Goal: Task Accomplishment & Management: Manage account settings

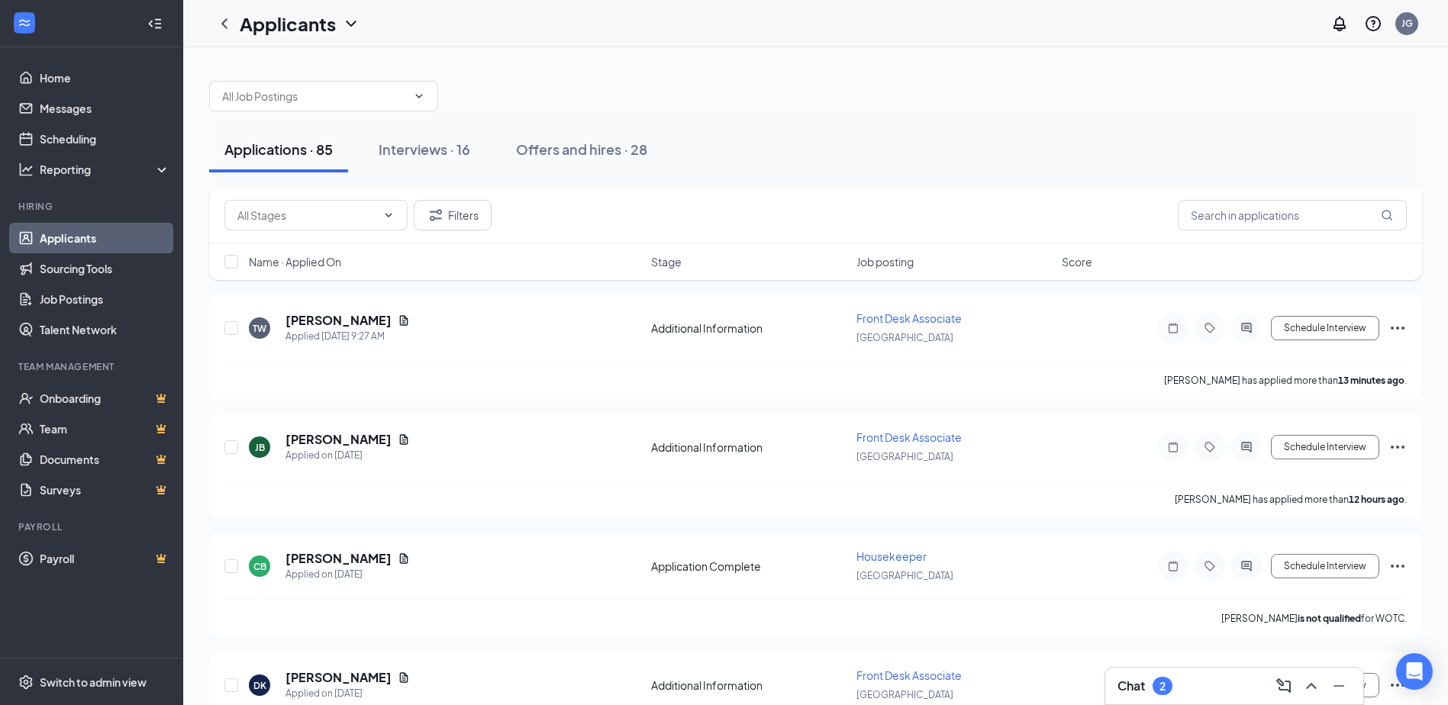
click at [1215, 694] on div "Chat 2" at bounding box center [1234, 686] width 234 height 24
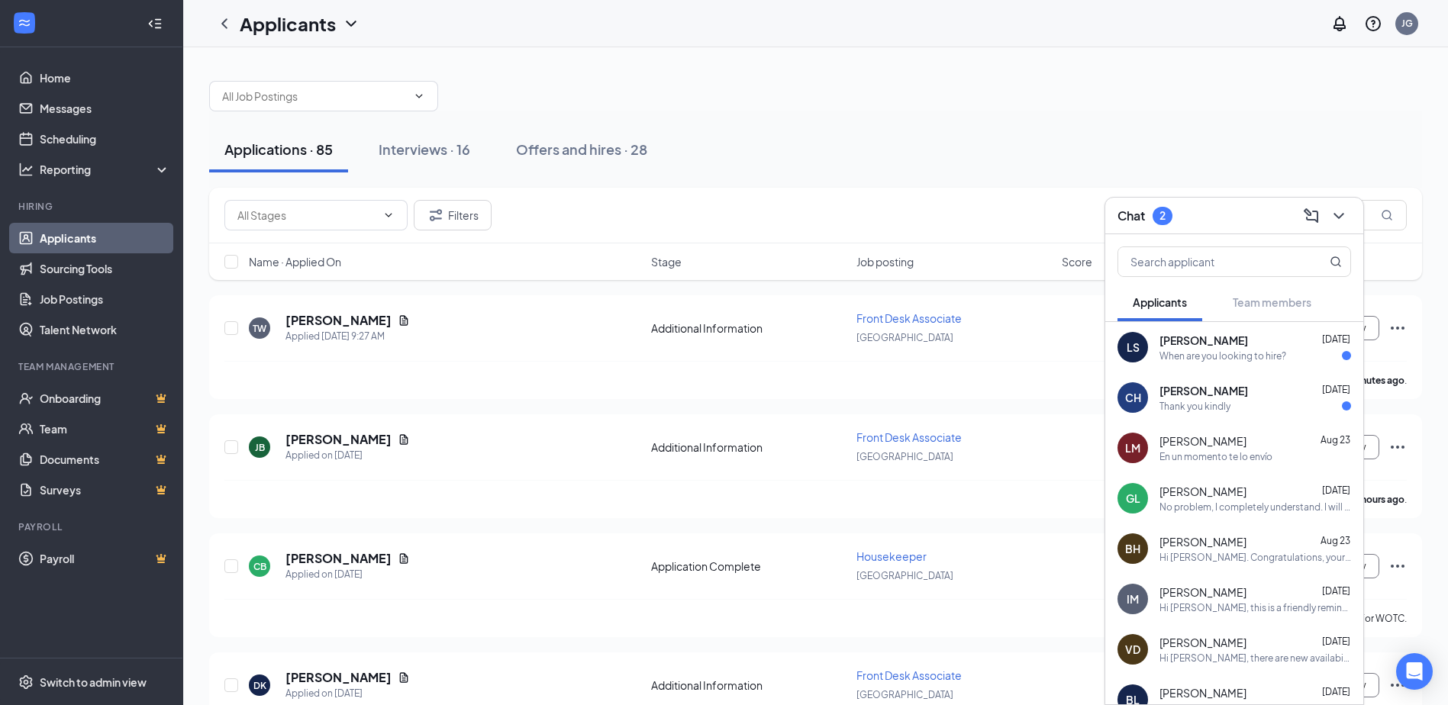
click at [1209, 363] on div "LS [PERSON_NAME] [DATE] When are you looking to hire?" at bounding box center [1234, 347] width 258 height 50
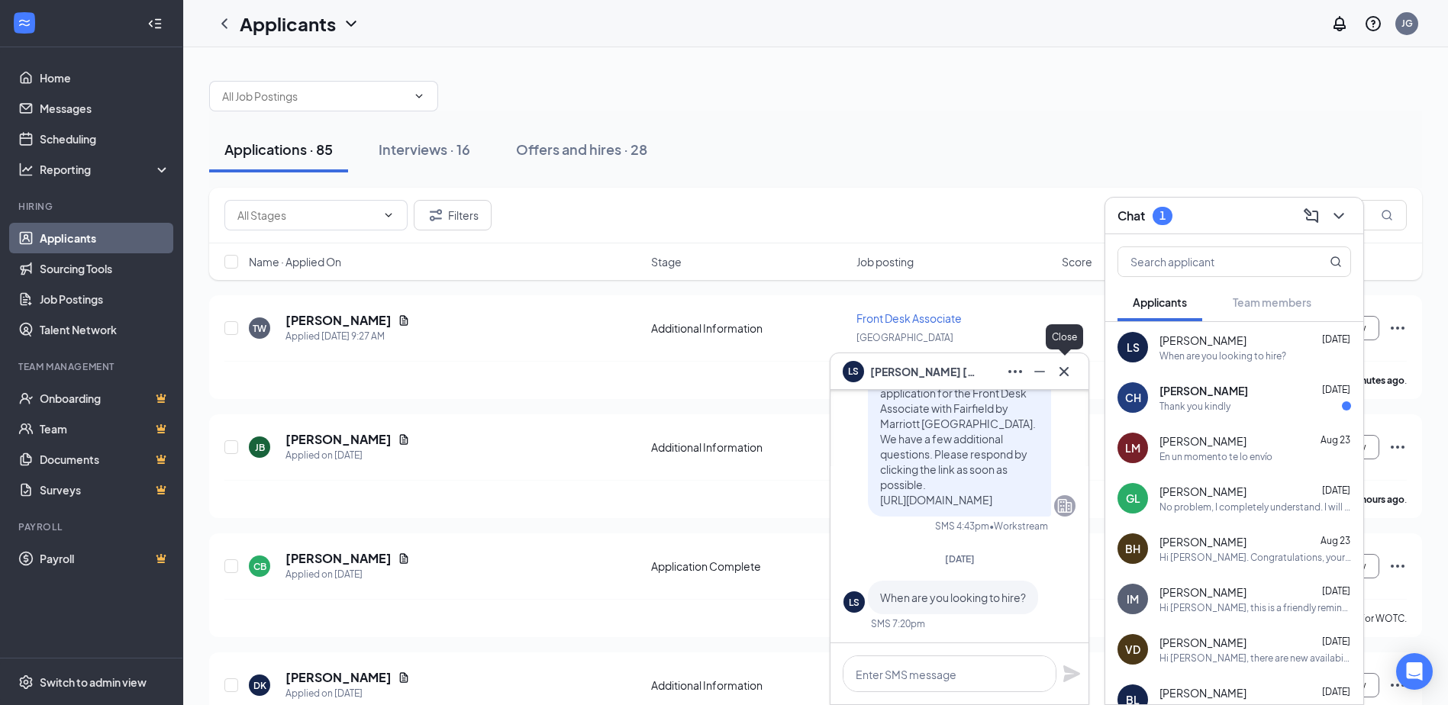
click at [1068, 371] on icon "Cross" at bounding box center [1064, 372] width 18 height 18
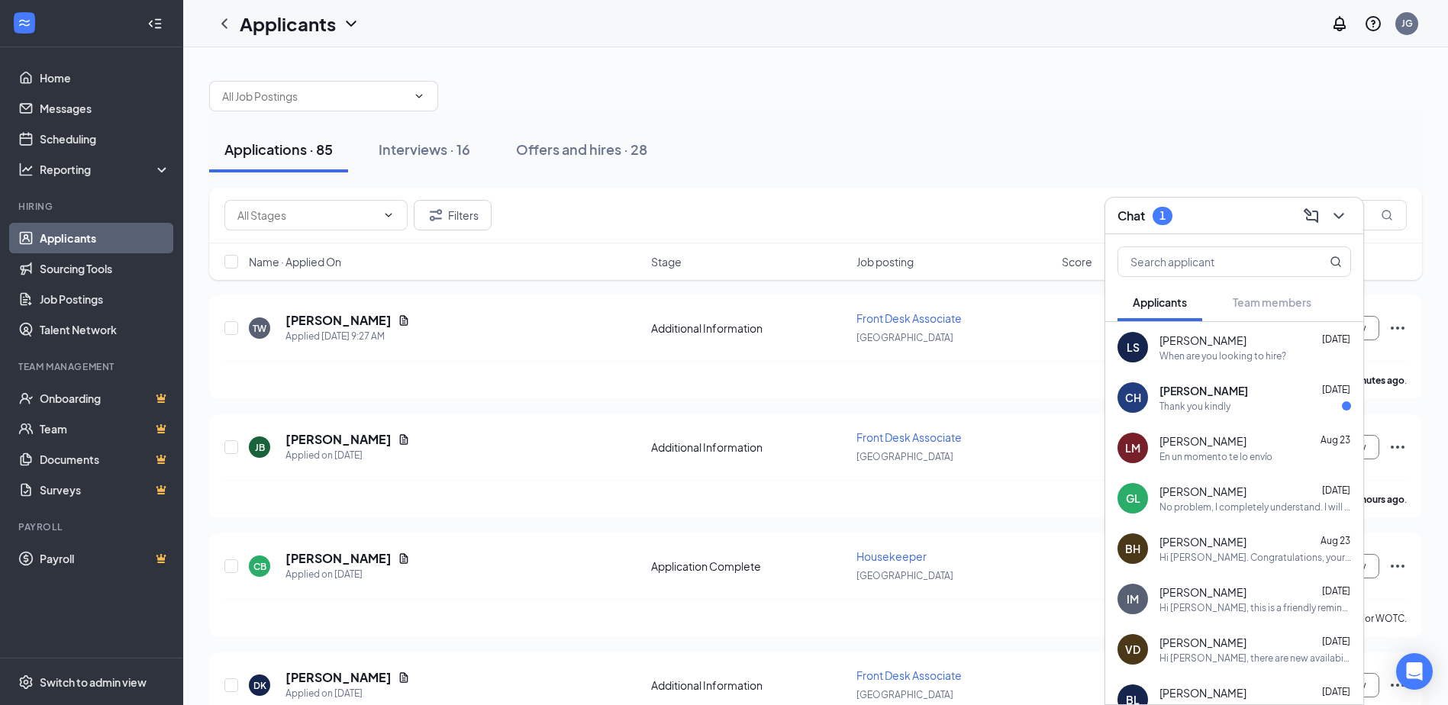
click at [1194, 401] on div "Thank you kindly" at bounding box center [1194, 406] width 71 height 13
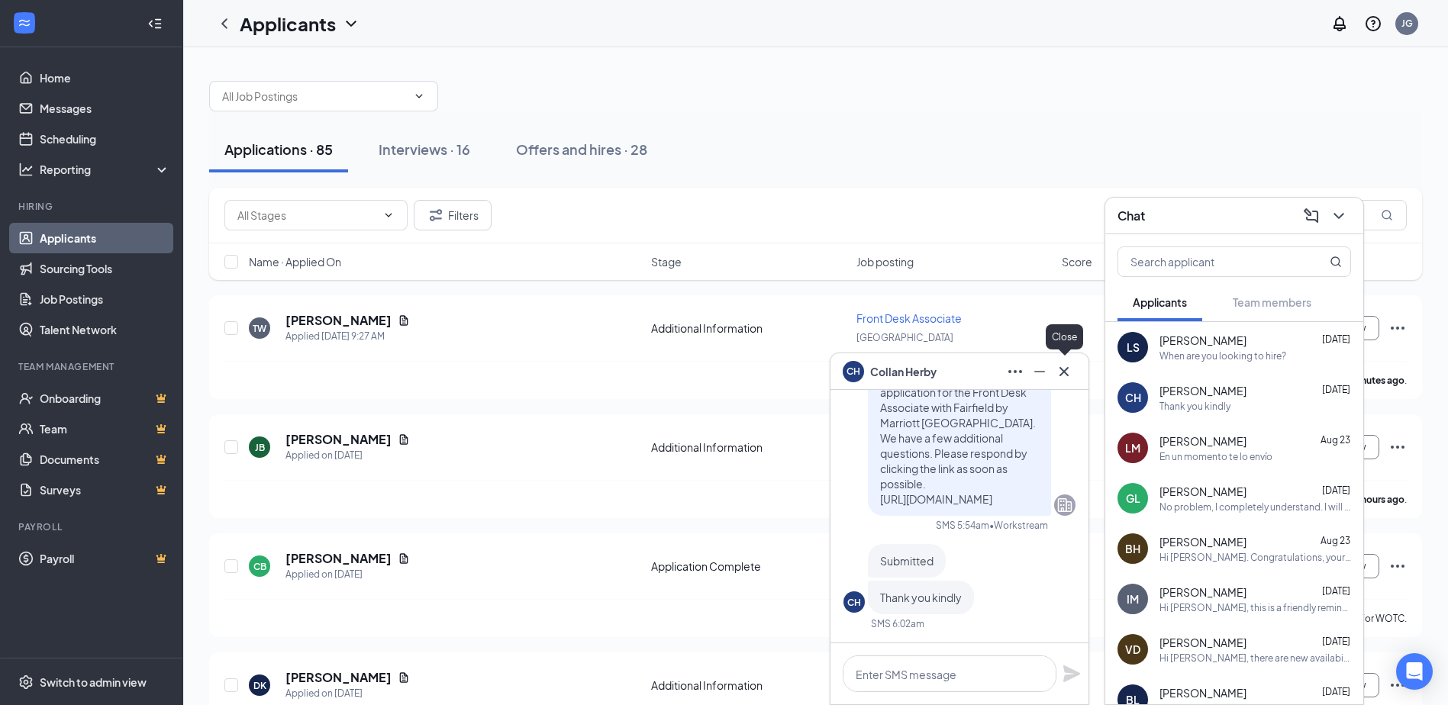
click at [1072, 372] on icon "Cross" at bounding box center [1064, 372] width 18 height 18
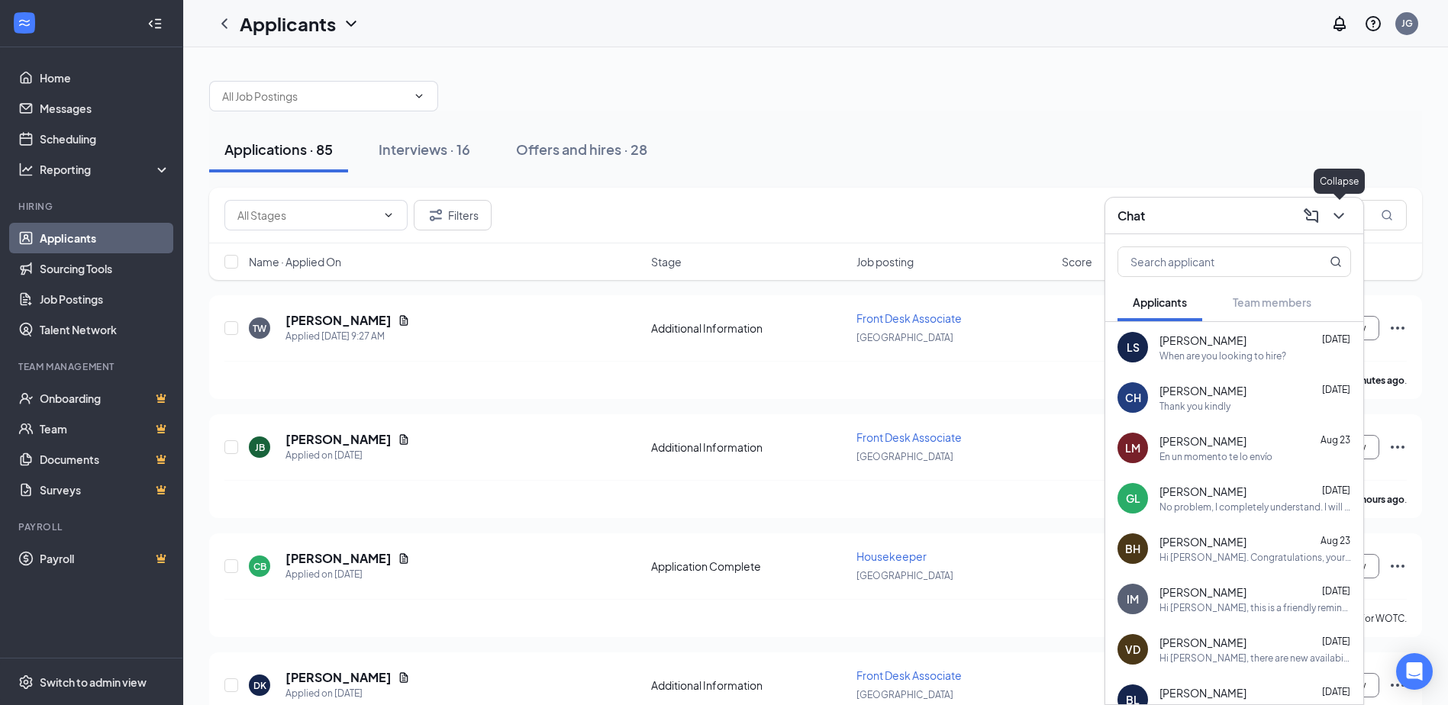
click at [1337, 212] on icon "ChevronDown" at bounding box center [1339, 216] width 18 height 18
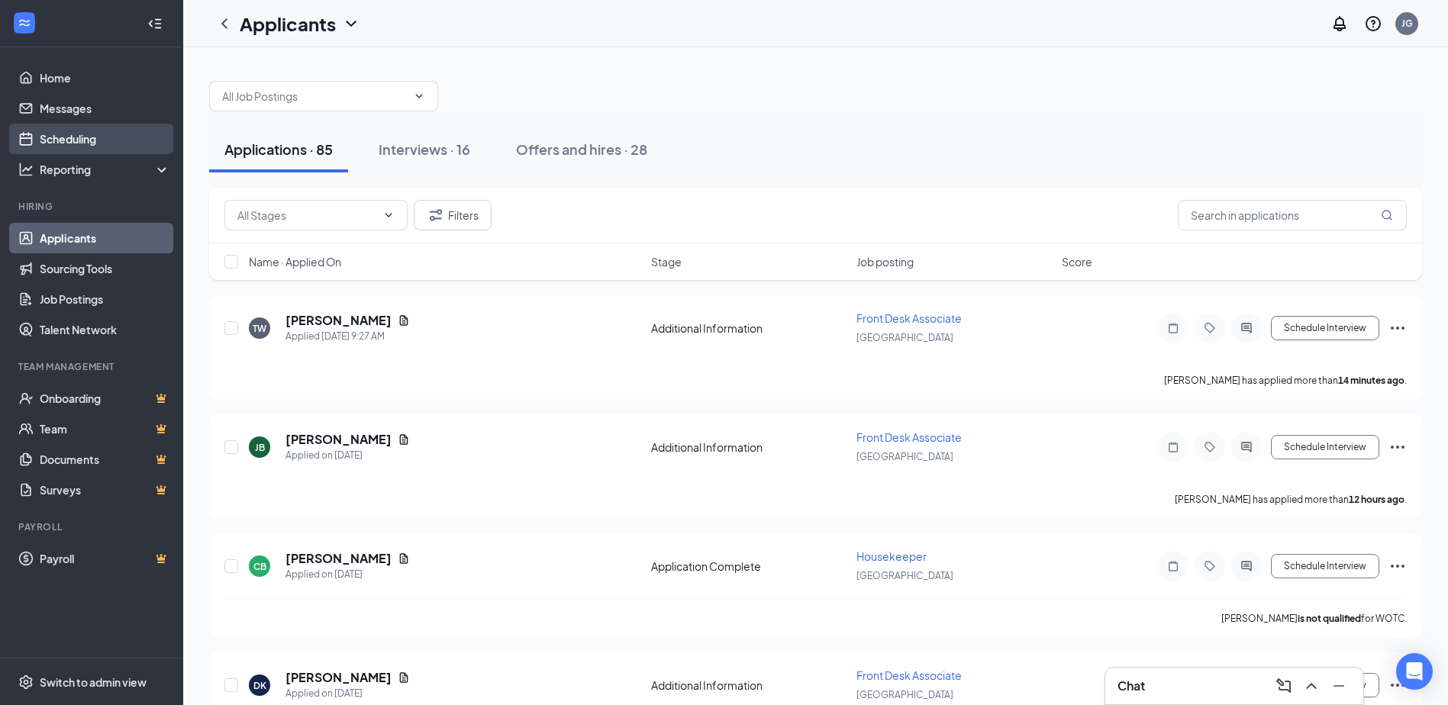
click at [98, 147] on link "Scheduling" at bounding box center [105, 139] width 131 height 31
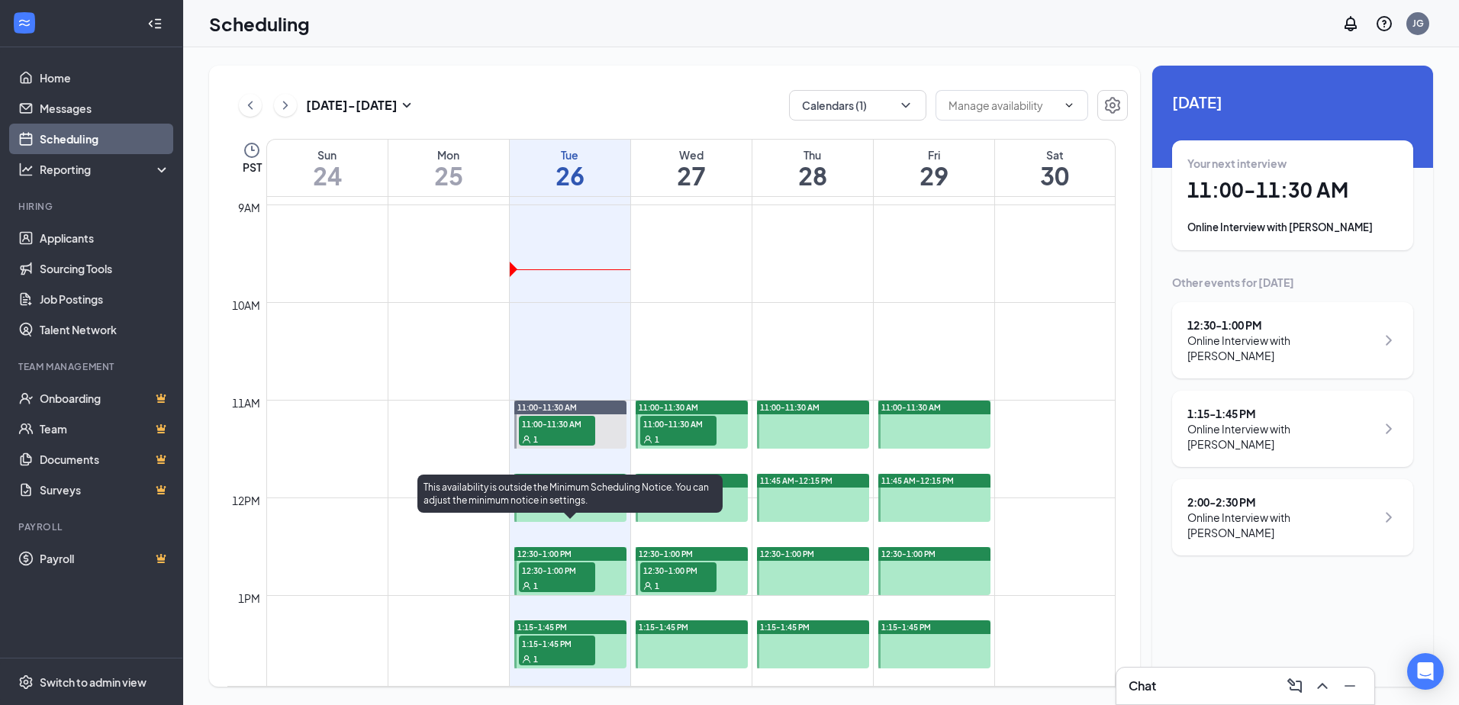
scroll to position [1056, 0]
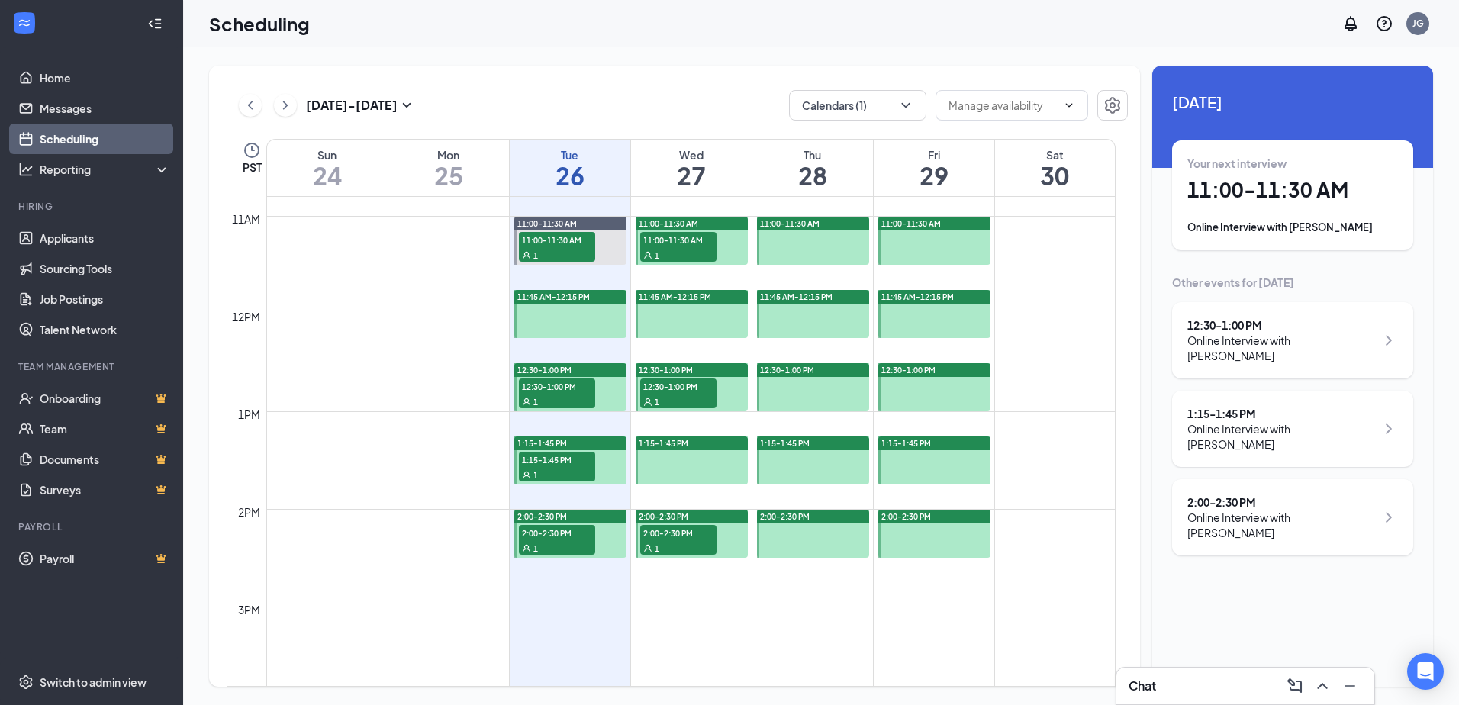
click at [553, 396] on div "1" at bounding box center [557, 401] width 76 height 15
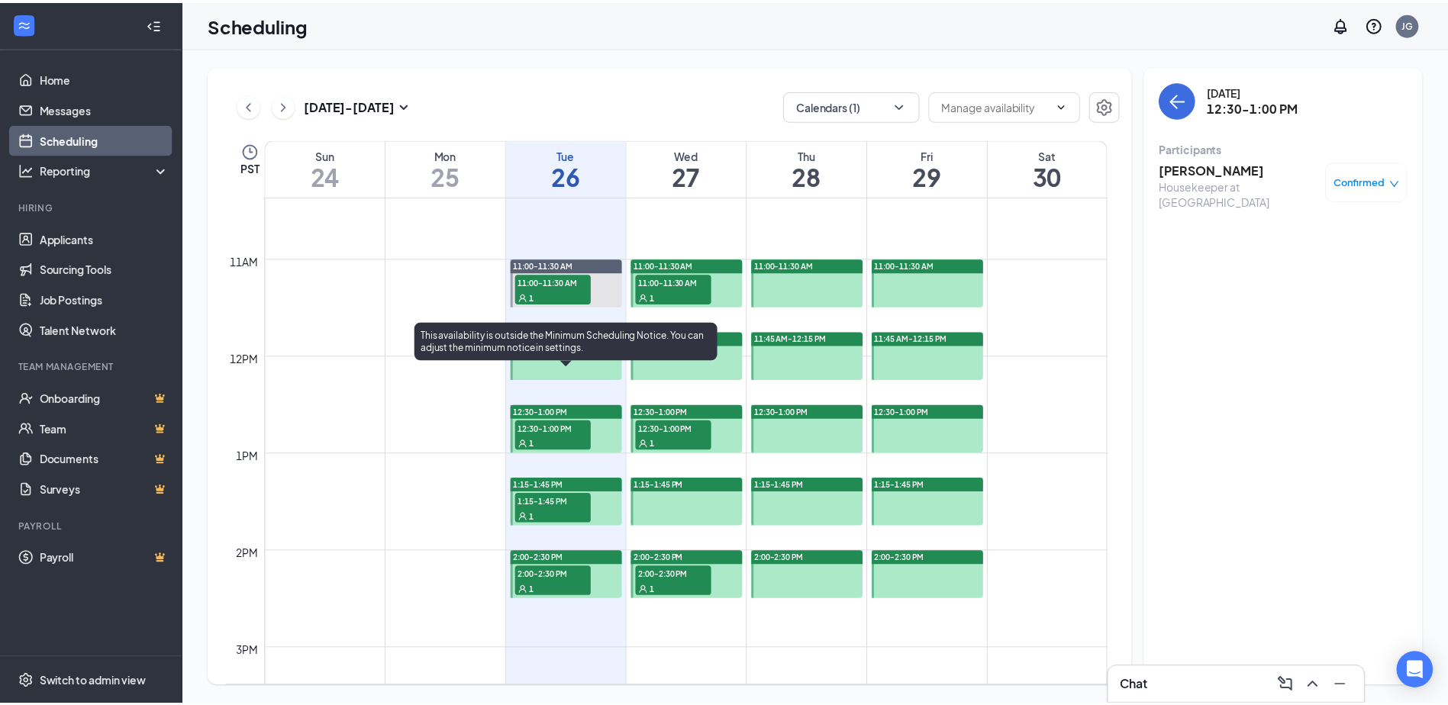
scroll to position [1056, 0]
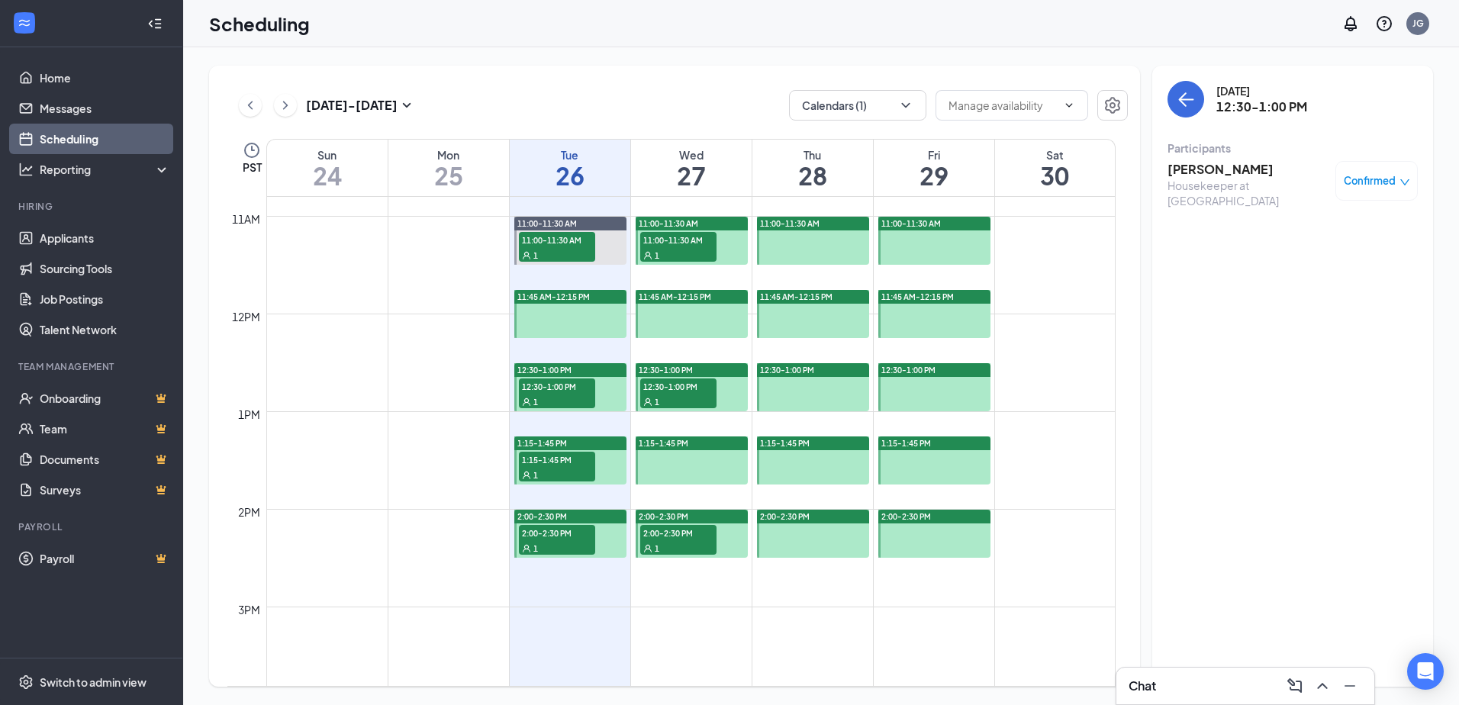
click at [563, 458] on span "1:15-1:45 PM" at bounding box center [557, 459] width 76 height 15
drag, startPoint x: 555, startPoint y: 546, endPoint x: 598, endPoint y: 448, distance: 106.9
click at [556, 546] on div "1" at bounding box center [557, 547] width 76 height 15
click at [675, 249] on div "1" at bounding box center [678, 254] width 76 height 15
click at [673, 386] on span "12:30-1:00 PM" at bounding box center [678, 386] width 76 height 15
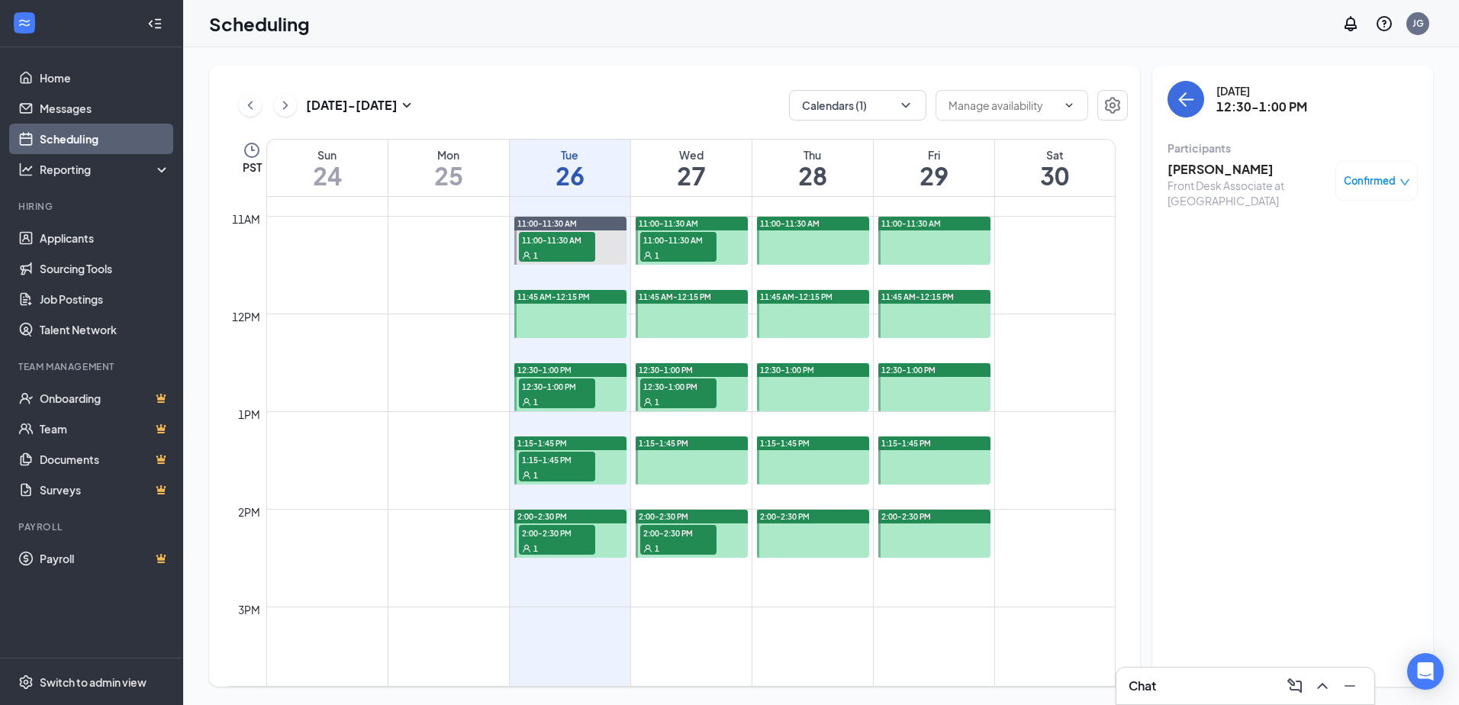
click at [689, 534] on span "2:00-2:30 PM" at bounding box center [678, 532] width 76 height 15
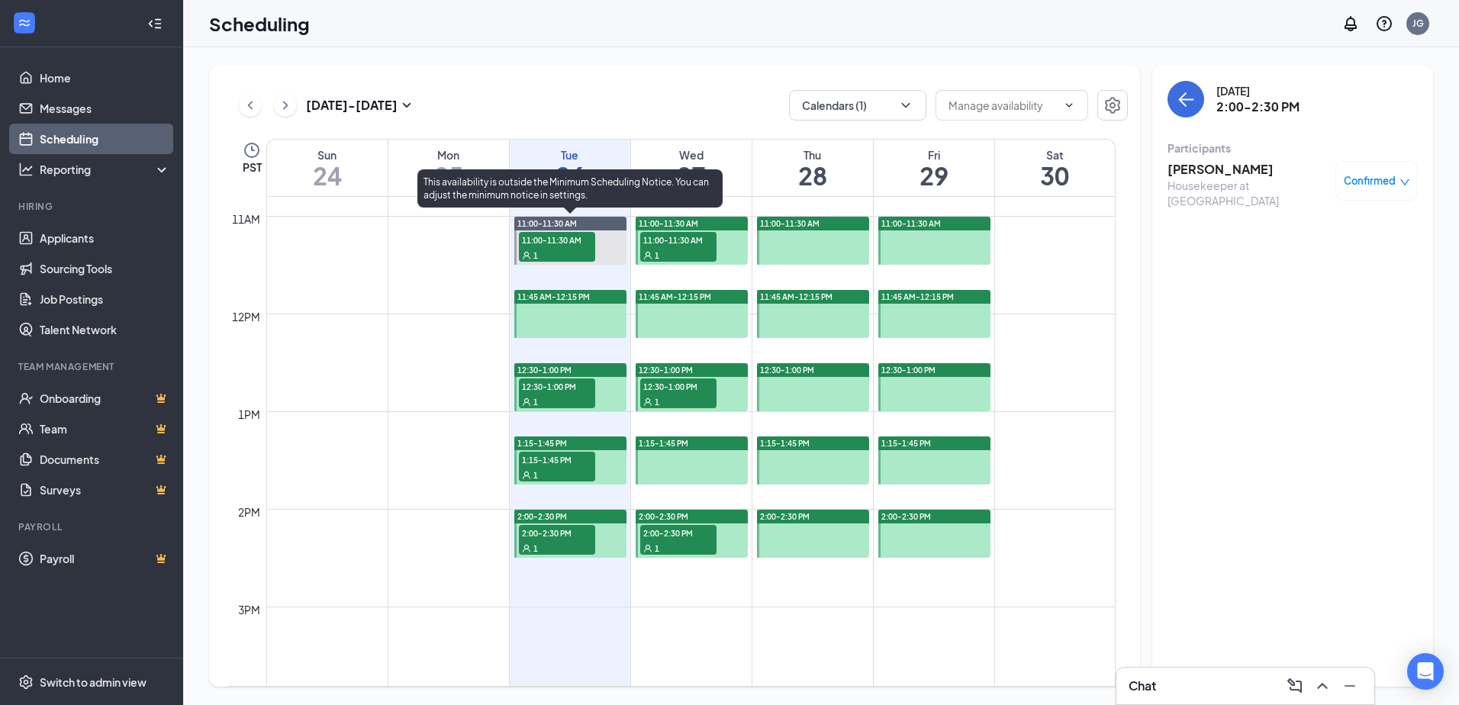
click at [566, 239] on span "11:00-11:30 AM" at bounding box center [557, 239] width 76 height 15
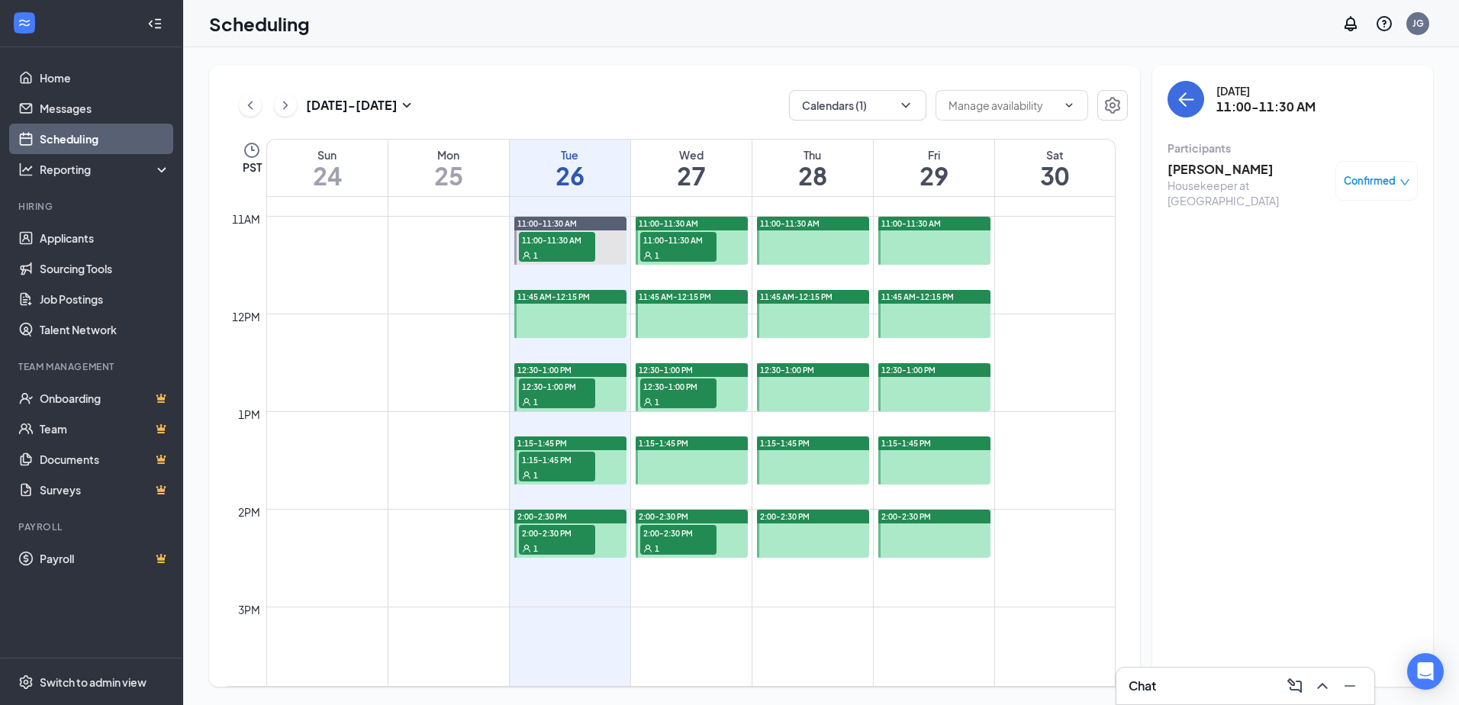
click at [585, 385] on span "12:30-1:00 PM" at bounding box center [557, 386] width 76 height 15
click at [532, 466] on span "1:15-1:45 PM" at bounding box center [557, 459] width 76 height 15
drag, startPoint x: 539, startPoint y: 545, endPoint x: 586, endPoint y: 471, distance: 87.9
click at [540, 544] on div "1" at bounding box center [557, 547] width 76 height 15
click at [694, 248] on div "1" at bounding box center [678, 254] width 76 height 15
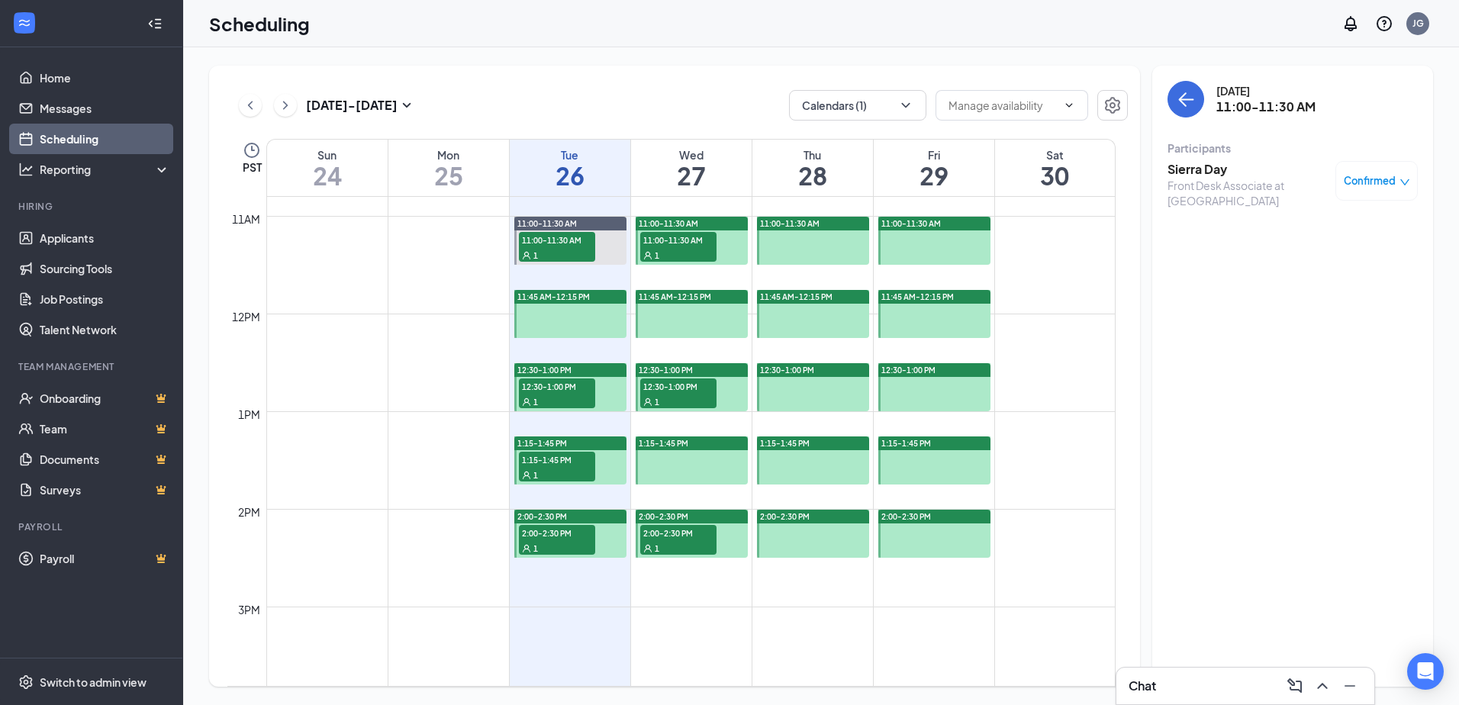
click at [675, 401] on div "1" at bounding box center [678, 401] width 76 height 15
click at [675, 540] on div "1" at bounding box center [678, 547] width 76 height 15
click at [69, 74] on link "Home" at bounding box center [105, 78] width 131 height 31
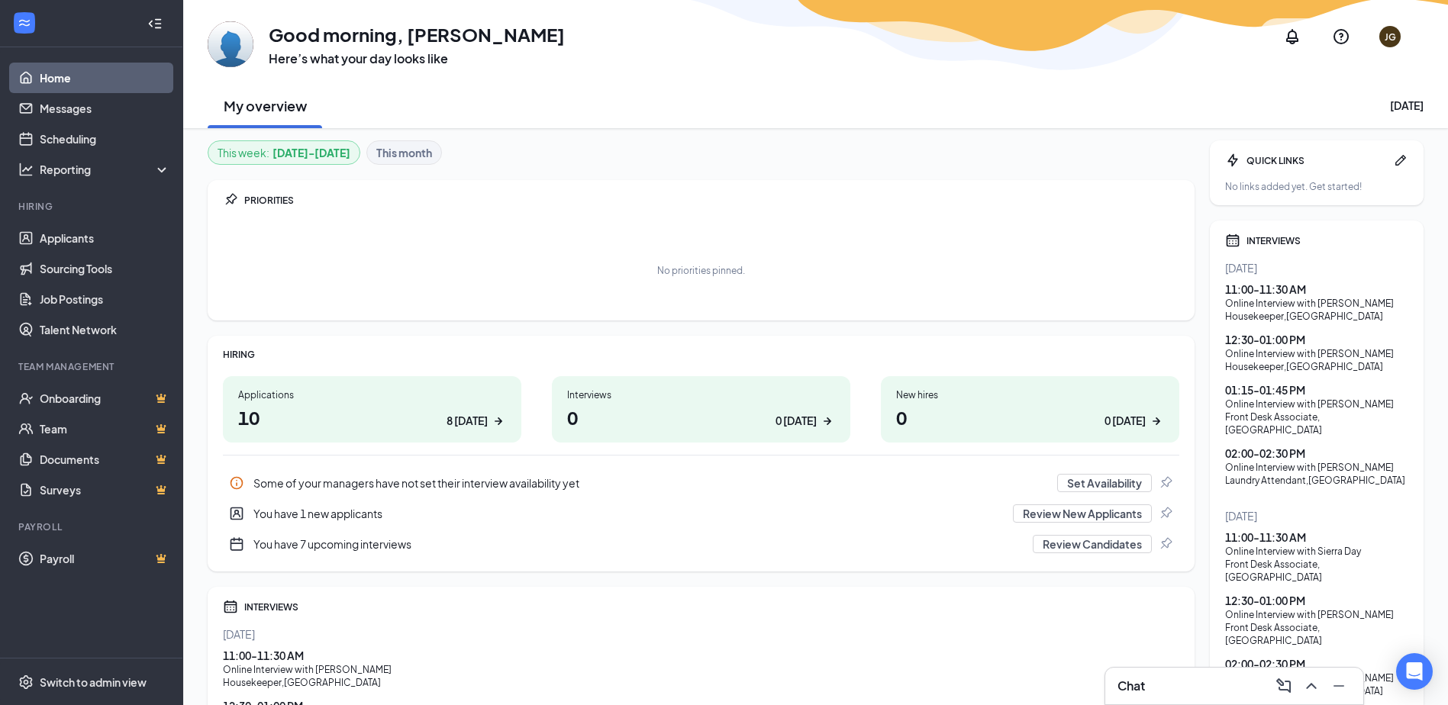
drag, startPoint x: 1233, startPoint y: 695, endPoint x: 1232, endPoint y: 685, distance: 9.3
click at [1233, 692] on div "Chat" at bounding box center [1234, 686] width 234 height 24
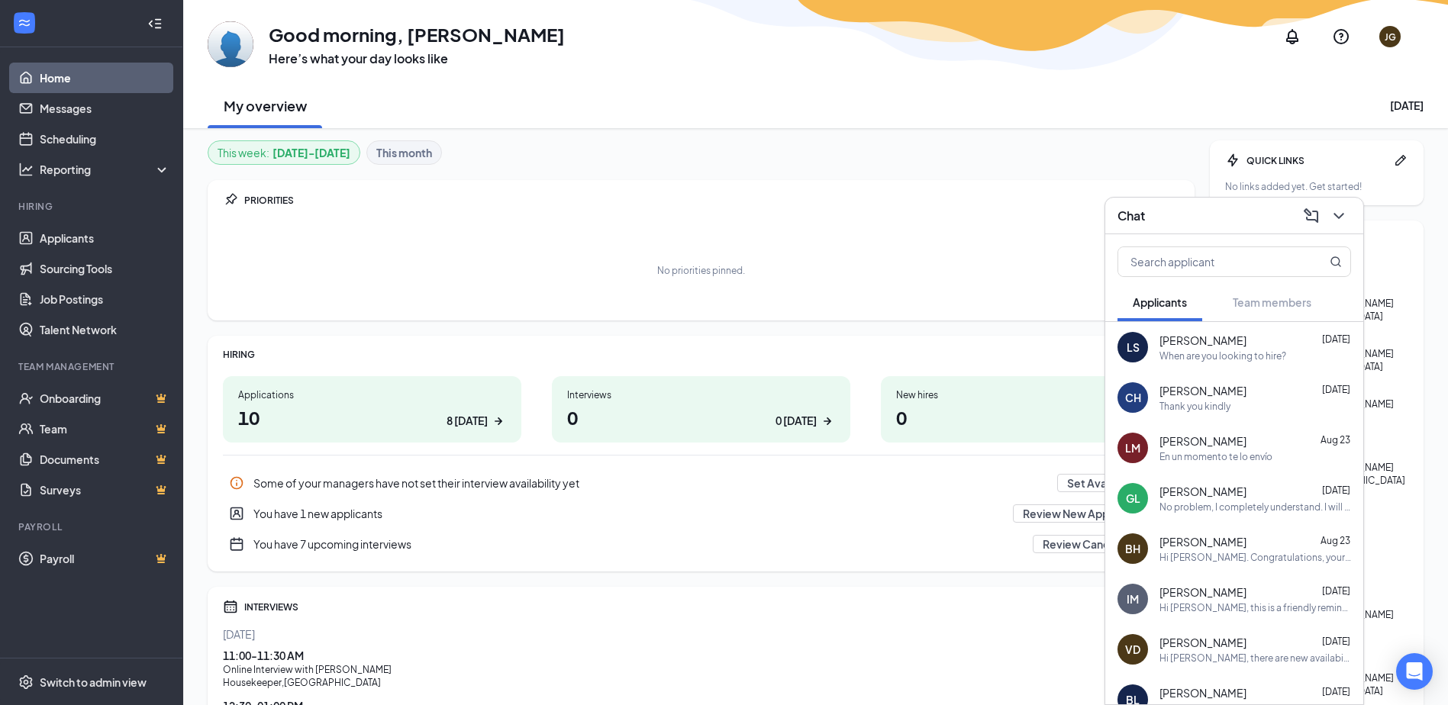
click at [1152, 328] on div "LS [PERSON_NAME] [DATE] When are you looking to hire?" at bounding box center [1234, 347] width 258 height 50
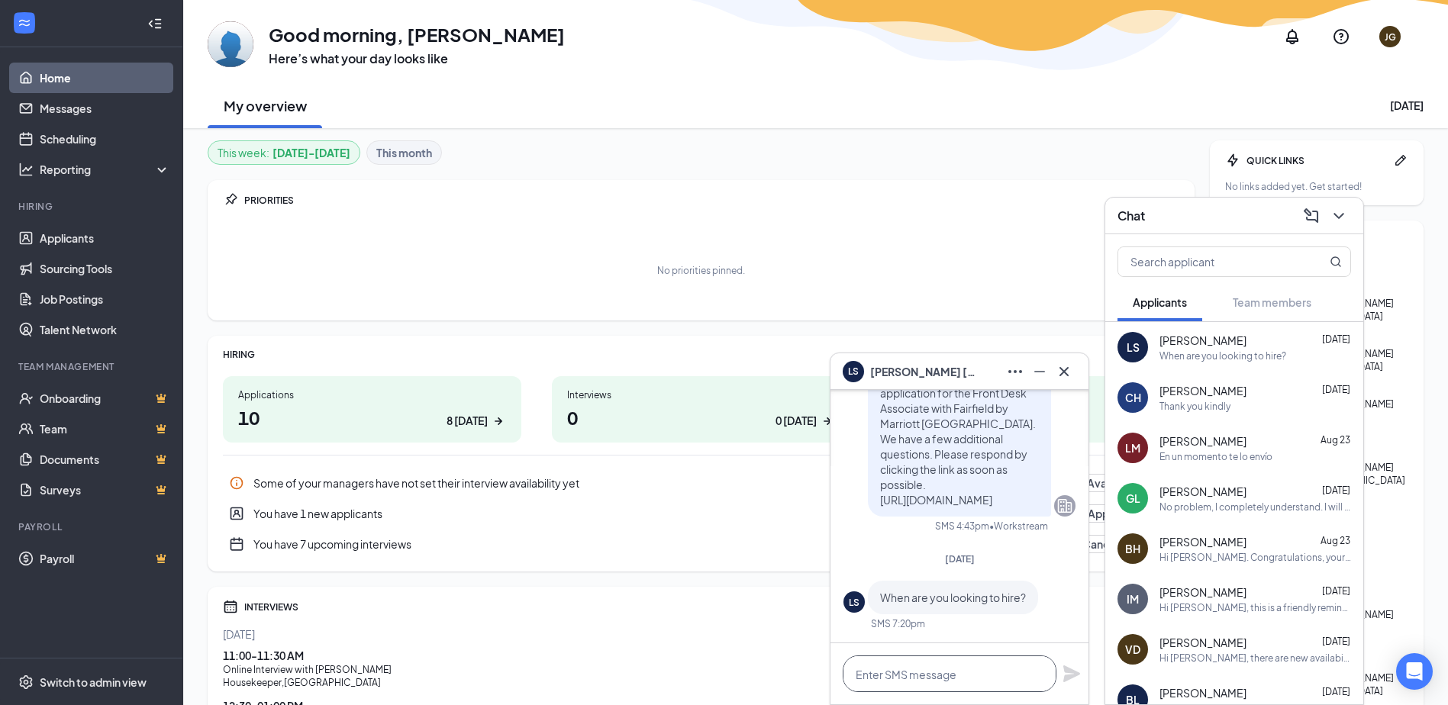
drag, startPoint x: 951, startPoint y: 666, endPoint x: 949, endPoint y: 657, distance: 9.3
click at [949, 663] on textarea at bounding box center [950, 674] width 214 height 37
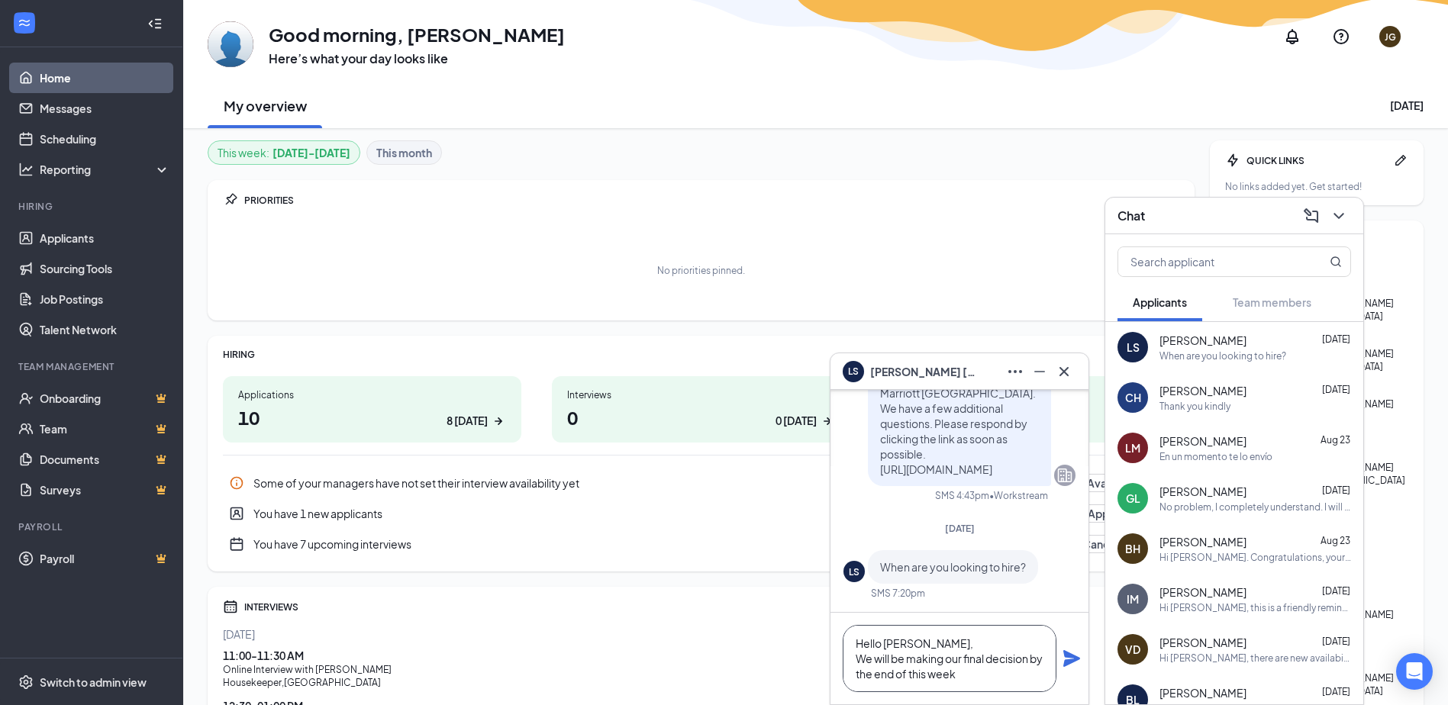
drag, startPoint x: 943, startPoint y: 659, endPoint x: 876, endPoint y: 660, distance: 66.4
click at [876, 660] on textarea "Hello [PERSON_NAME], We will be making our final decision by the end of this we…" at bounding box center [950, 658] width 214 height 67
click at [1023, 680] on textarea "Hello [PERSON_NAME], We are looking to make our final decision by the end of th…" at bounding box center [950, 658] width 214 height 67
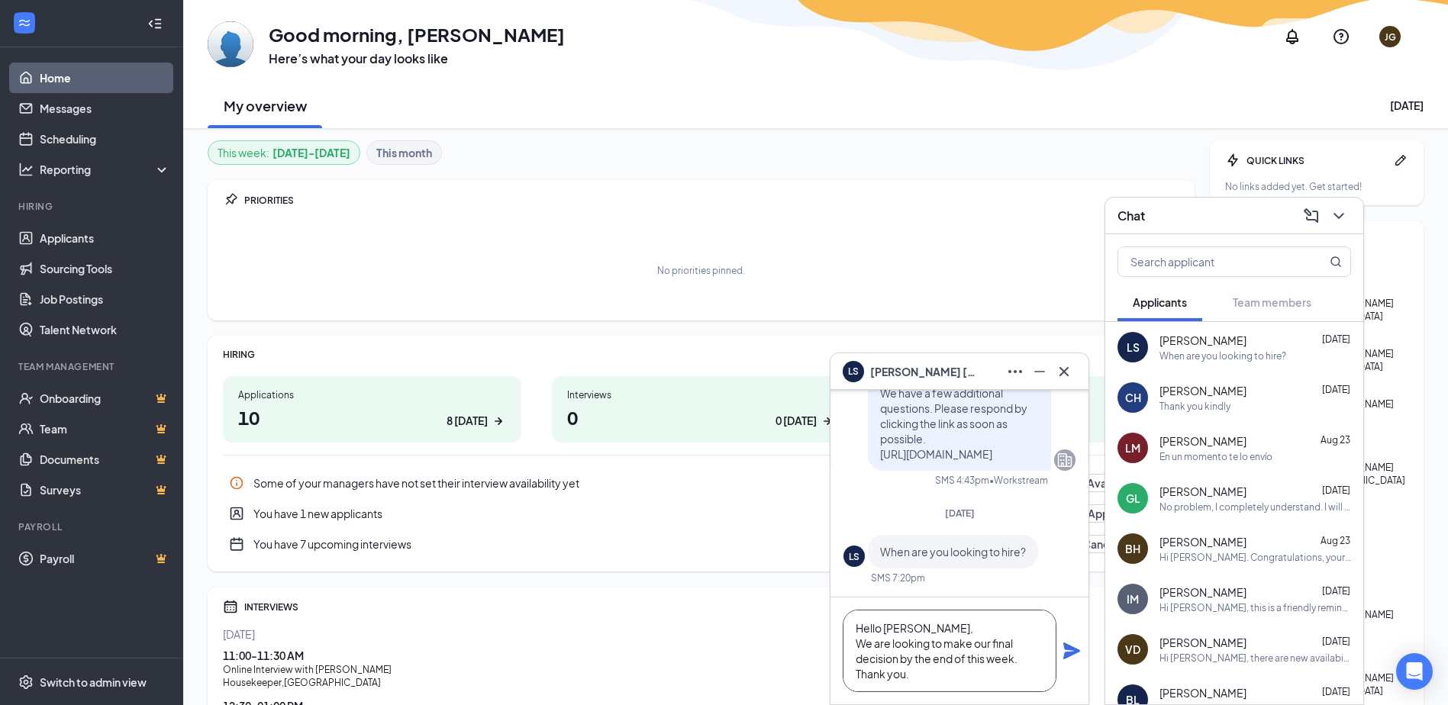
click at [1016, 662] on textarea "Hello [PERSON_NAME], We are looking to make our final decision by the end of th…" at bounding box center [950, 651] width 214 height 82
click at [1027, 662] on textarea "Hello [PERSON_NAME], We are looking to make our final decision by the end of th…" at bounding box center [950, 651] width 214 height 82
type textarea "Hello [PERSON_NAME], We are looking to make our final decision by the end of th…"
click at [1074, 653] on icon "Plane" at bounding box center [1071, 651] width 17 height 17
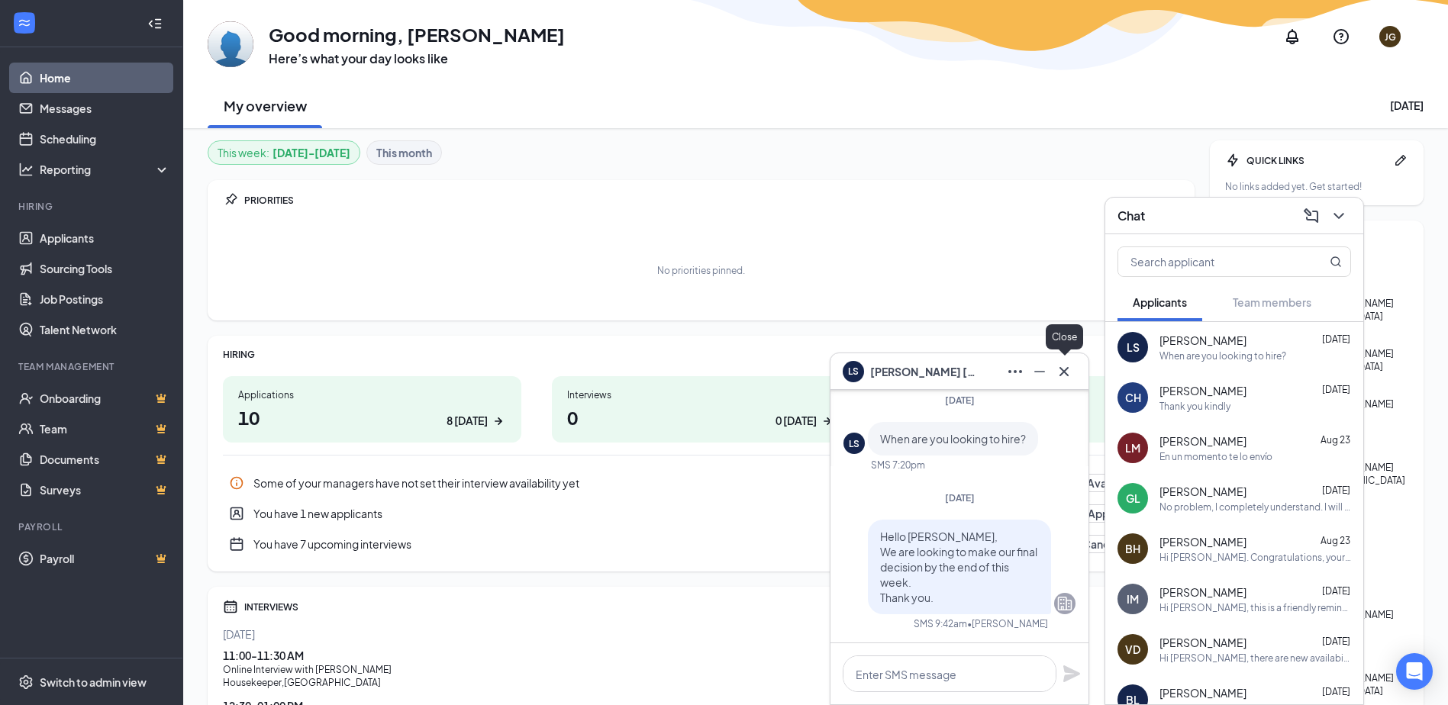
click at [1070, 363] on icon "Cross" at bounding box center [1064, 372] width 18 height 18
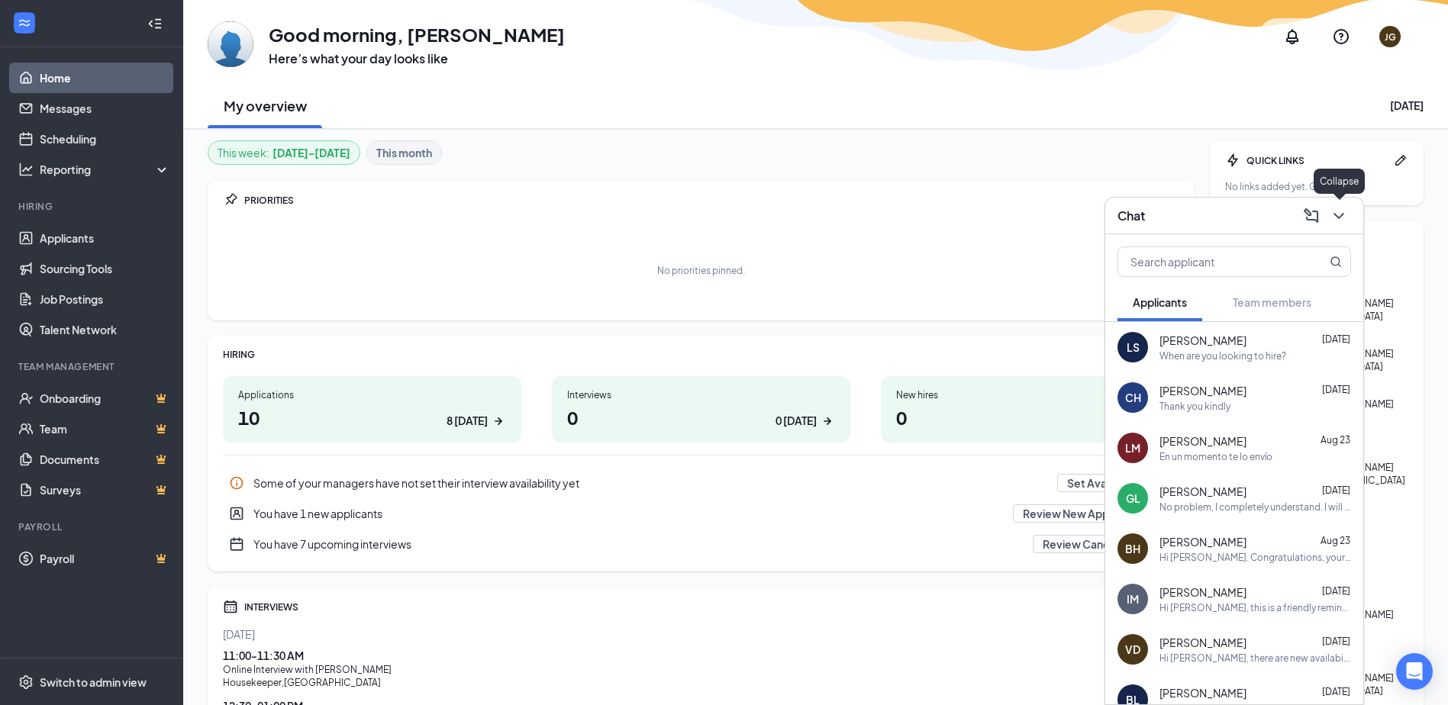
click at [1342, 215] on icon "ChevronDown" at bounding box center [1339, 216] width 18 height 18
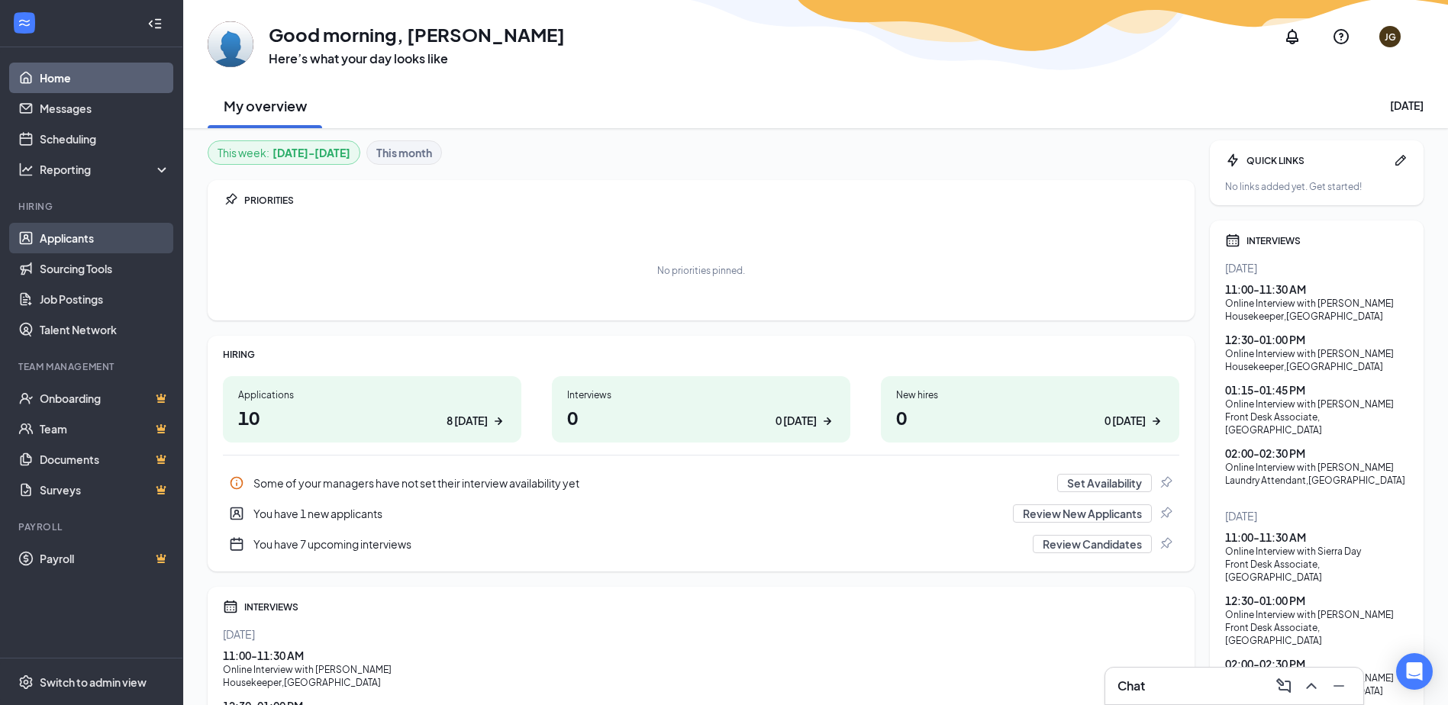
click at [73, 226] on link "Applicants" at bounding box center [105, 238] width 131 height 31
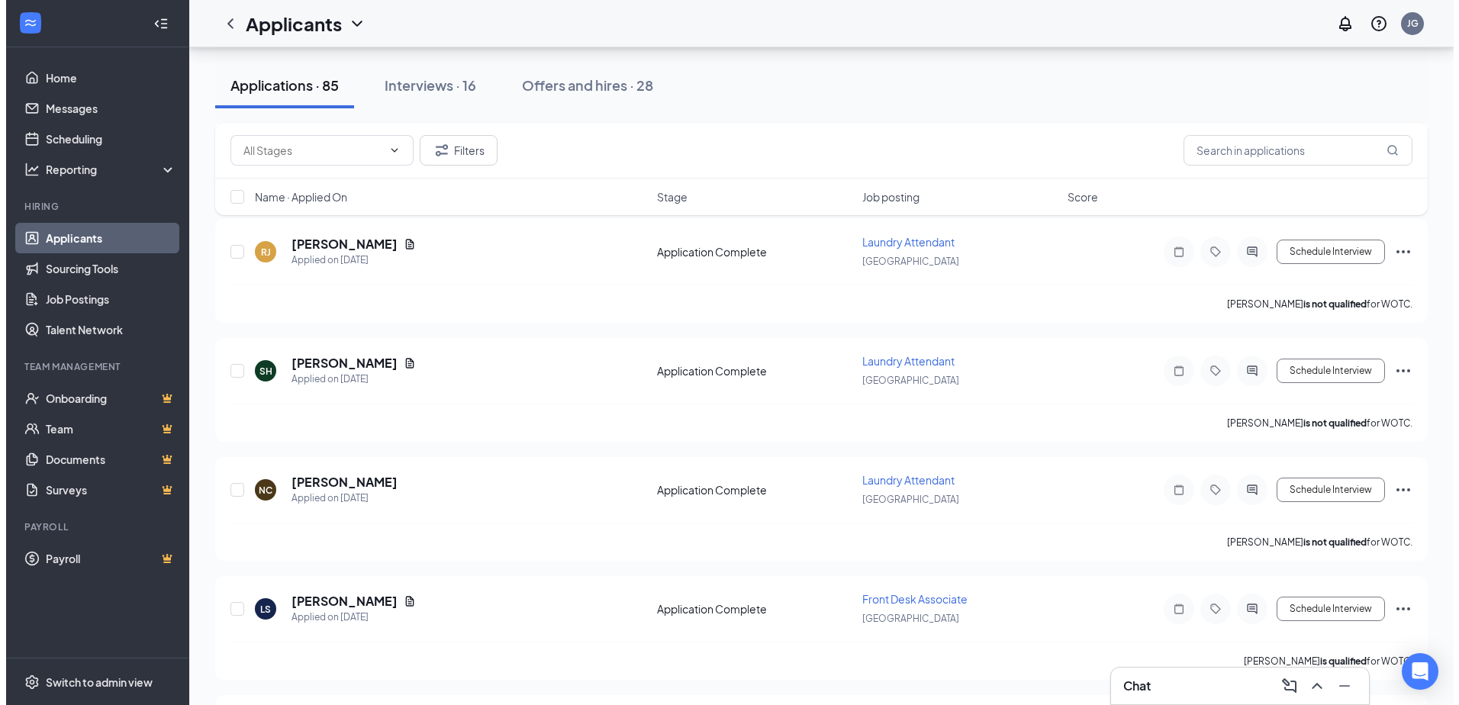
scroll to position [3205, 0]
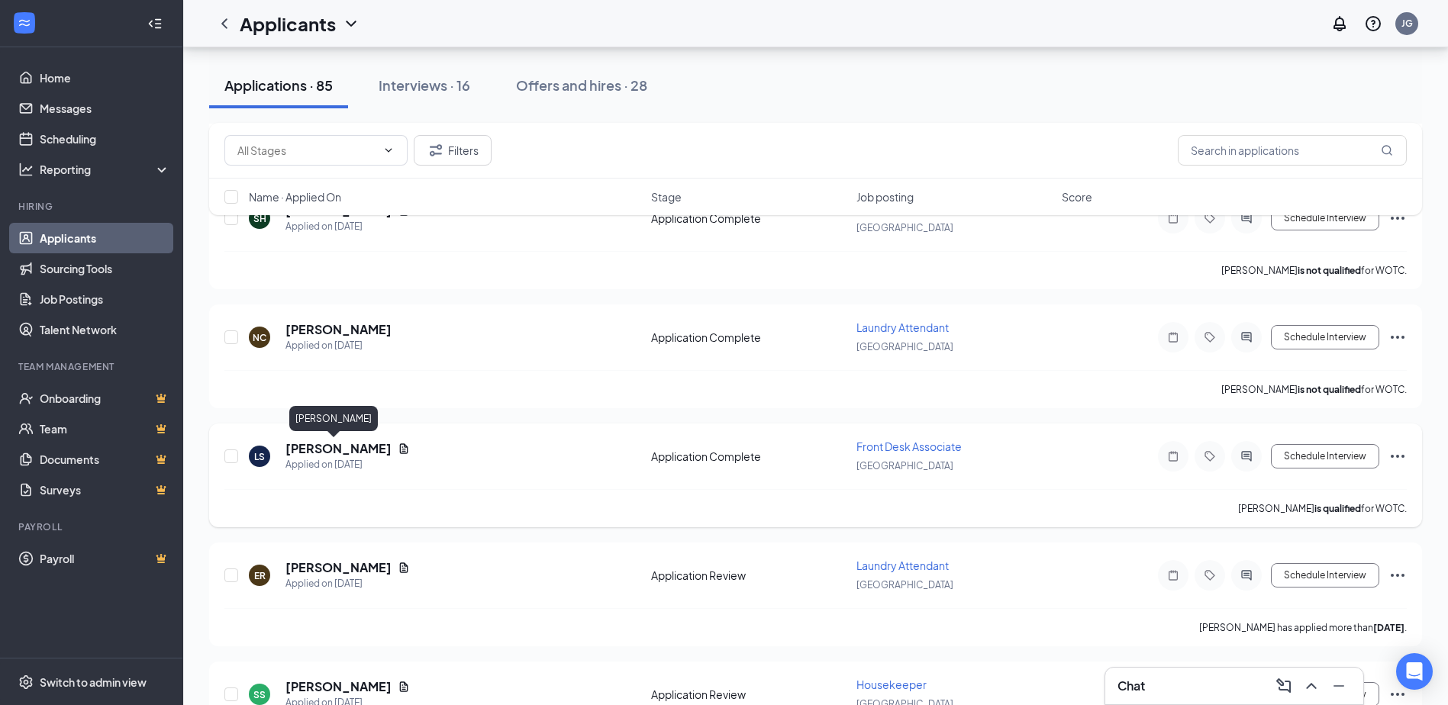
click at [303, 448] on h5 "[PERSON_NAME]" at bounding box center [338, 448] width 106 height 17
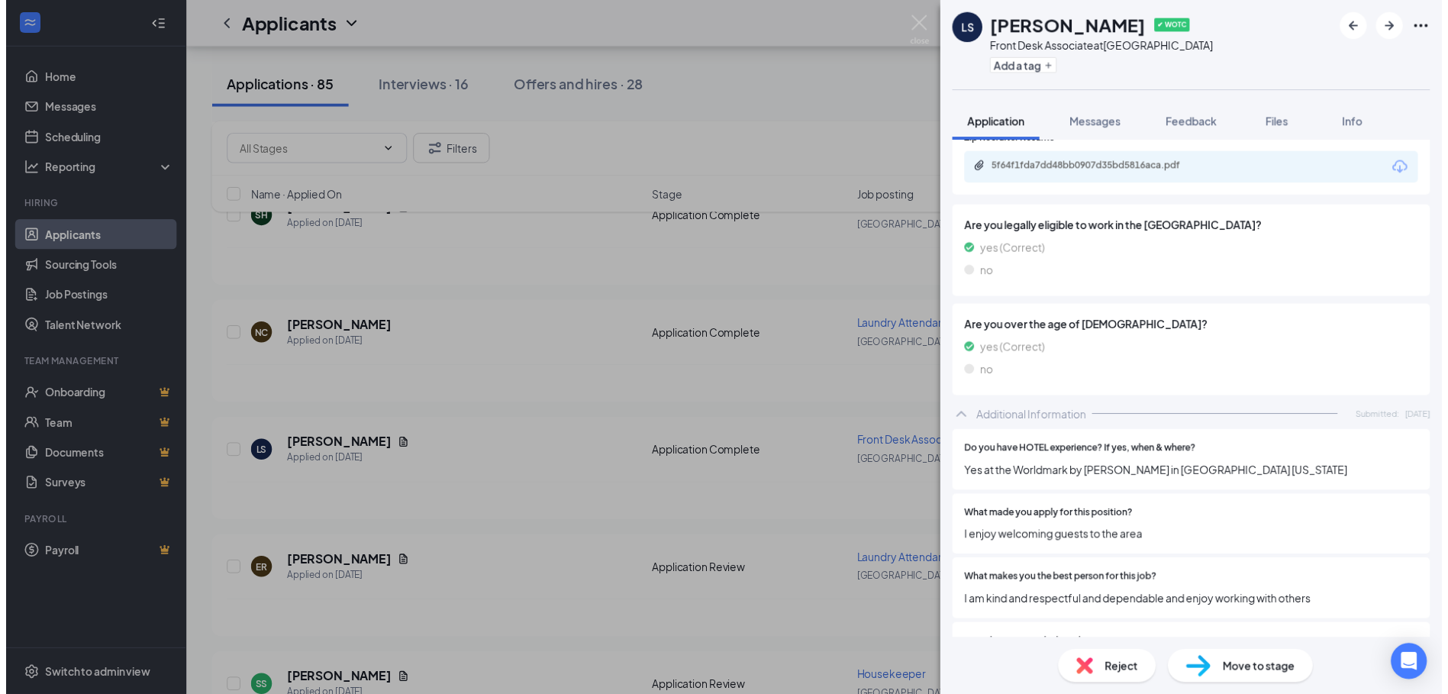
scroll to position [534, 0]
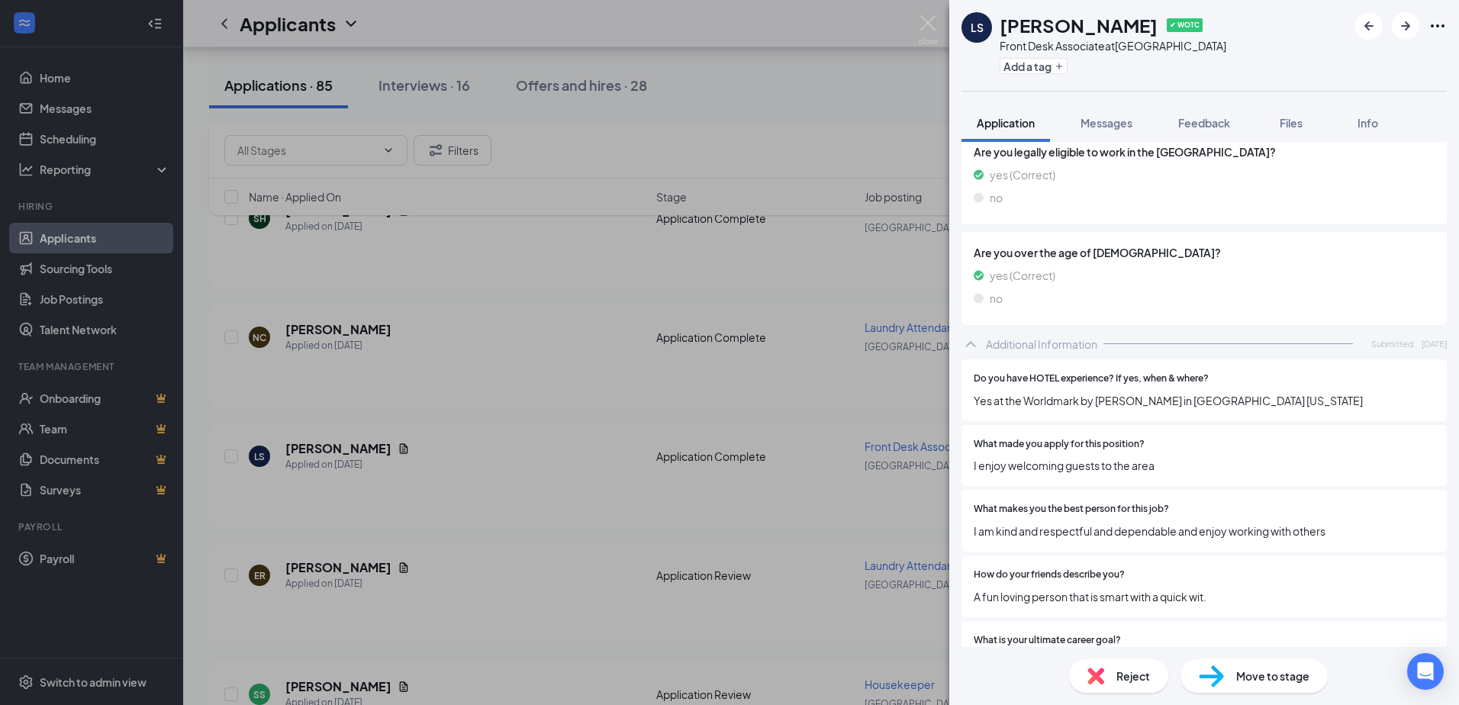
click at [1278, 673] on span "Move to stage" at bounding box center [1272, 676] width 73 height 17
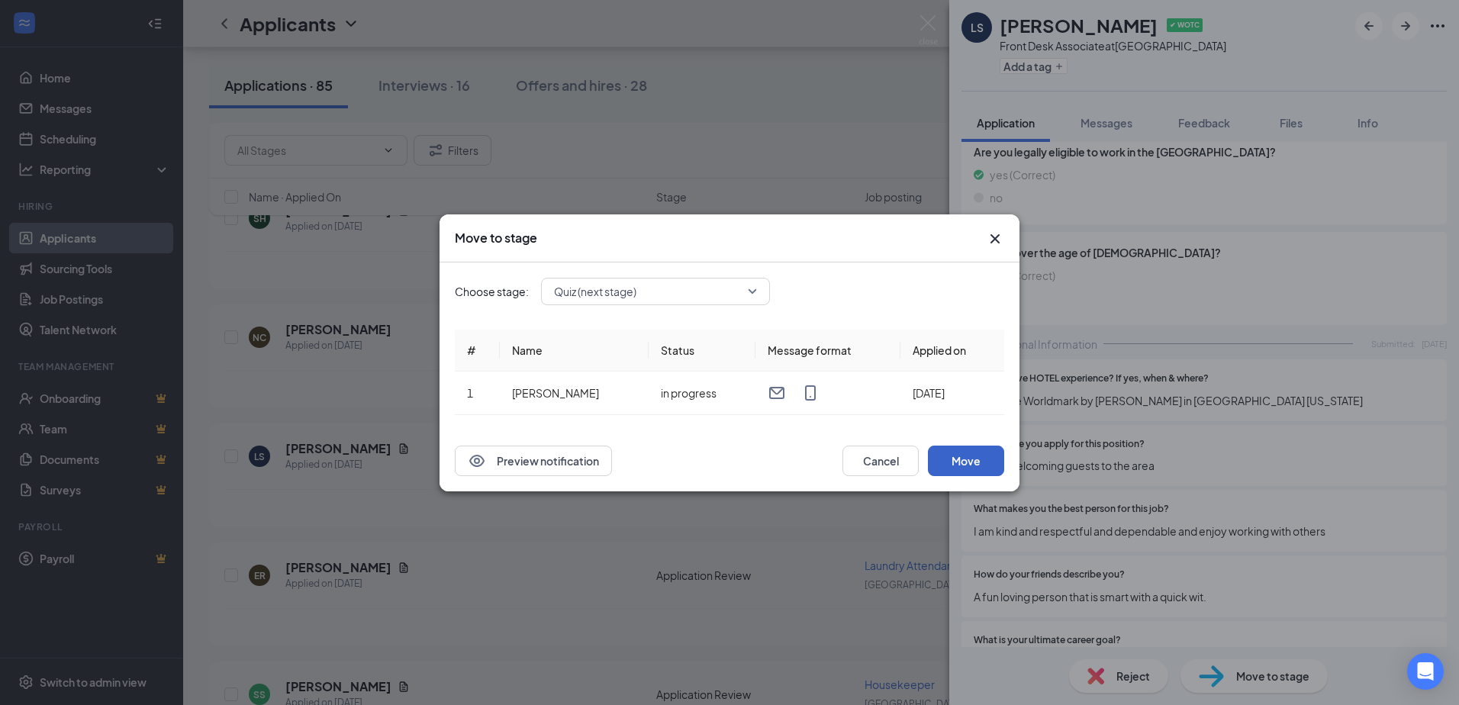
drag, startPoint x: 972, startPoint y: 466, endPoint x: 977, endPoint y: 424, distance: 43.0
click at [974, 459] on button "Move" at bounding box center [966, 461] width 76 height 31
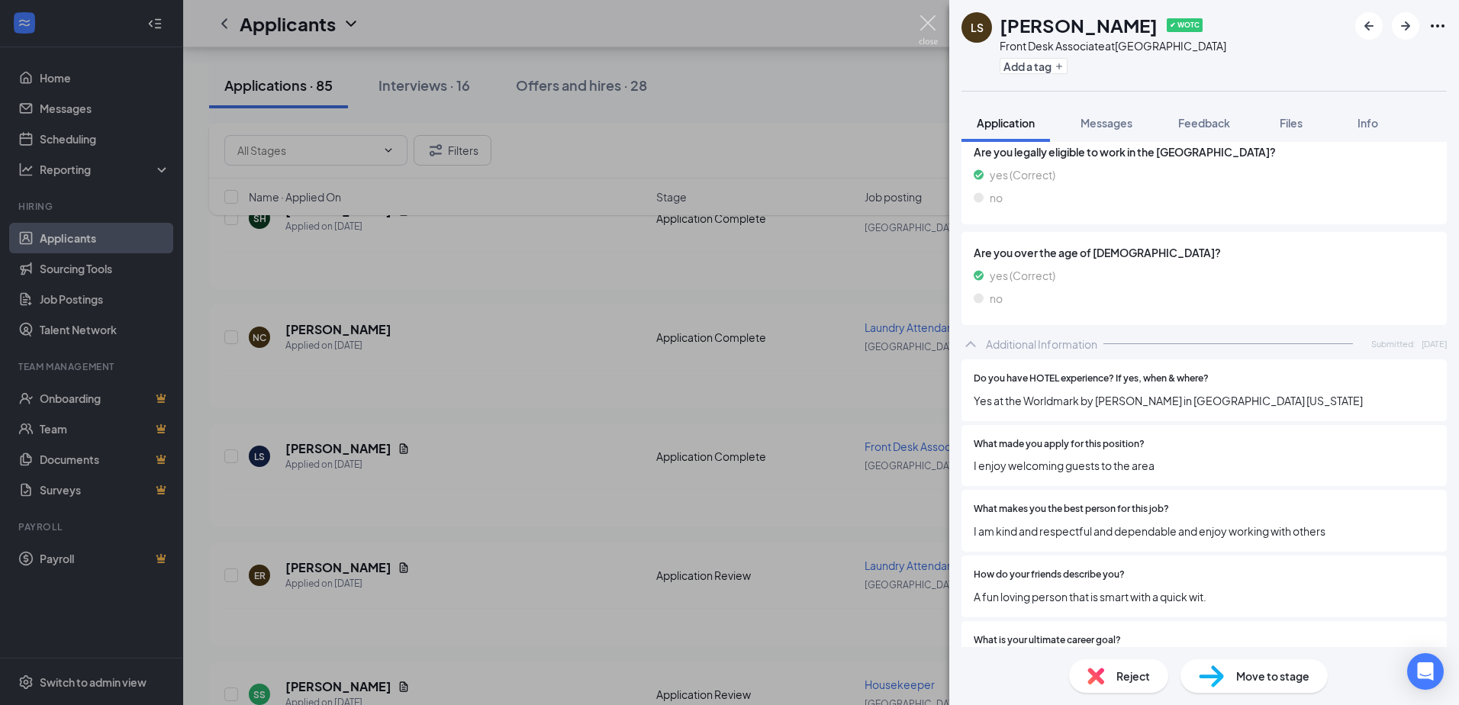
click at [930, 19] on img at bounding box center [928, 30] width 19 height 30
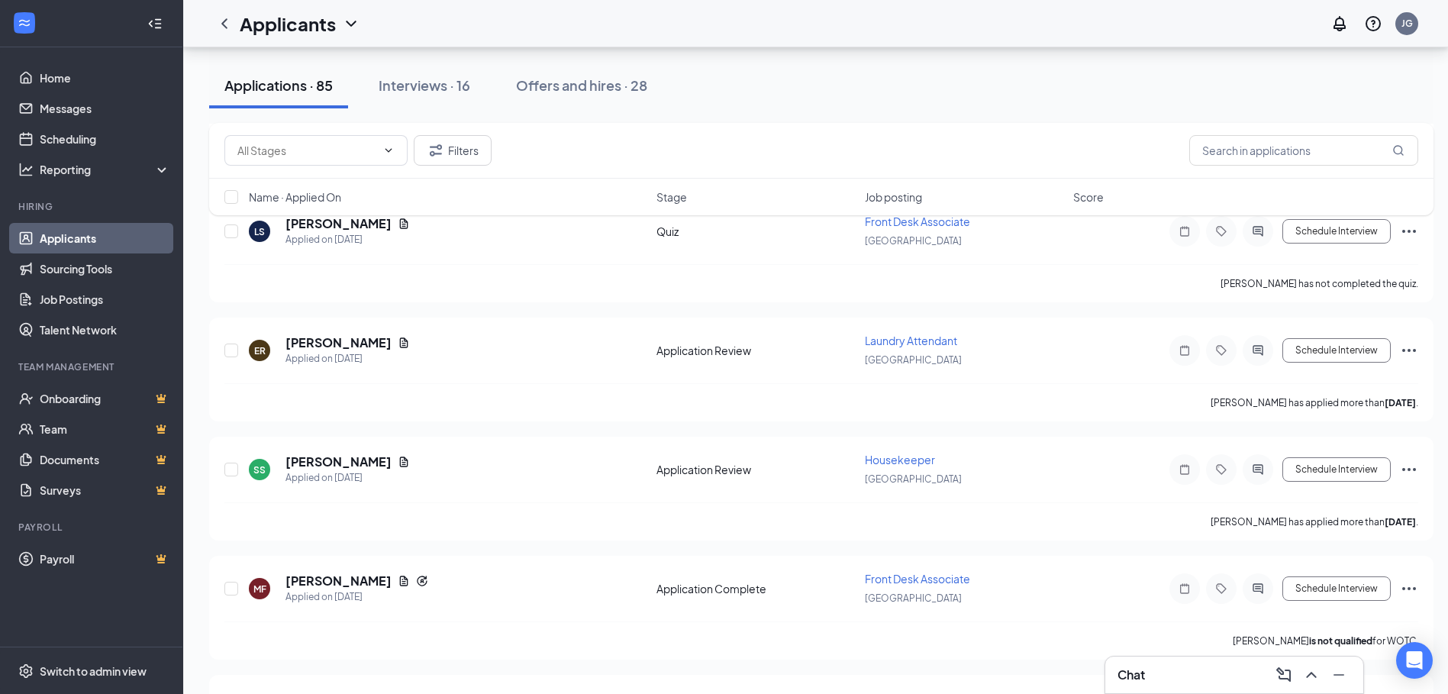
scroll to position [3358, 0]
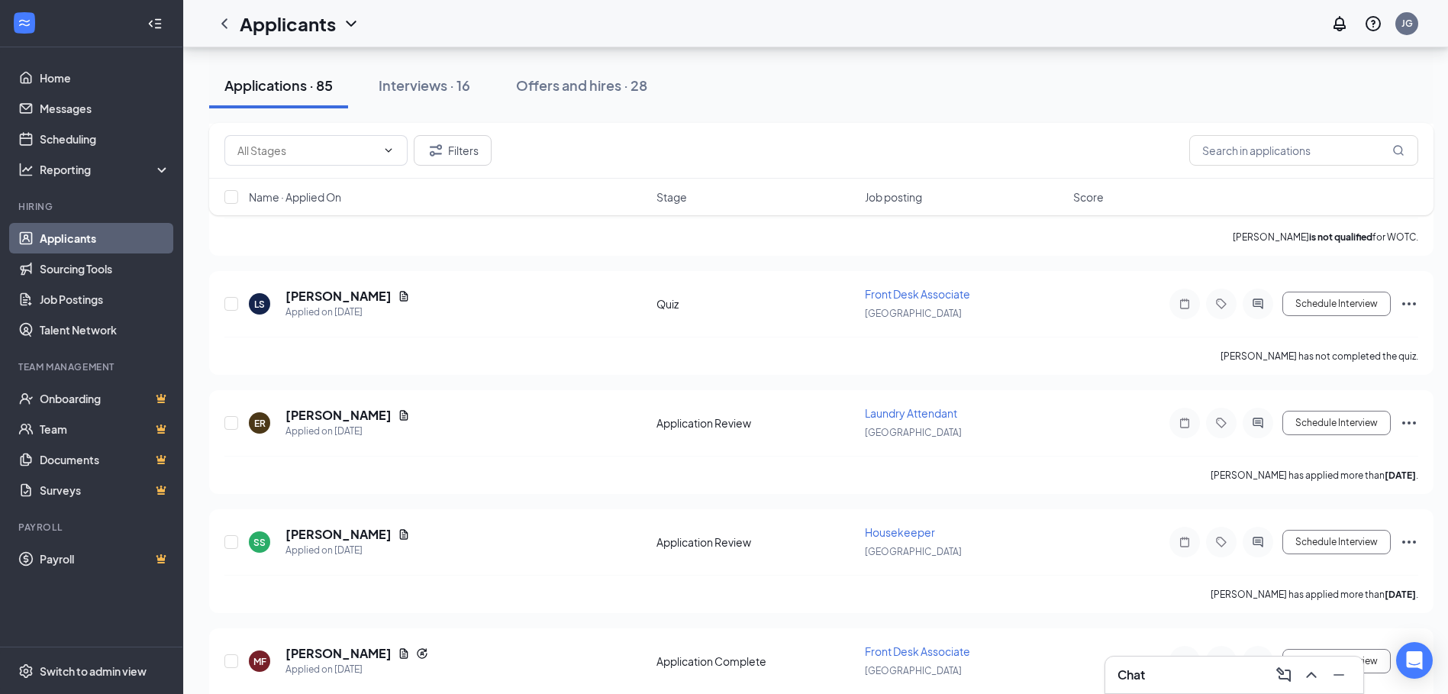
click at [324, 92] on div "Applications · 85" at bounding box center [278, 85] width 108 height 19
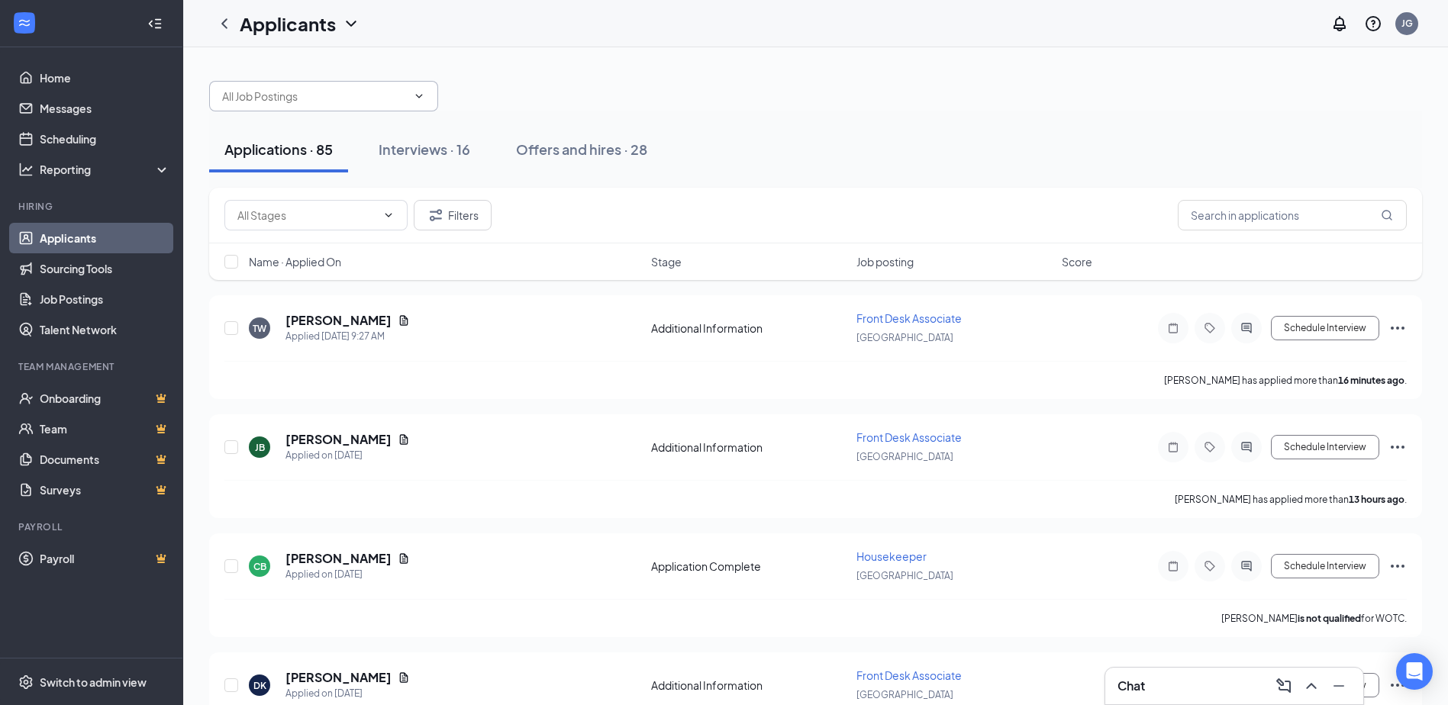
click at [381, 104] on input "text" at bounding box center [314, 96] width 185 height 17
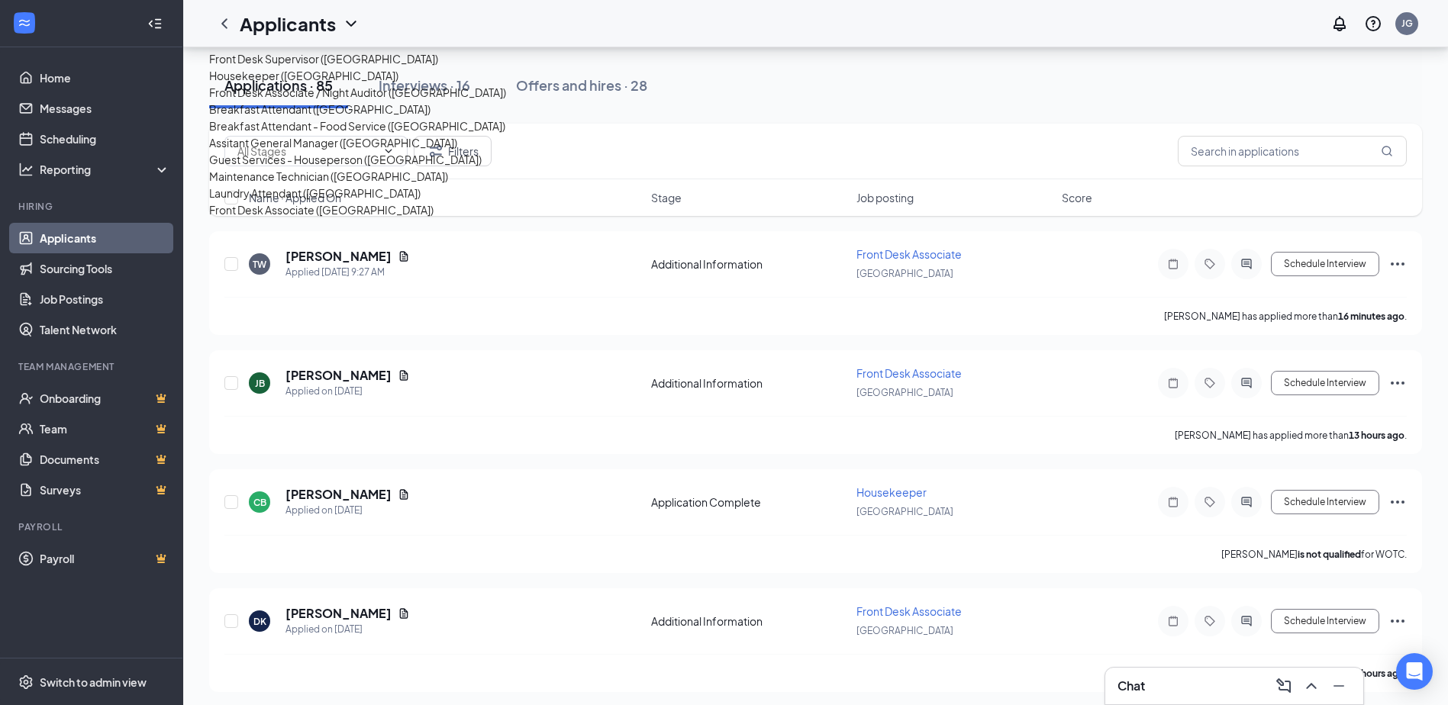
scroll to position [153, 0]
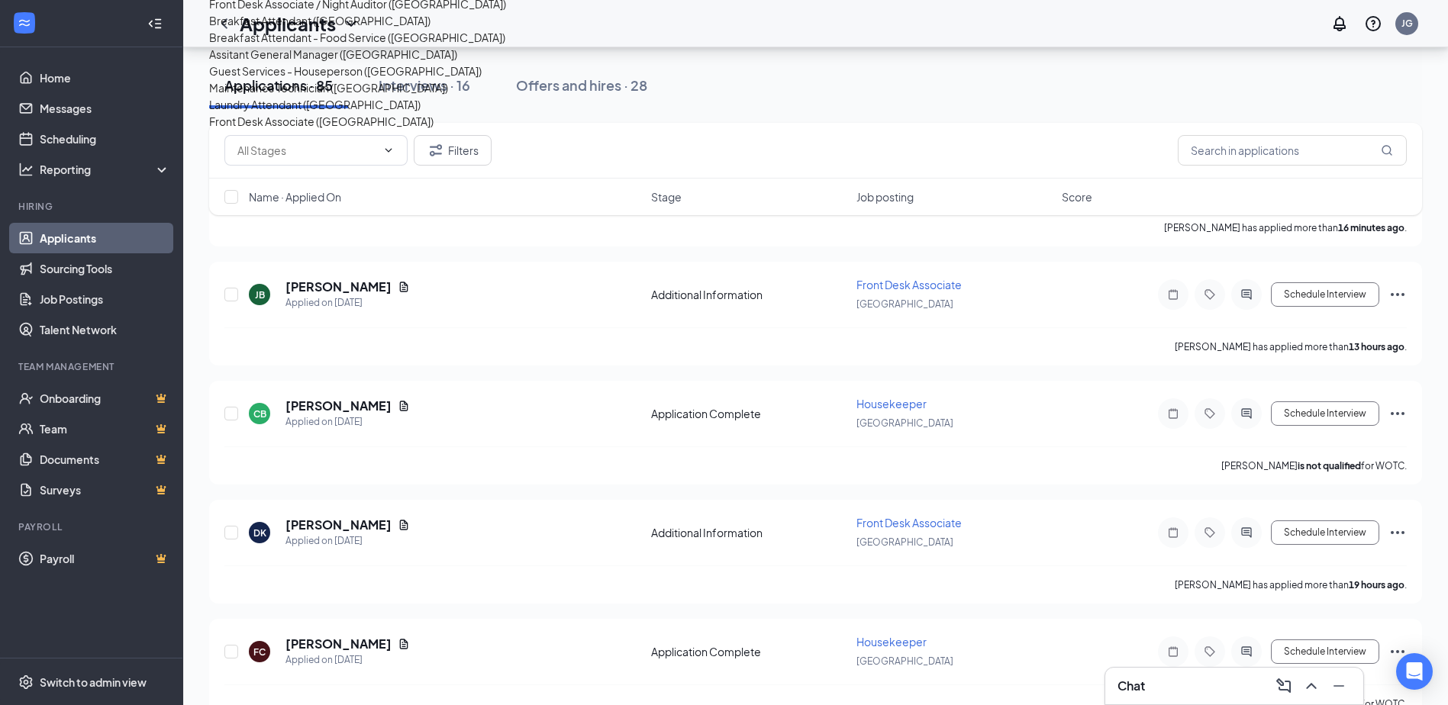
click at [303, 130] on div "Front Desk Associate ([GEOGRAPHIC_DATA])" at bounding box center [321, 121] width 224 height 17
type input "Front Desk Associate ([GEOGRAPHIC_DATA])"
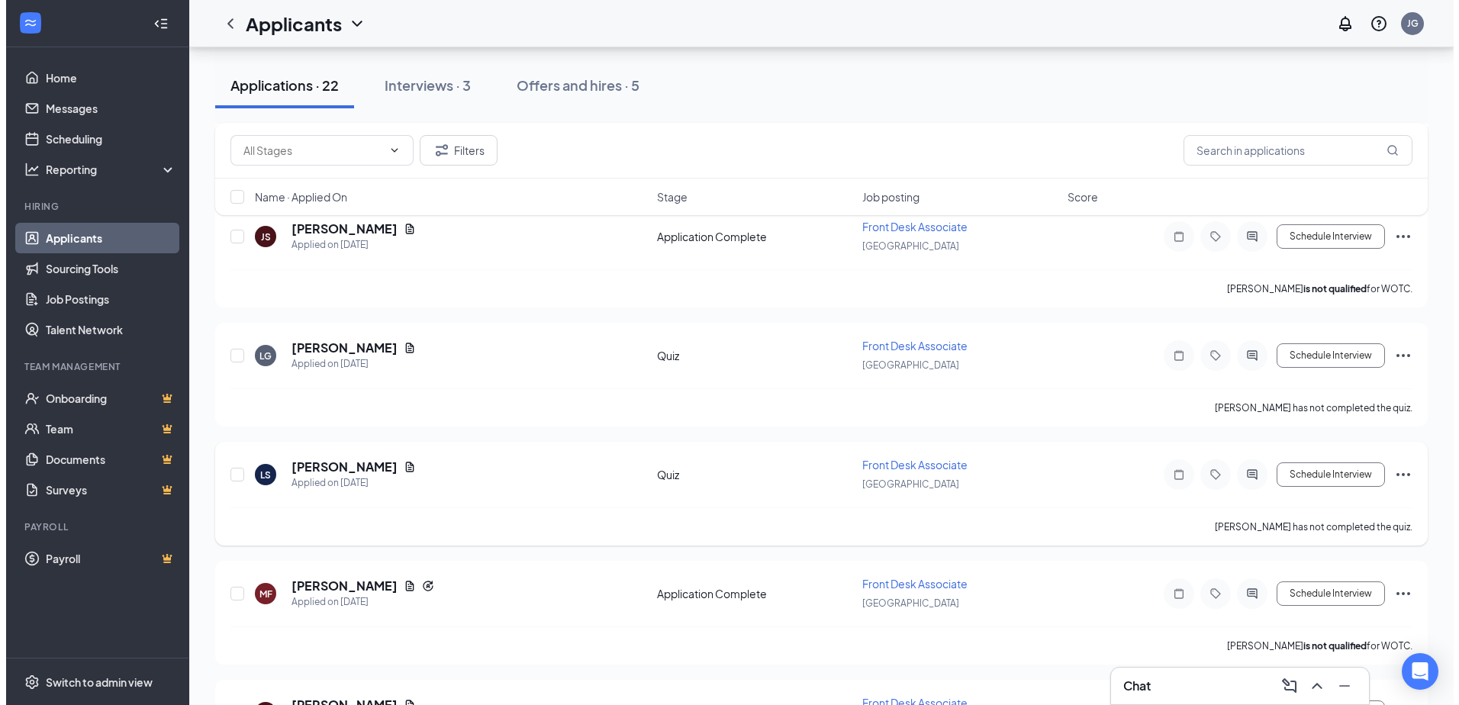
scroll to position [1635, 0]
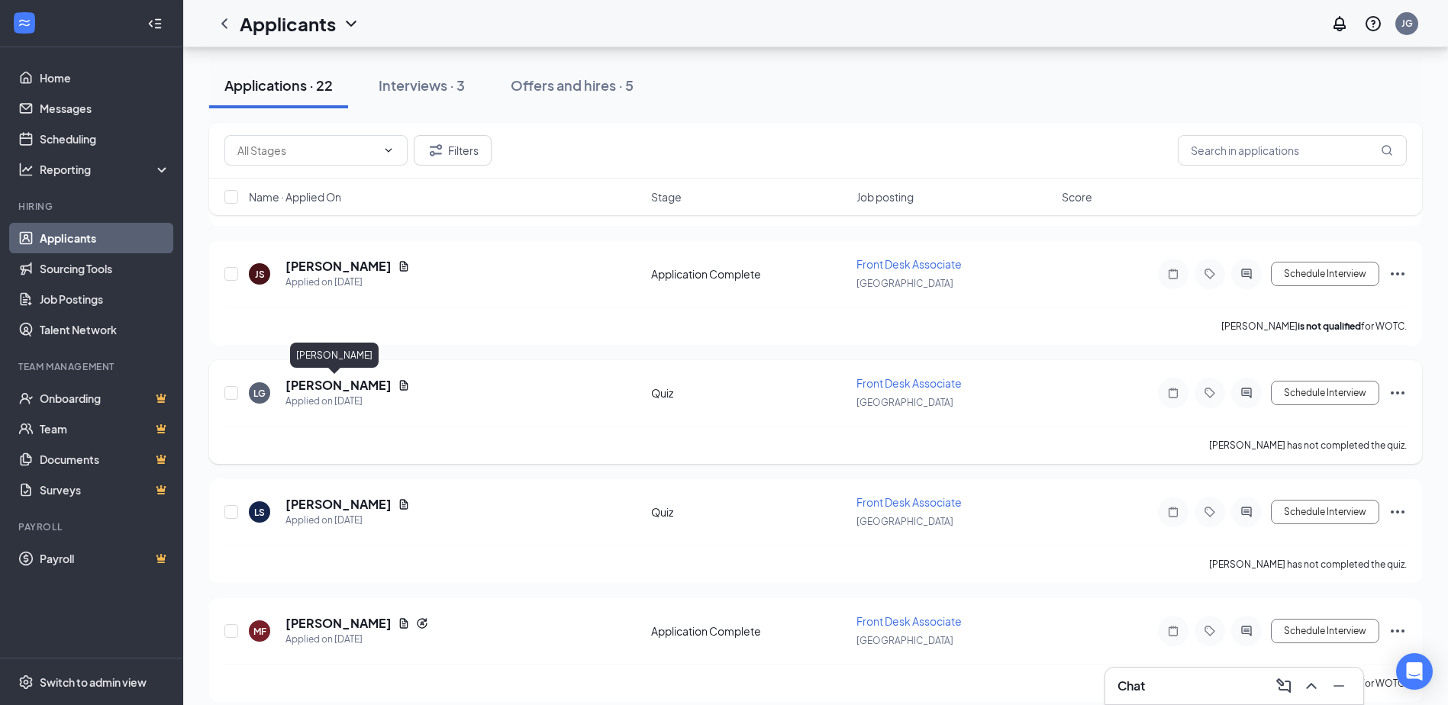
click at [325, 385] on h5 "[PERSON_NAME]" at bounding box center [338, 385] width 106 height 17
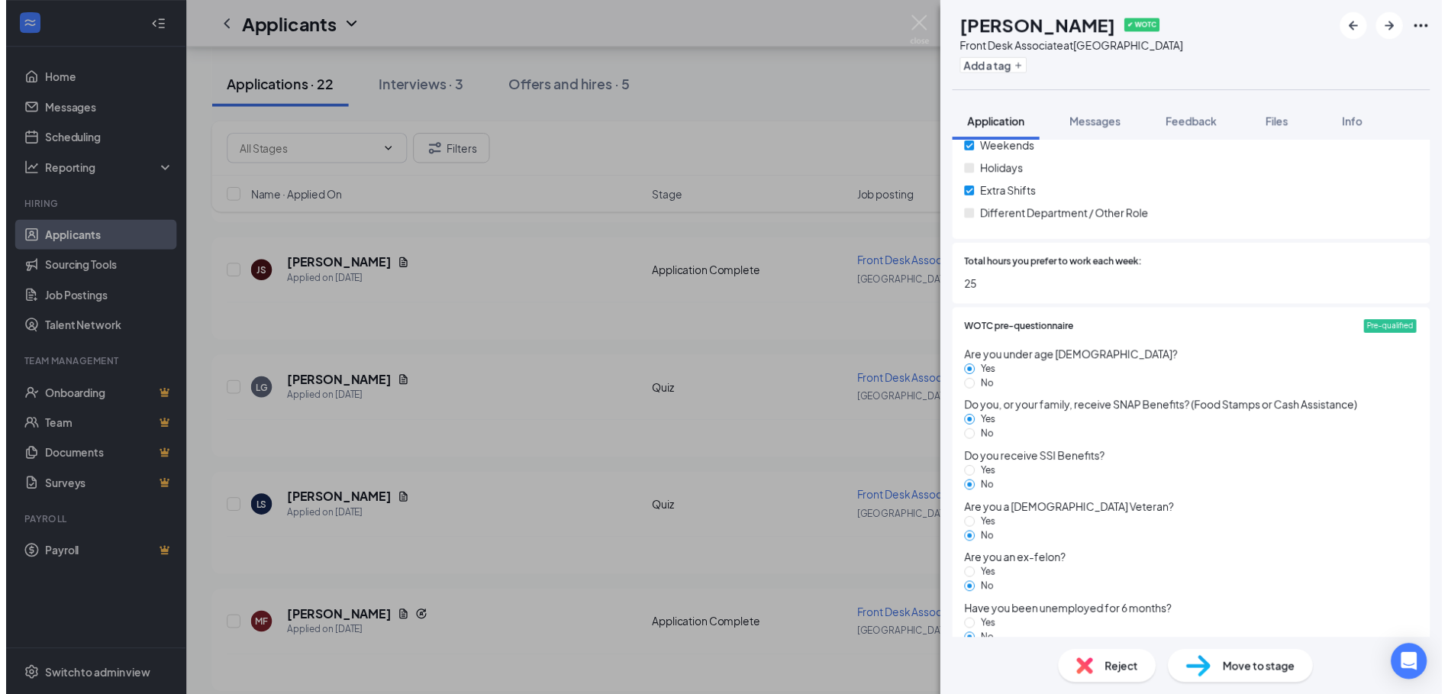
scroll to position [1705, 0]
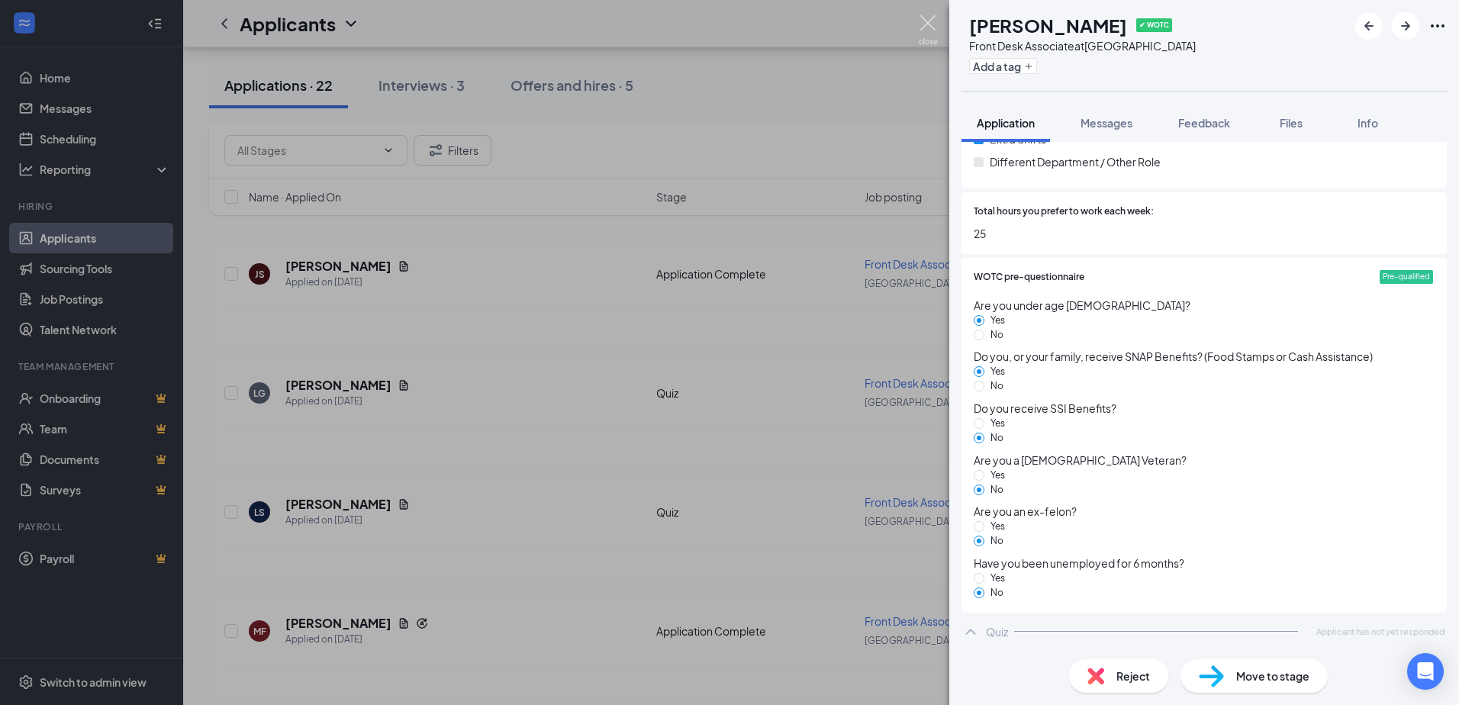
click at [933, 17] on img at bounding box center [928, 30] width 19 height 30
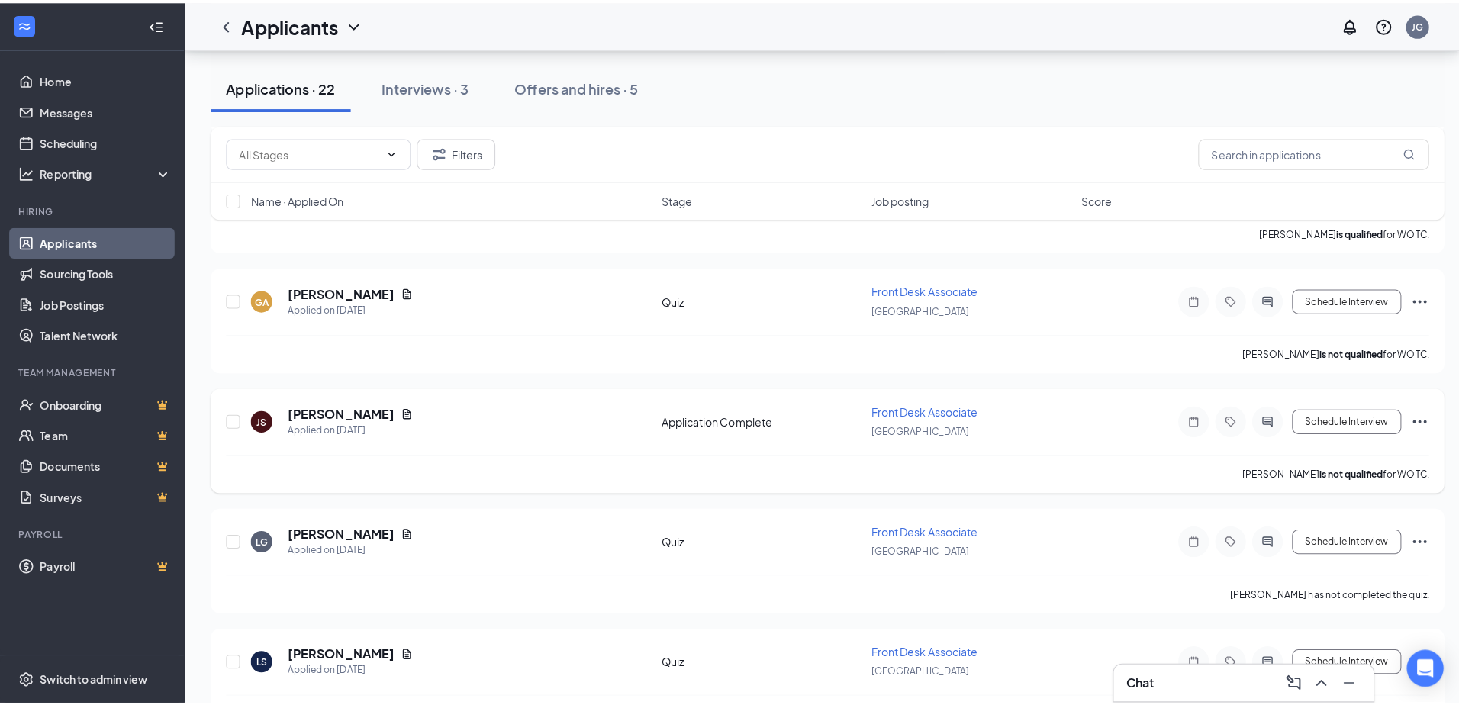
scroll to position [1406, 0]
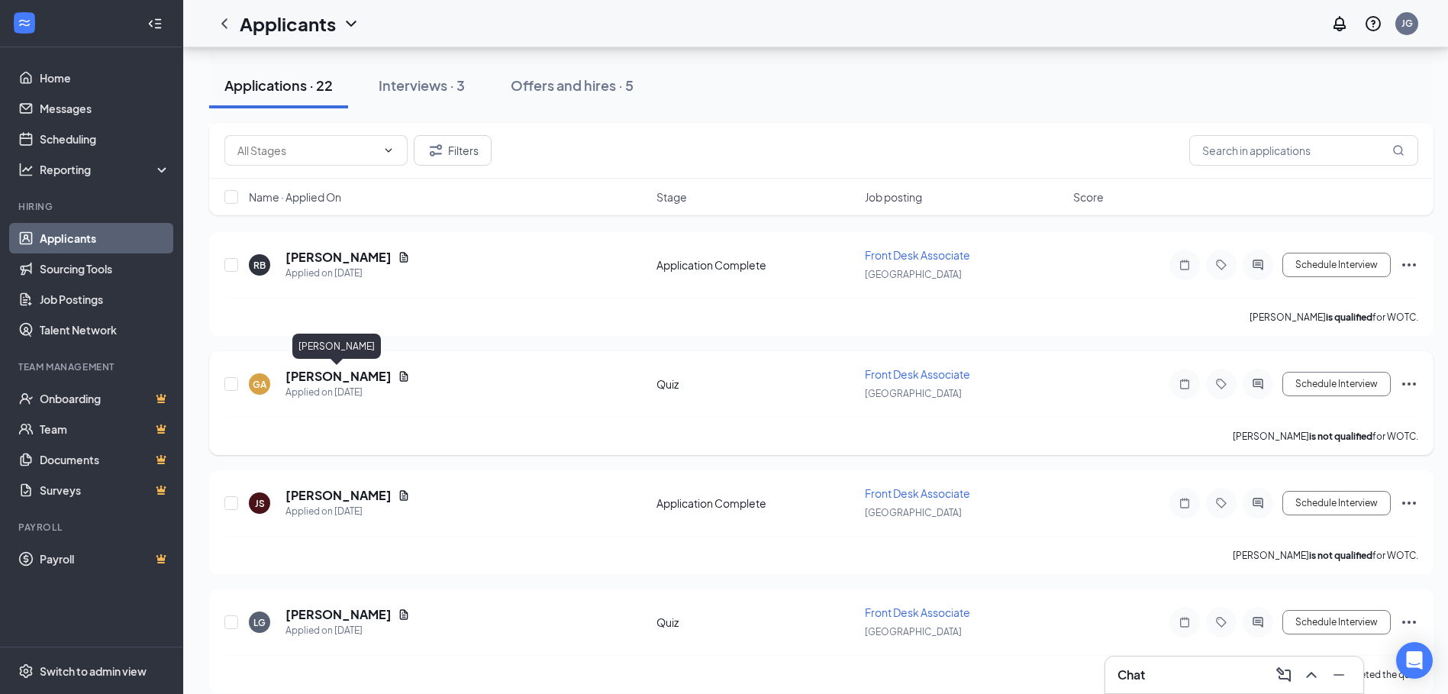
click at [336, 375] on h5 "[PERSON_NAME]" at bounding box center [338, 376] width 106 height 17
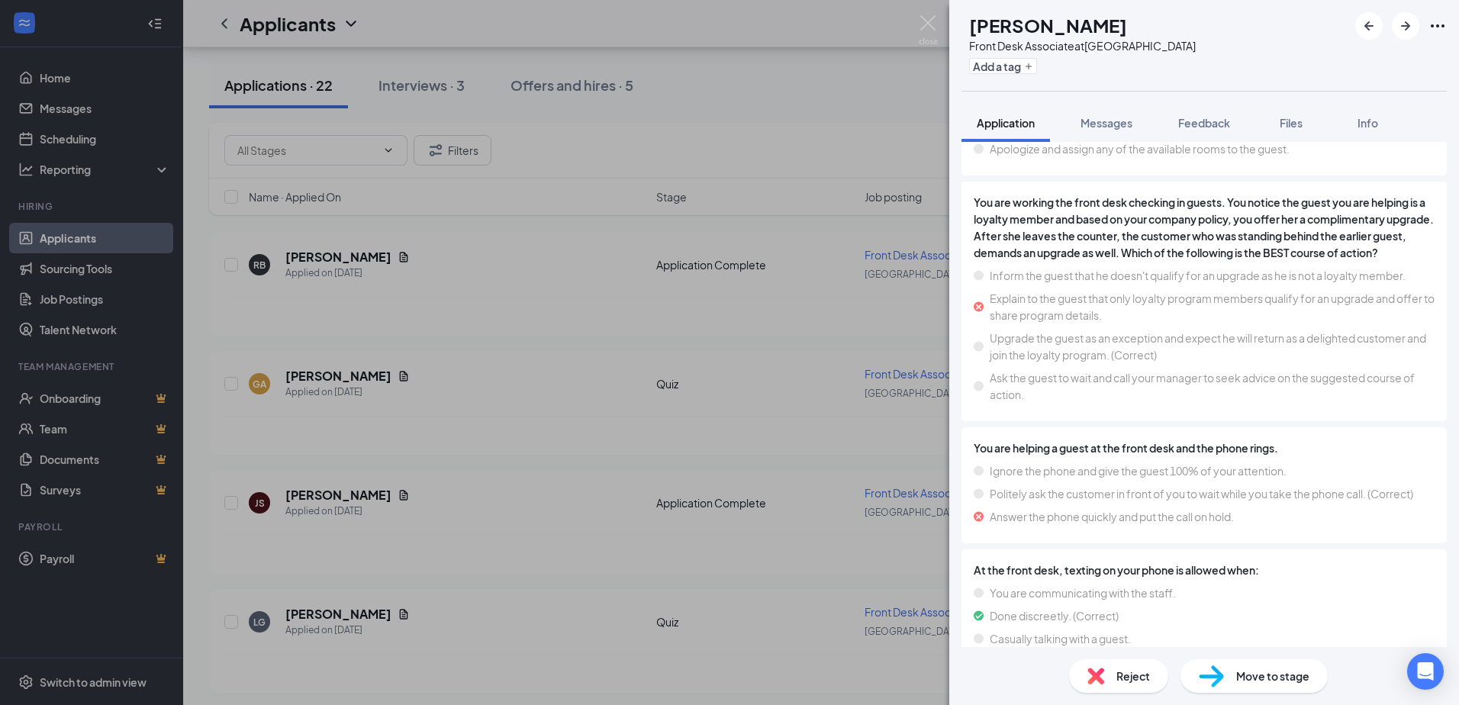
scroll to position [2651, 0]
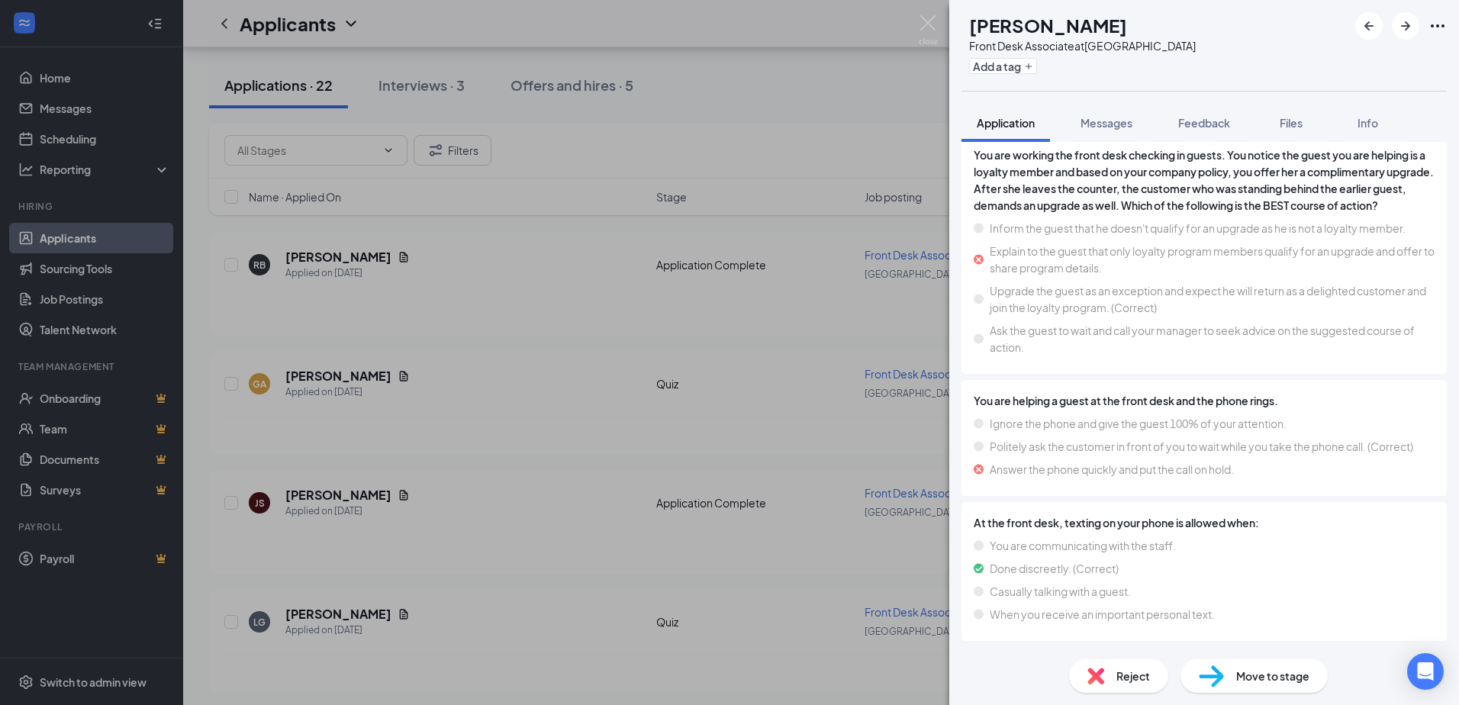
click at [1267, 679] on span "Move to stage" at bounding box center [1272, 676] width 73 height 17
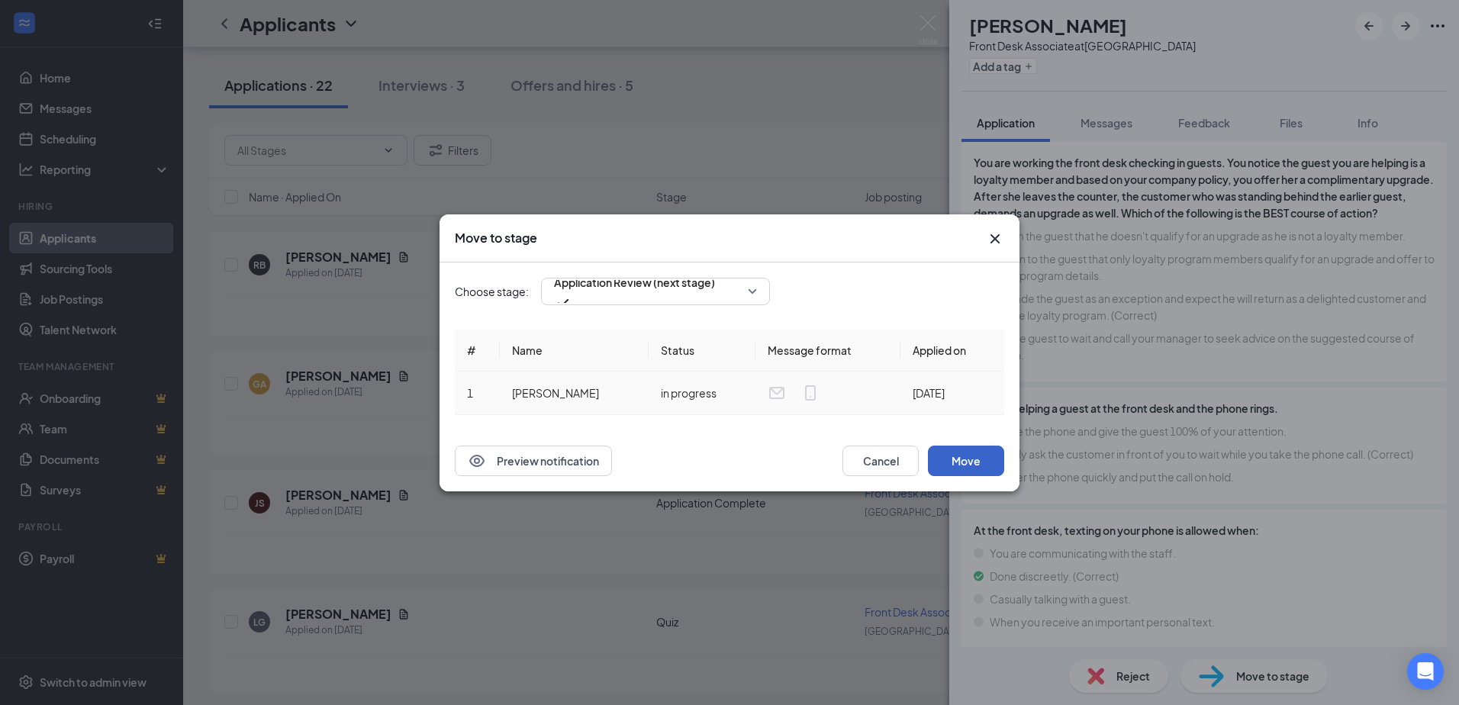
click at [966, 459] on button "Move" at bounding box center [966, 461] width 76 height 31
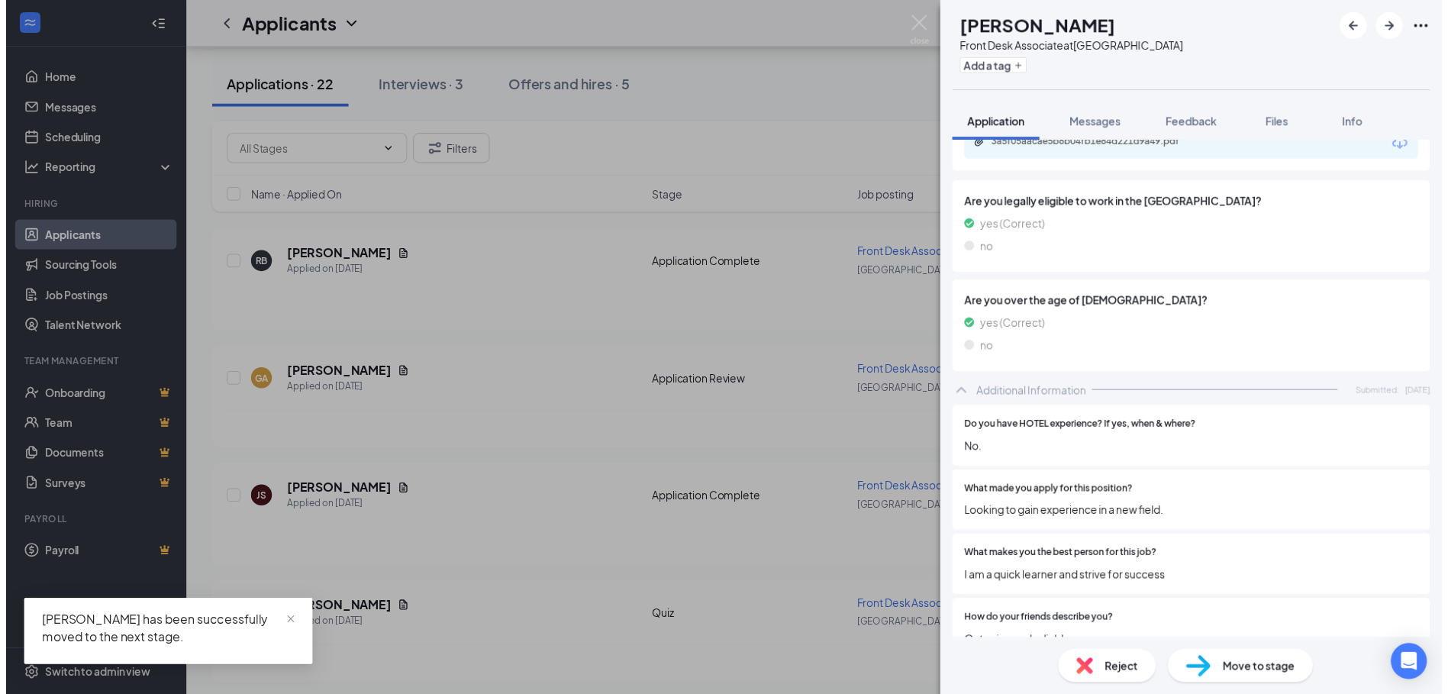
scroll to position [534, 0]
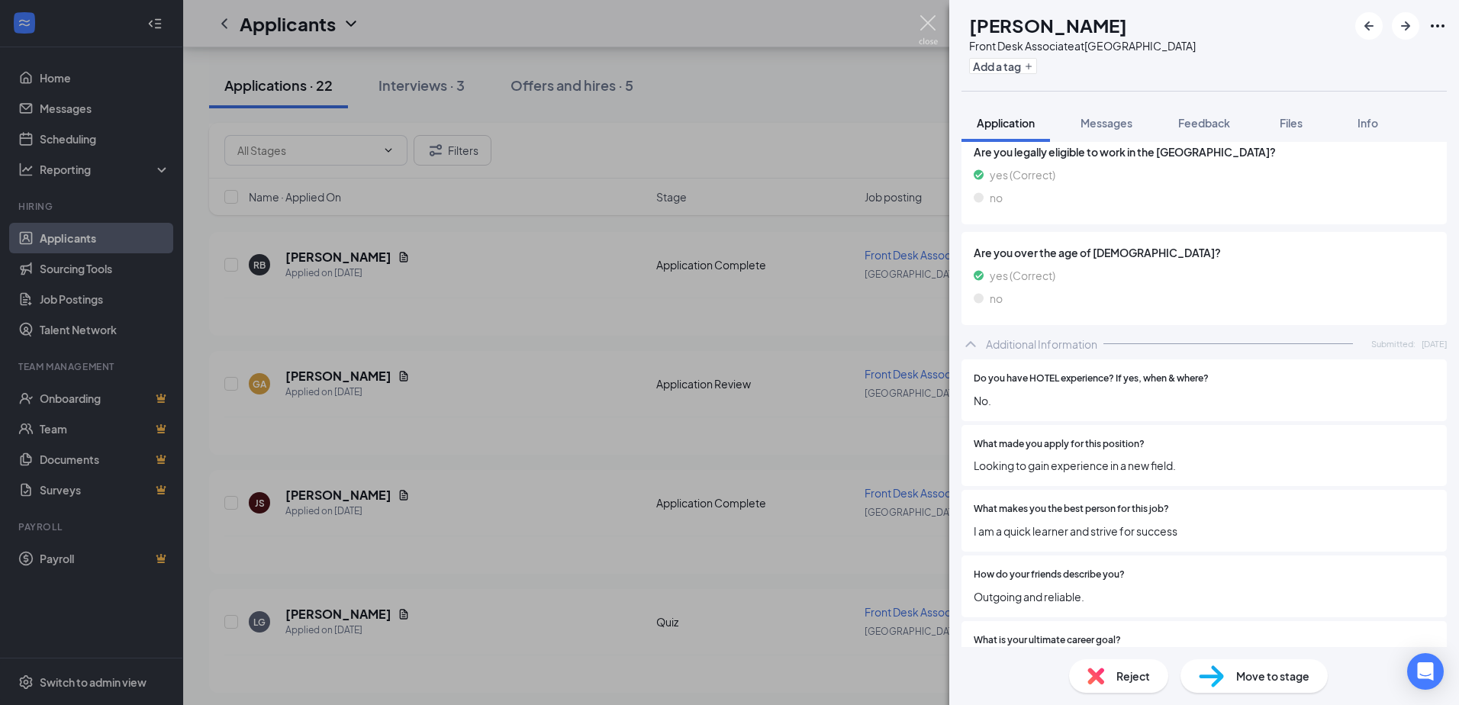
click at [927, 20] on img at bounding box center [928, 30] width 19 height 30
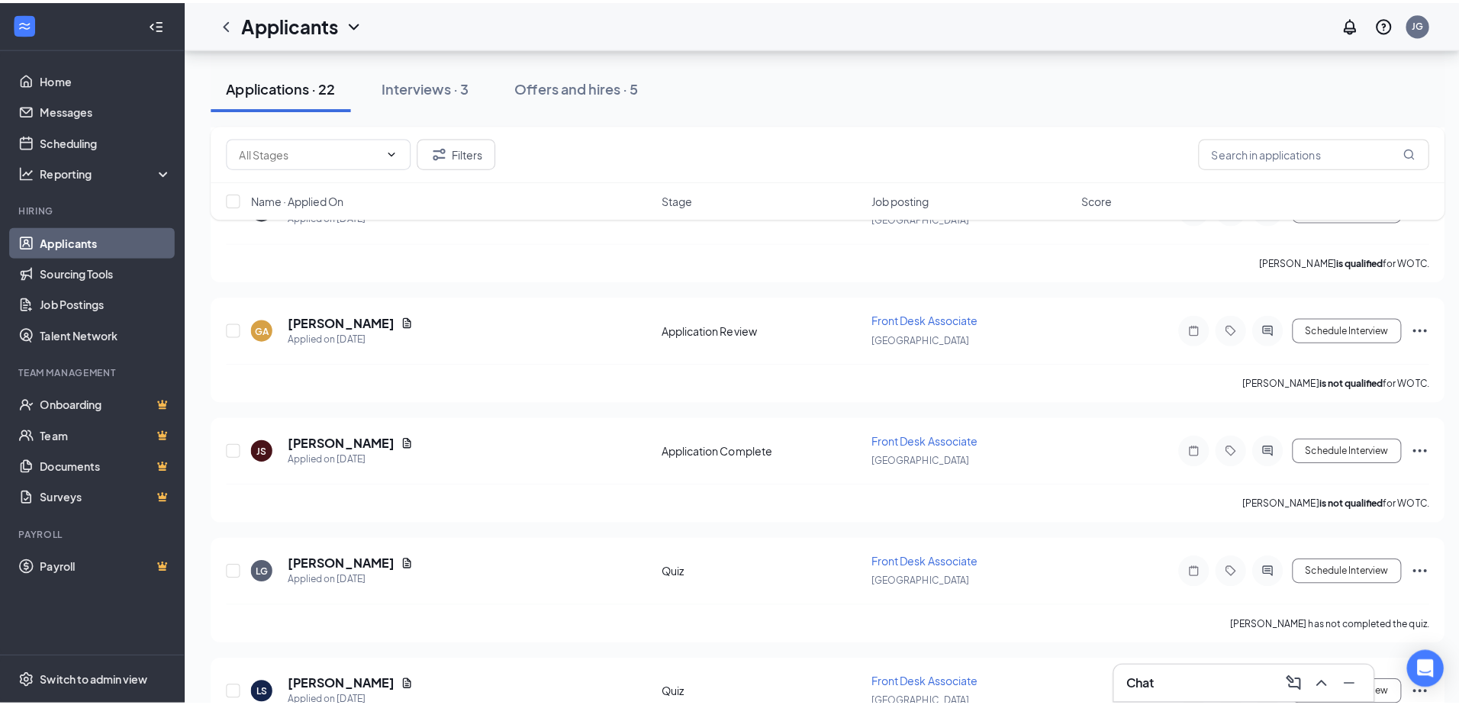
scroll to position [1558, 0]
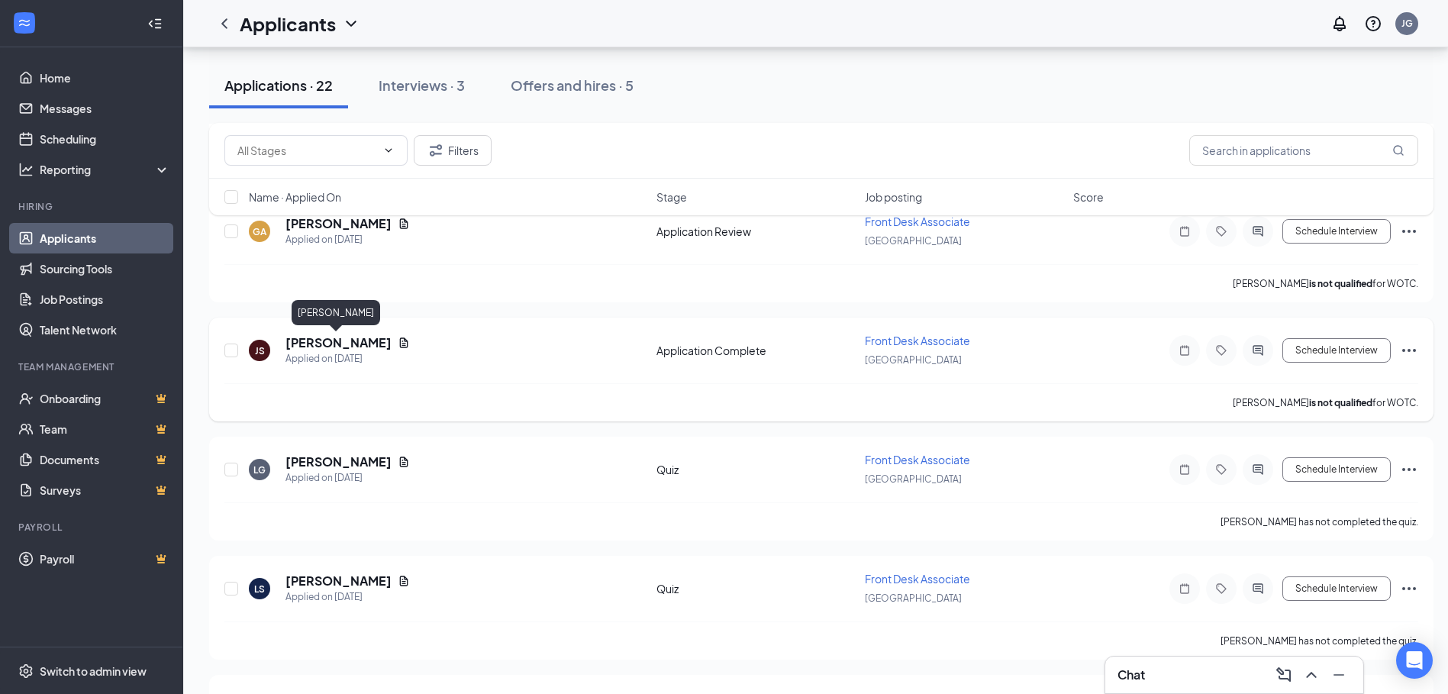
click at [311, 345] on h5 "[PERSON_NAME]" at bounding box center [338, 342] width 106 height 17
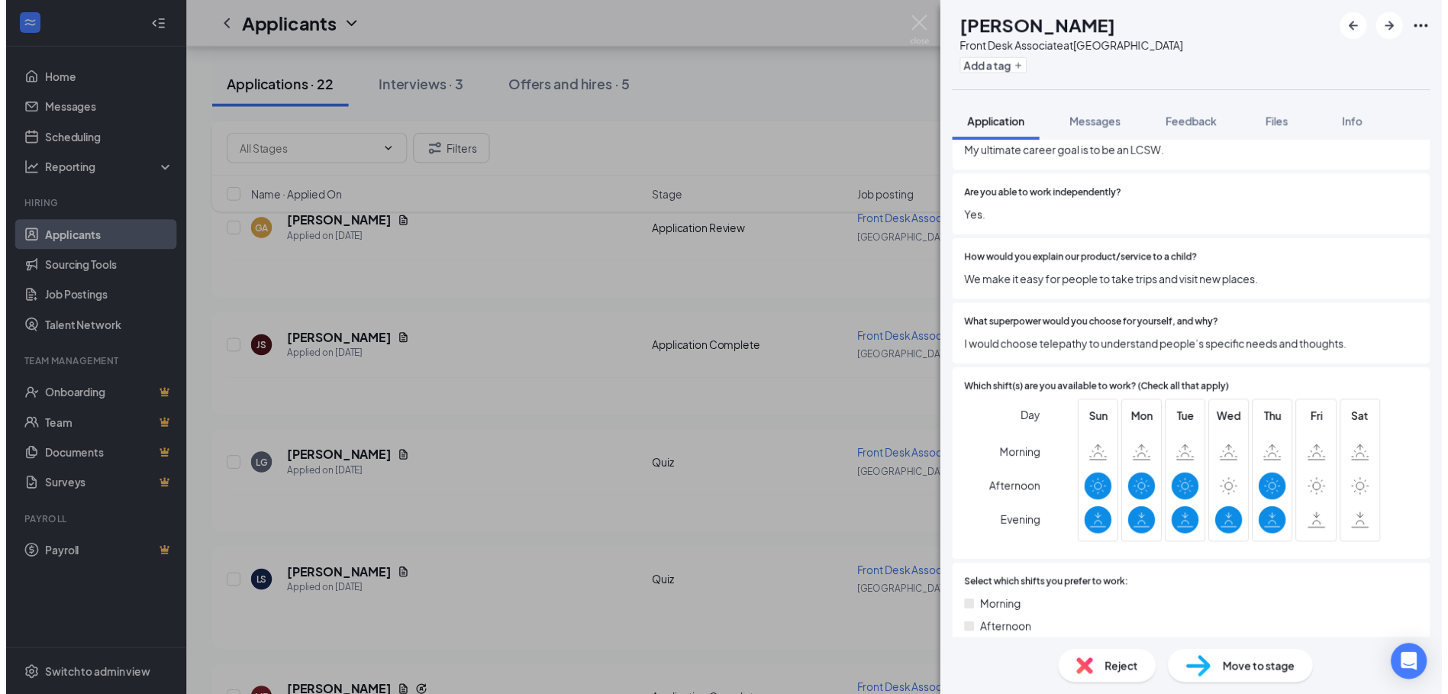
scroll to position [1068, 0]
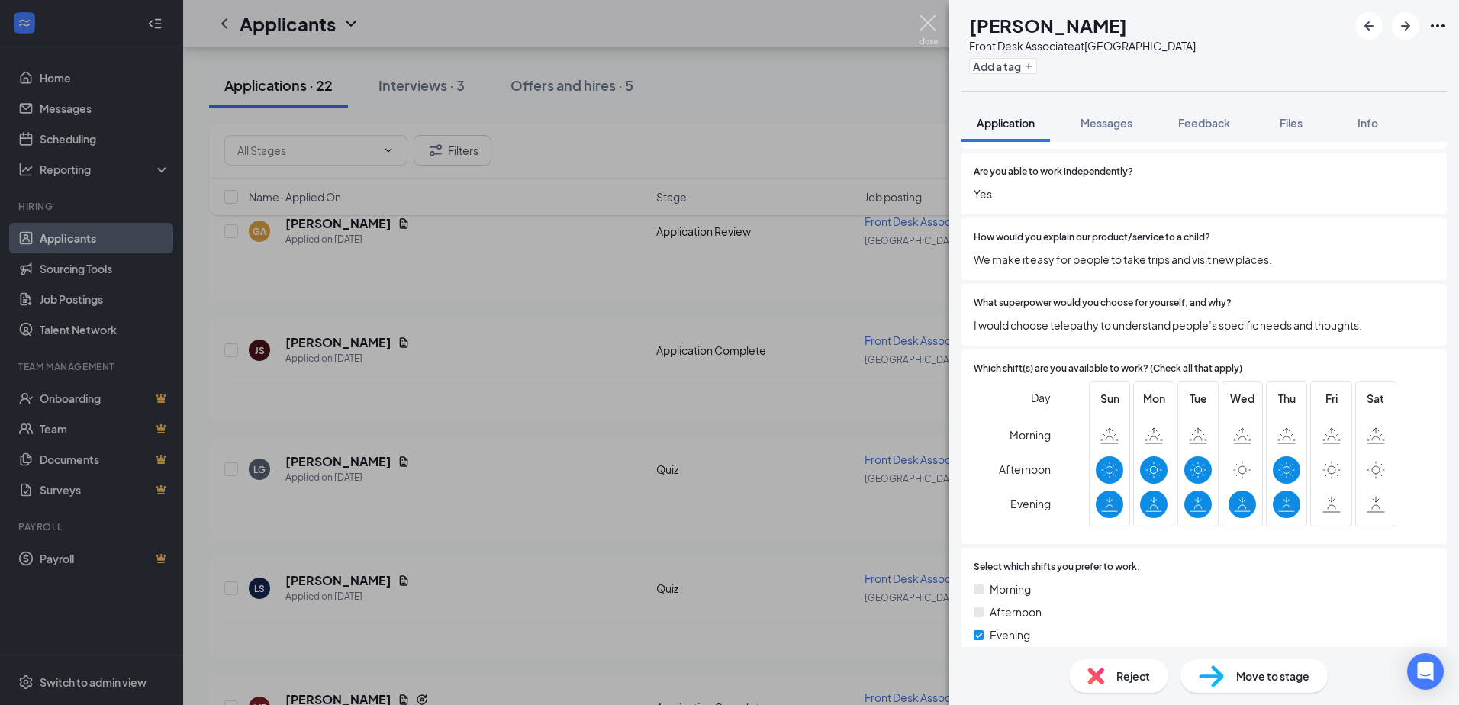
click at [926, 23] on img at bounding box center [928, 30] width 19 height 30
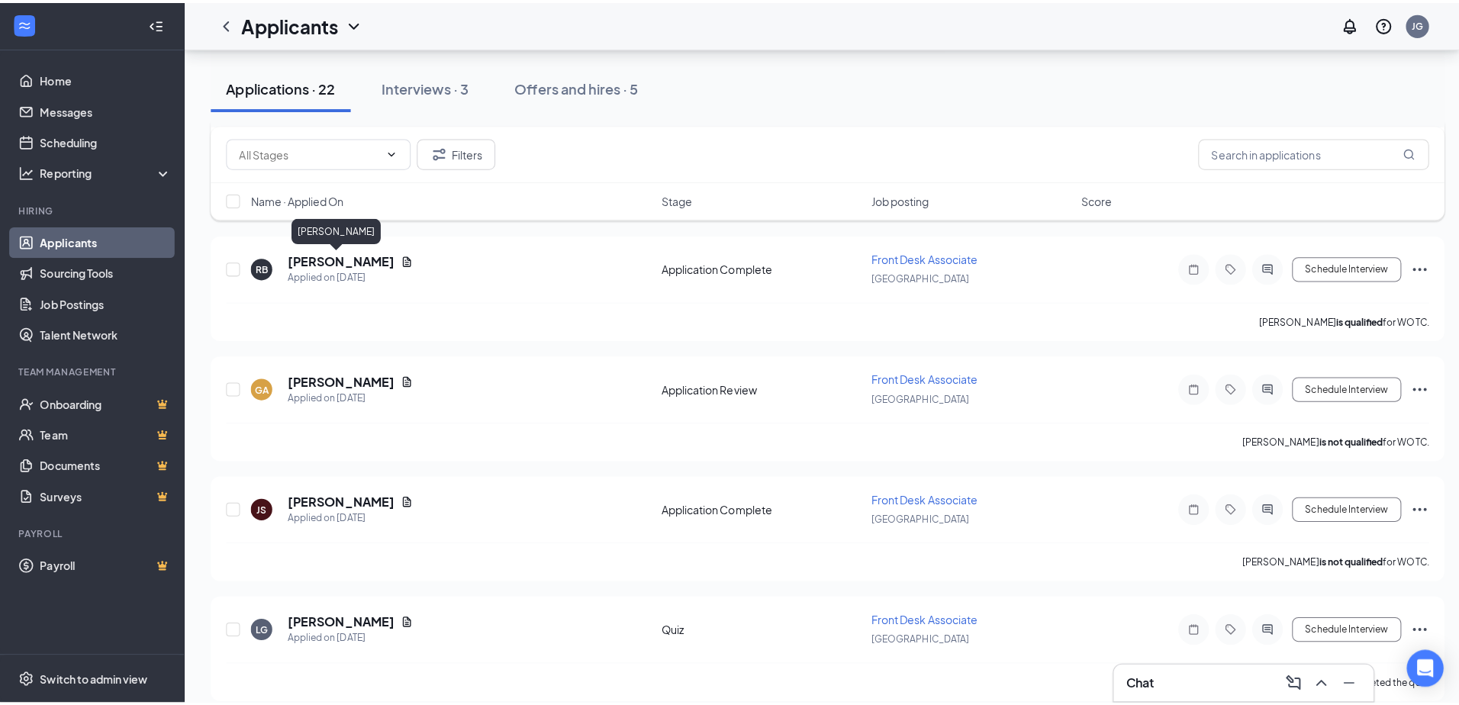
scroll to position [1330, 0]
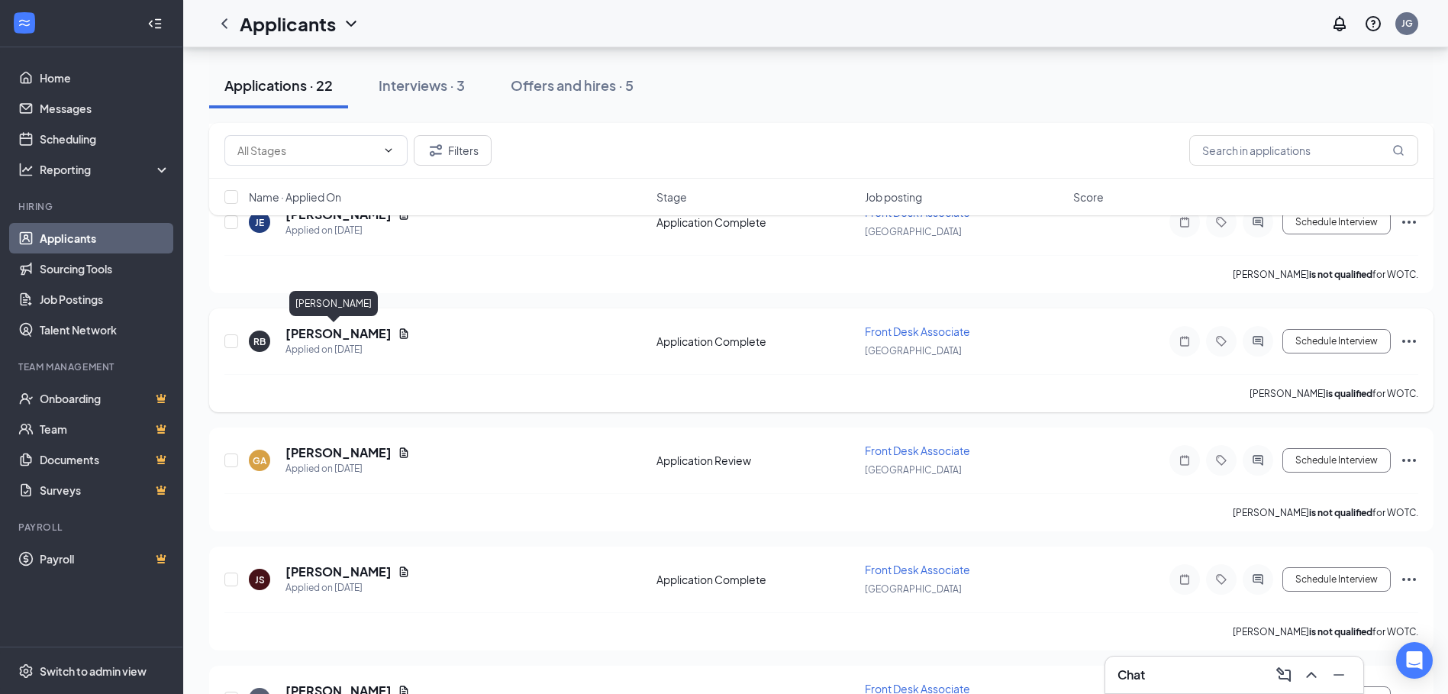
click at [308, 330] on h5 "[PERSON_NAME]" at bounding box center [338, 333] width 106 height 17
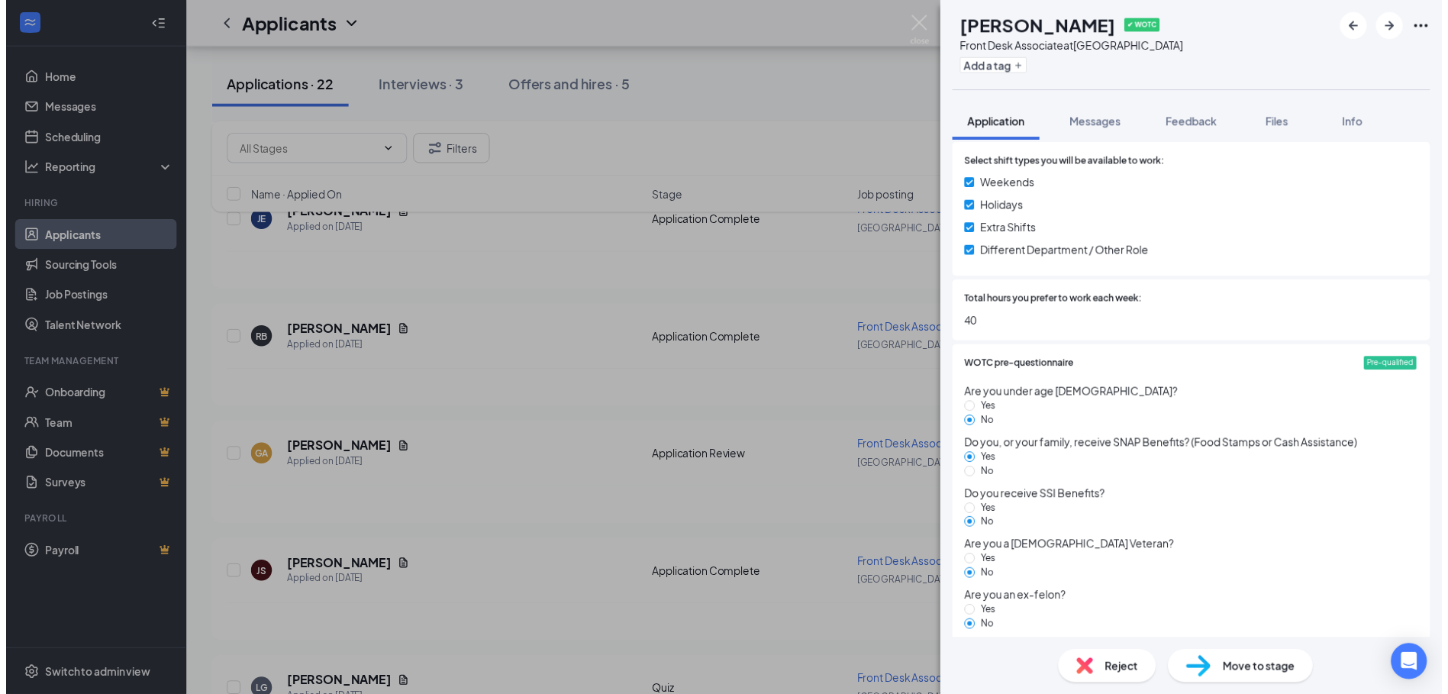
scroll to position [1742, 0]
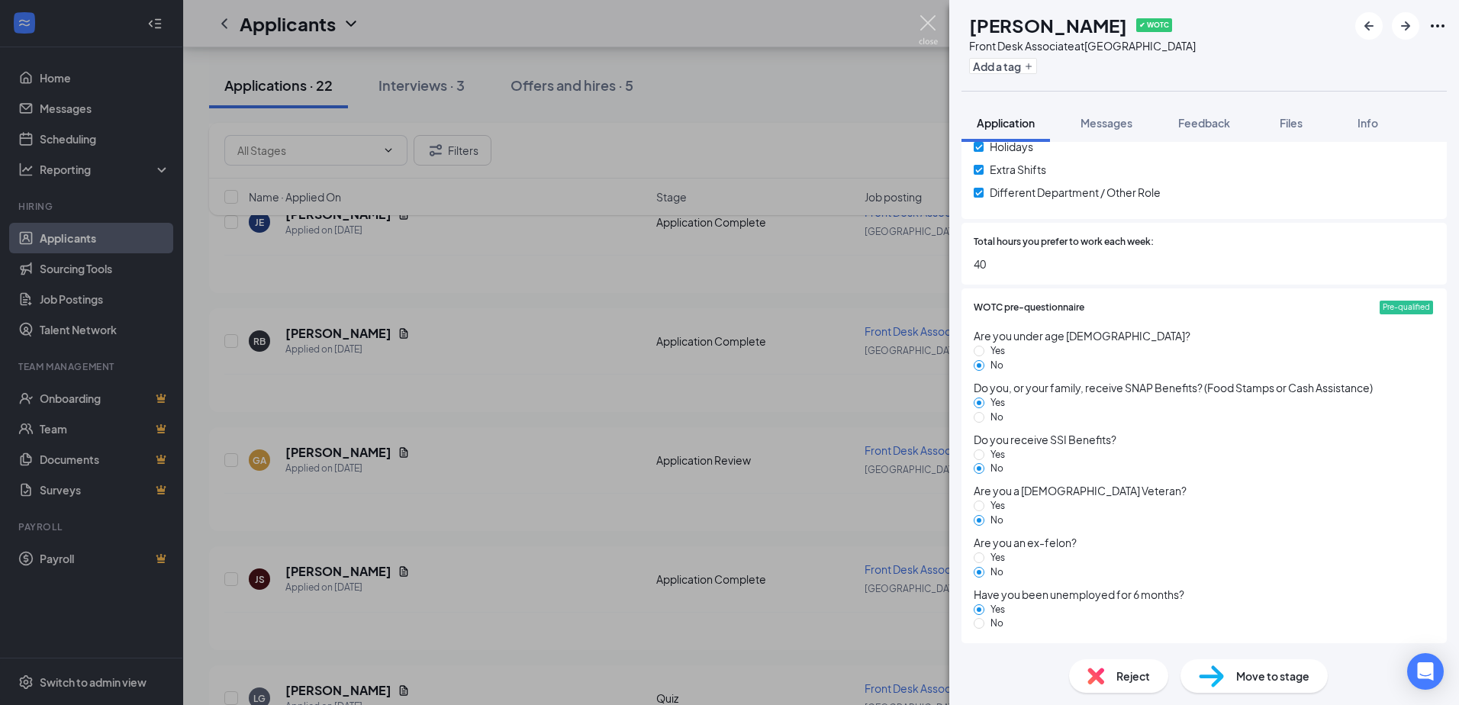
click at [933, 21] on img at bounding box center [928, 30] width 19 height 30
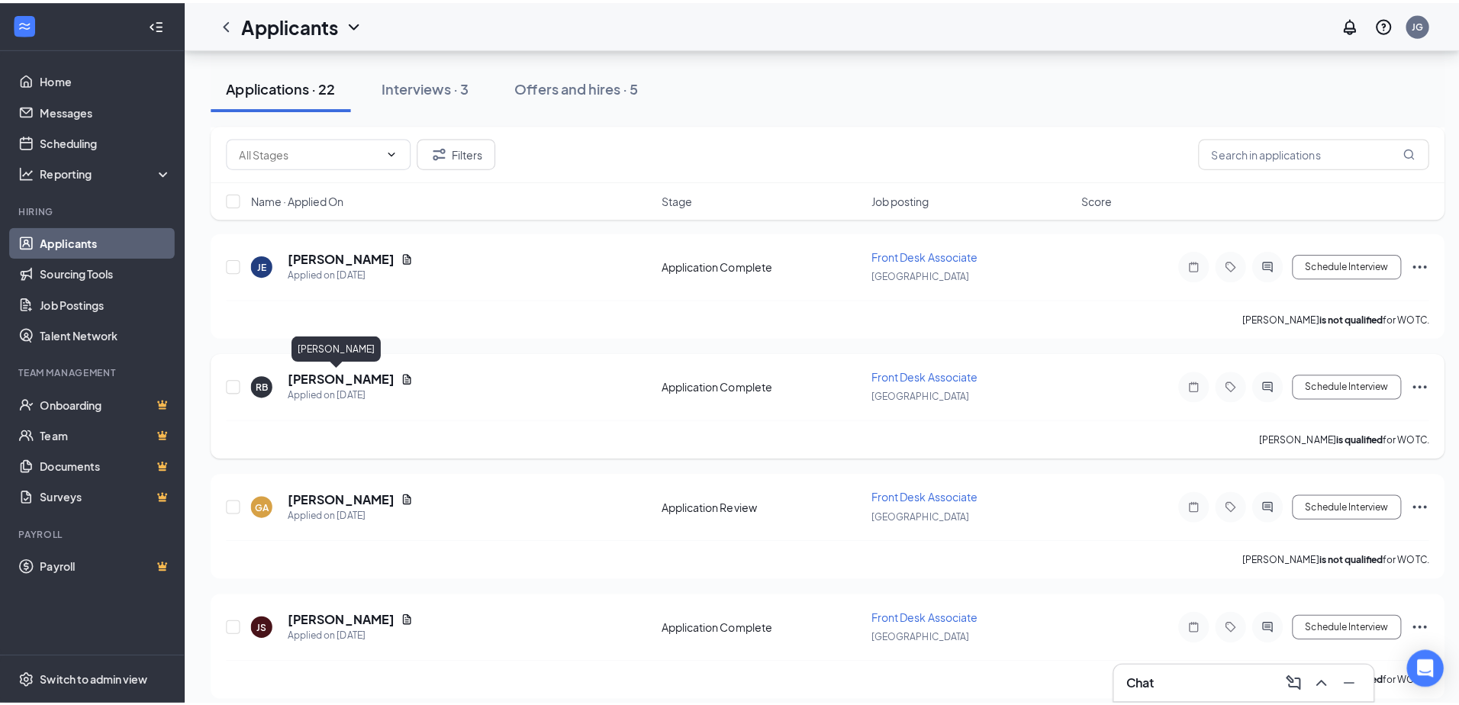
scroll to position [1253, 0]
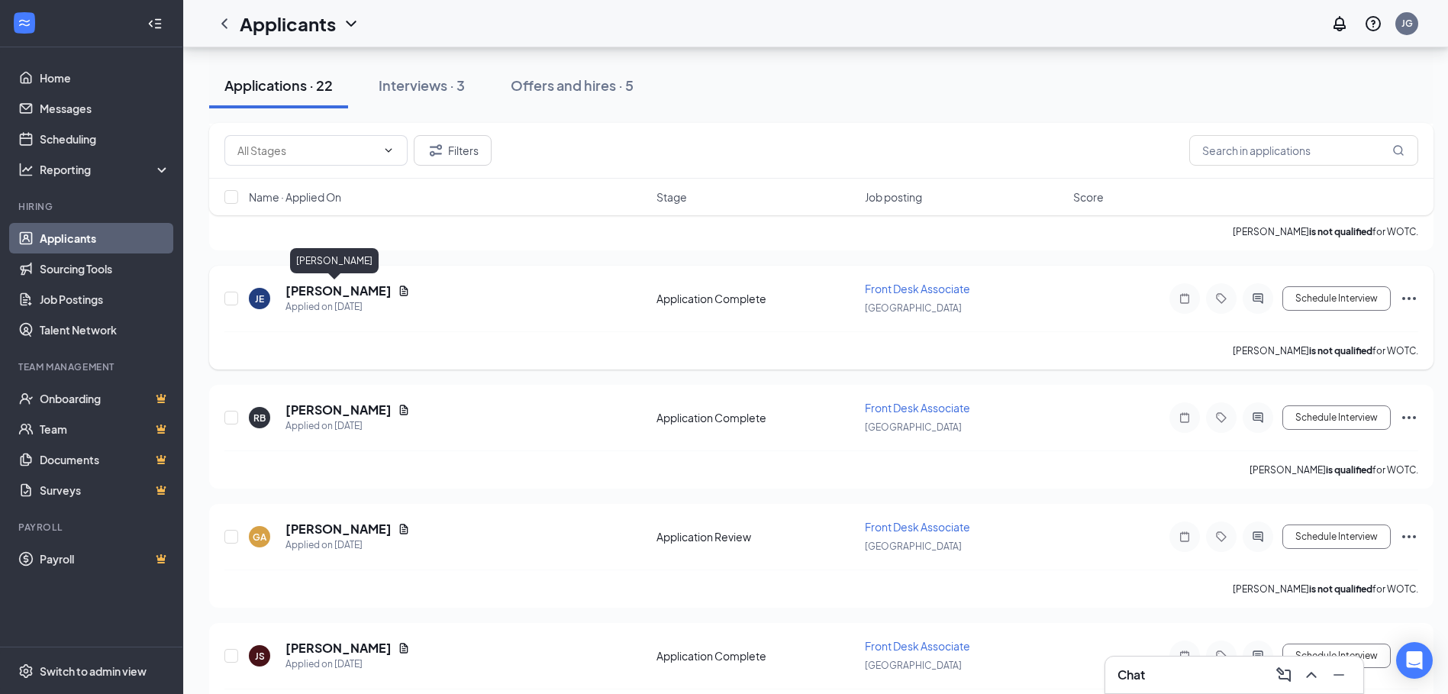
click at [307, 291] on h5 "[PERSON_NAME]" at bounding box center [338, 290] width 106 height 17
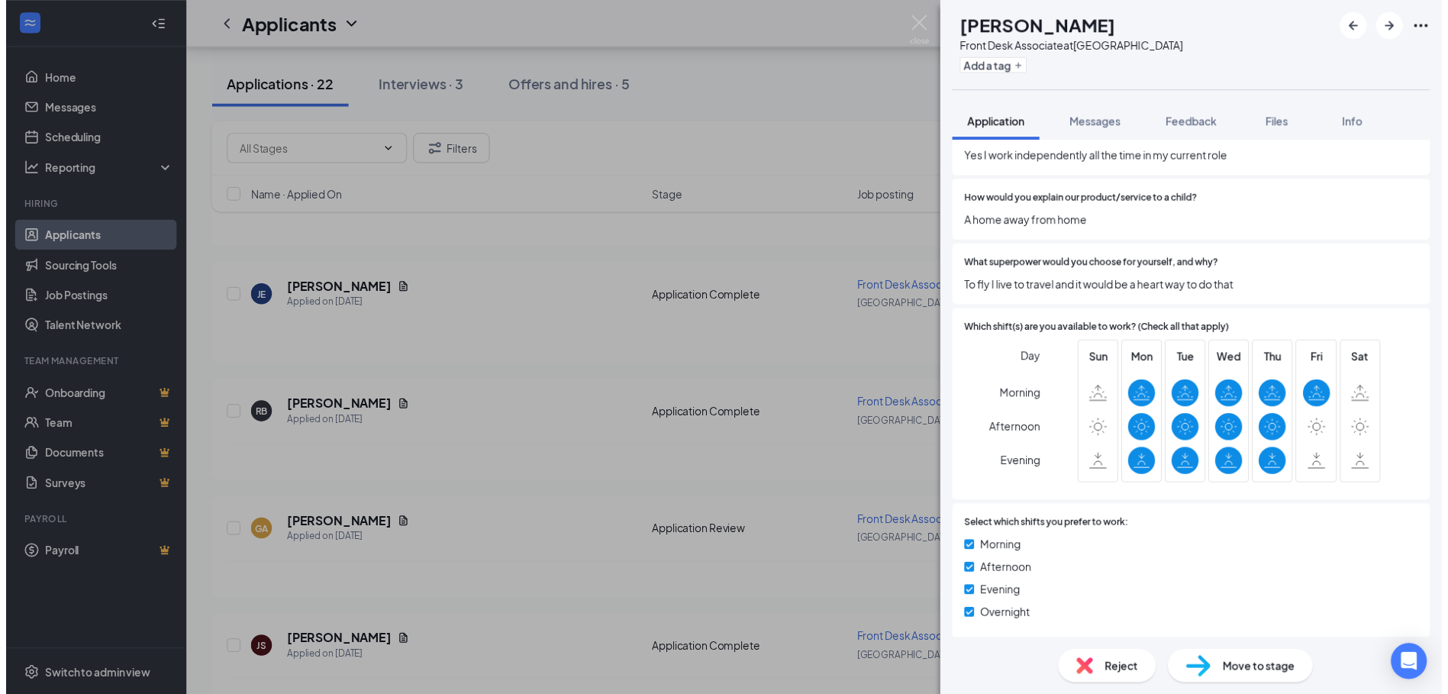
scroll to position [1450, 0]
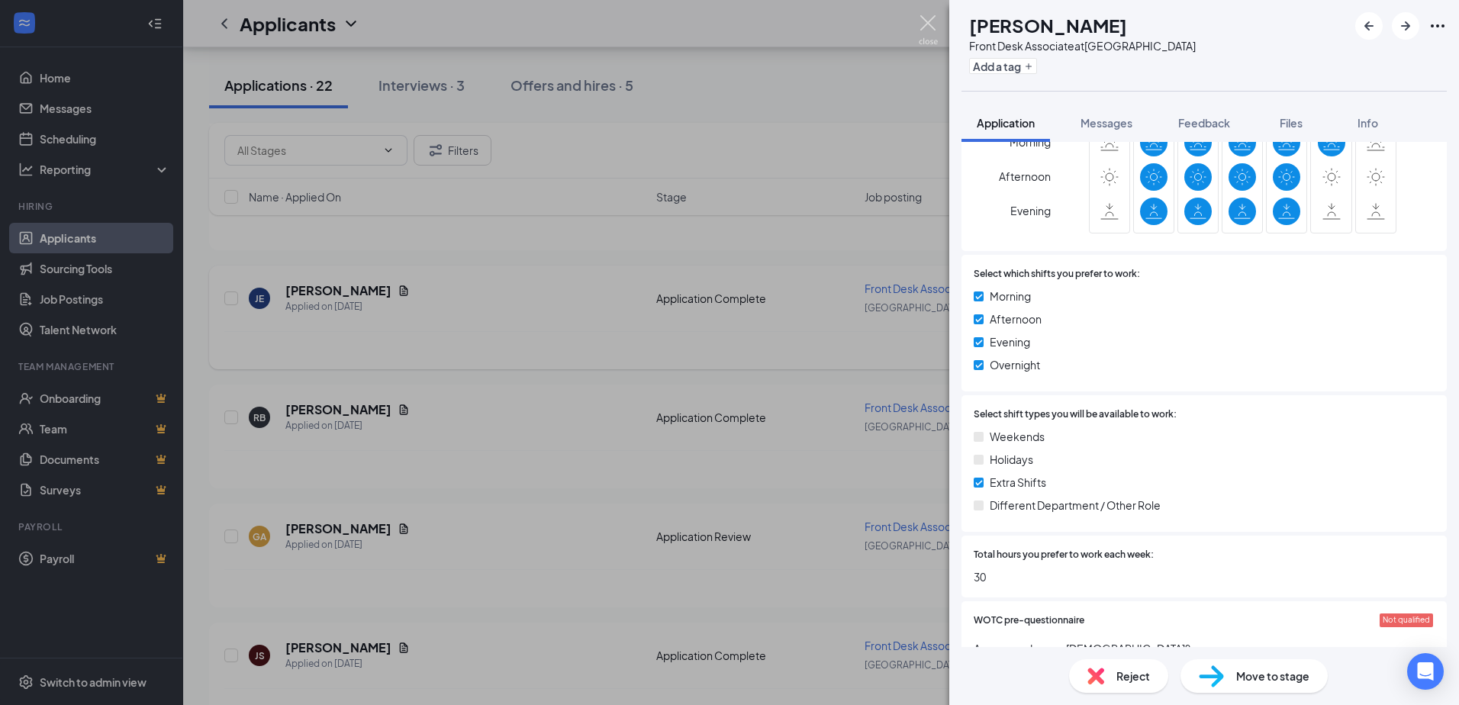
drag, startPoint x: 930, startPoint y: 26, endPoint x: 327, endPoint y: 299, distance: 662.6
click at [930, 26] on img at bounding box center [928, 30] width 19 height 30
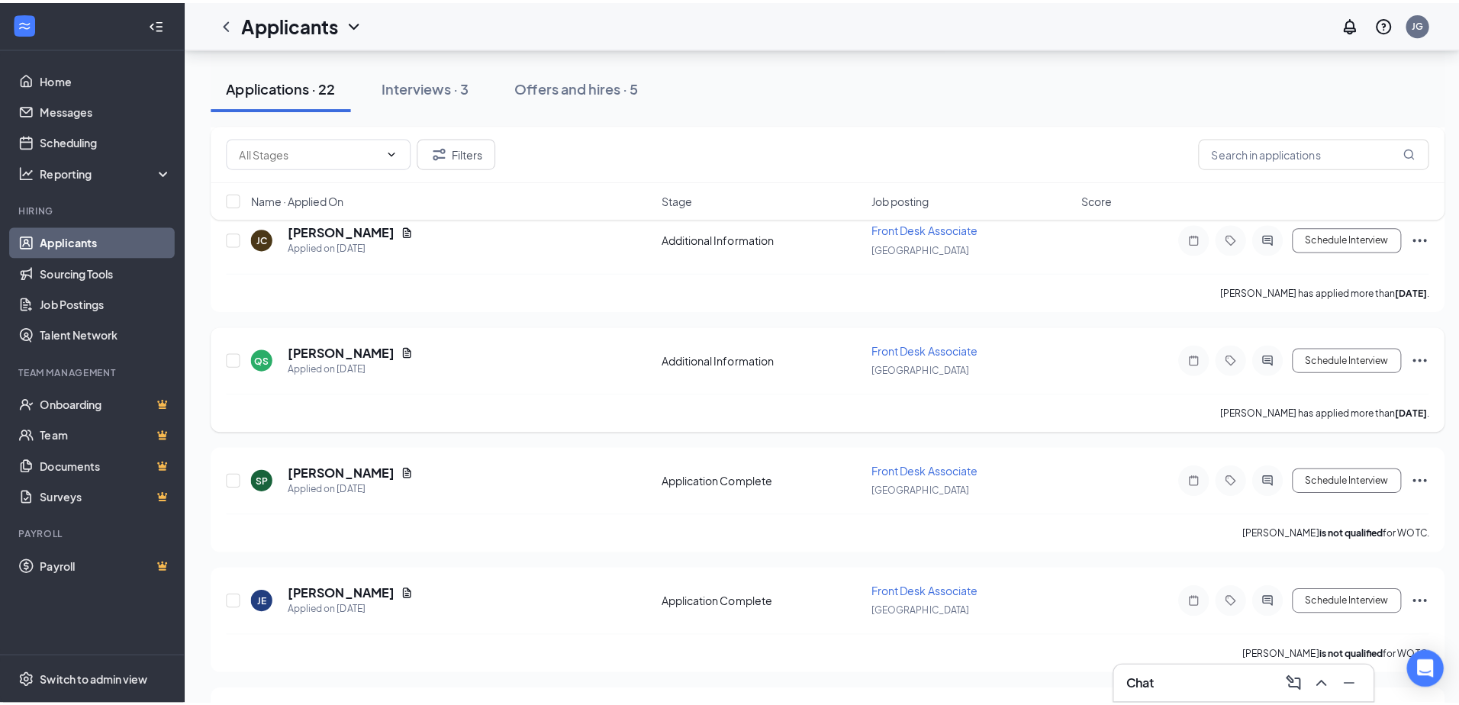
scroll to position [948, 0]
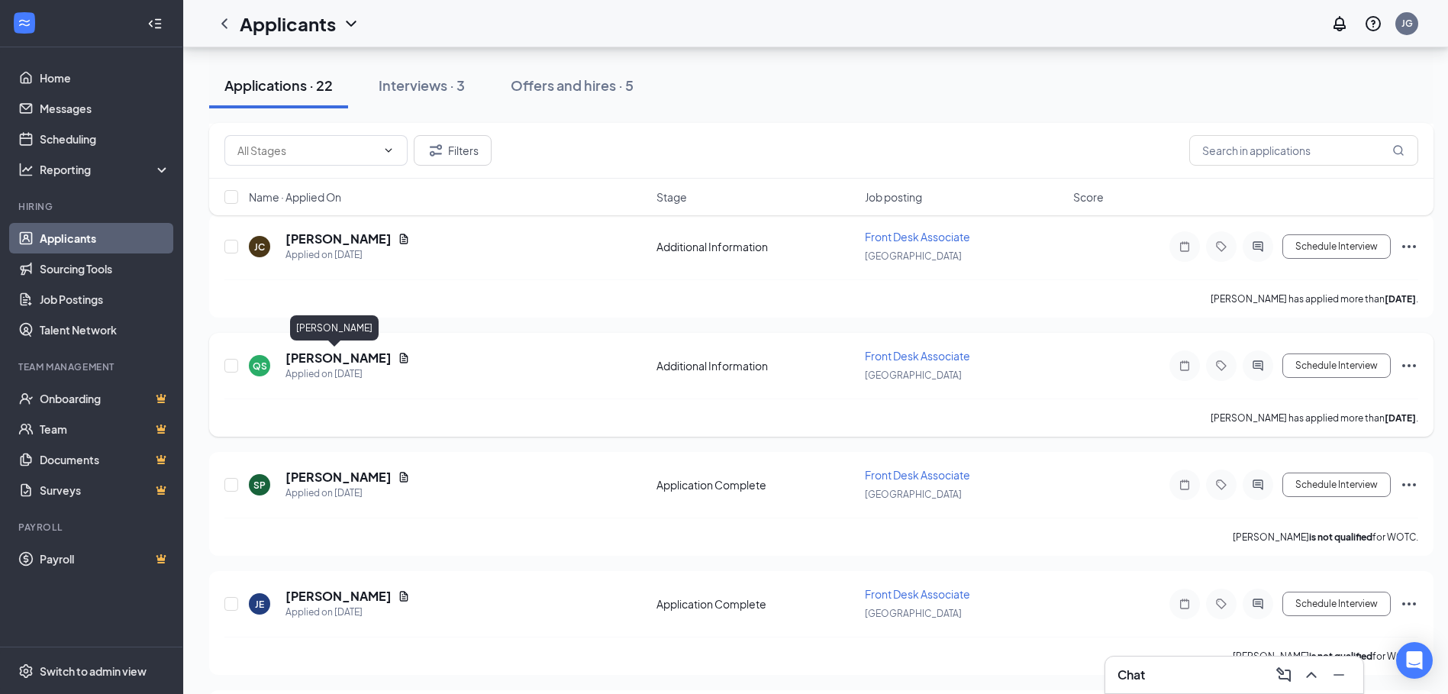
click at [308, 358] on h5 "[PERSON_NAME]" at bounding box center [338, 358] width 106 height 17
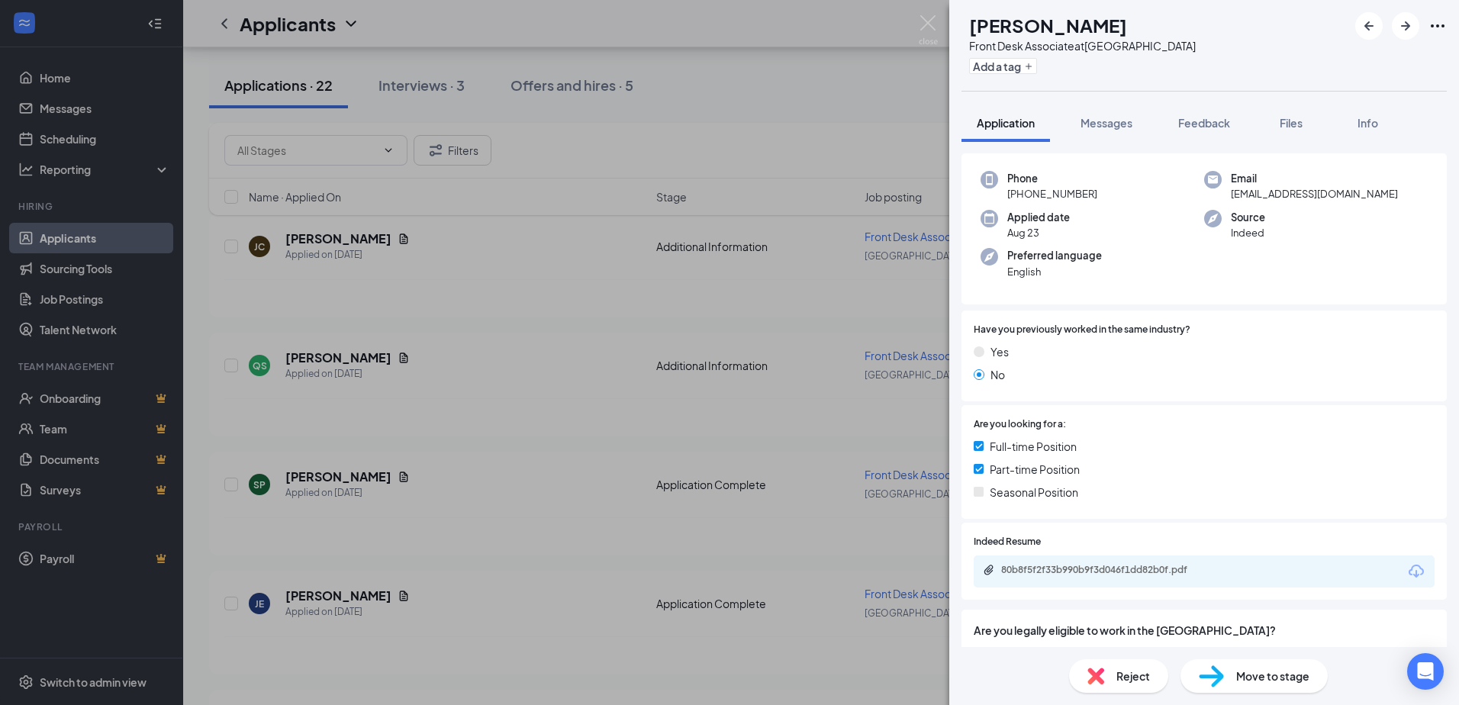
scroll to position [247, 0]
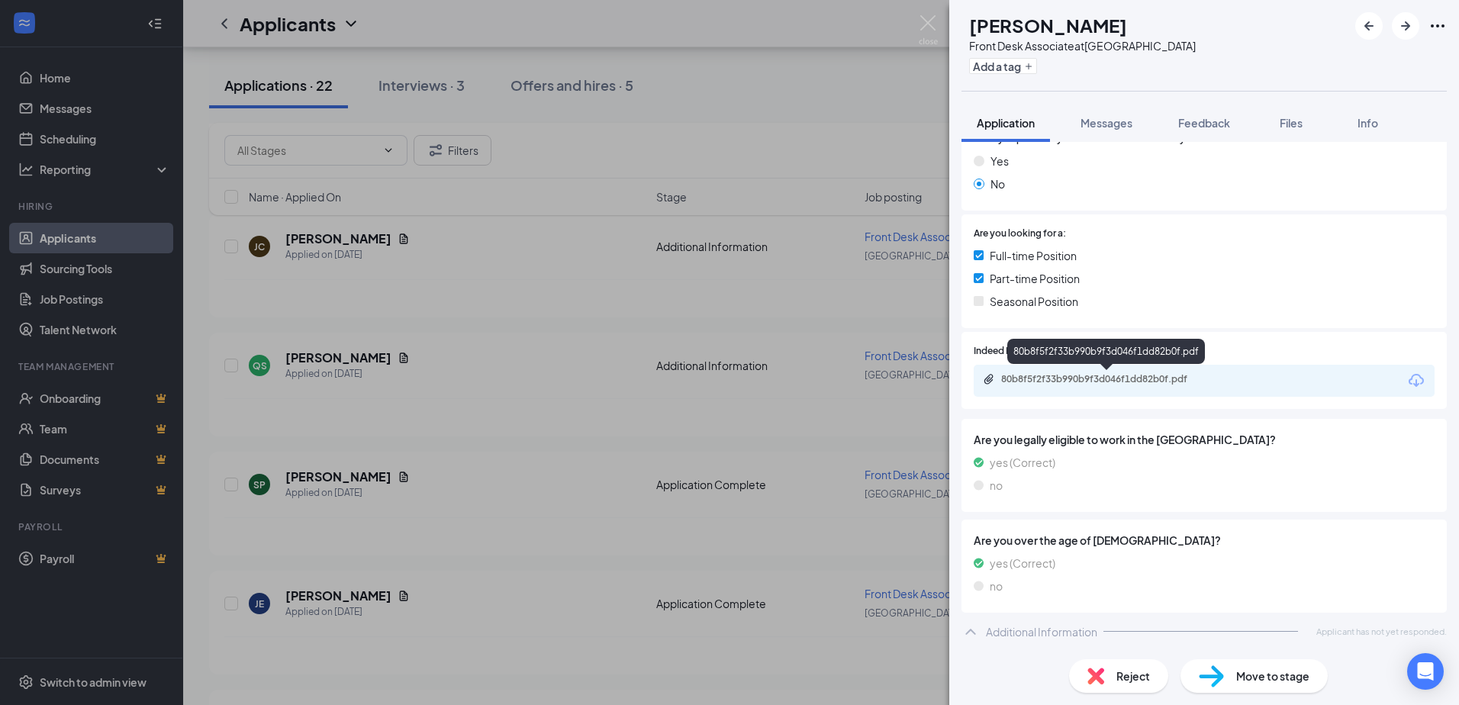
click at [1137, 382] on div "80b8f5f2f33b990b9f3d046f1dd82b0f.pdf" at bounding box center [1108, 379] width 214 height 12
click at [1242, 682] on span "Move to stage" at bounding box center [1272, 676] width 73 height 17
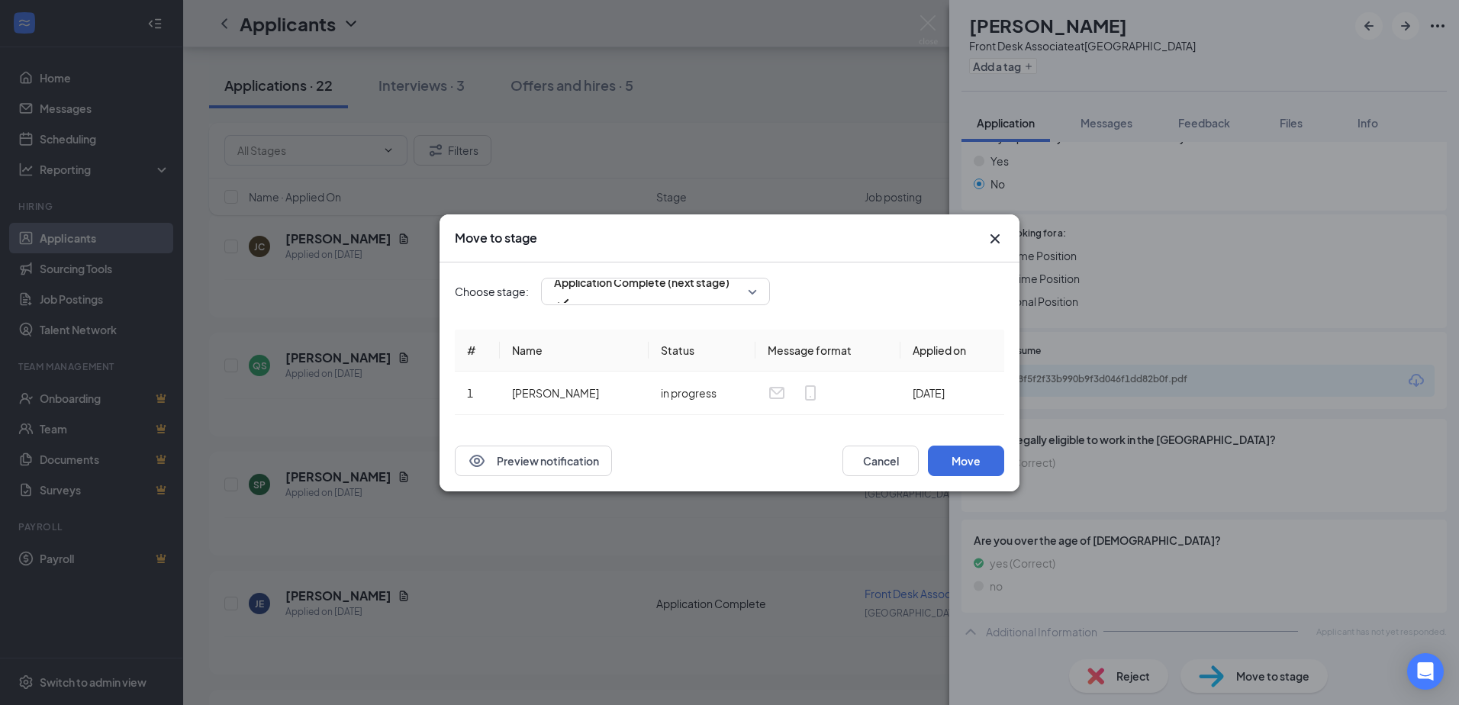
scroll to position [240, 0]
click at [753, 291] on div "Application Complete (next stage)" at bounding box center [655, 291] width 229 height 27
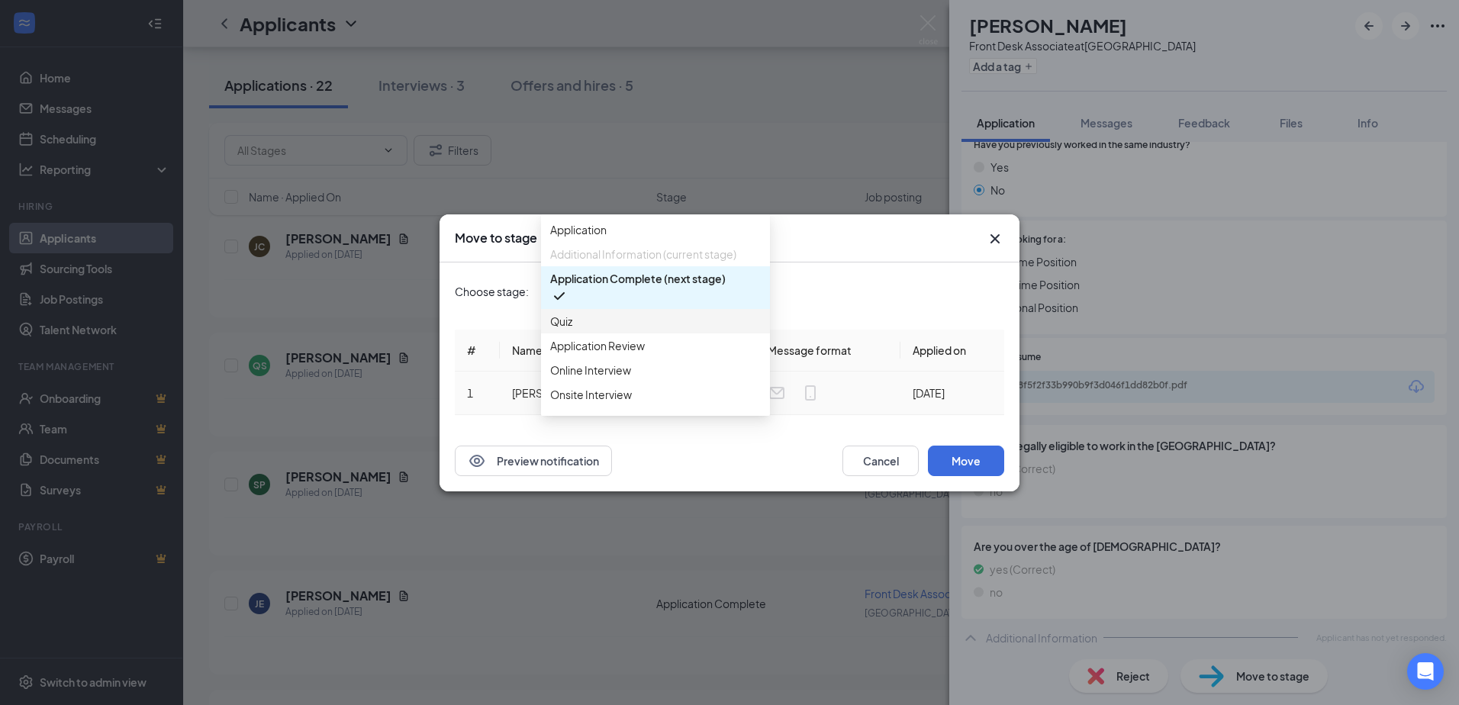
drag, startPoint x: 561, startPoint y: 346, endPoint x: 843, endPoint y: 382, distance: 284.8
click at [563, 330] on span "Quiz" at bounding box center [561, 321] width 22 height 17
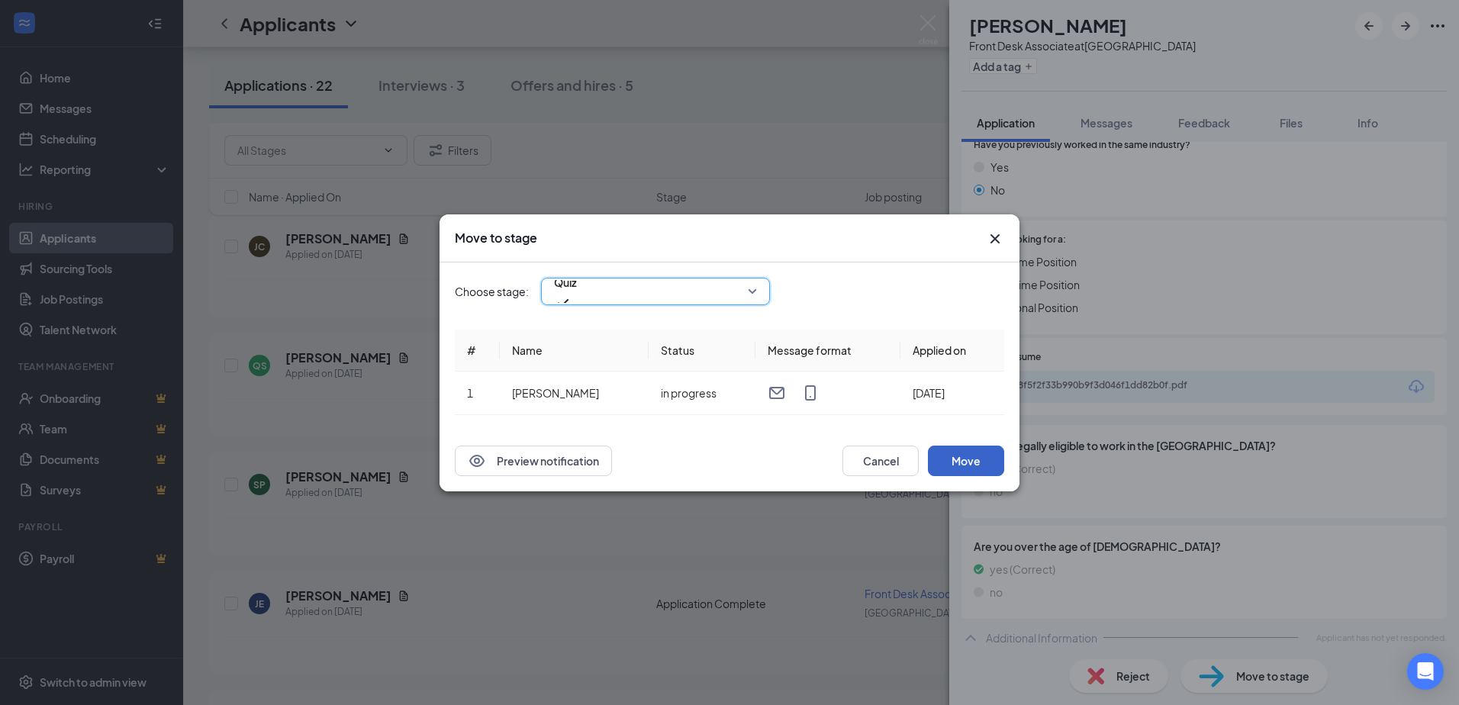
drag, startPoint x: 949, startPoint y: 463, endPoint x: 972, endPoint y: 283, distance: 180.8
click at [950, 463] on button "Move" at bounding box center [966, 461] width 76 height 31
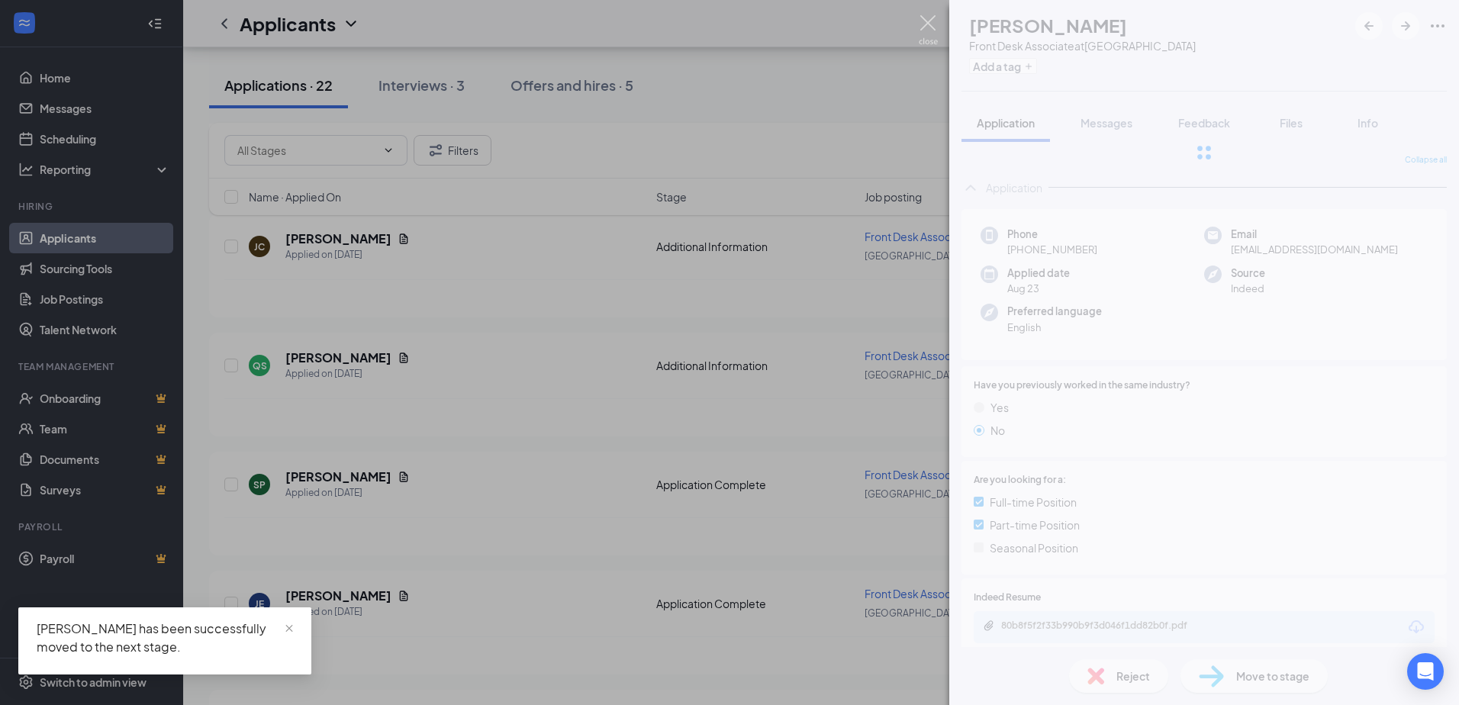
click at [923, 22] on img at bounding box center [928, 30] width 19 height 30
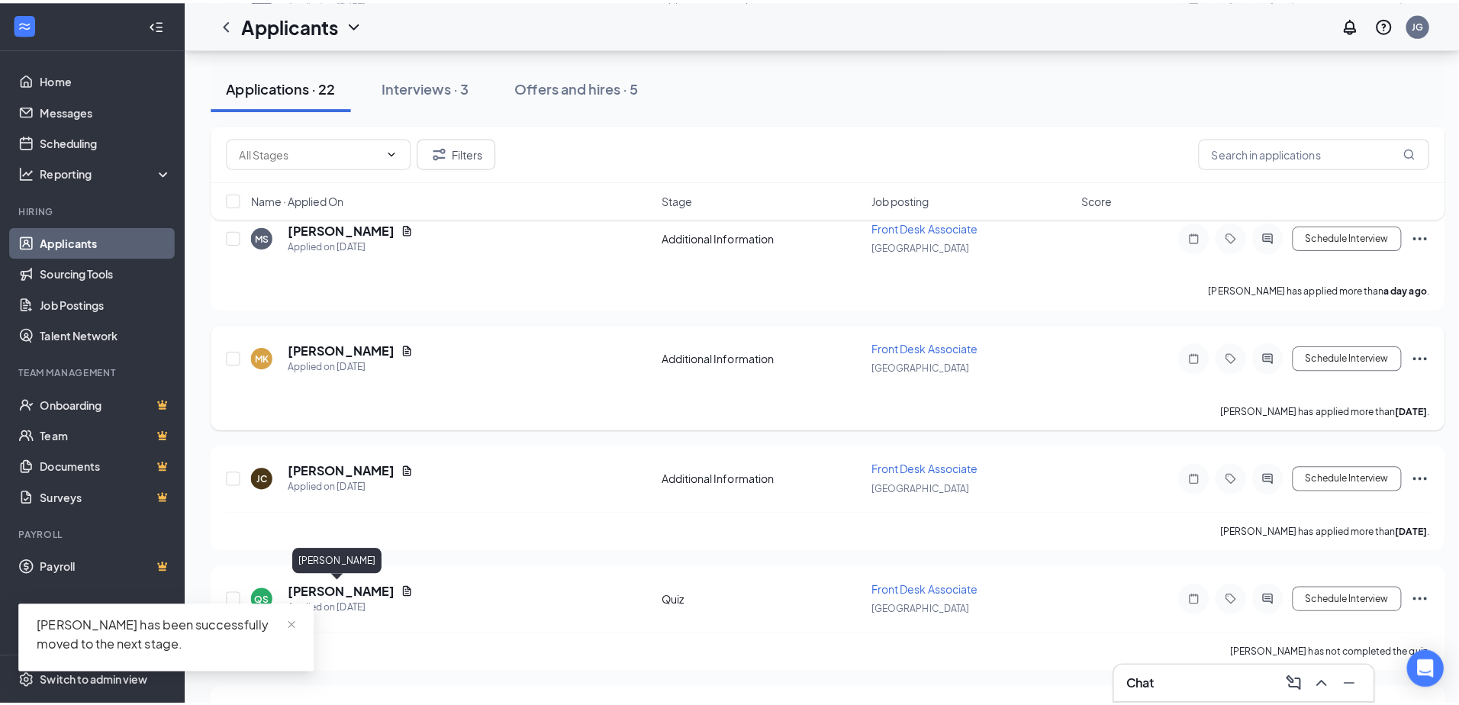
scroll to position [719, 0]
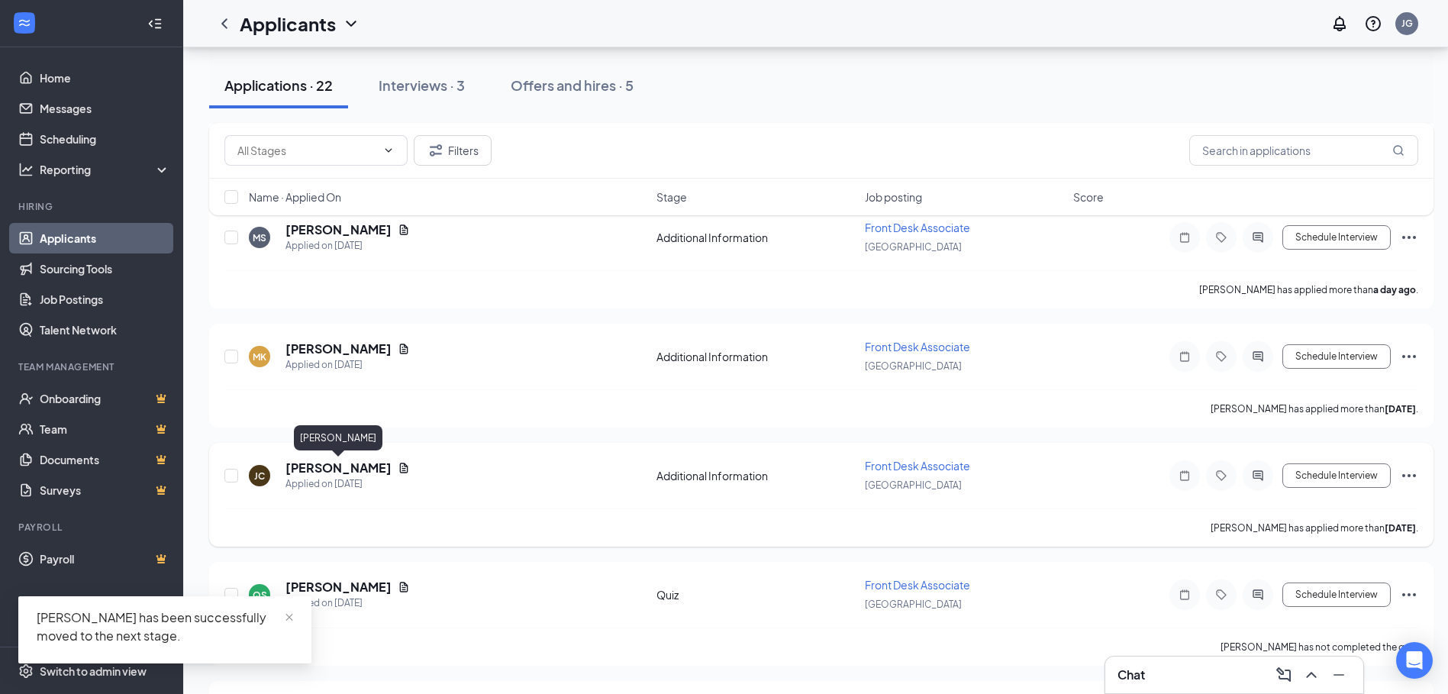
drag, startPoint x: 360, startPoint y: 469, endPoint x: 387, endPoint y: 449, distance: 33.7
click at [363, 465] on h5 "[PERSON_NAME]" at bounding box center [338, 467] width 106 height 17
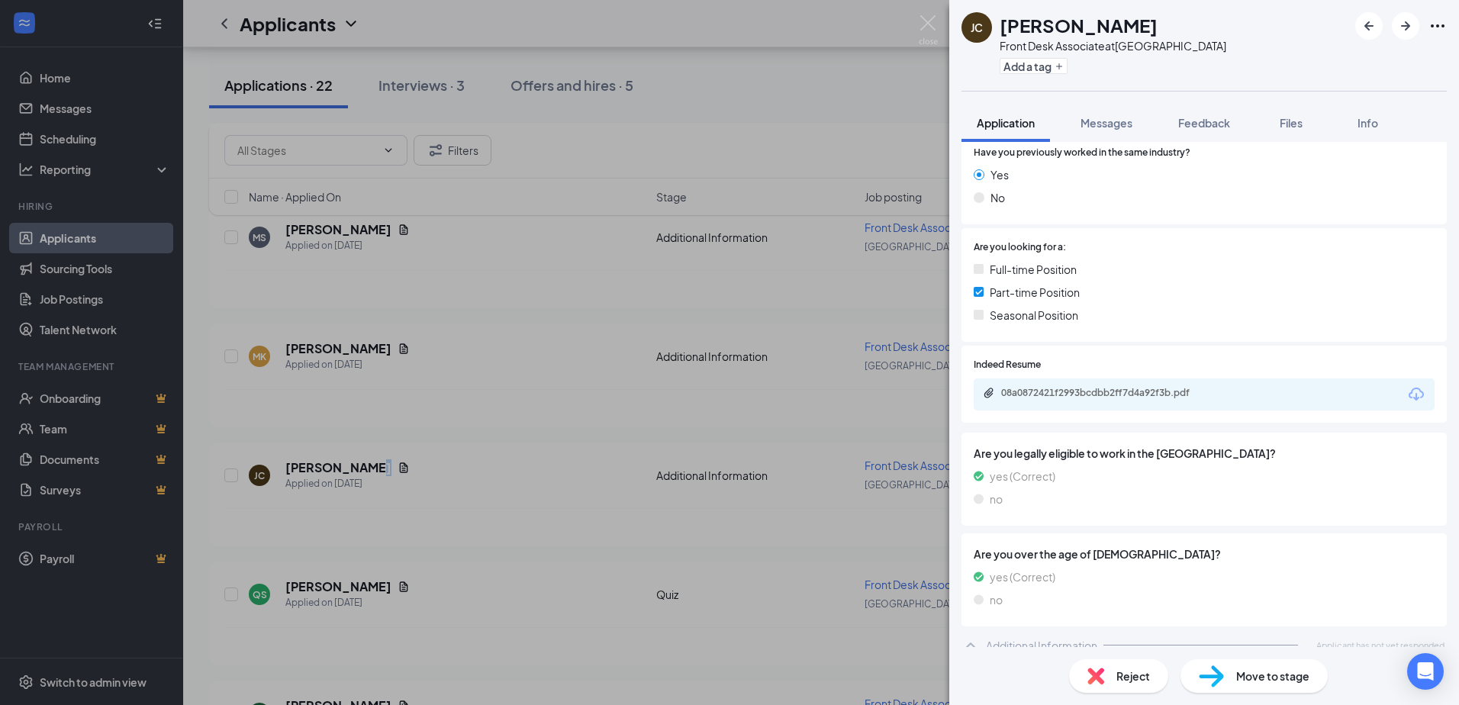
scroll to position [289, 0]
click at [1097, 377] on div "08a0872421f2993bcdbb2ff7d4a92f3b.pdf" at bounding box center [1204, 393] width 461 height 32
click at [1020, 385] on div "08a0872421f2993bcdbb2ff7d4a92f3b.pdf" at bounding box center [1108, 391] width 214 height 12
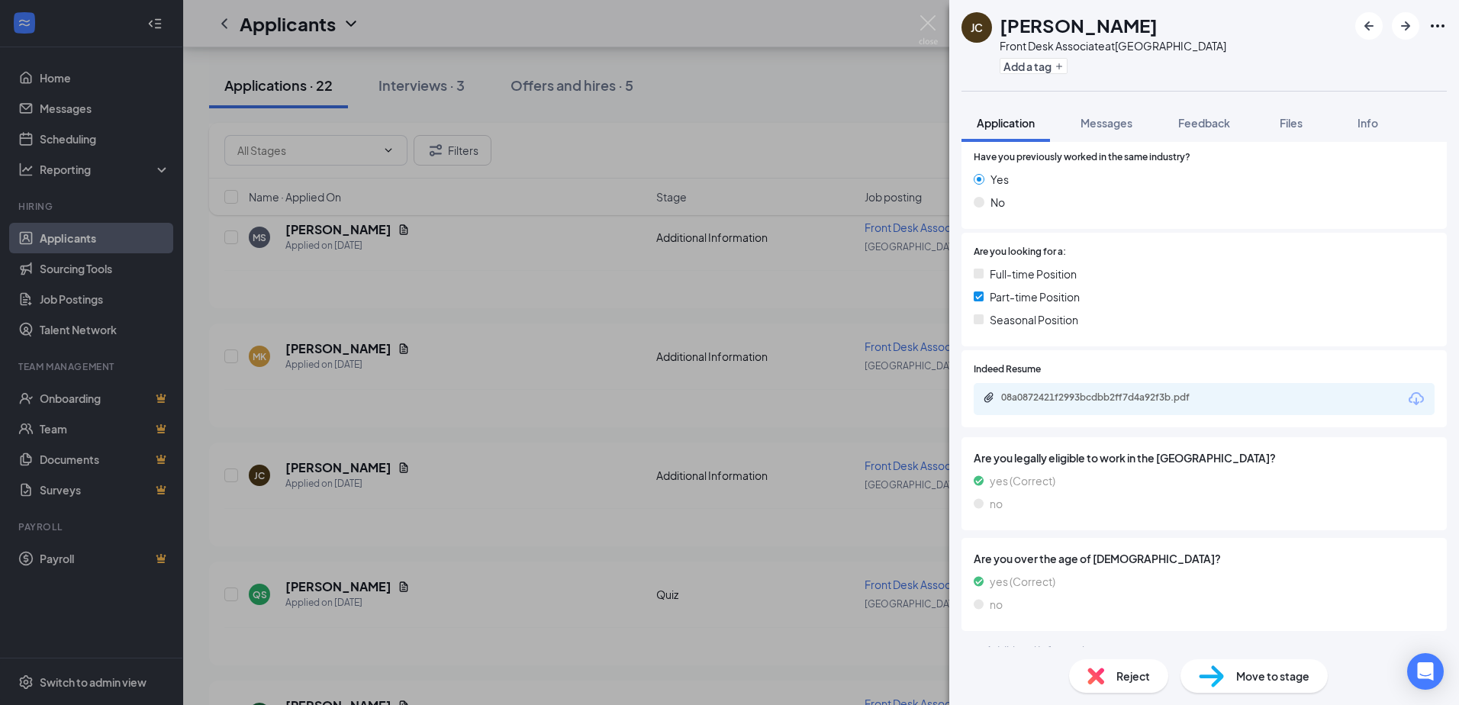
click at [920, 33] on img at bounding box center [928, 30] width 19 height 30
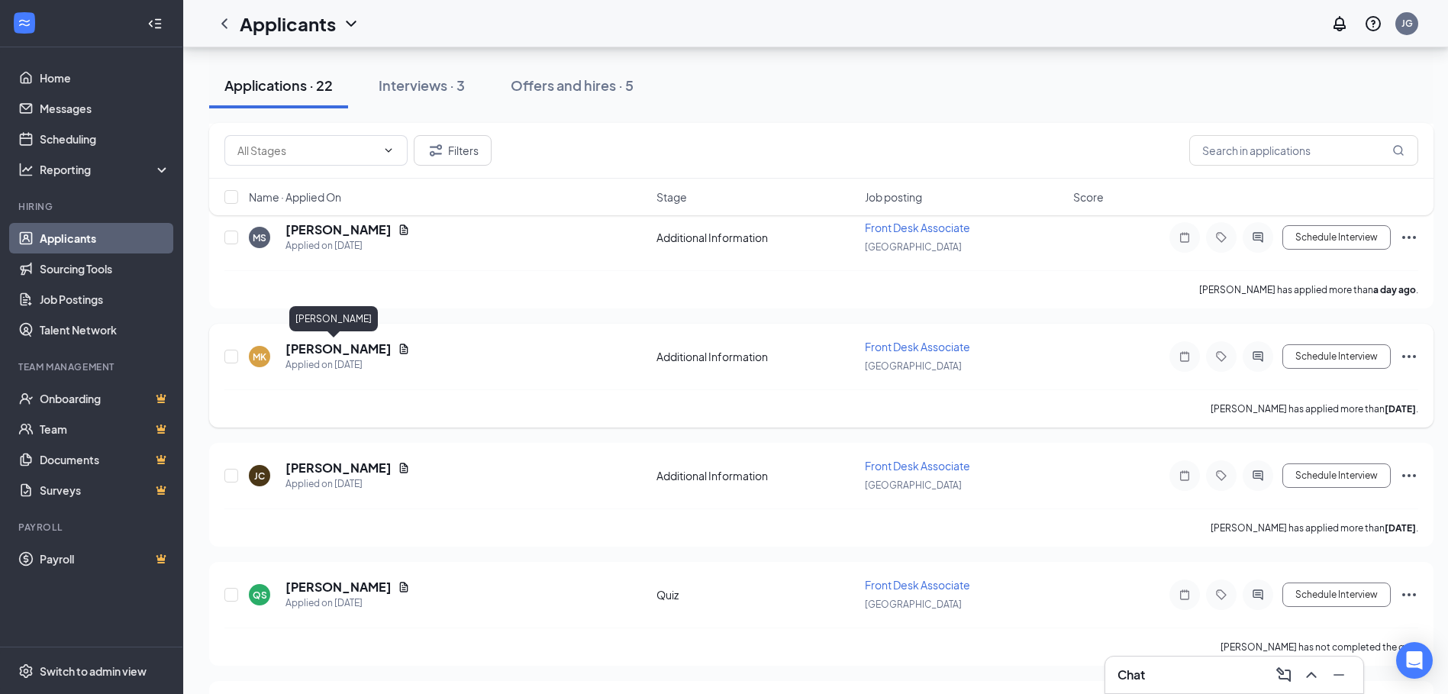
click at [342, 355] on h5 "[PERSON_NAME]" at bounding box center [338, 348] width 106 height 17
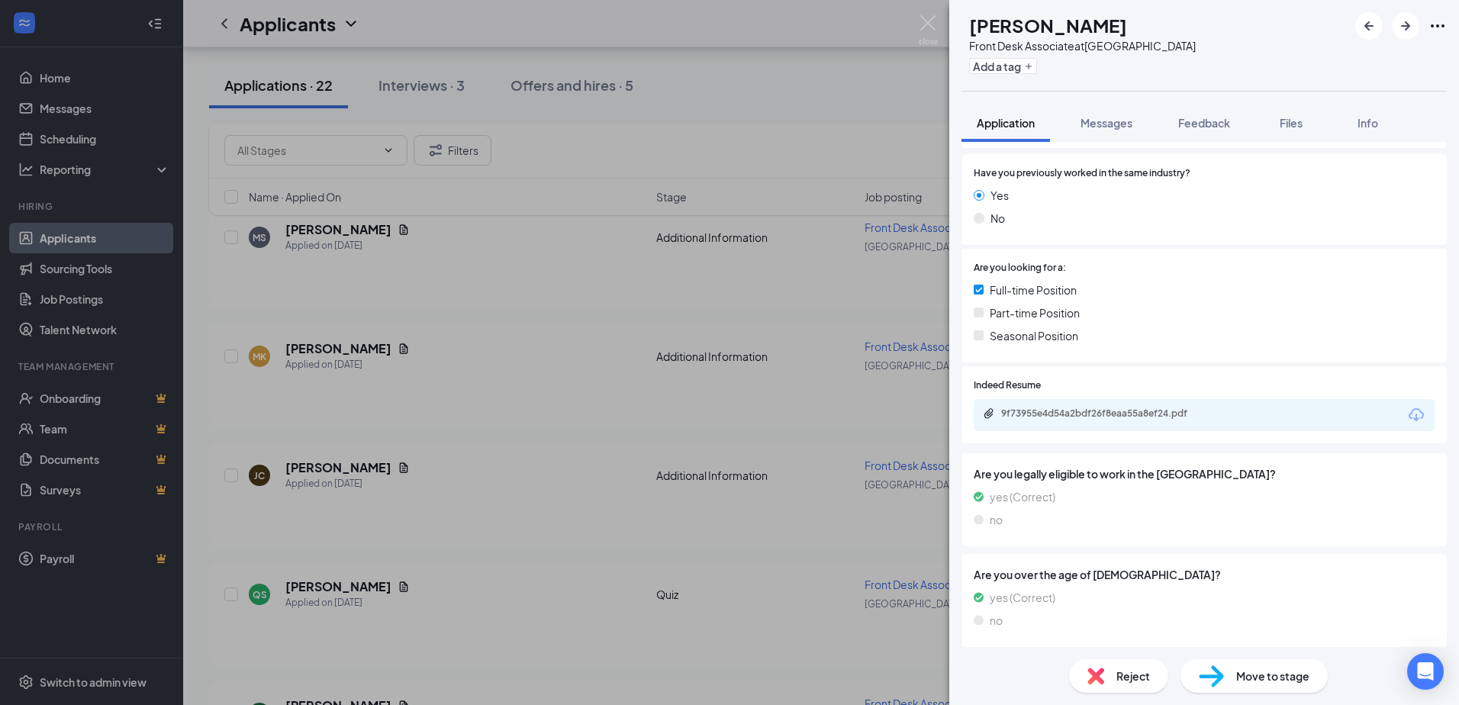
scroll to position [247, 0]
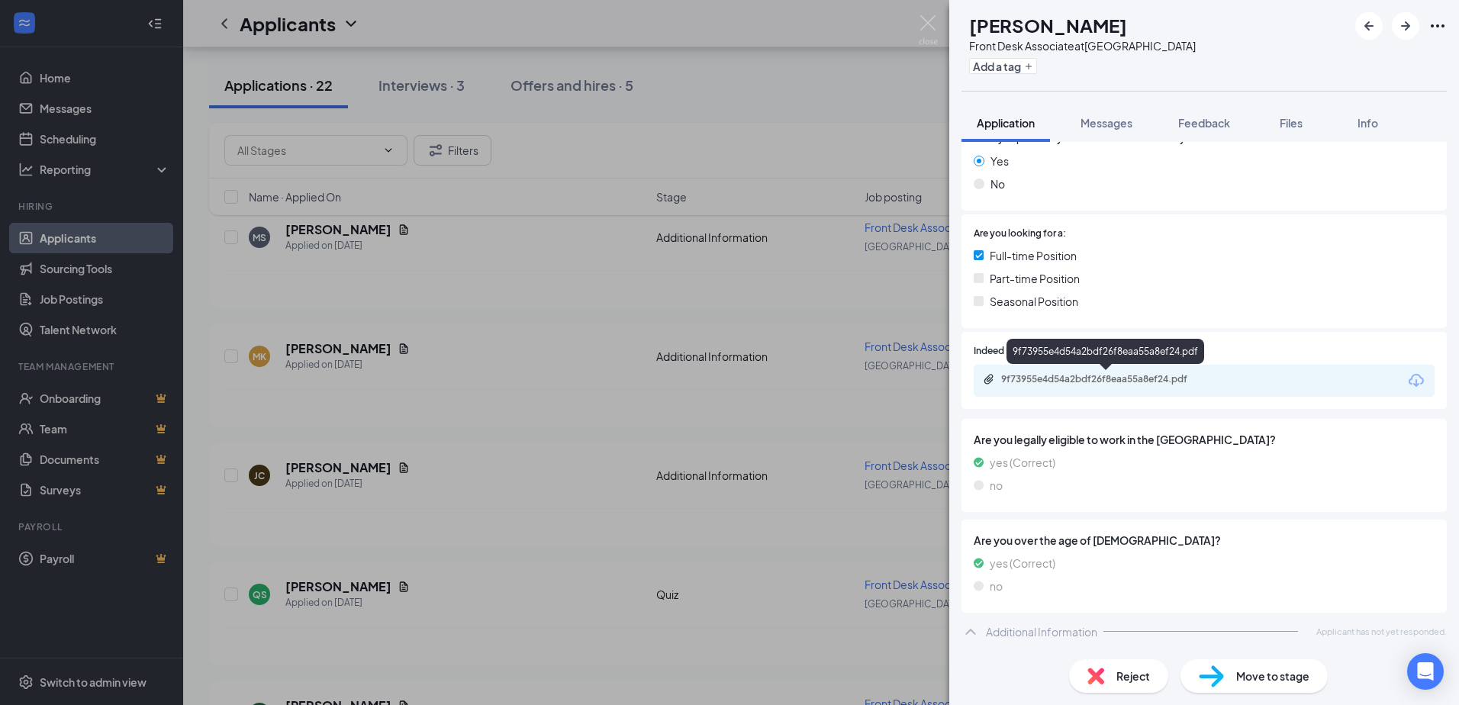
click at [1090, 386] on div "9f73955e4d54a2bdf26f8eaa55a8ef24.pdf" at bounding box center [1106, 380] width 247 height 15
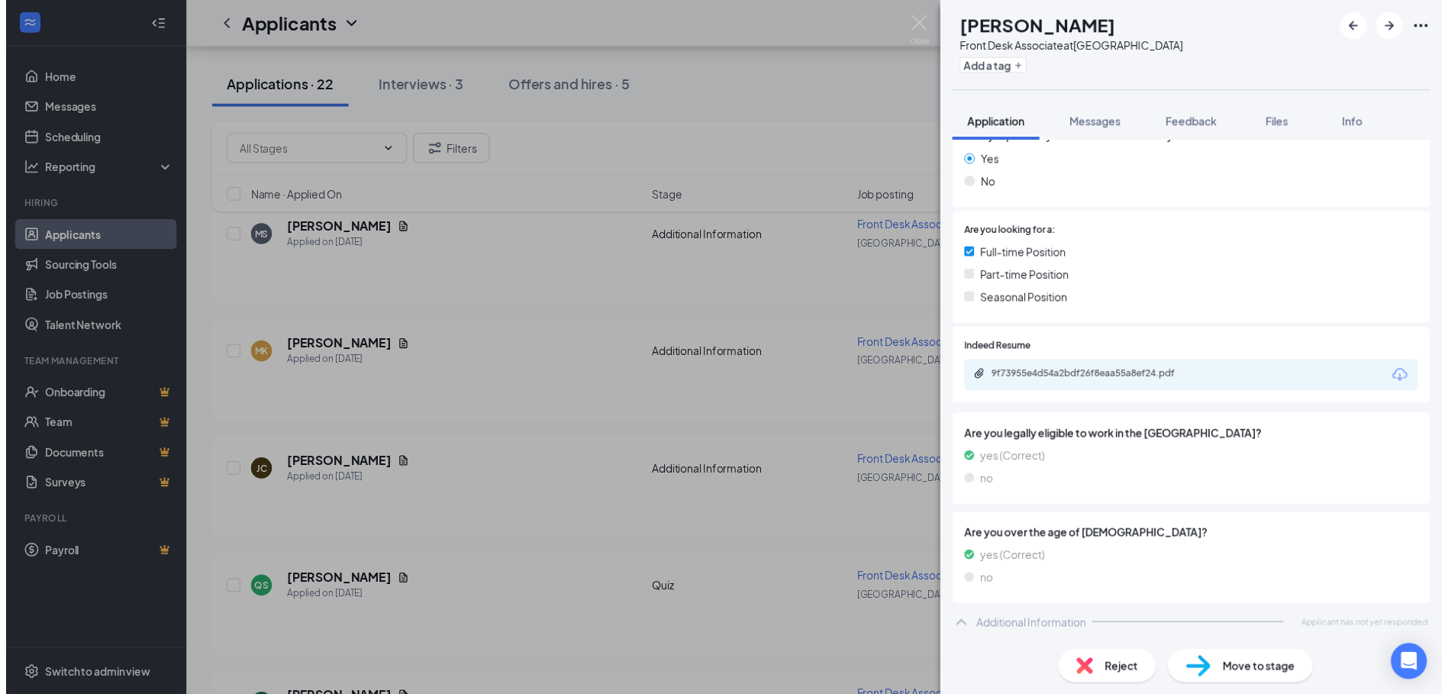
scroll to position [240, 0]
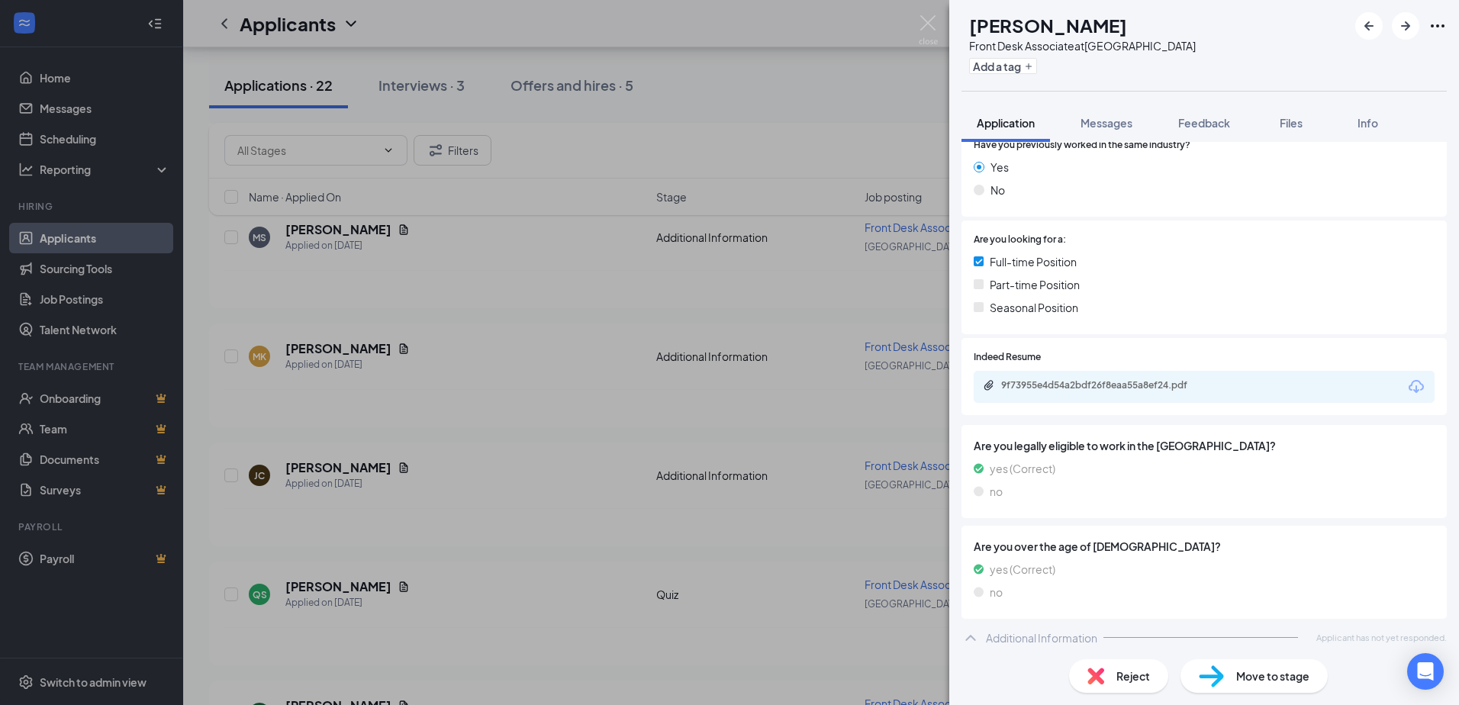
click at [1249, 682] on span "Move to stage" at bounding box center [1272, 676] width 73 height 17
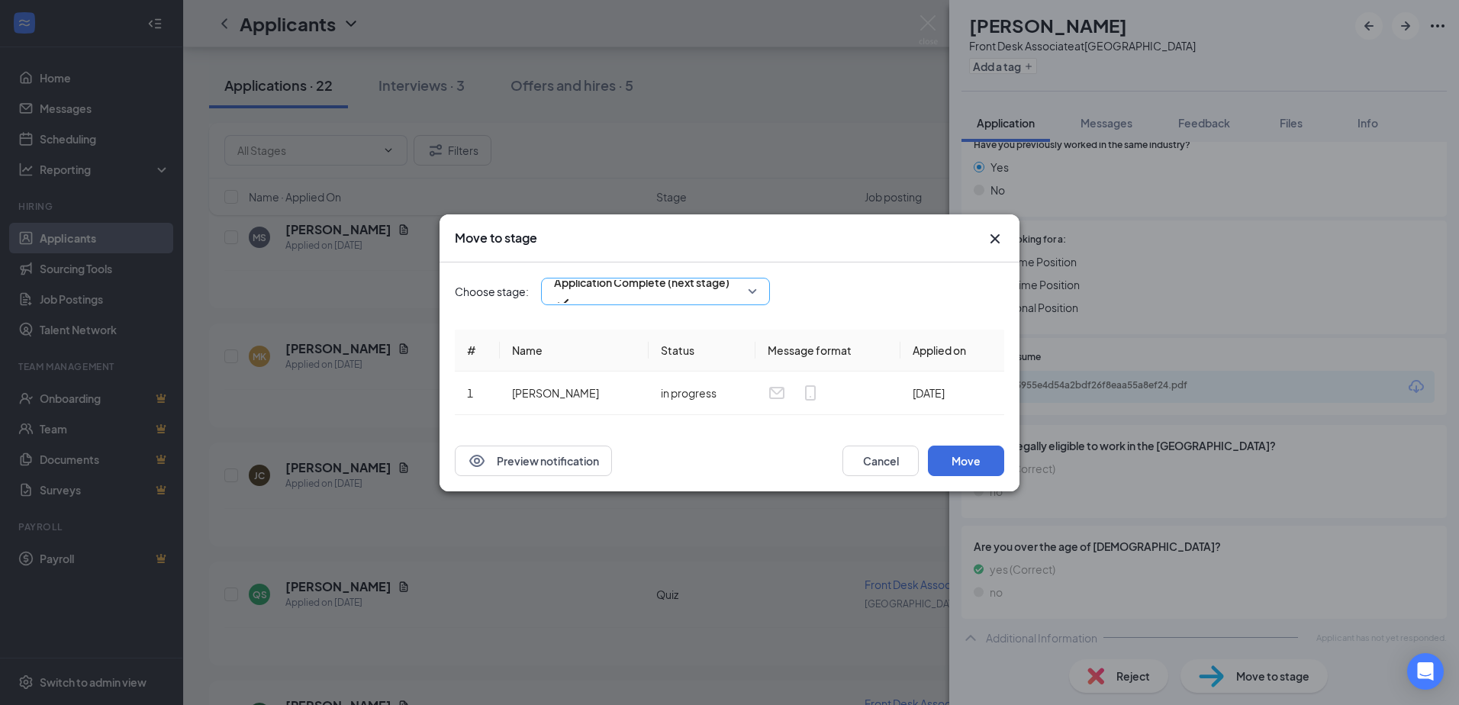
click at [752, 295] on span "Application Complete (next stage)" at bounding box center [655, 291] width 203 height 23
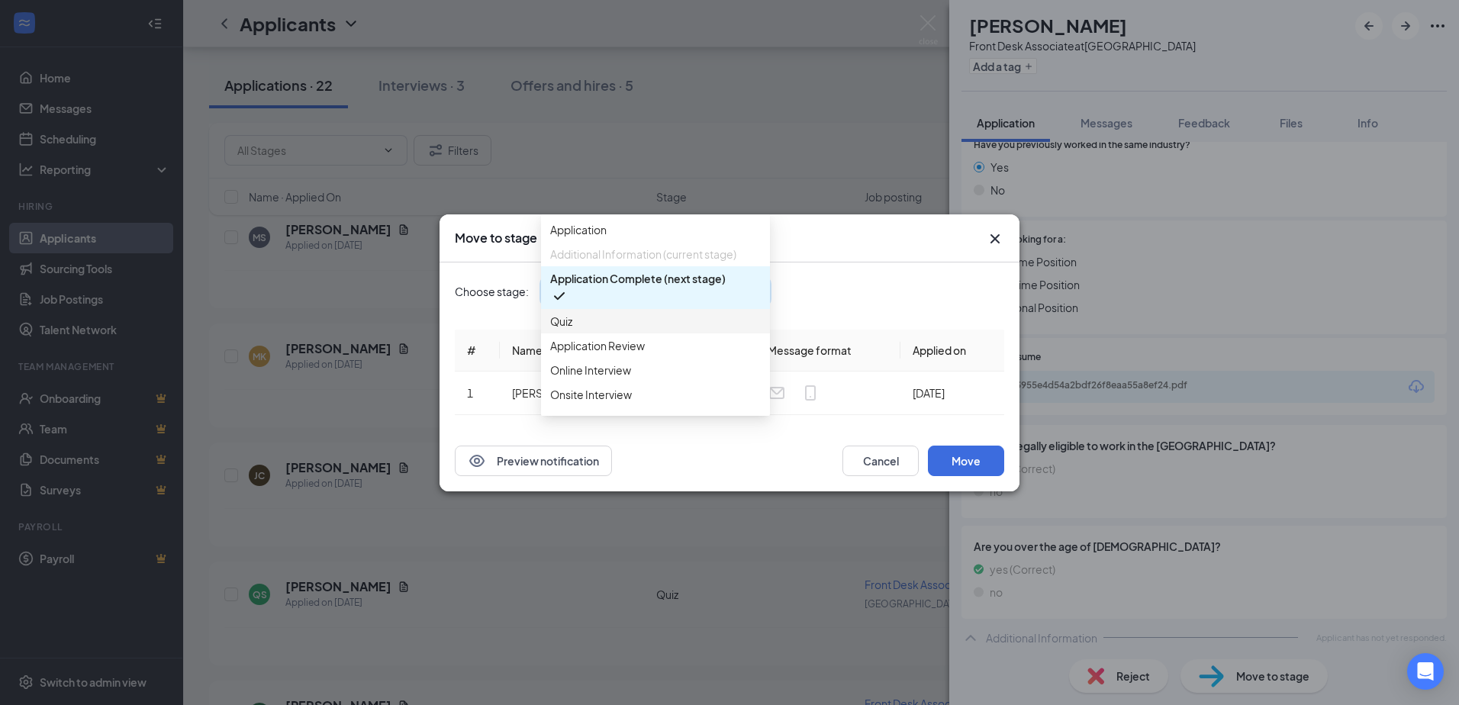
click at [577, 330] on span "Quiz" at bounding box center [655, 321] width 211 height 17
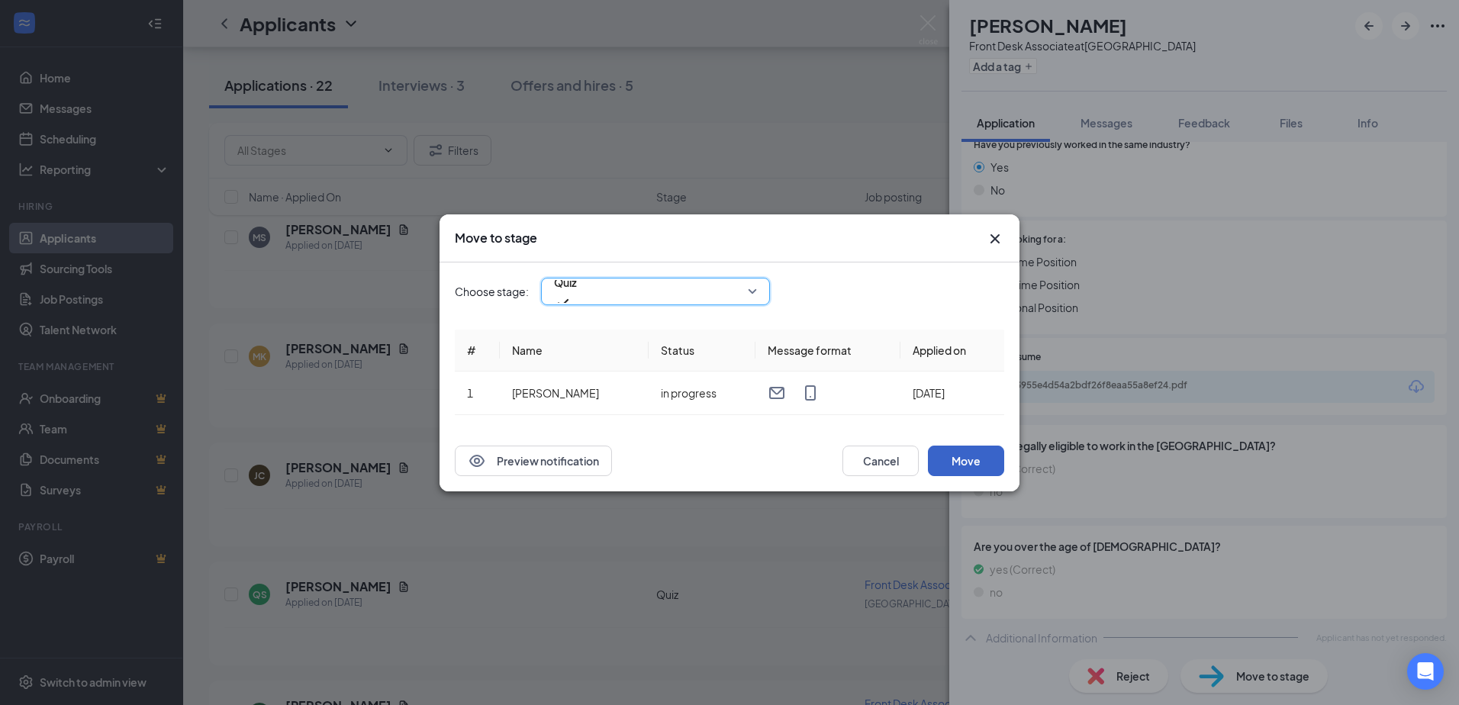
click at [988, 469] on button "Move" at bounding box center [966, 461] width 76 height 31
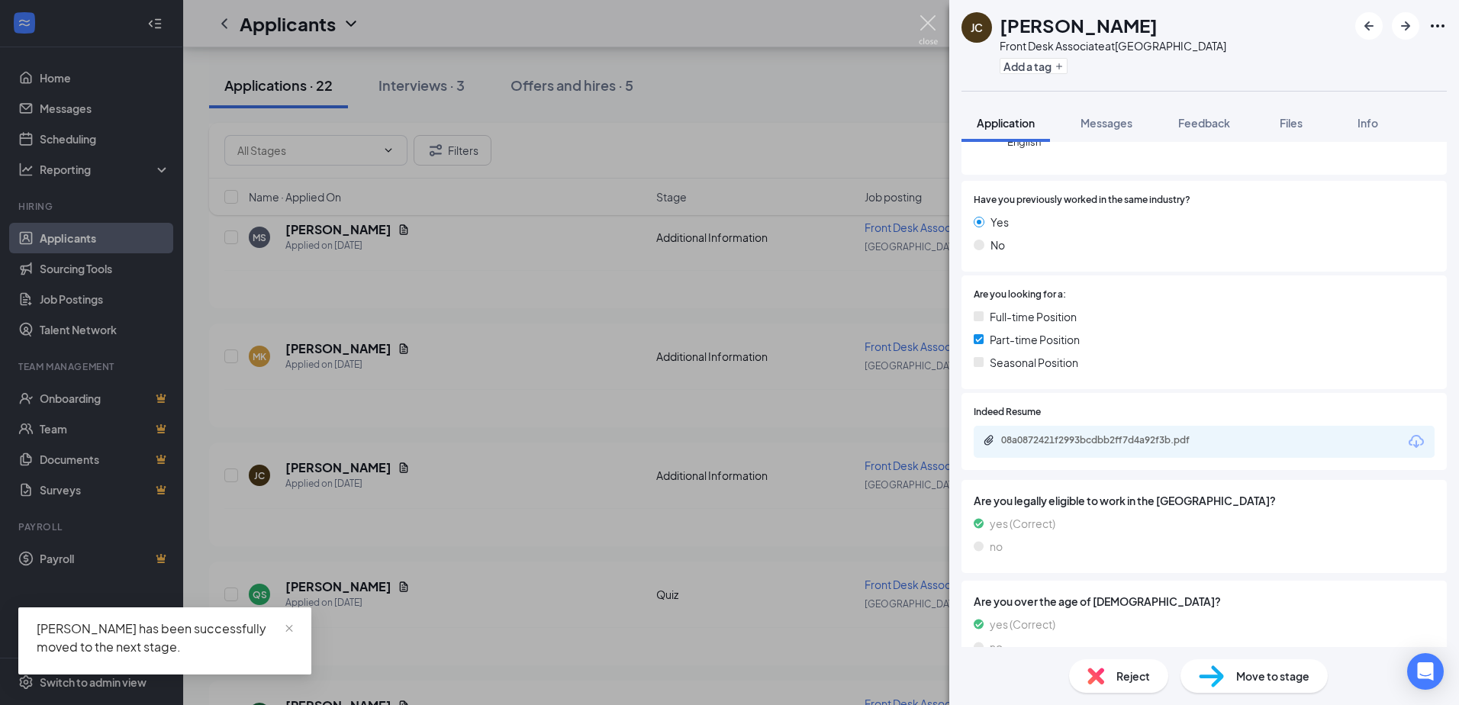
click at [930, 23] on img at bounding box center [928, 30] width 19 height 30
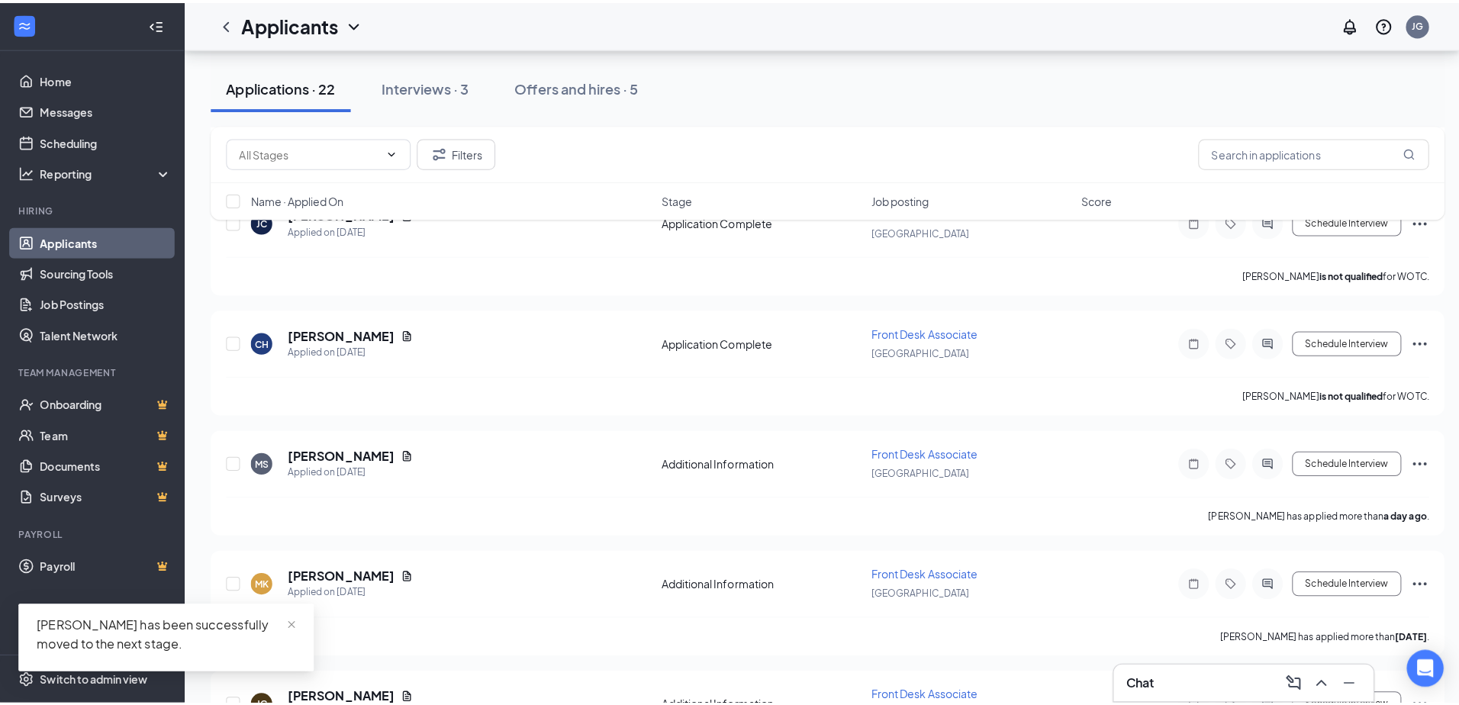
scroll to position [490, 0]
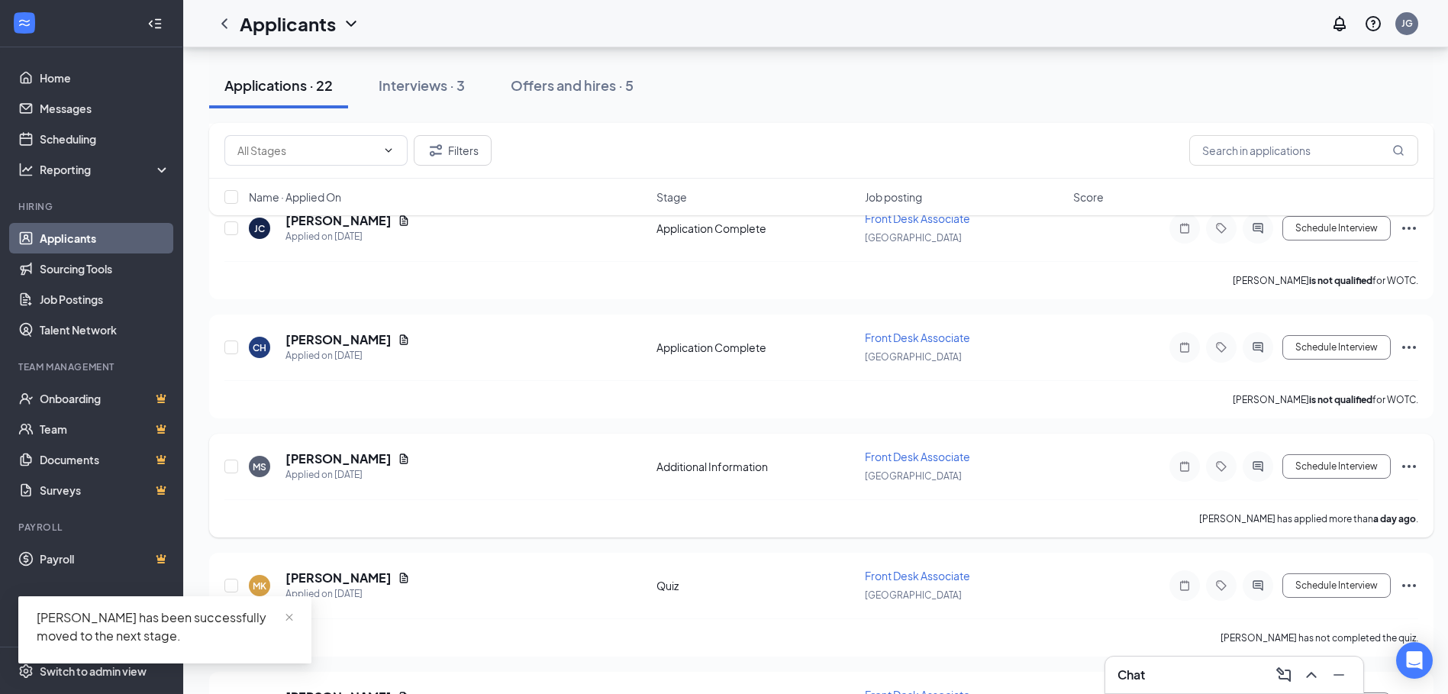
drag, startPoint x: 298, startPoint y: 456, endPoint x: 305, endPoint y: 451, distance: 8.3
click at [298, 456] on h5 "[PERSON_NAME]" at bounding box center [338, 458] width 106 height 17
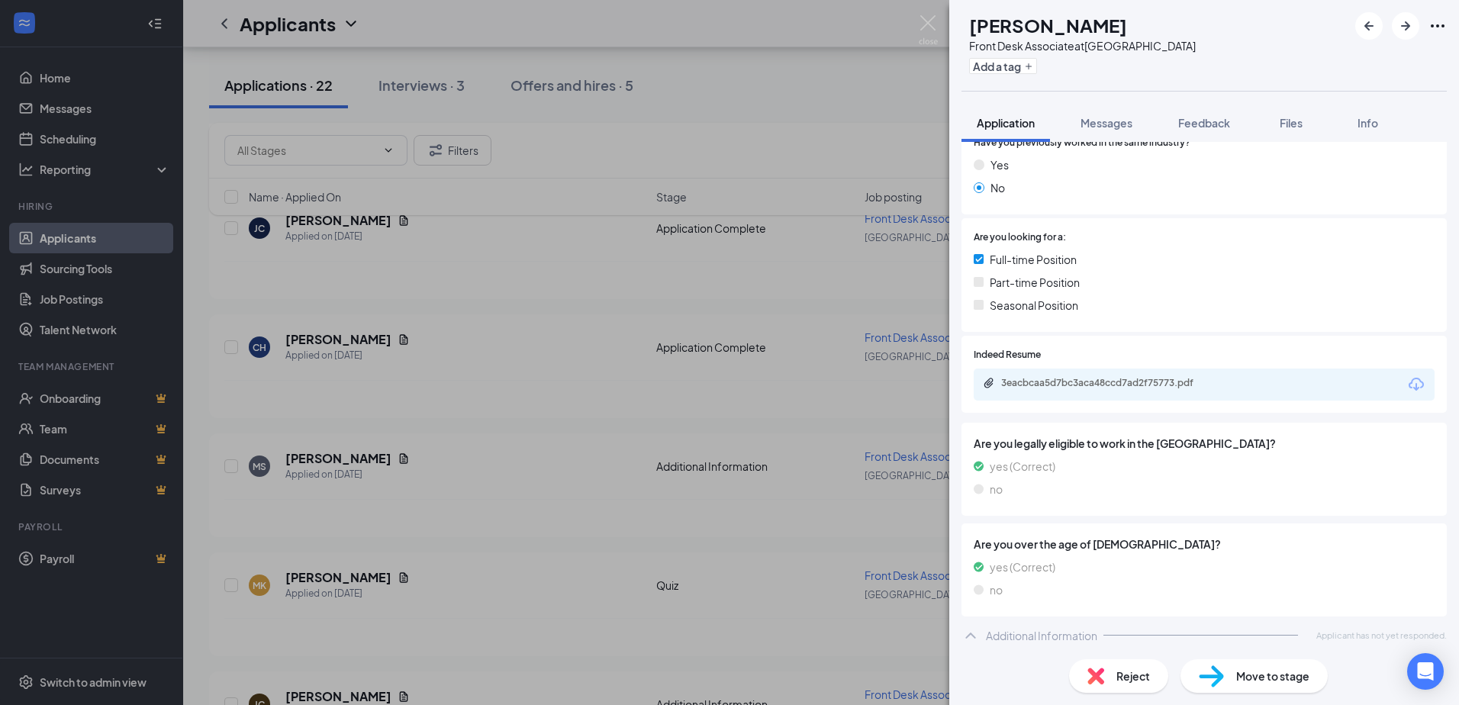
scroll to position [247, 0]
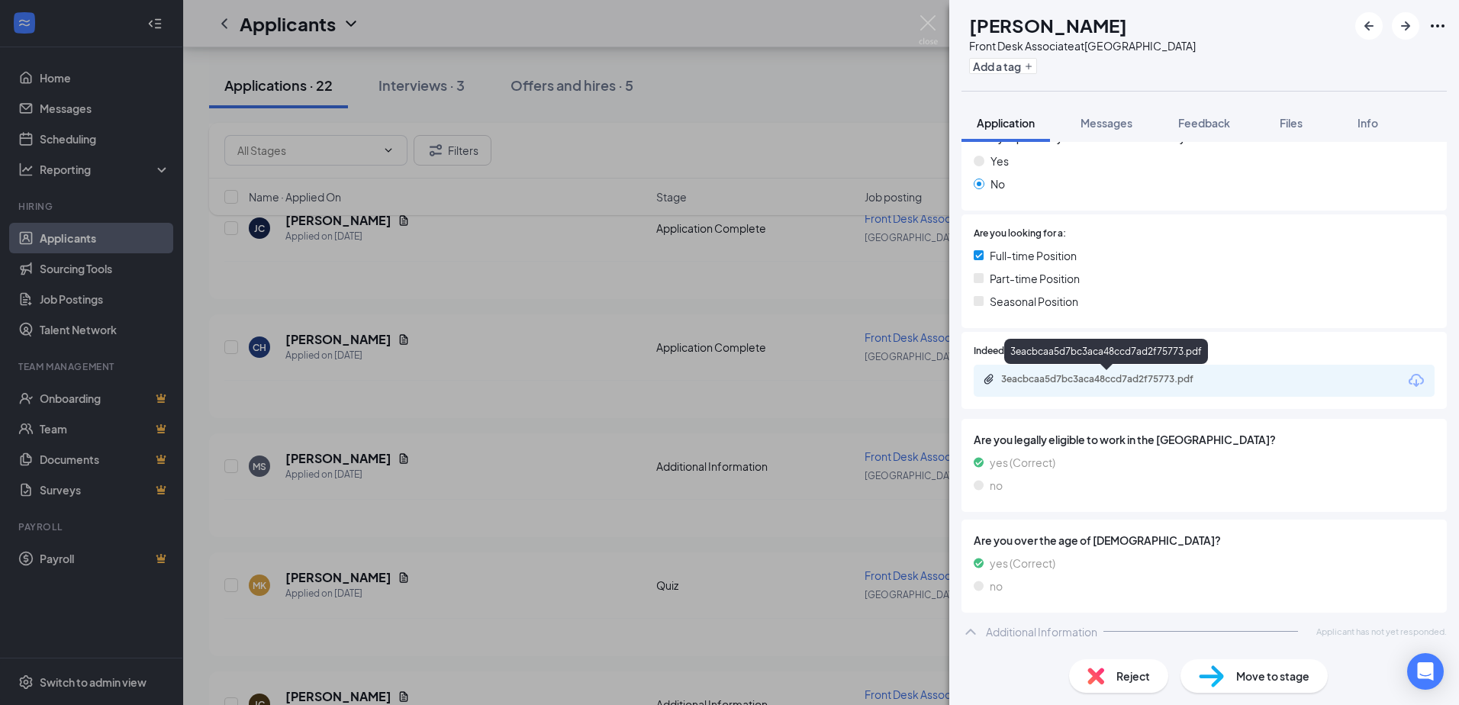
click at [1089, 376] on div "3eacbcaa5d7bc3aca48ccd7ad2f75773.pdf" at bounding box center [1108, 379] width 214 height 12
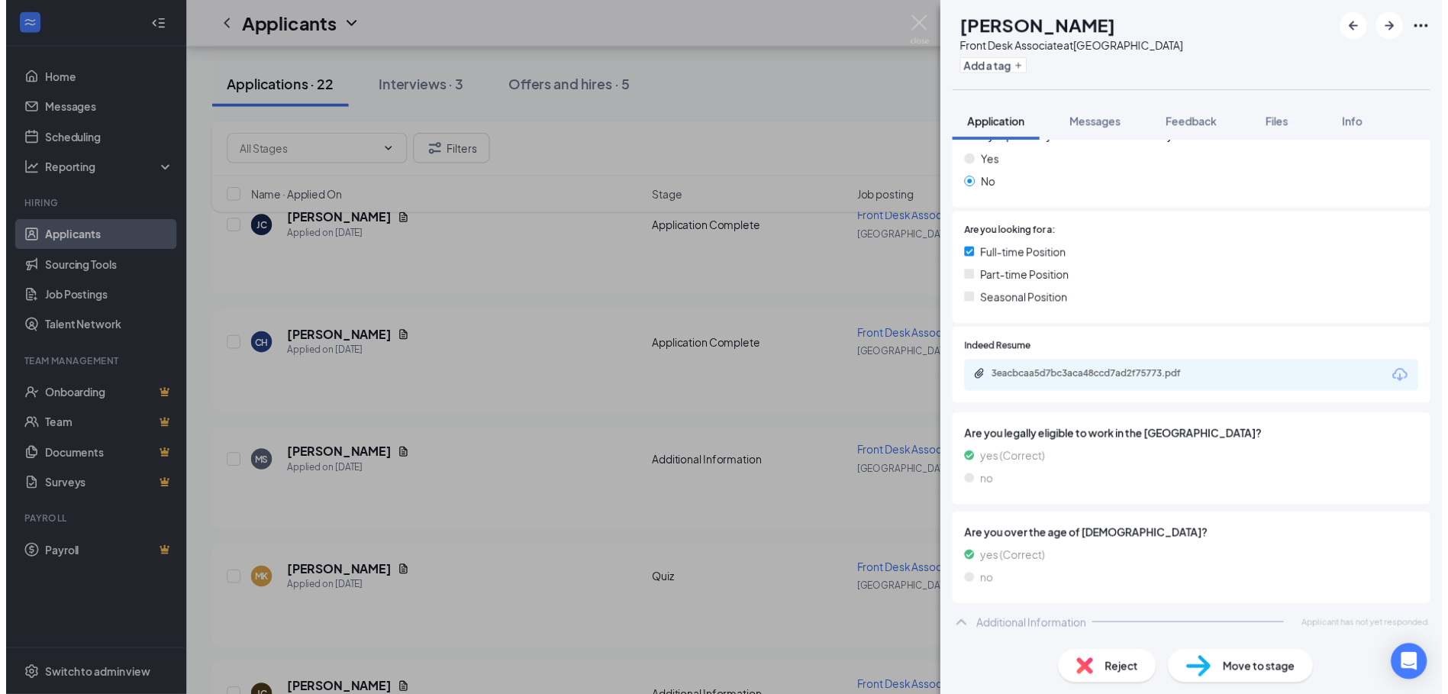
scroll to position [240, 0]
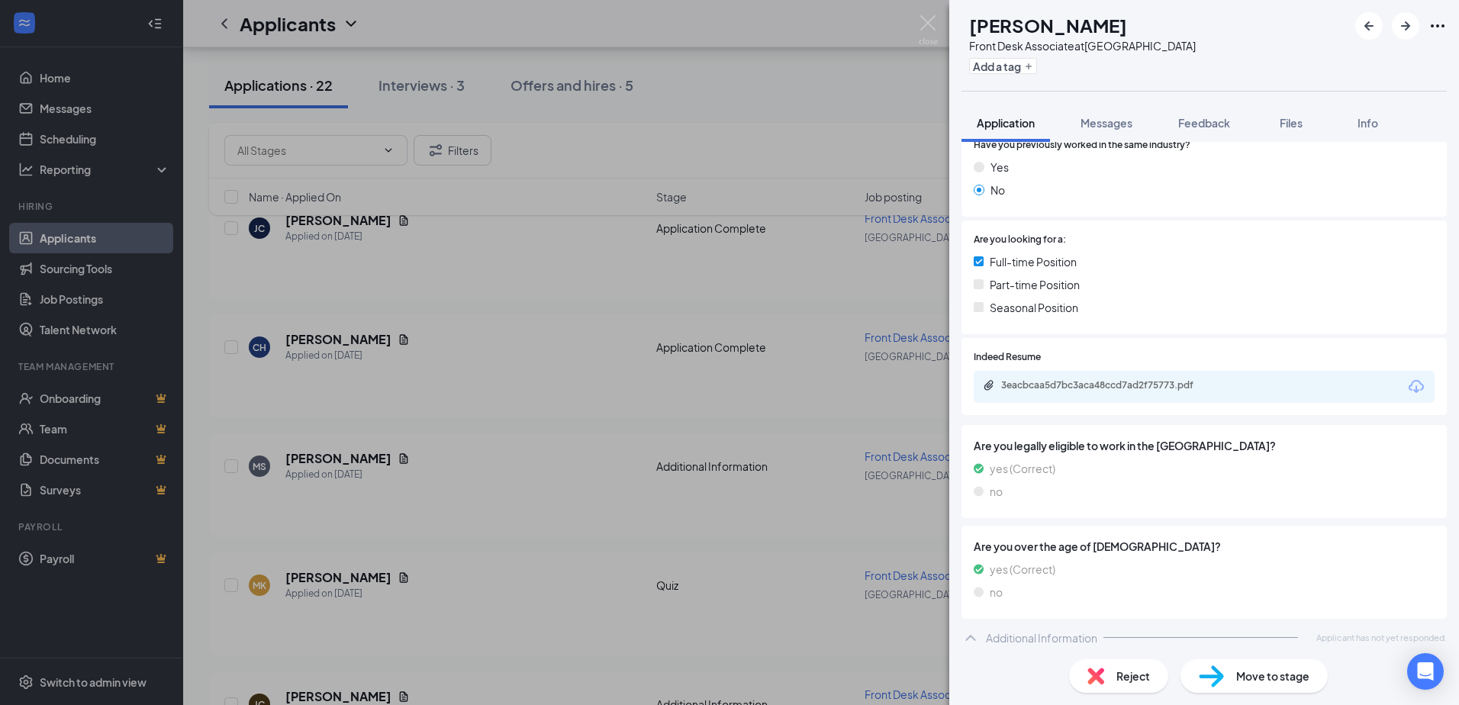
click at [1281, 676] on span "Move to stage" at bounding box center [1272, 676] width 73 height 17
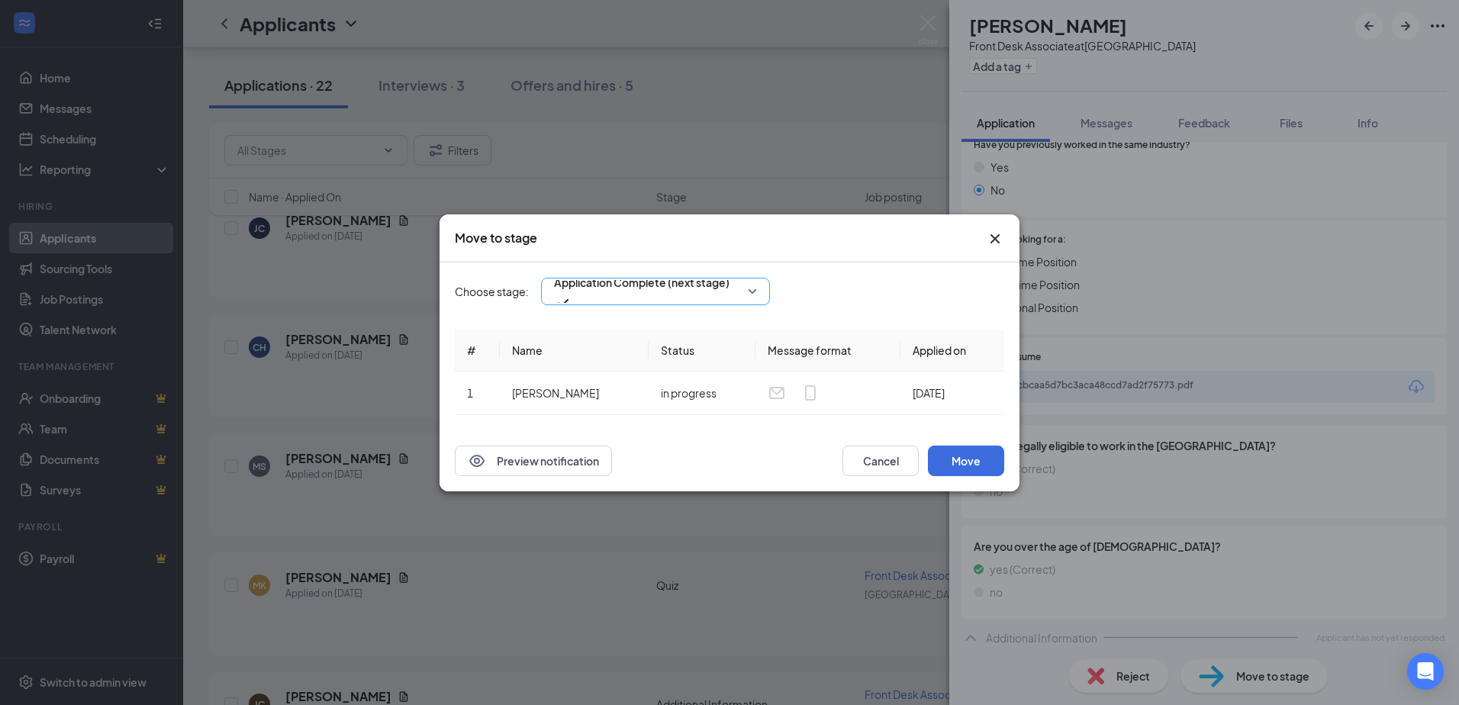
click at [756, 291] on div "Application Complete (next stage)" at bounding box center [655, 291] width 229 height 27
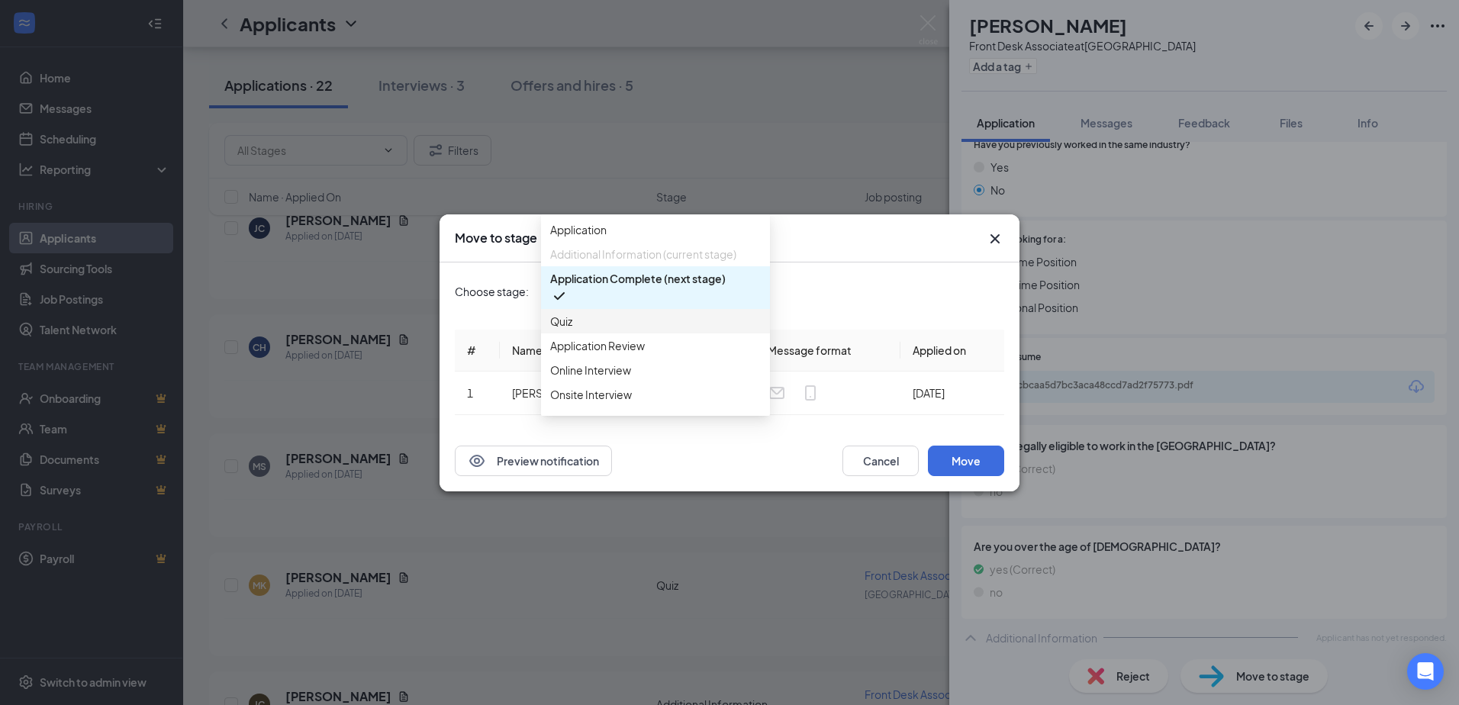
click at [614, 330] on span "Quiz" at bounding box center [655, 321] width 211 height 17
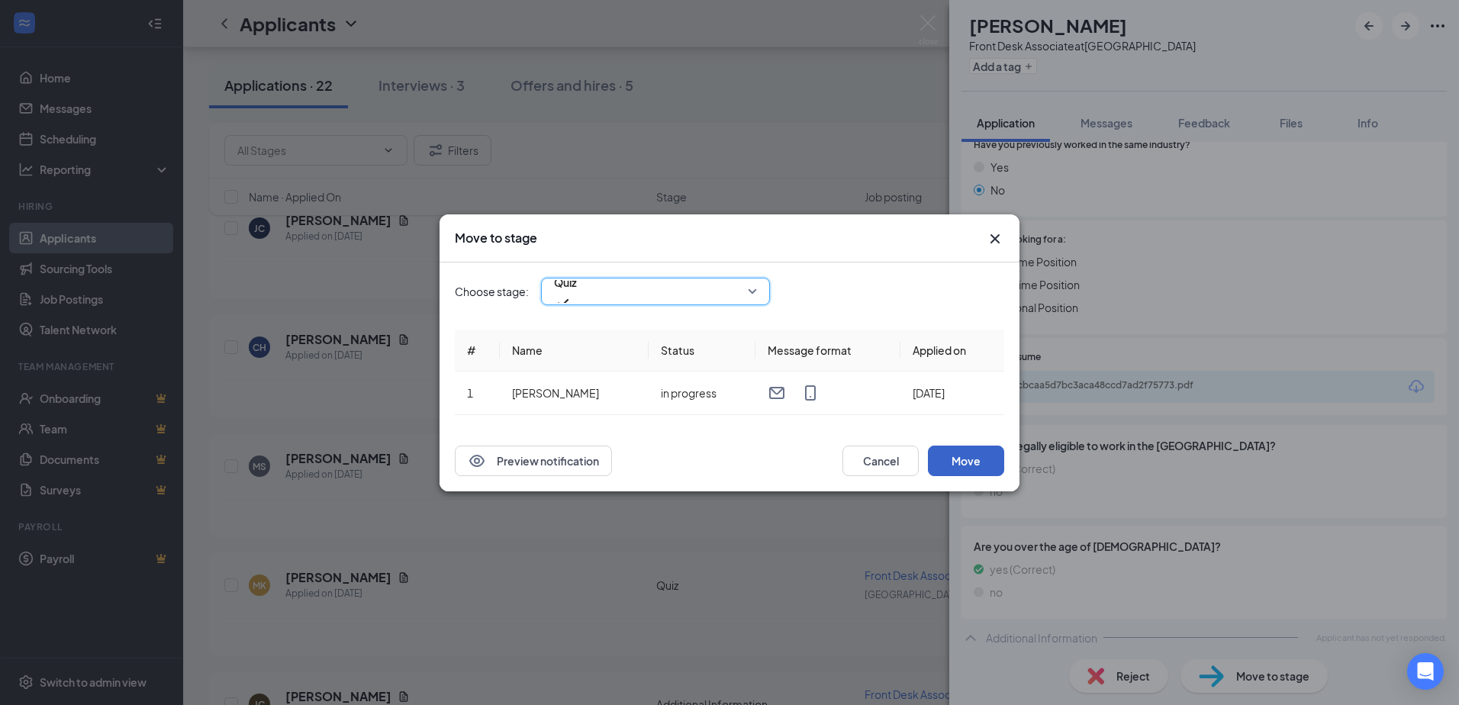
drag, startPoint x: 972, startPoint y: 464, endPoint x: 979, endPoint y: 445, distance: 20.5
click at [972, 464] on button "Move" at bounding box center [966, 461] width 76 height 31
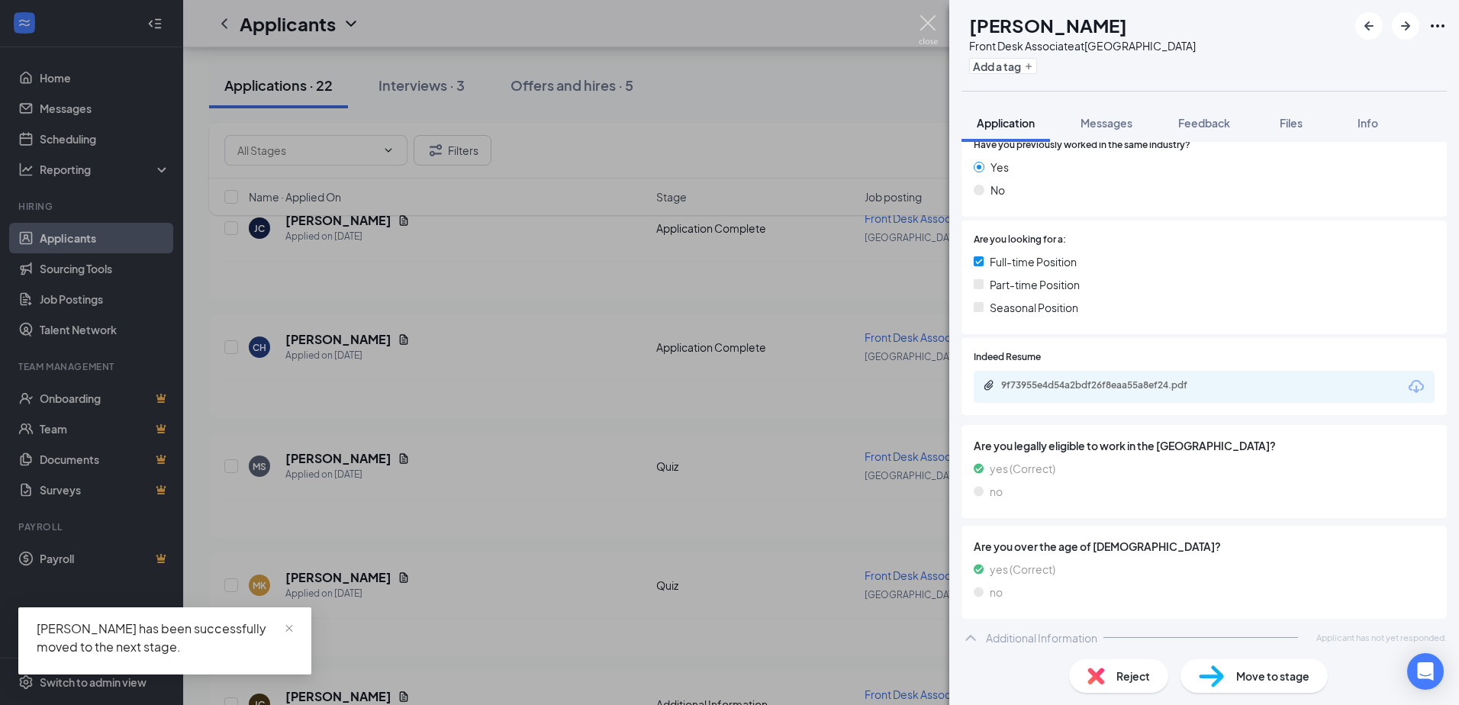
click at [933, 23] on img at bounding box center [928, 30] width 19 height 30
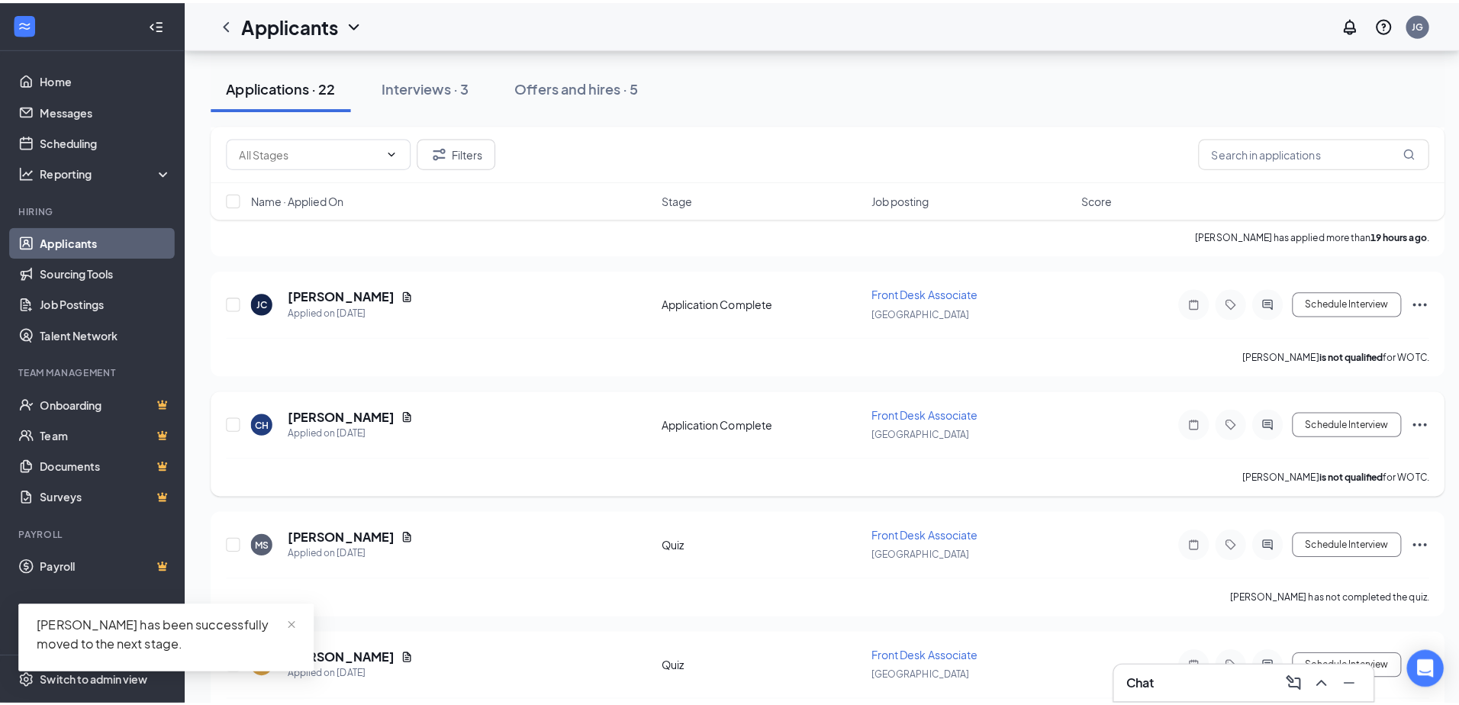
scroll to position [337, 0]
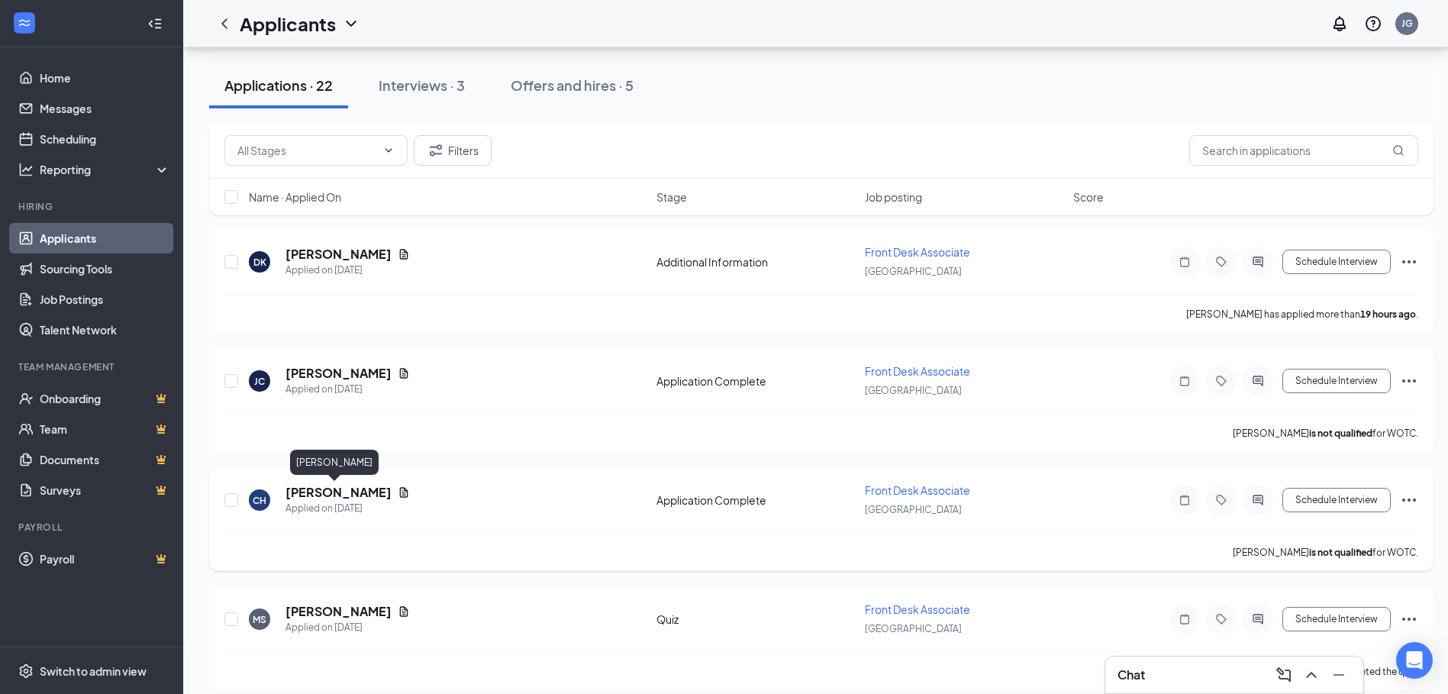
click at [314, 491] on h5 "[PERSON_NAME]" at bounding box center [338, 492] width 106 height 17
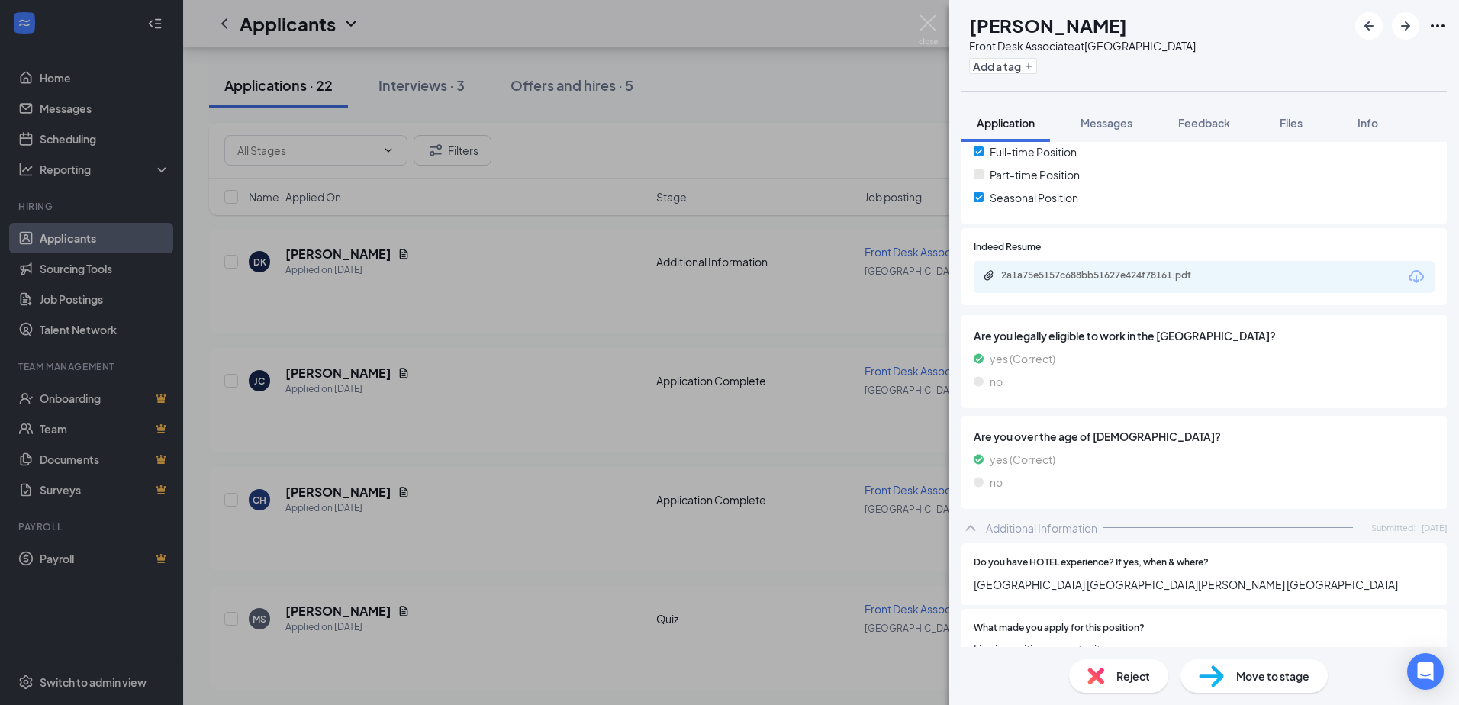
scroll to position [334, 0]
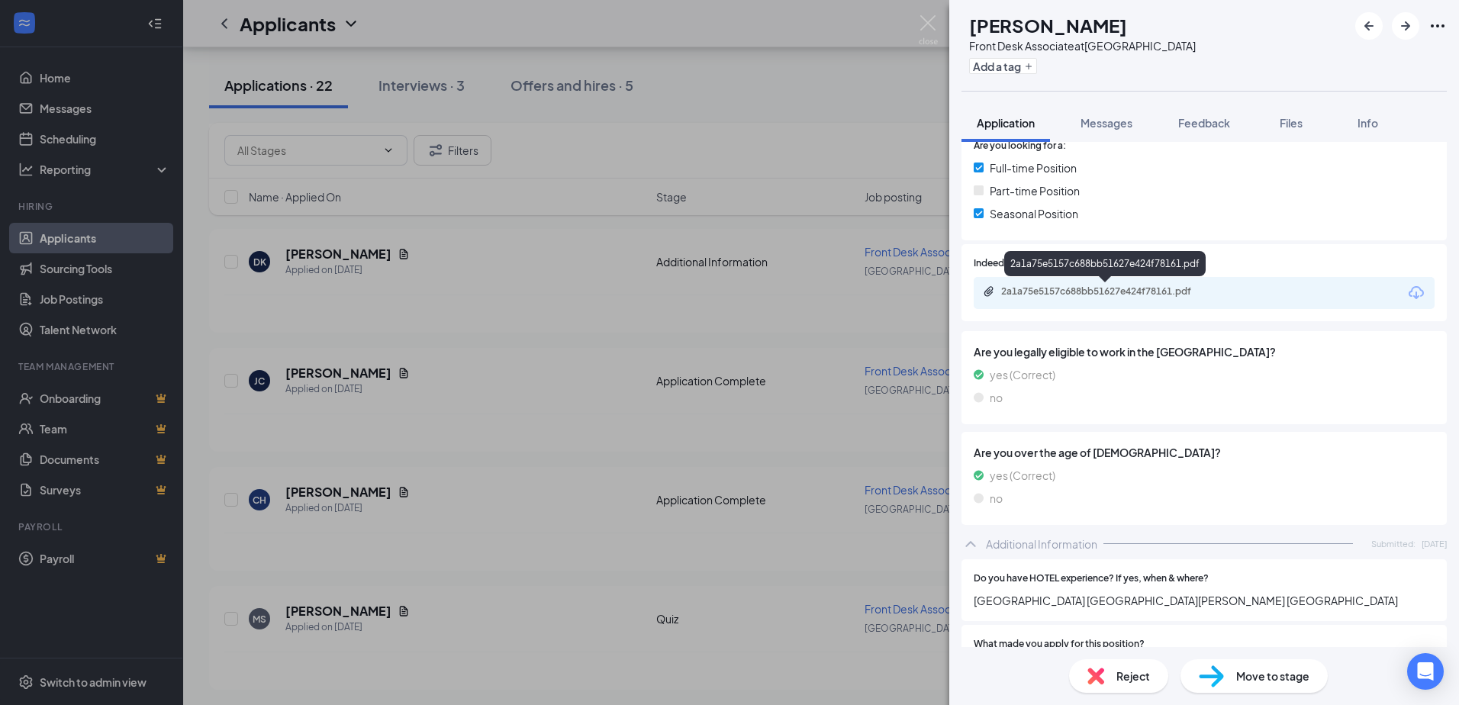
click at [1038, 290] on div "2a1a75e5157c688bb51627e424f78161.pdf" at bounding box center [1108, 291] width 214 height 12
click at [1212, 683] on img at bounding box center [1211, 677] width 25 height 22
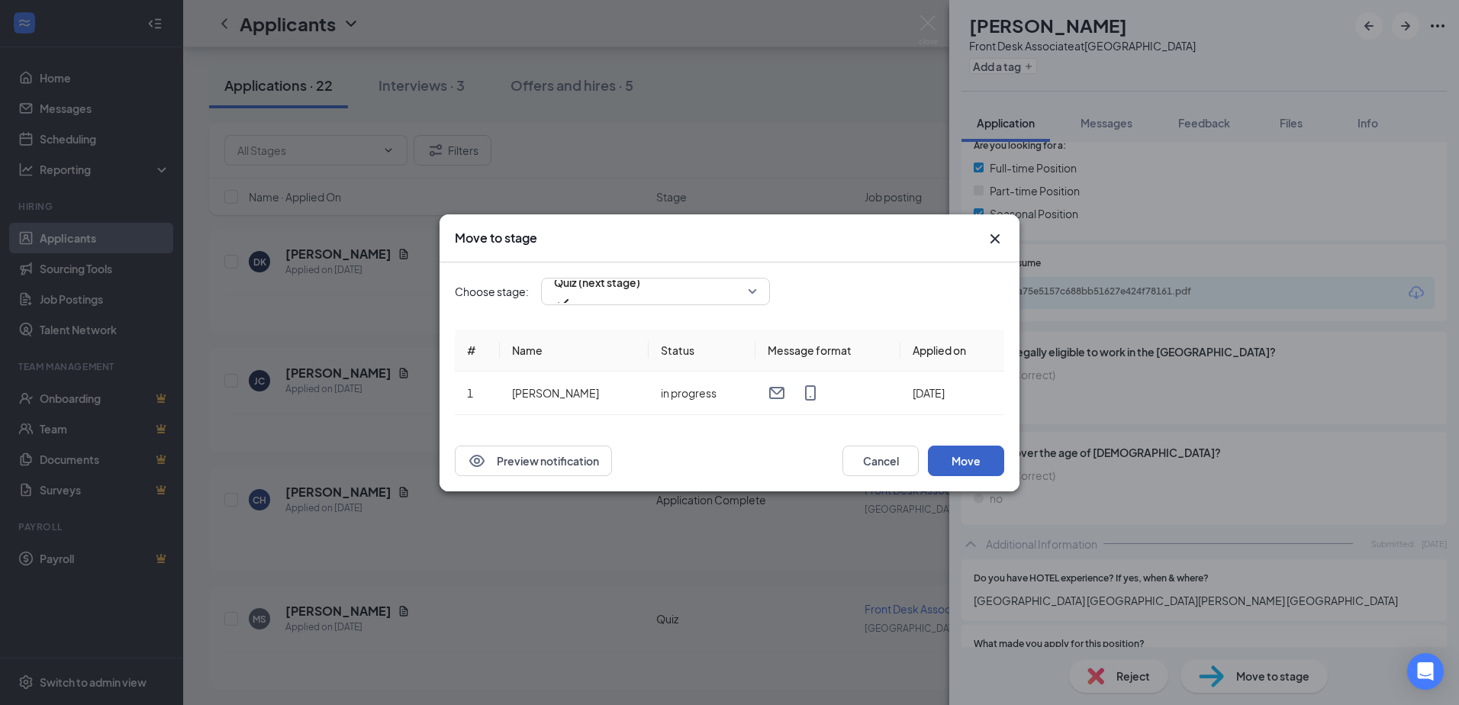
drag, startPoint x: 949, startPoint y: 464, endPoint x: 964, endPoint y: 197, distance: 267.5
click at [949, 462] on button "Move" at bounding box center [966, 461] width 76 height 31
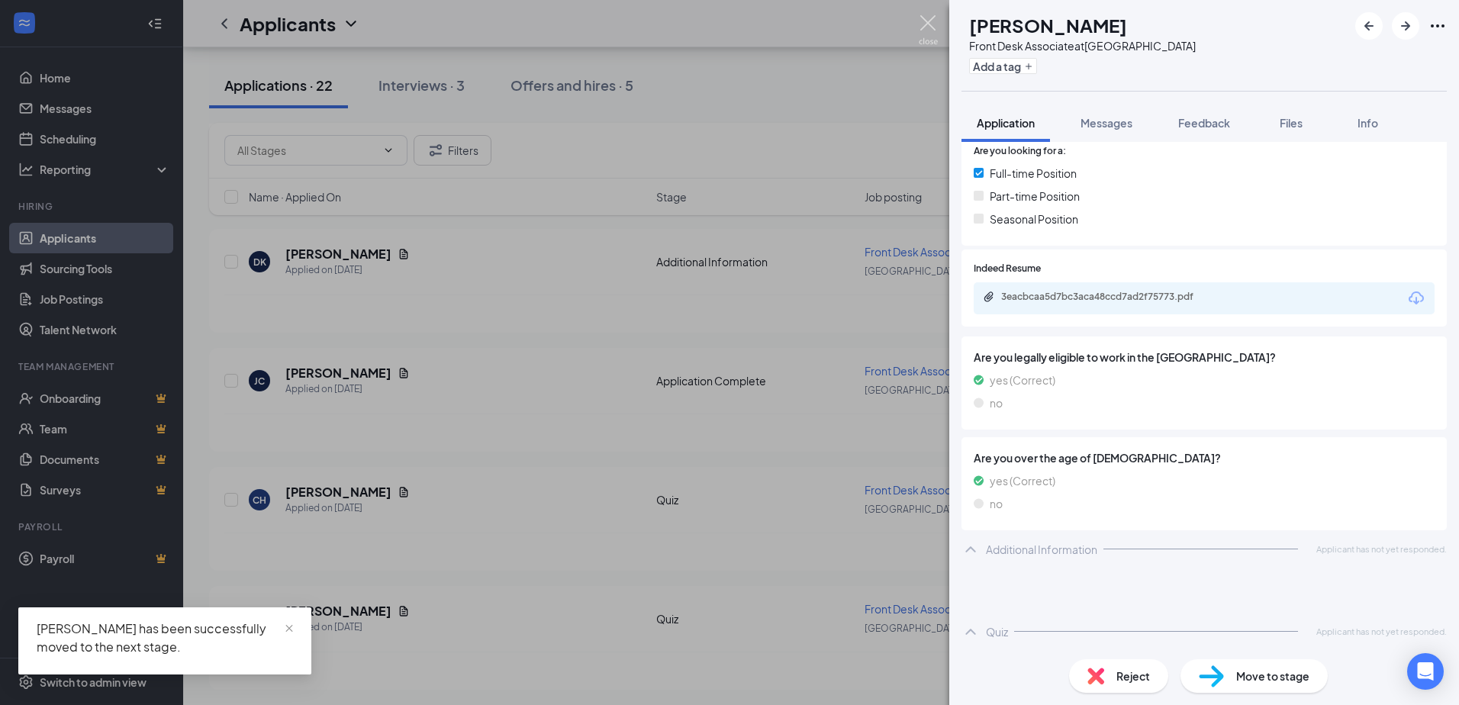
scroll to position [295, 0]
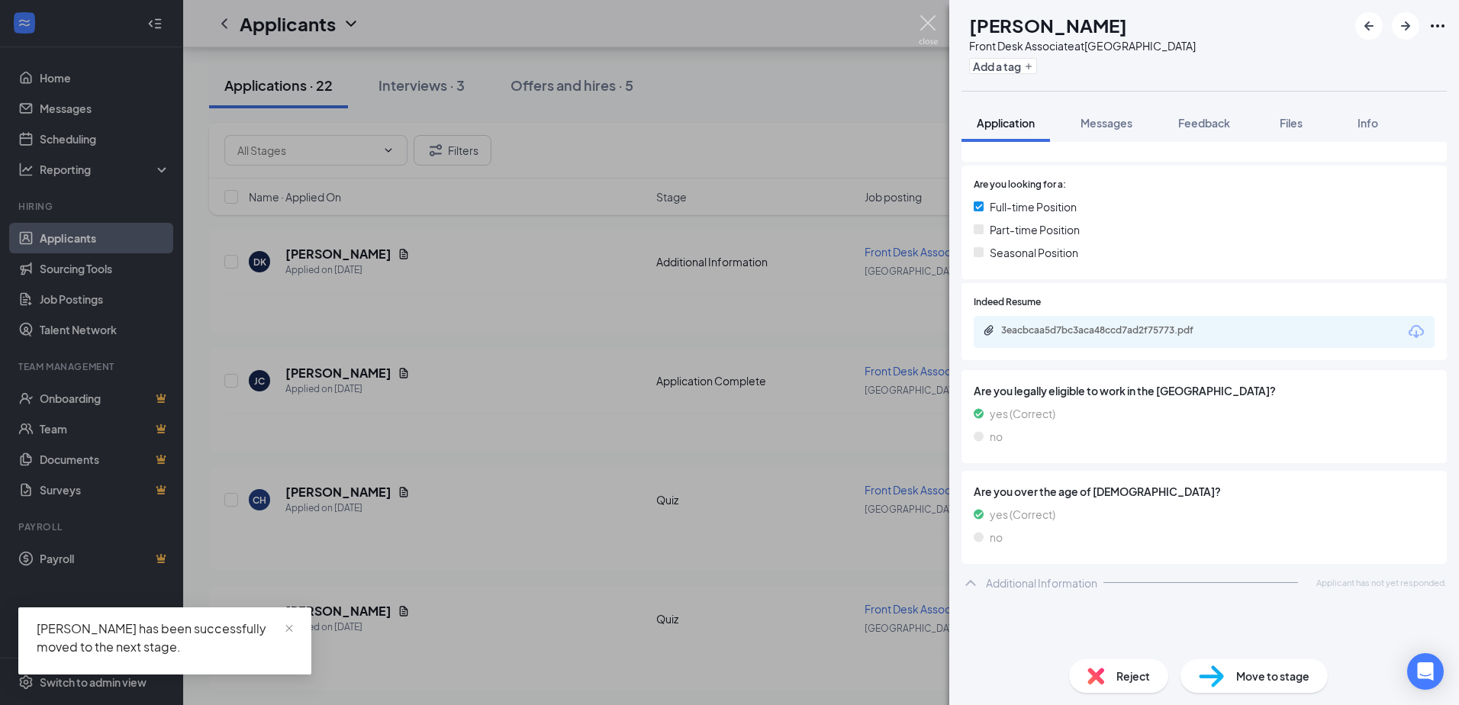
click at [930, 23] on img at bounding box center [928, 30] width 19 height 30
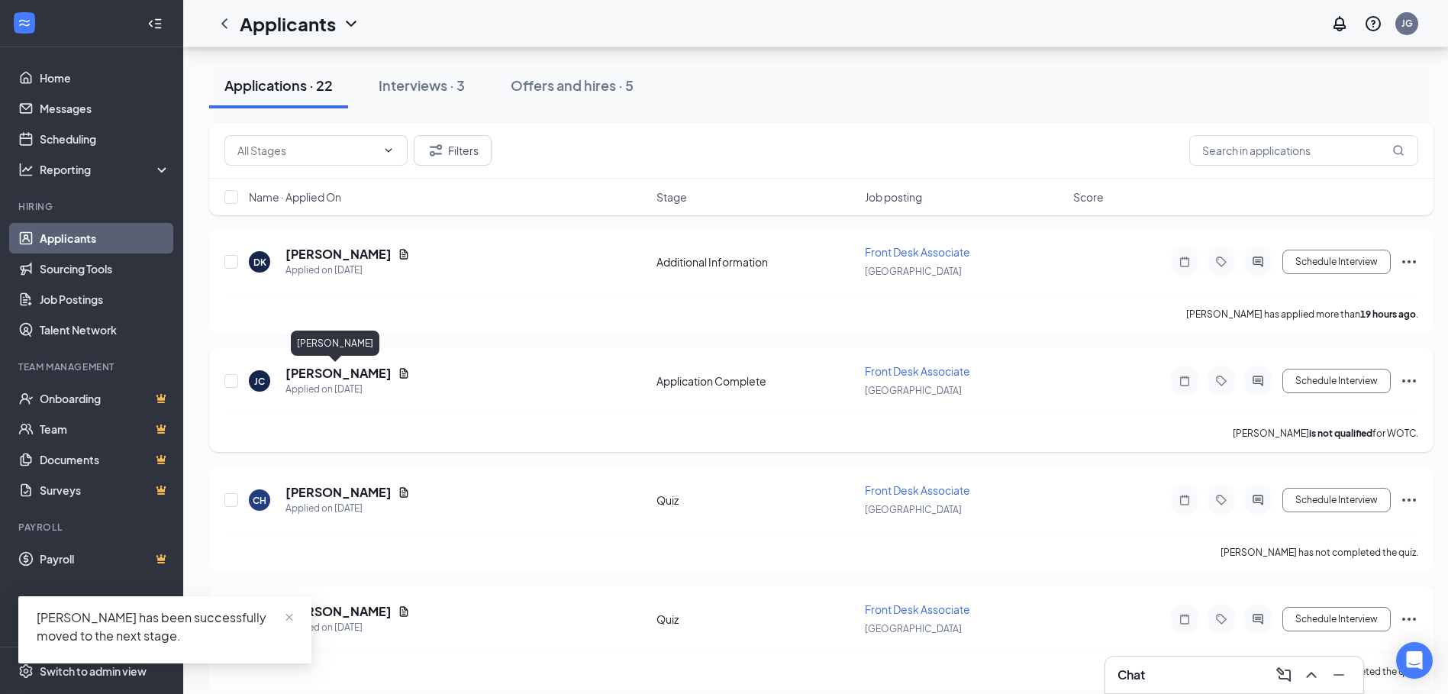
click at [324, 376] on h5 "[PERSON_NAME]" at bounding box center [338, 373] width 106 height 17
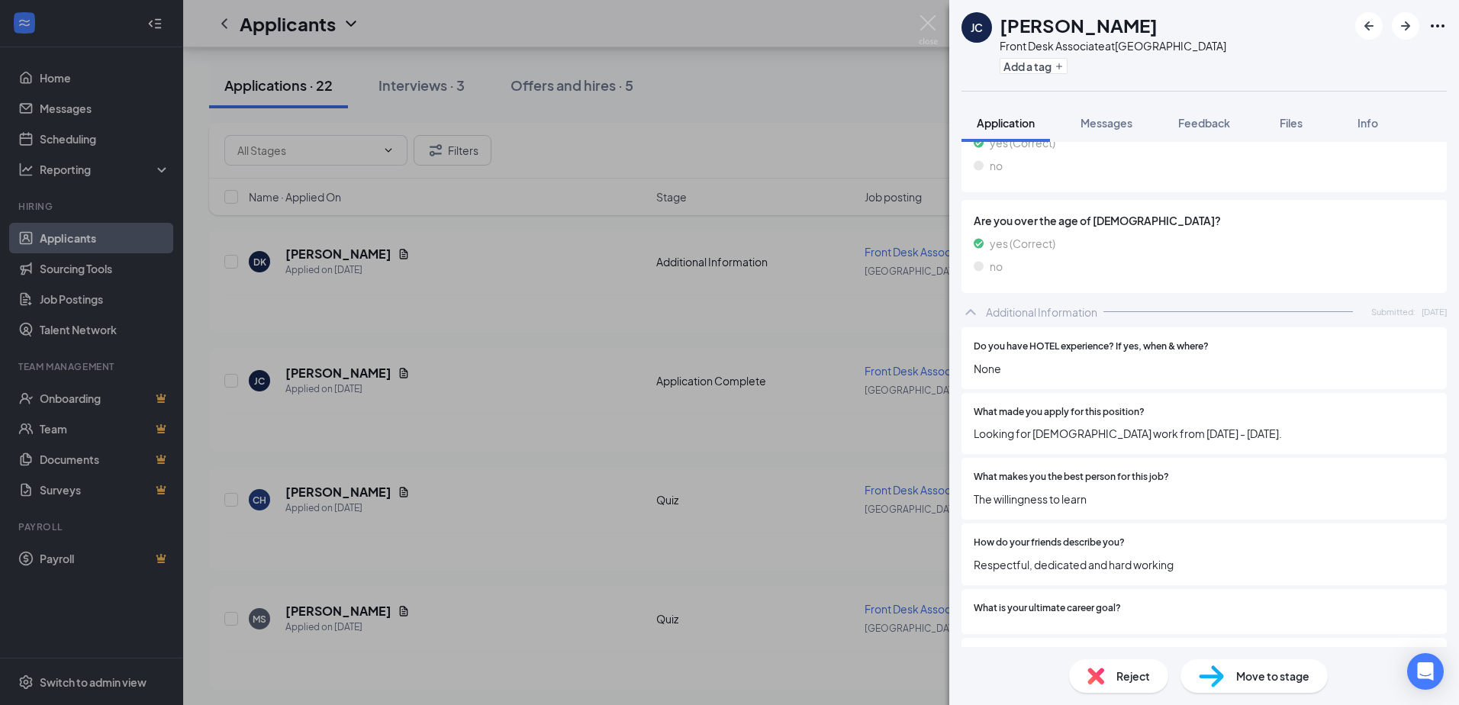
scroll to position [611, 0]
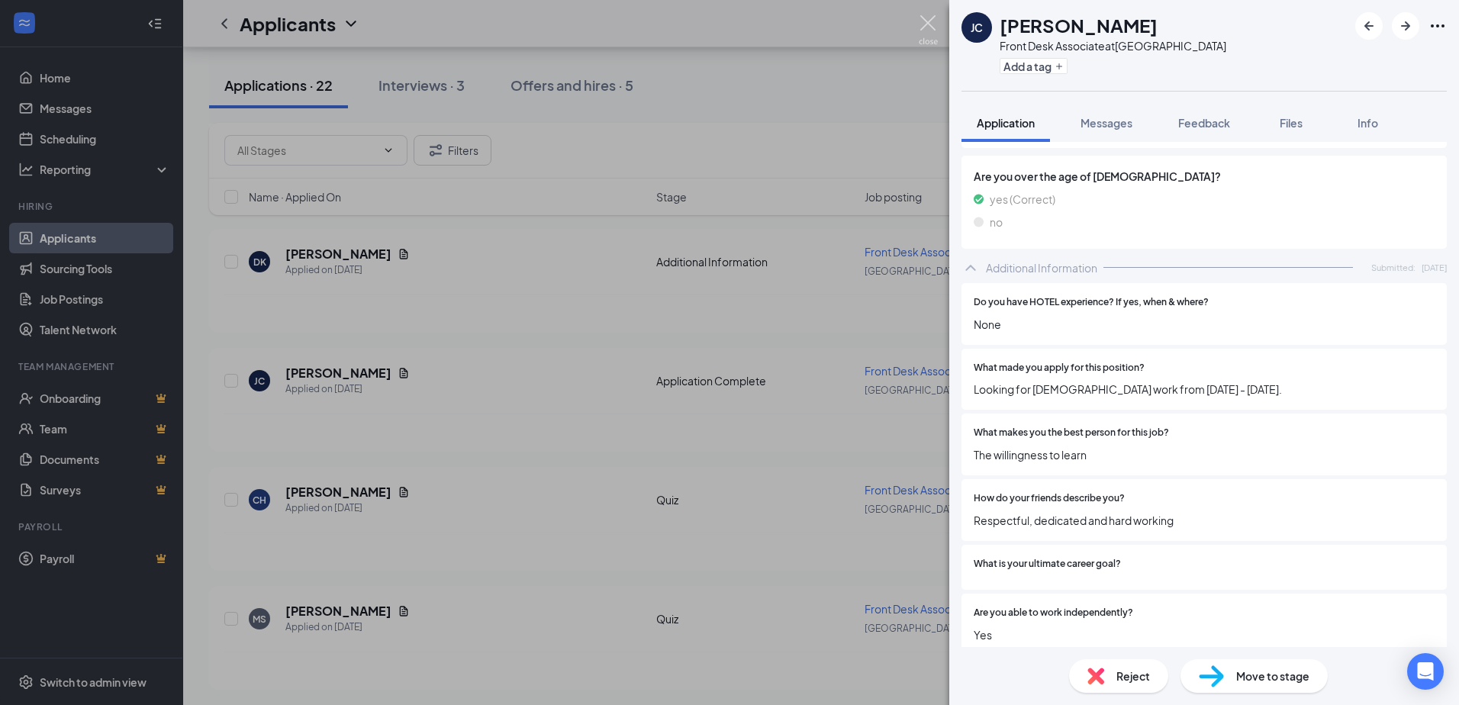
click at [933, 23] on img at bounding box center [928, 30] width 19 height 30
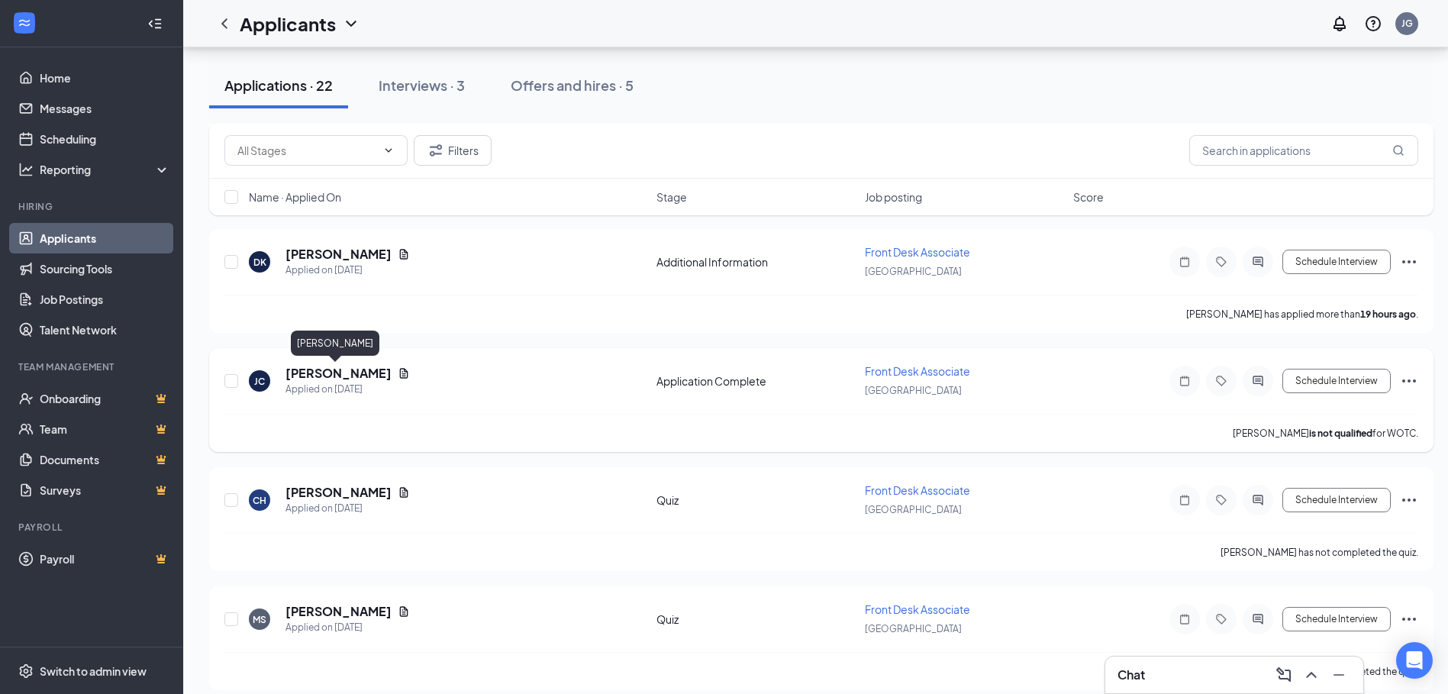
click at [324, 375] on h5 "[PERSON_NAME]" at bounding box center [338, 373] width 106 height 17
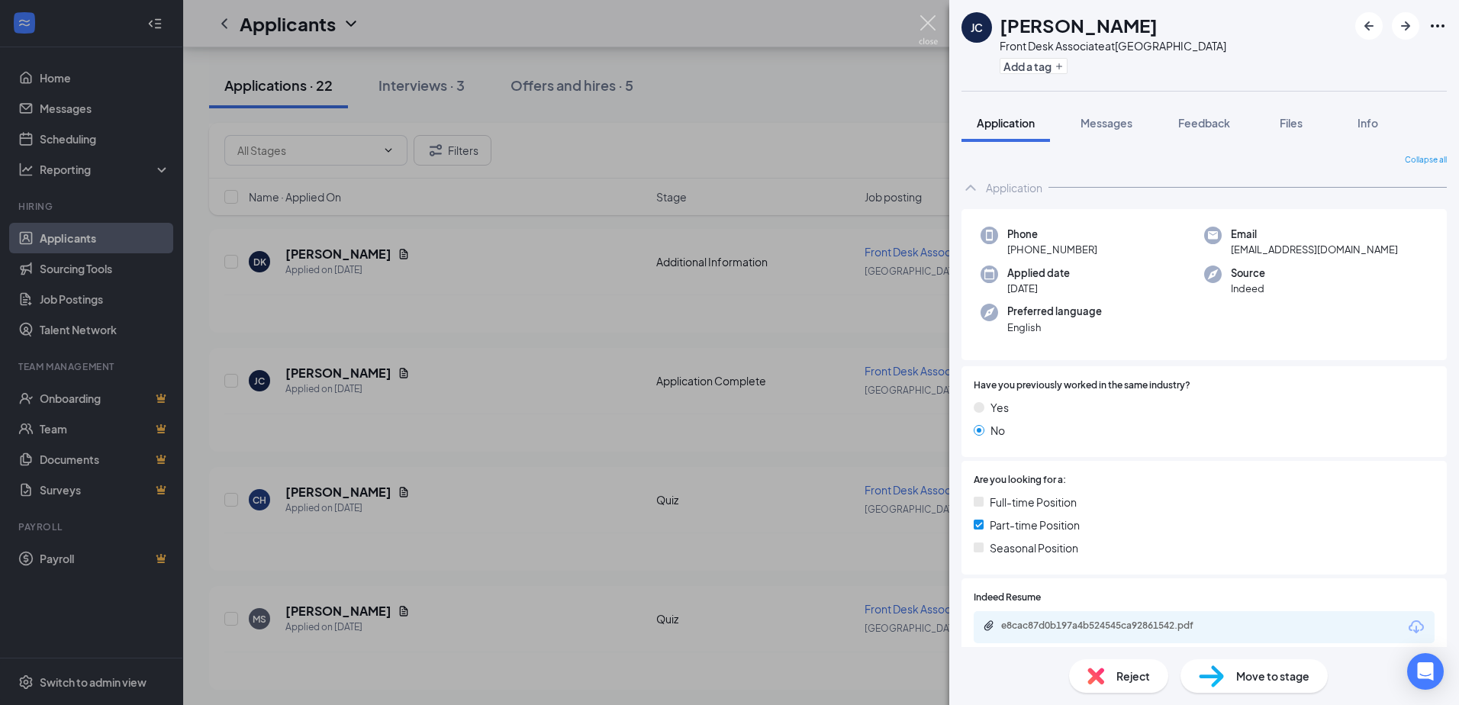
drag, startPoint x: 920, startPoint y: 29, endPoint x: 305, endPoint y: 343, distance: 691.2
click at [920, 29] on img at bounding box center [928, 30] width 19 height 30
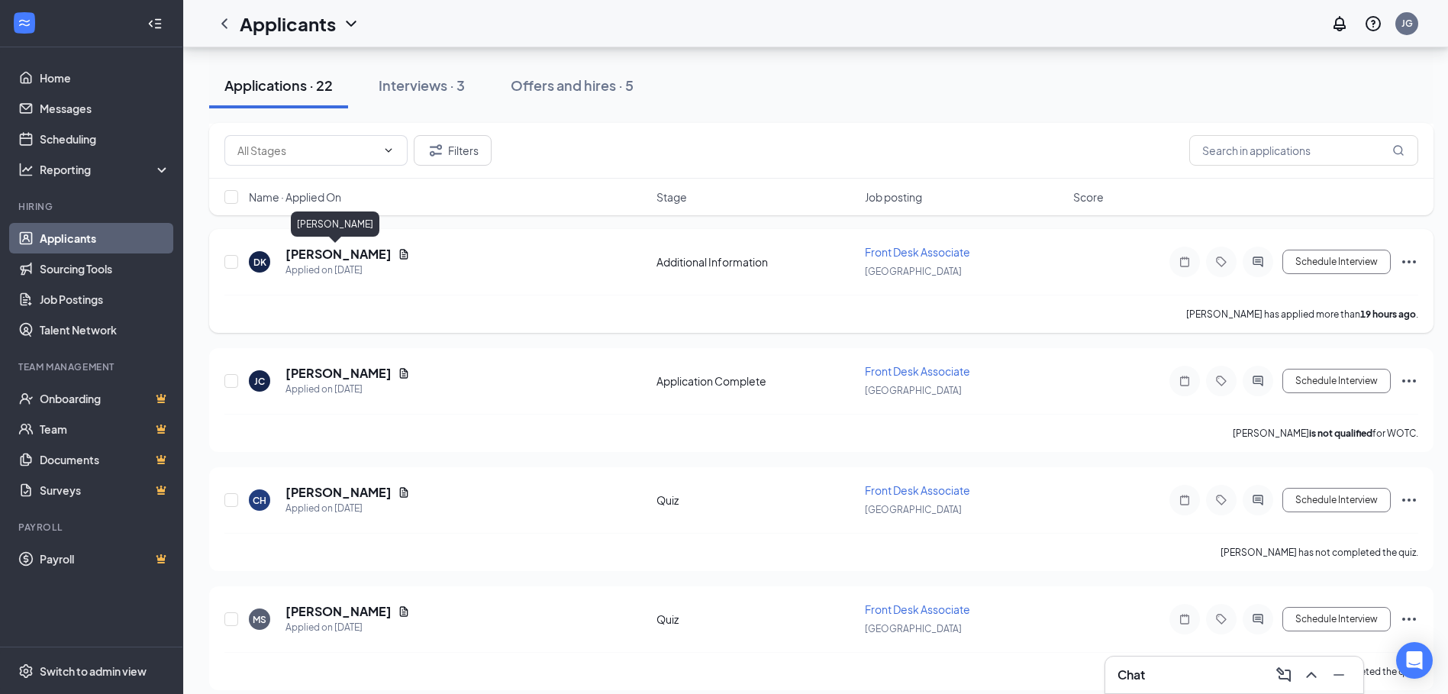
click at [327, 254] on h5 "[PERSON_NAME]" at bounding box center [338, 254] width 106 height 17
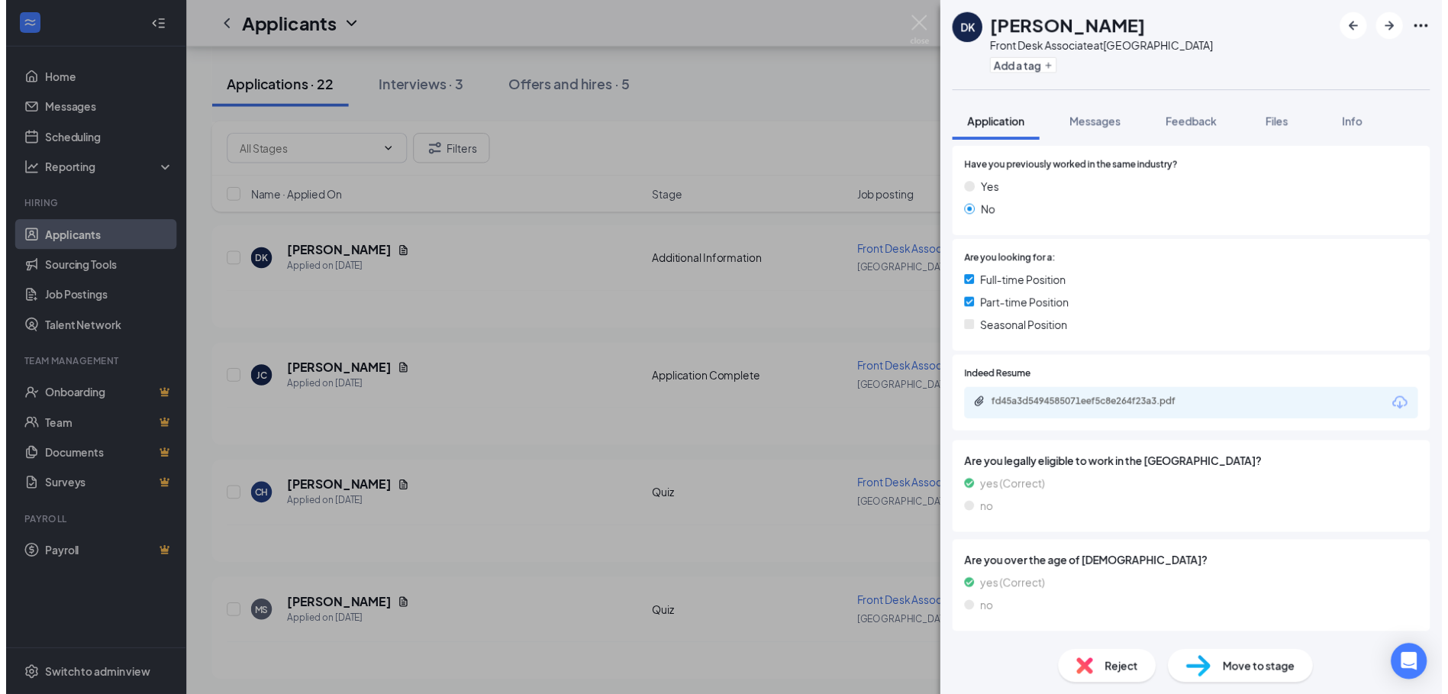
scroll to position [289, 0]
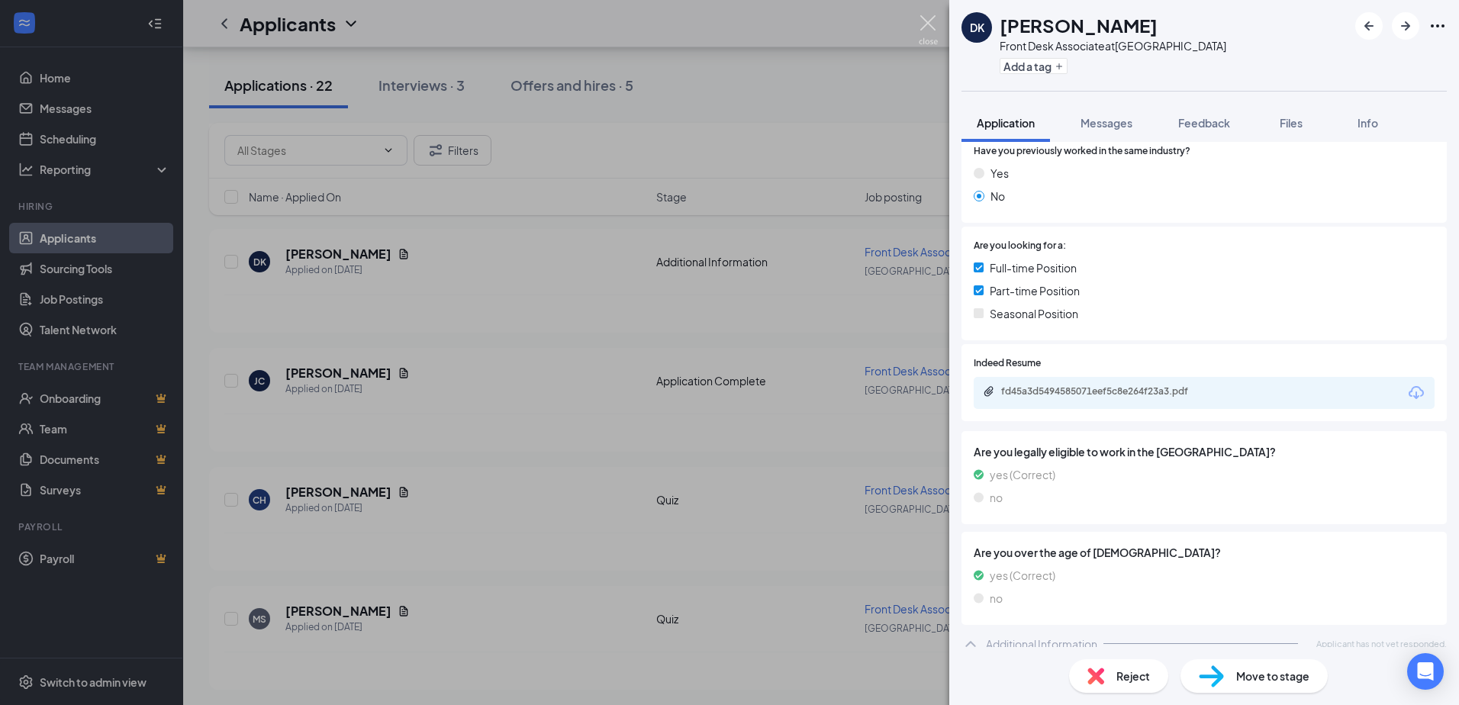
click at [923, 21] on img at bounding box center [928, 30] width 19 height 30
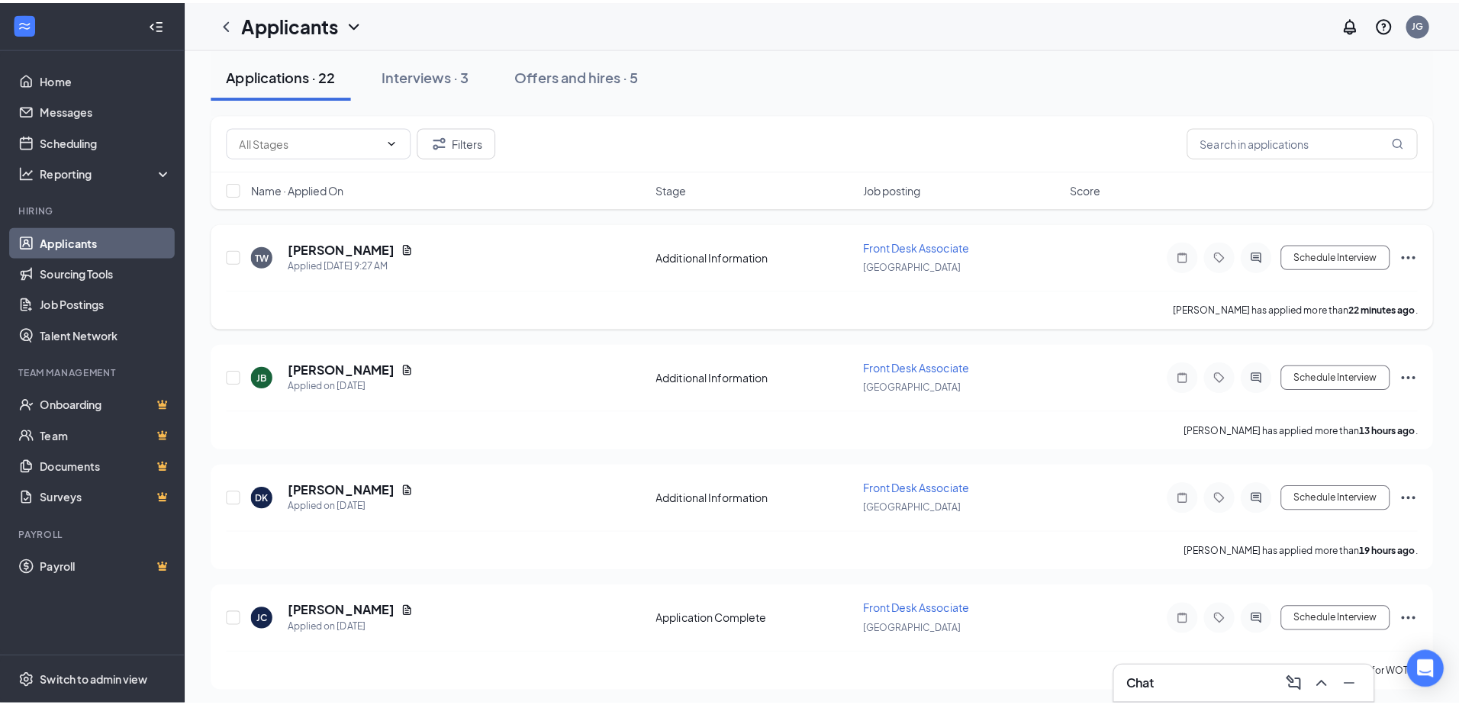
scroll to position [32, 0]
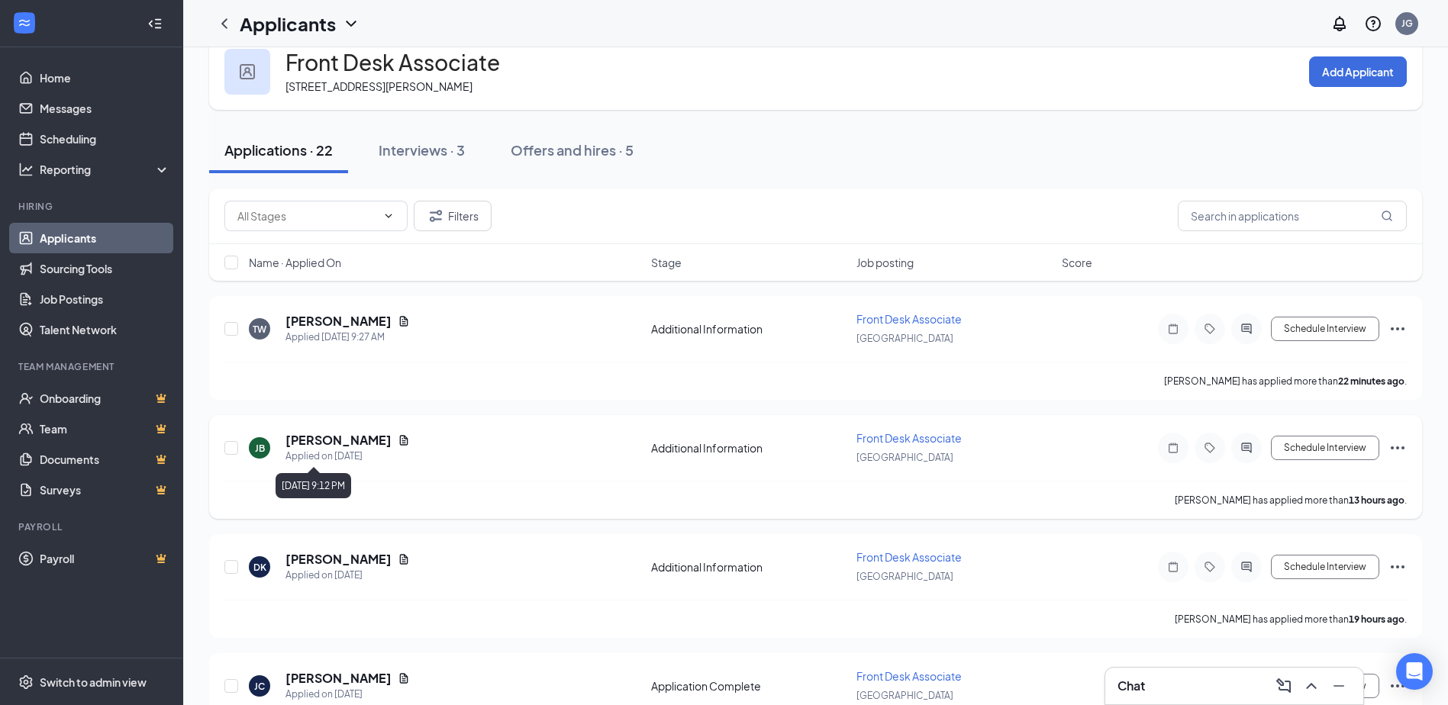
click at [327, 448] on h5 "[PERSON_NAME]" at bounding box center [338, 440] width 106 height 17
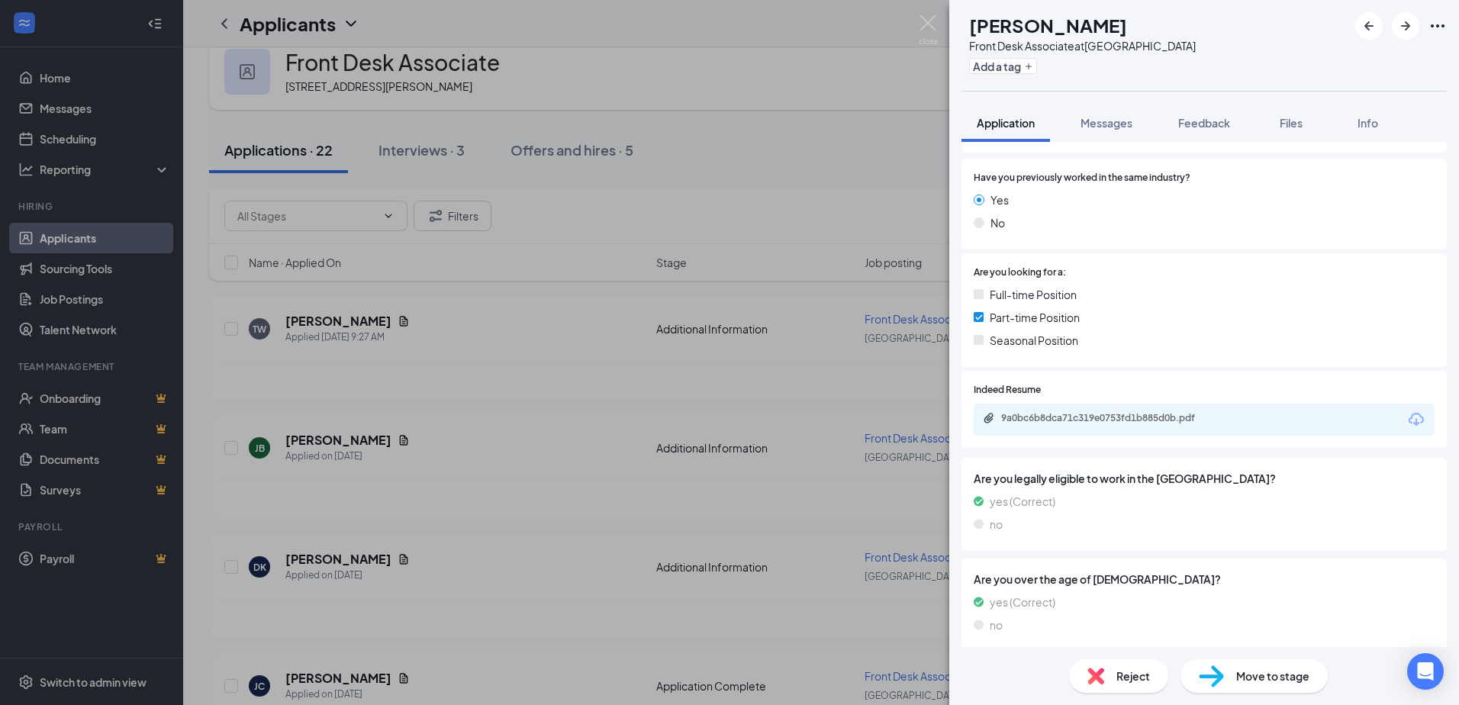
scroll to position [247, 0]
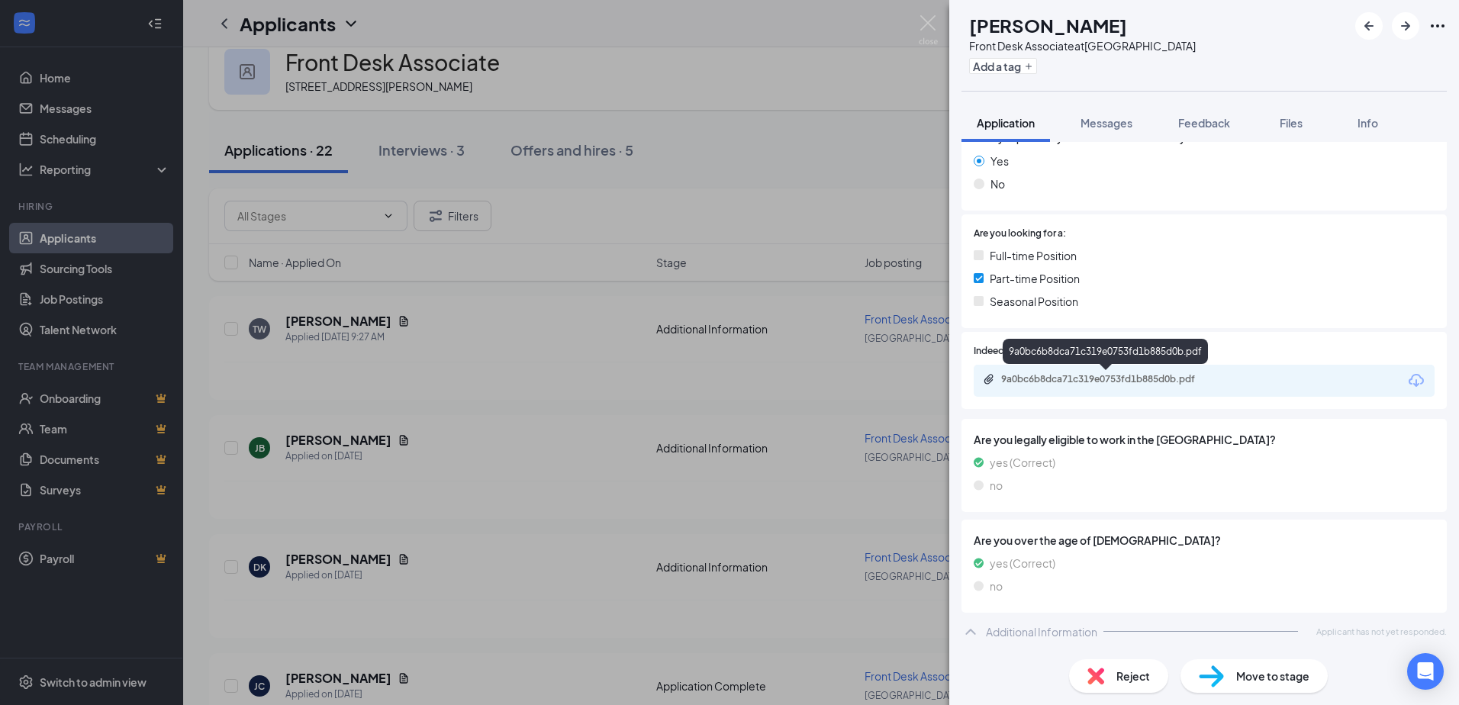
click at [1078, 380] on div "9a0bc6b8dca71c319e0753fd1b885d0b.pdf" at bounding box center [1108, 379] width 214 height 12
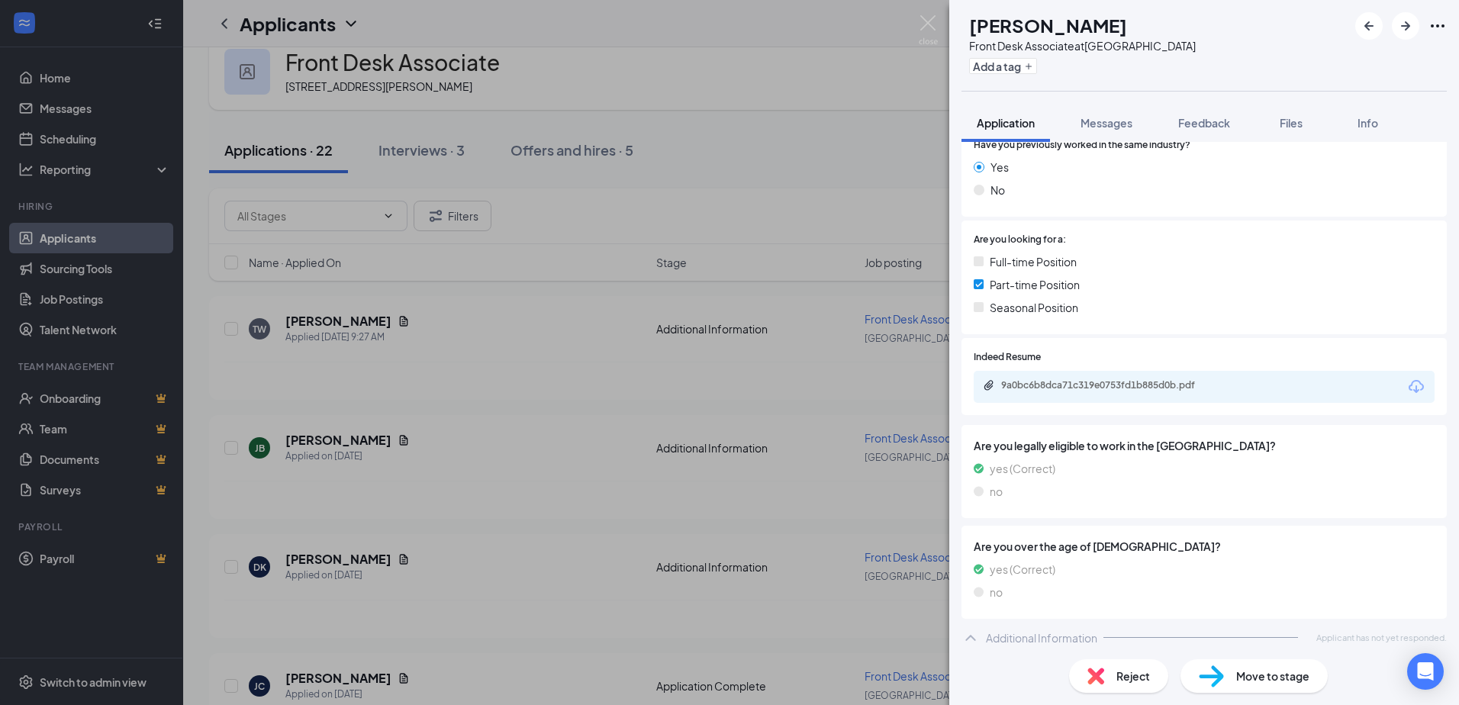
click at [1248, 684] on span "Move to stage" at bounding box center [1272, 676] width 73 height 17
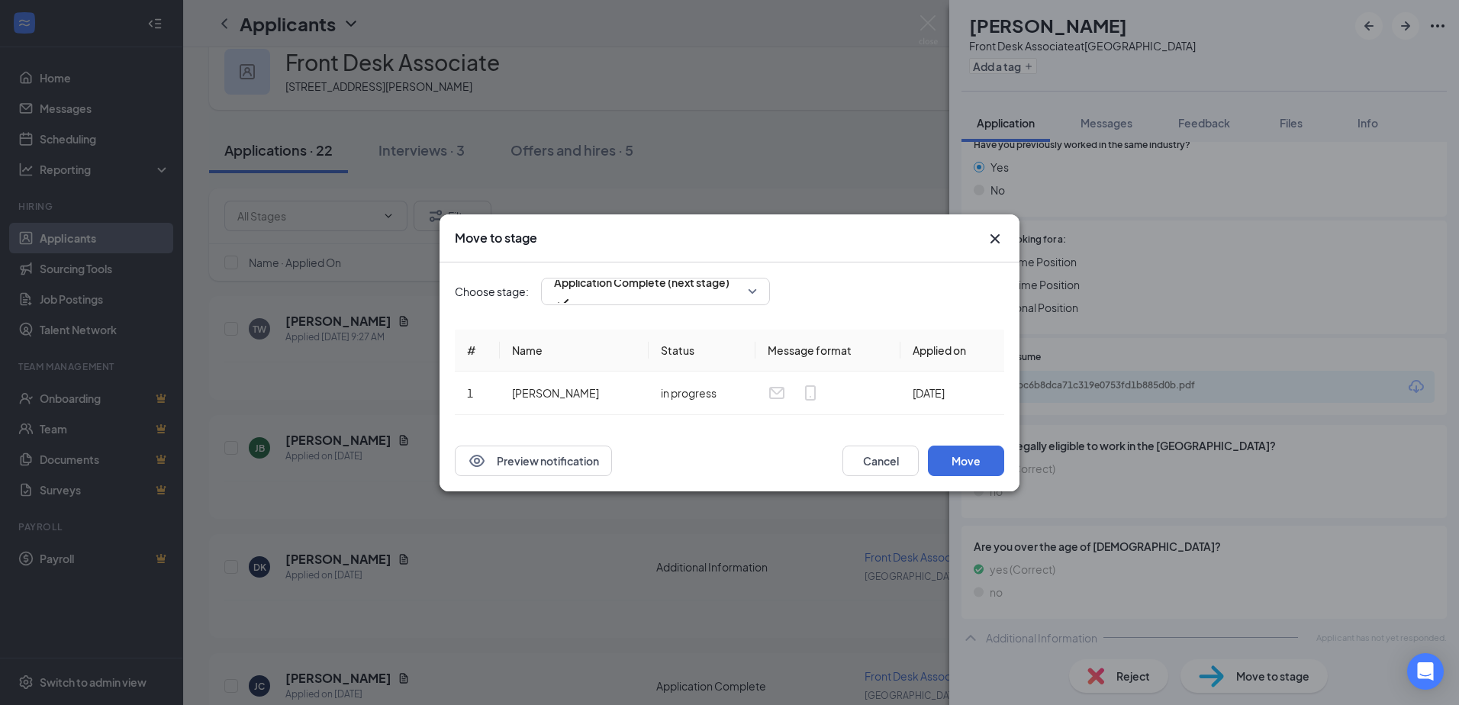
drag, startPoint x: 993, startPoint y: 237, endPoint x: 990, endPoint y: 218, distance: 18.6
click at [994, 234] on icon "Cross" at bounding box center [995, 239] width 18 height 18
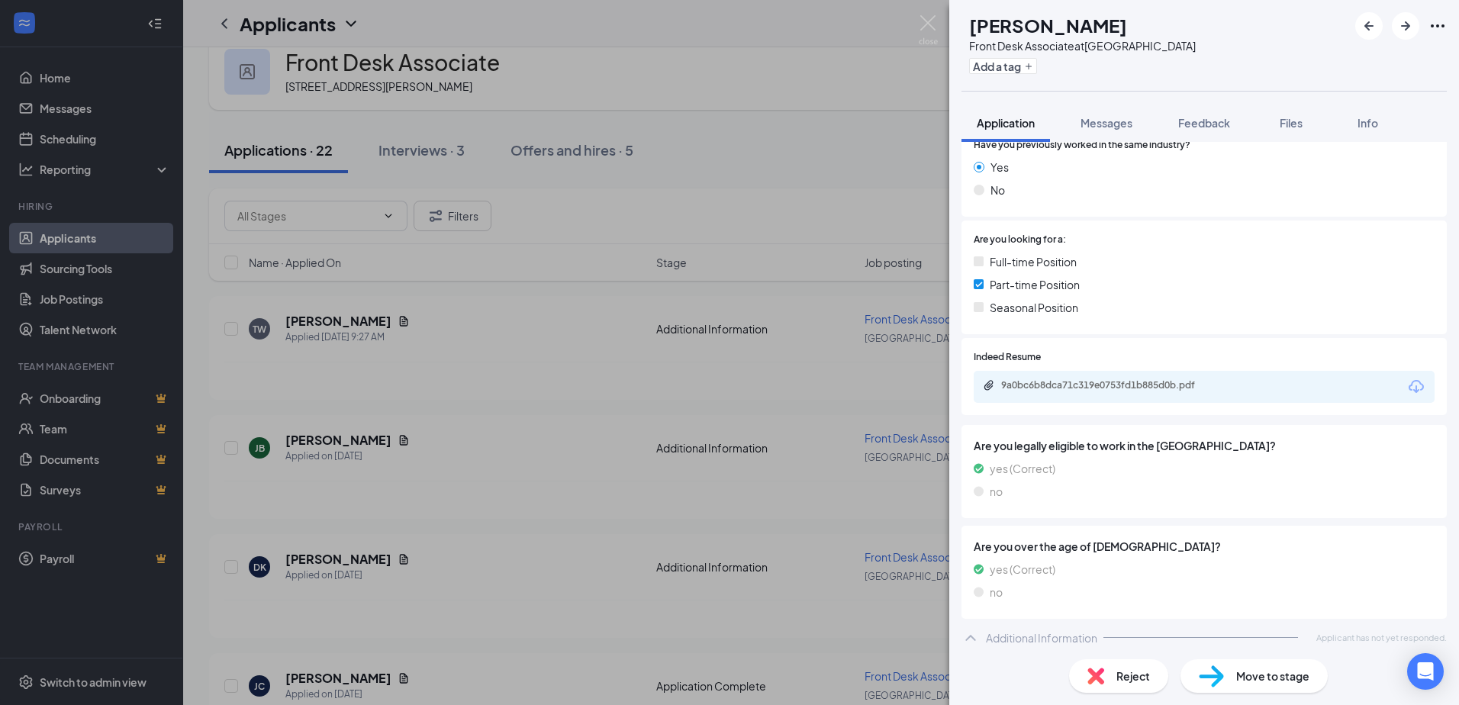
click at [1278, 679] on span "Move to stage" at bounding box center [1272, 676] width 73 height 17
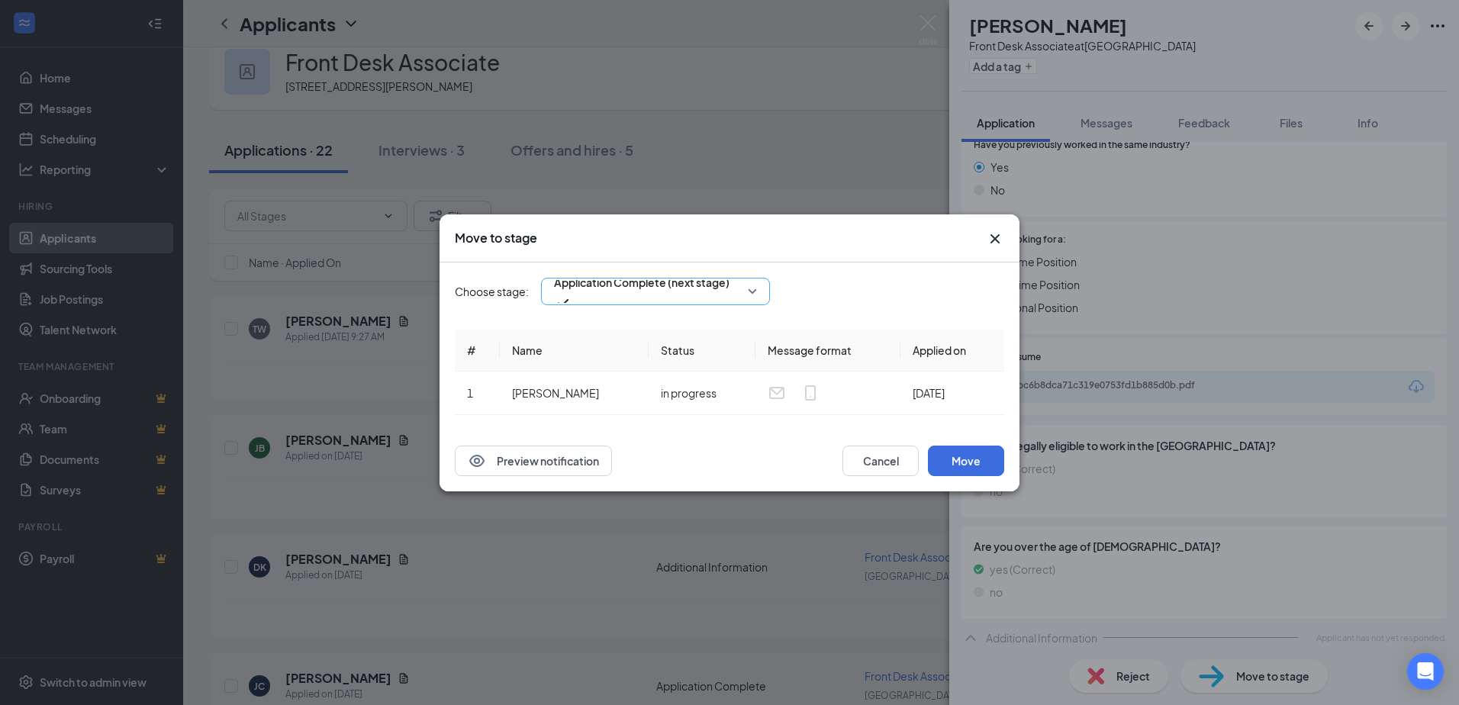
click at [756, 290] on div "Application Complete (next stage)" at bounding box center [655, 291] width 229 height 27
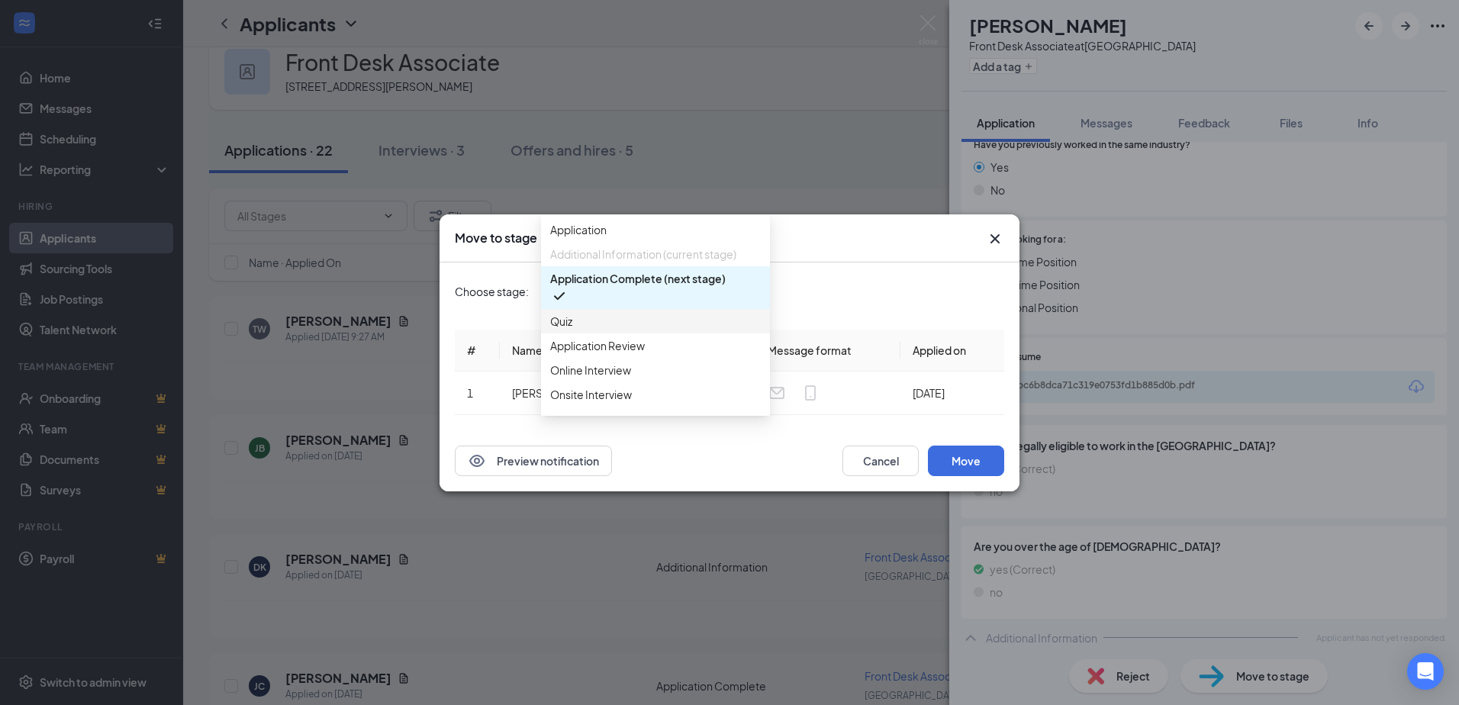
click at [618, 330] on span "Quiz" at bounding box center [655, 321] width 211 height 17
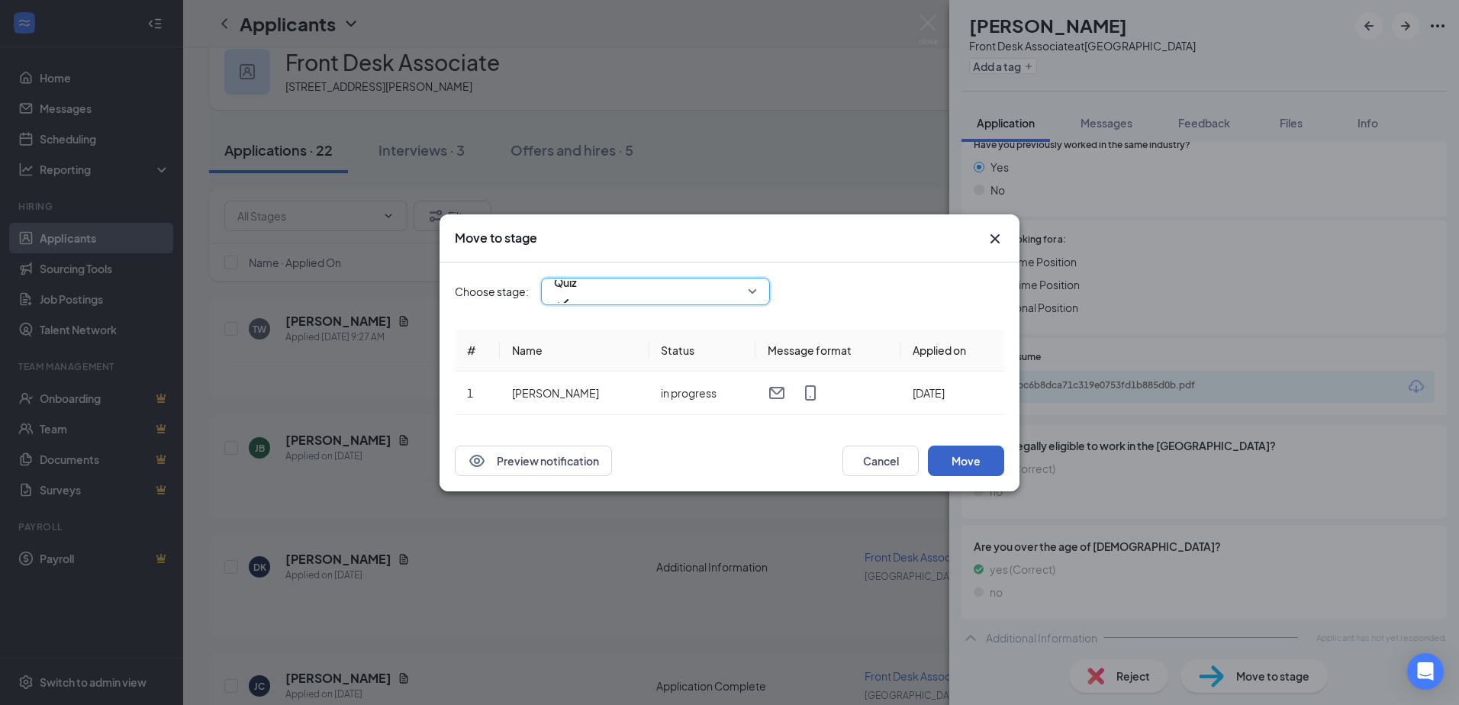
click at [969, 469] on button "Move" at bounding box center [966, 461] width 76 height 31
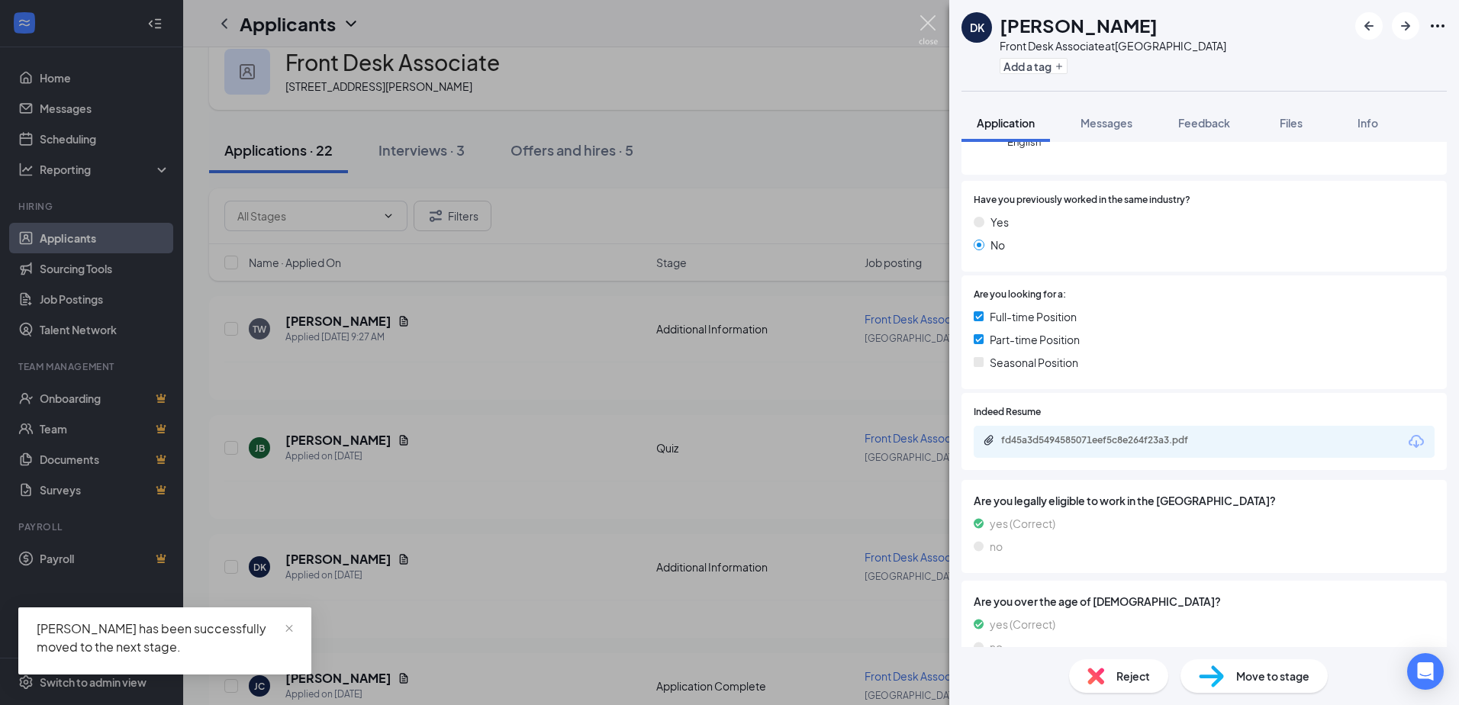
click at [929, 26] on img at bounding box center [928, 30] width 19 height 30
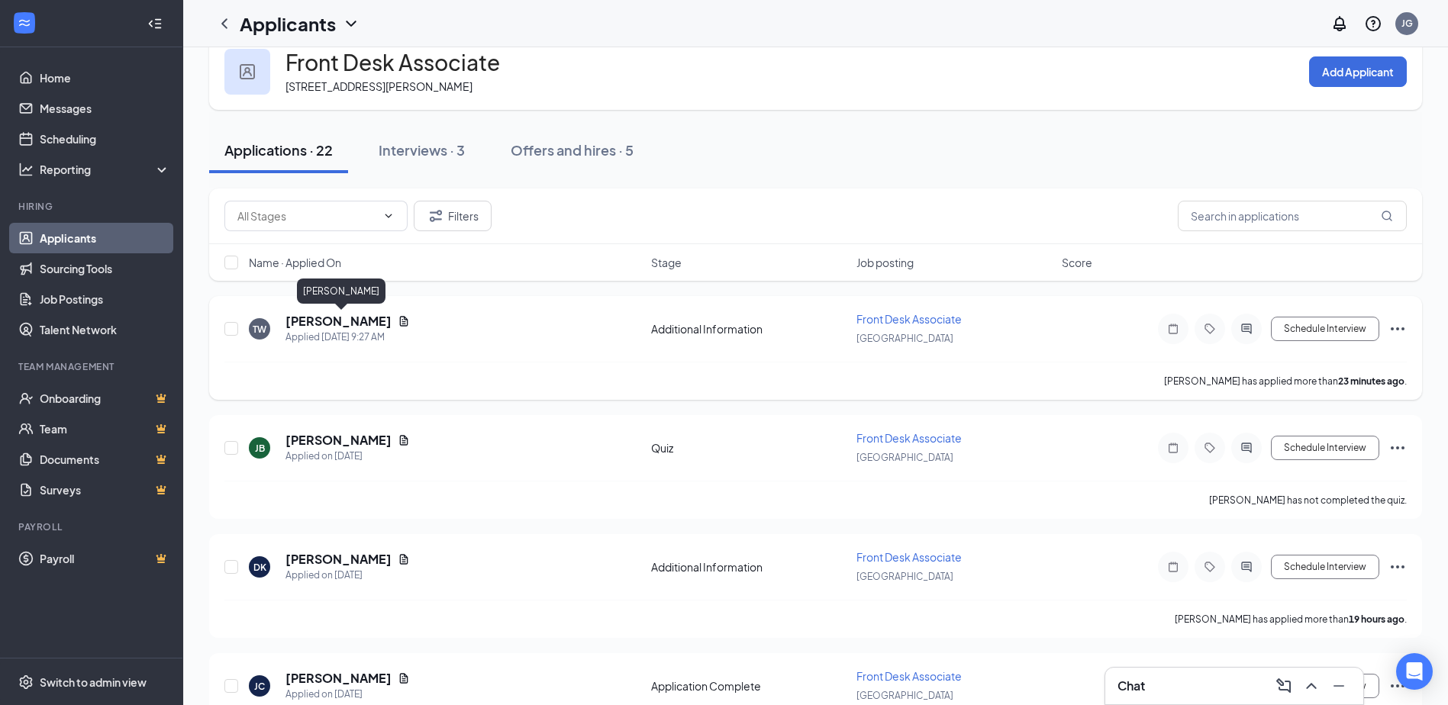
click at [329, 321] on h5 "[PERSON_NAME]" at bounding box center [338, 321] width 106 height 17
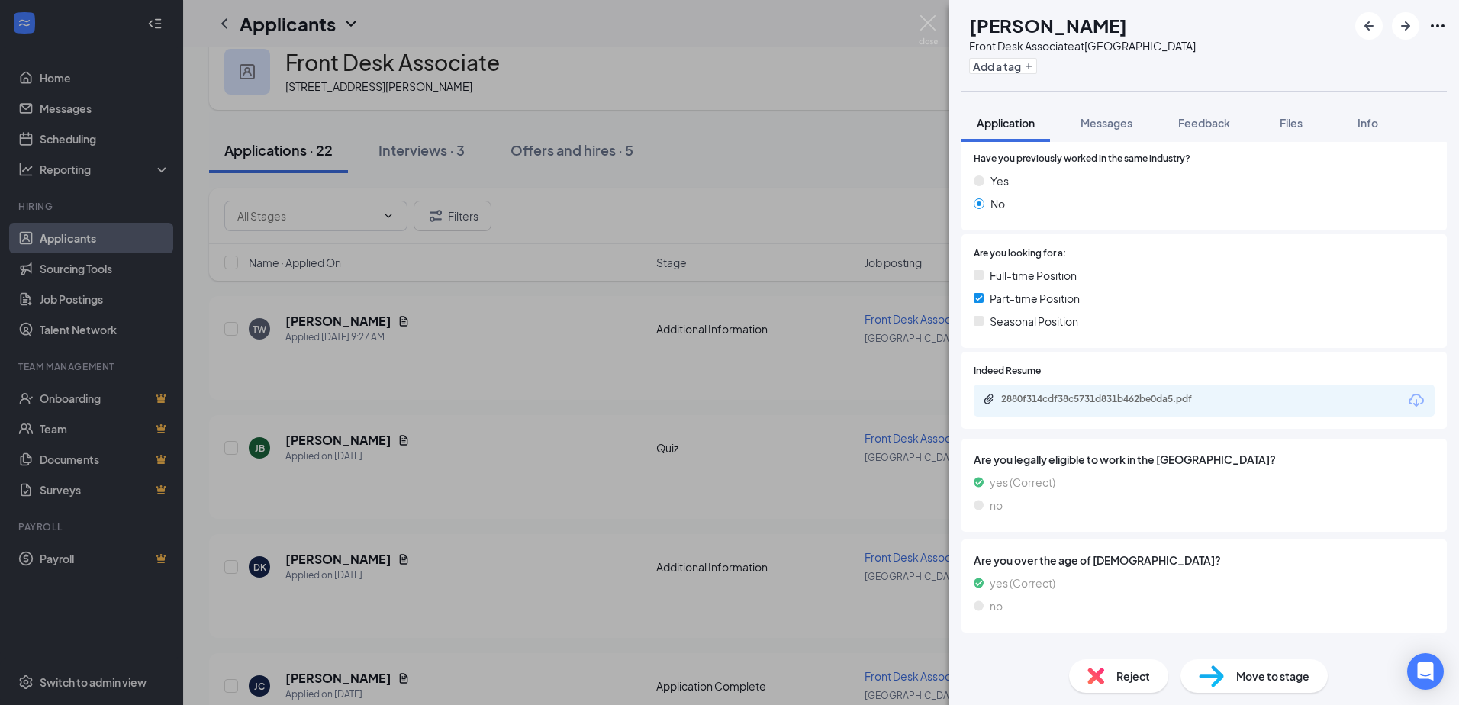
scroll to position [229, 0]
click at [1110, 397] on div "2880f314cdf38c5731d831b462be0da5.pdf" at bounding box center [1108, 397] width 214 height 12
click at [935, 24] on img at bounding box center [928, 30] width 19 height 30
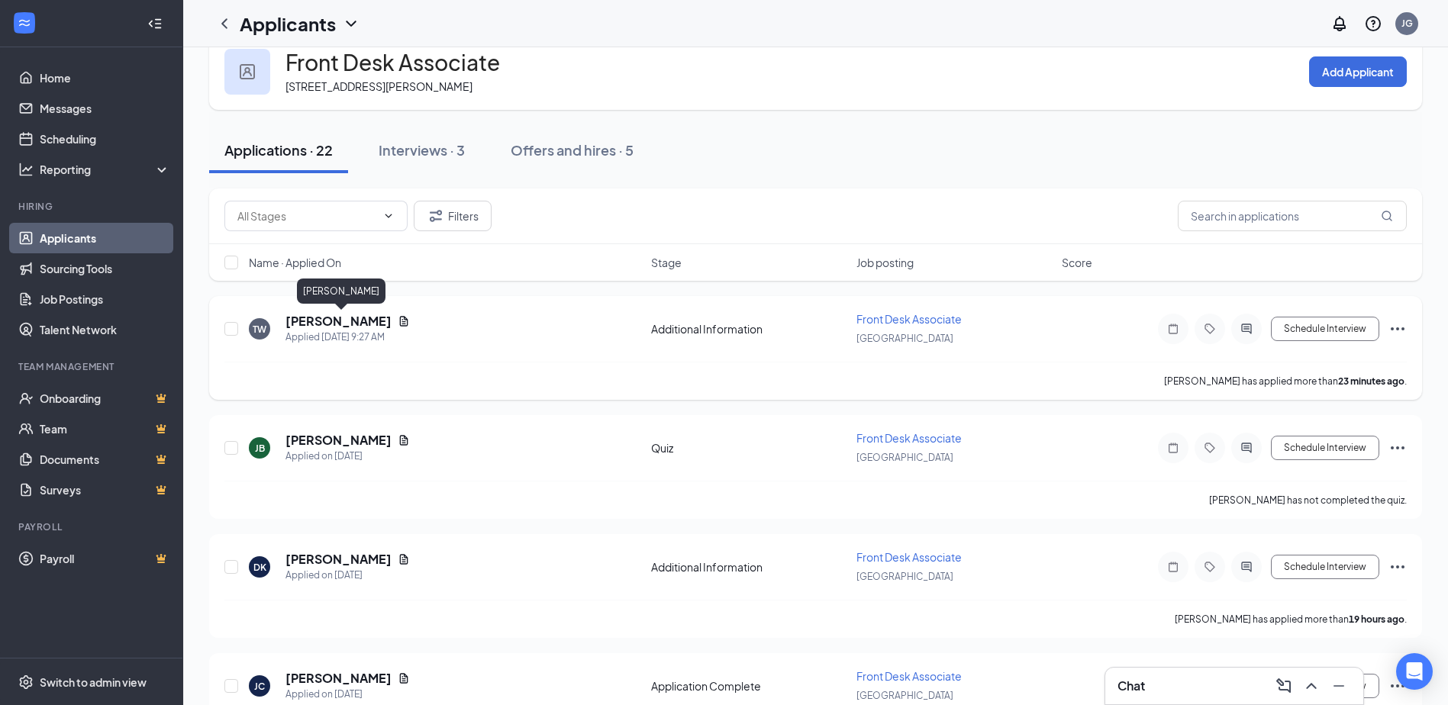
click at [347, 326] on h5 "[PERSON_NAME]" at bounding box center [338, 321] width 106 height 17
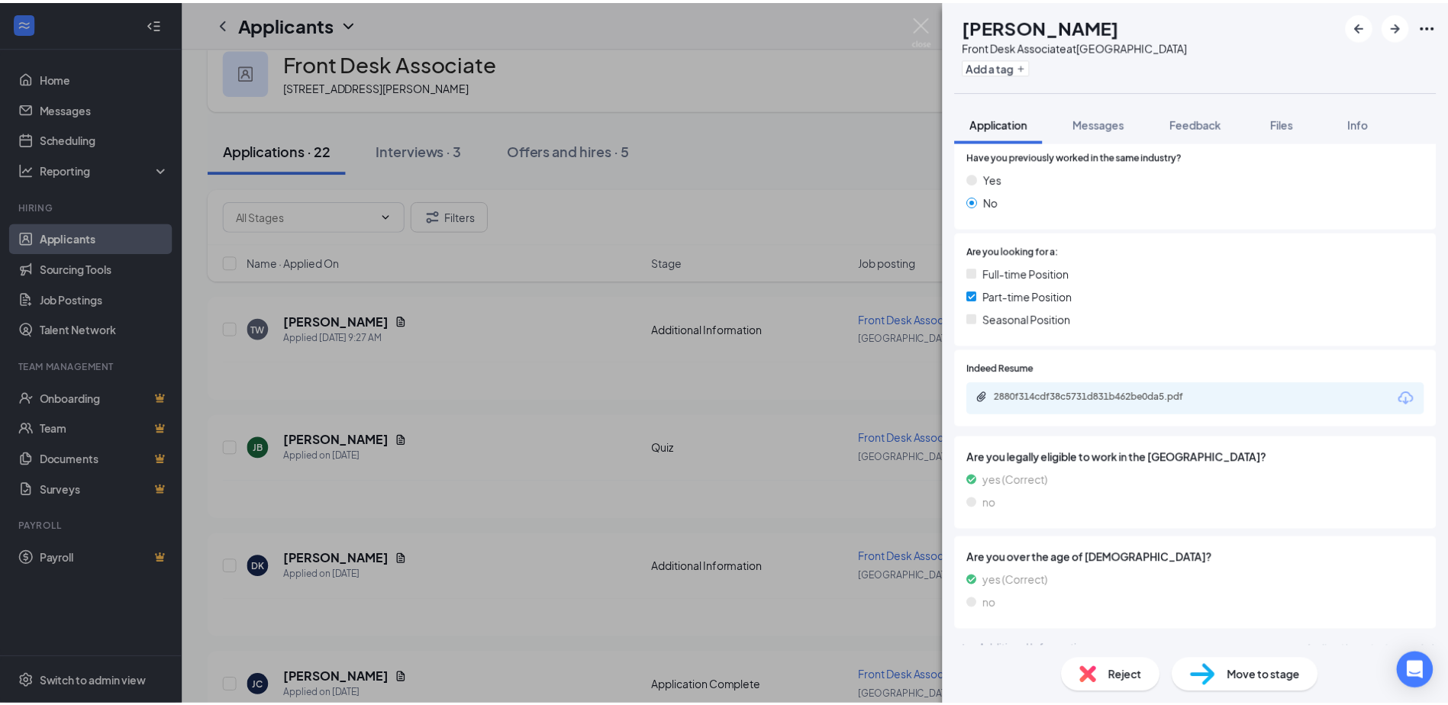
scroll to position [247, 0]
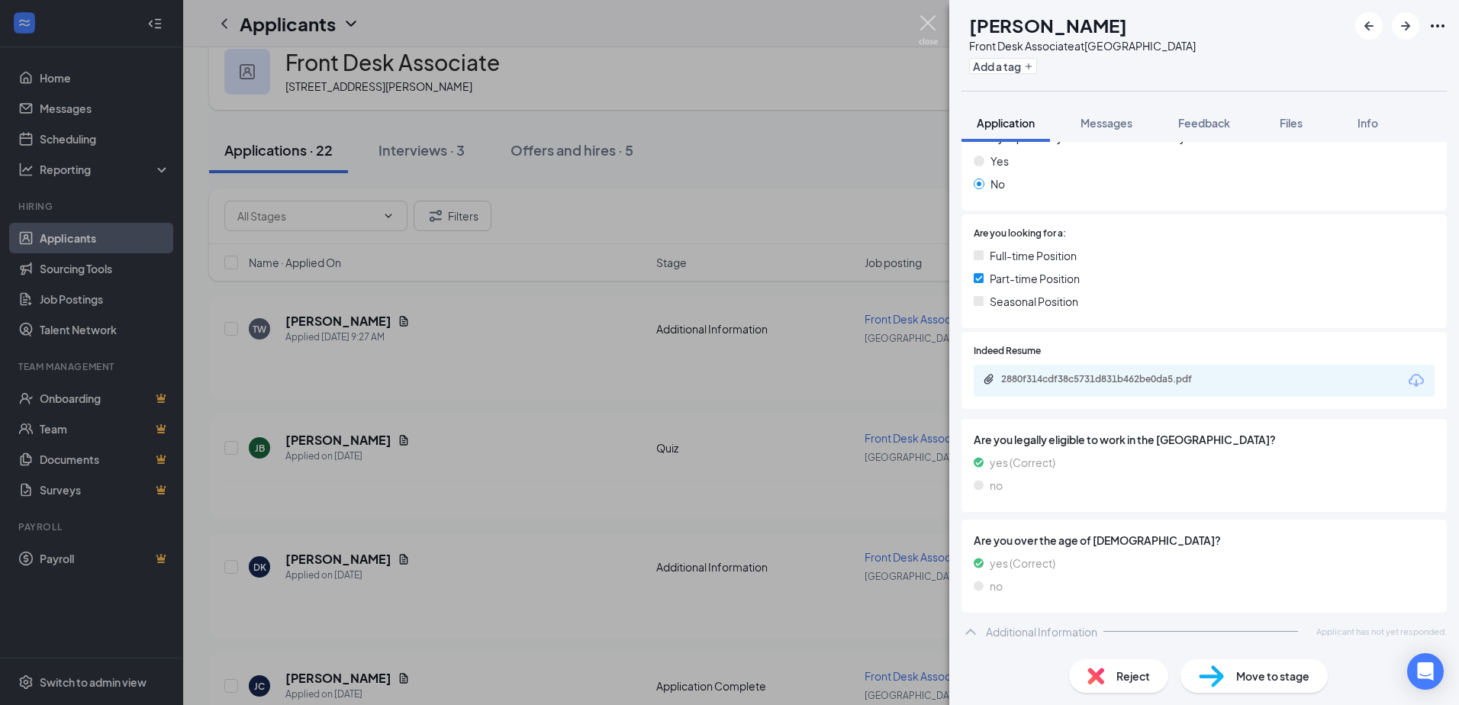
click at [931, 21] on img at bounding box center [928, 30] width 19 height 30
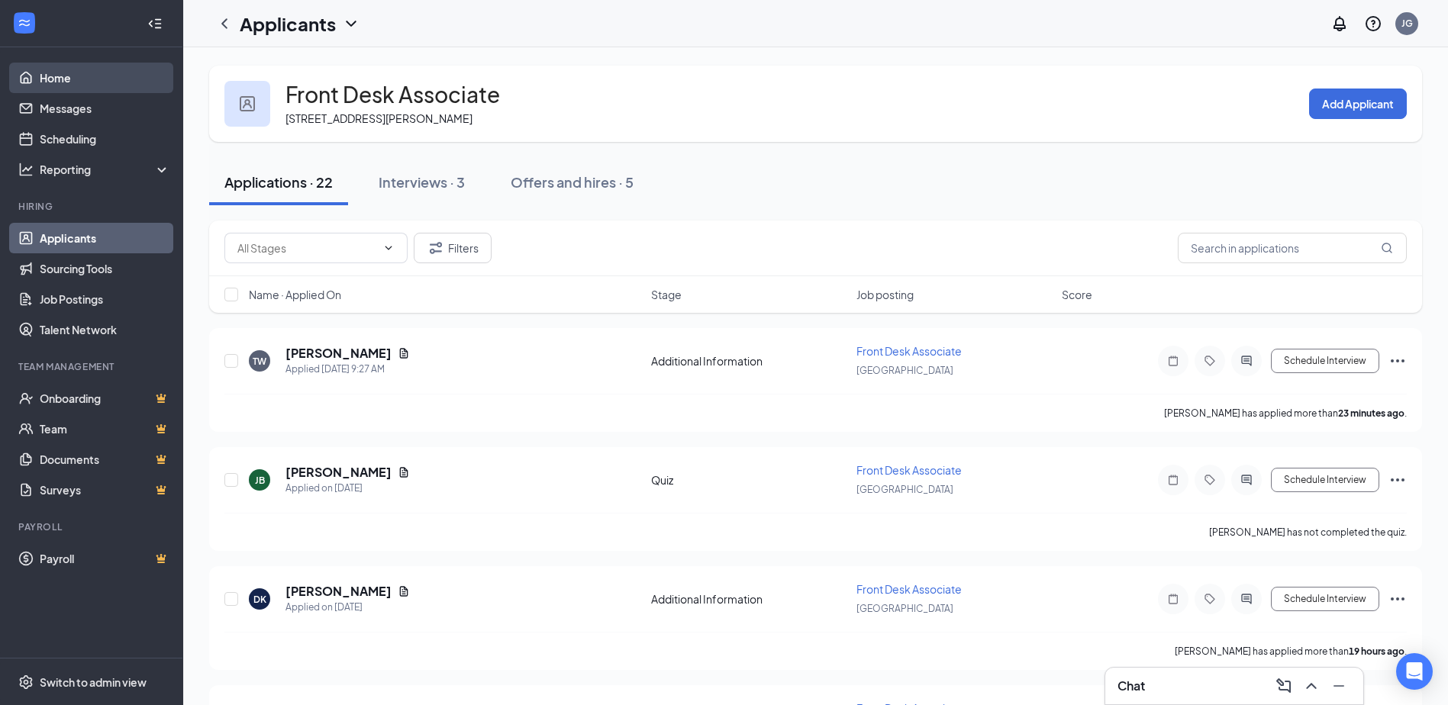
click at [61, 74] on link "Home" at bounding box center [105, 78] width 131 height 31
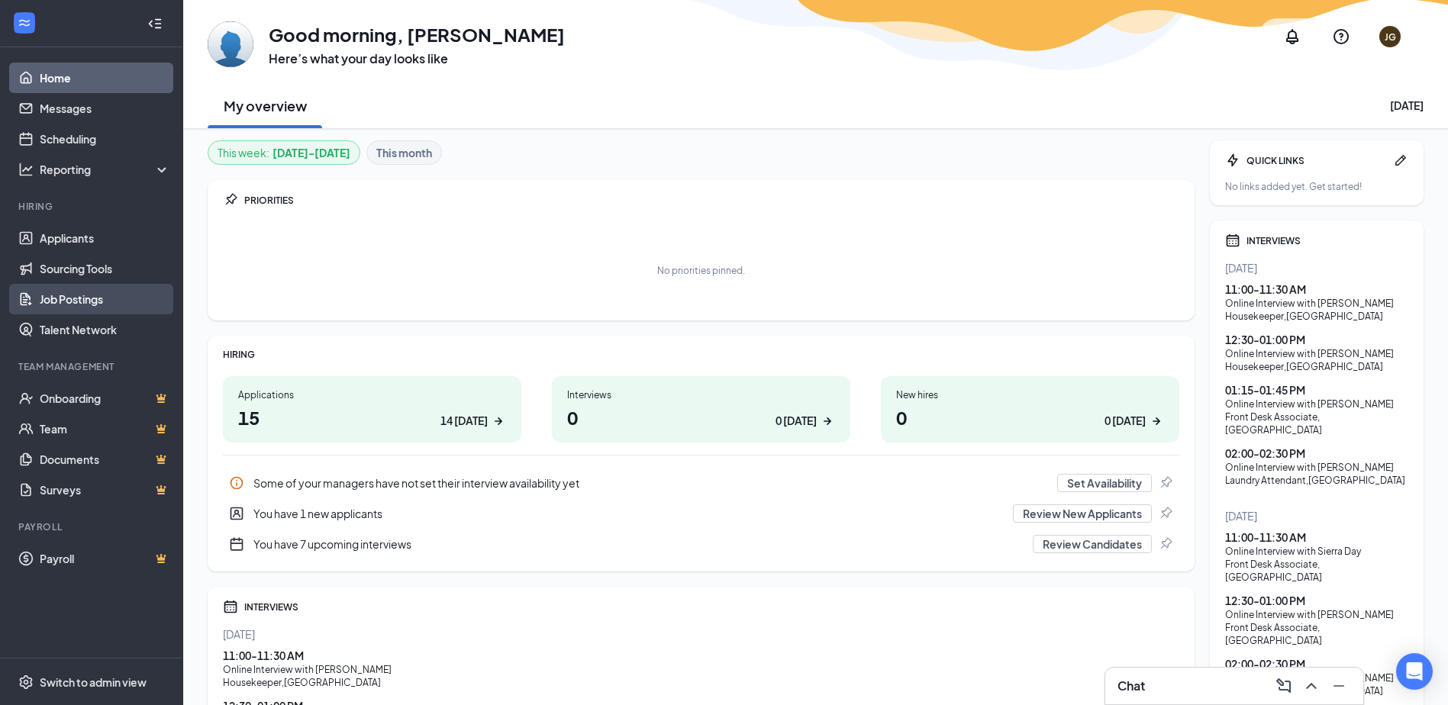
click at [64, 297] on link "Job Postings" at bounding box center [105, 299] width 131 height 31
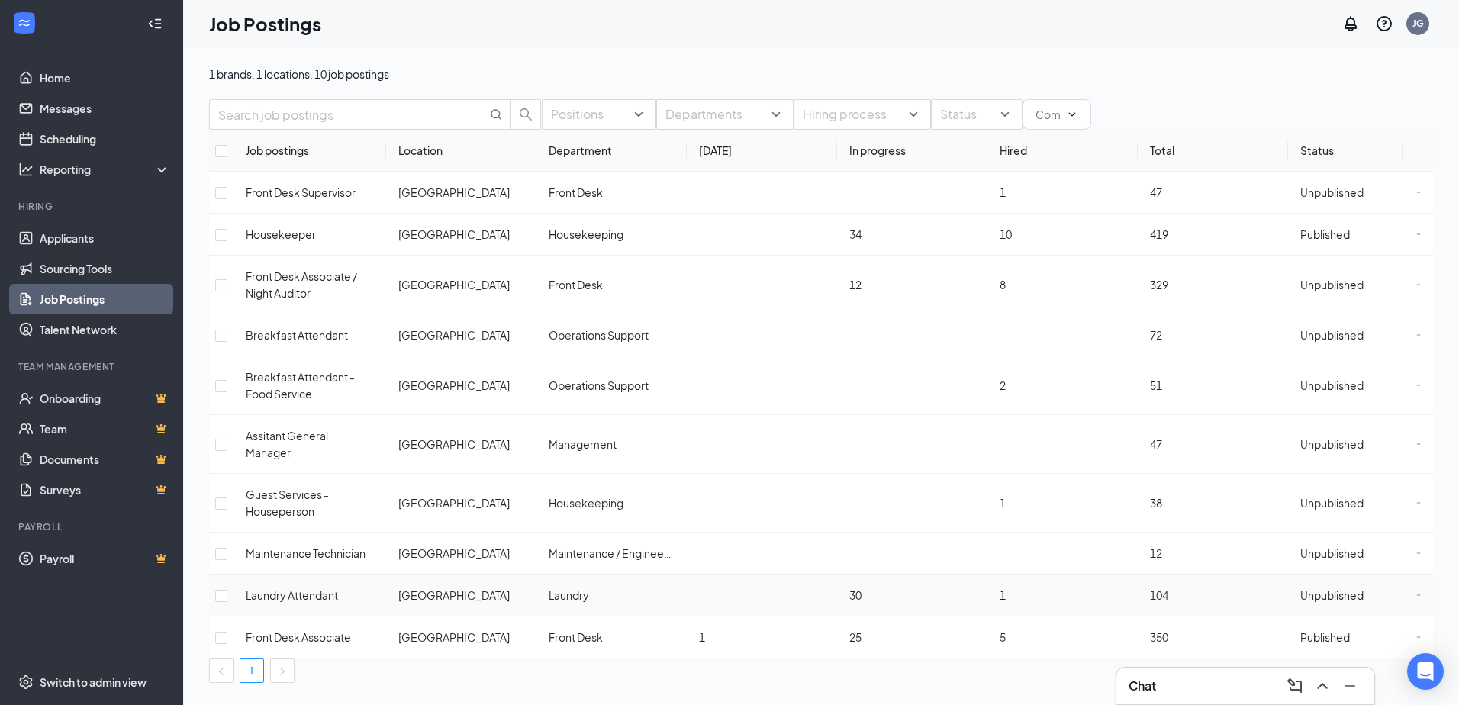
click at [1352, 588] on span "Unpublished" at bounding box center [1332, 595] width 63 height 14
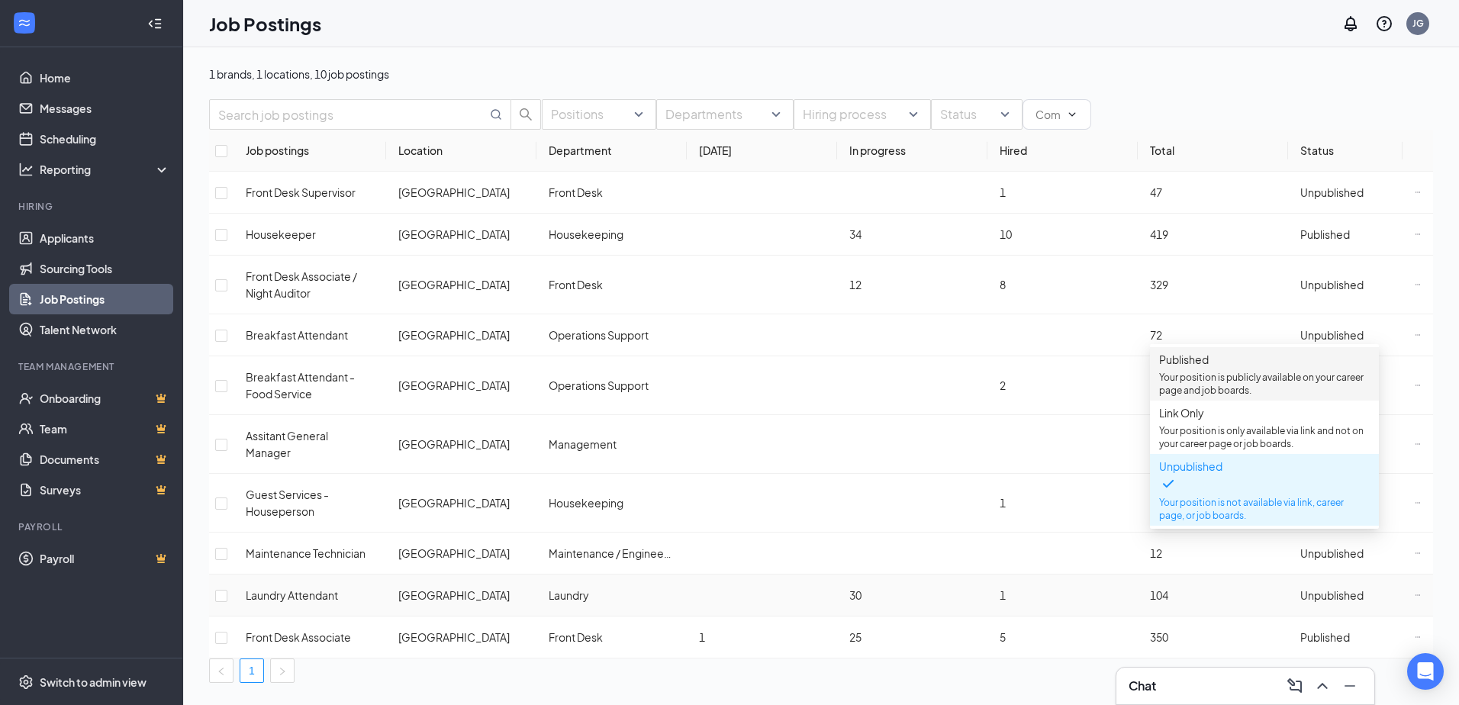
click at [1194, 374] on span "Published Your position is publicly available on your career page and job board…" at bounding box center [1264, 374] width 211 height 46
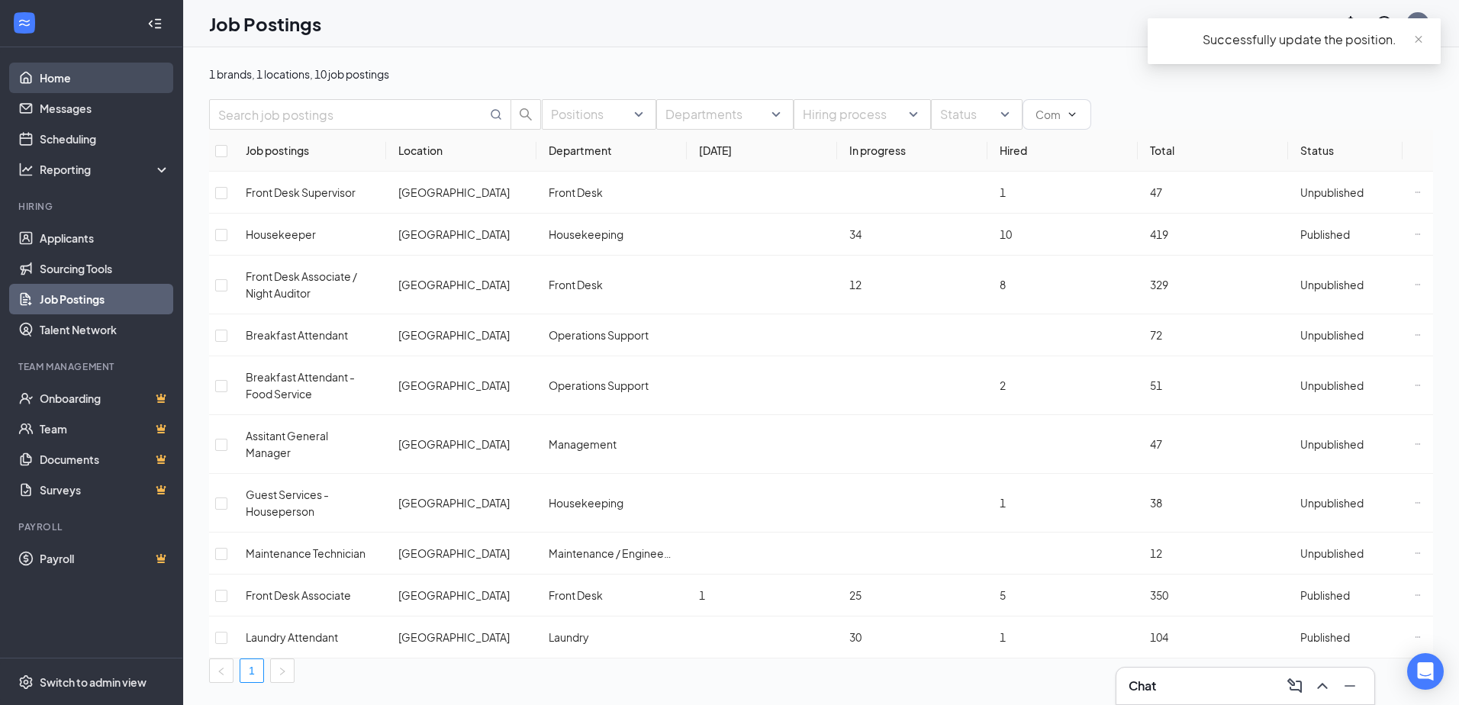
click at [79, 76] on link "Home" at bounding box center [105, 78] width 131 height 31
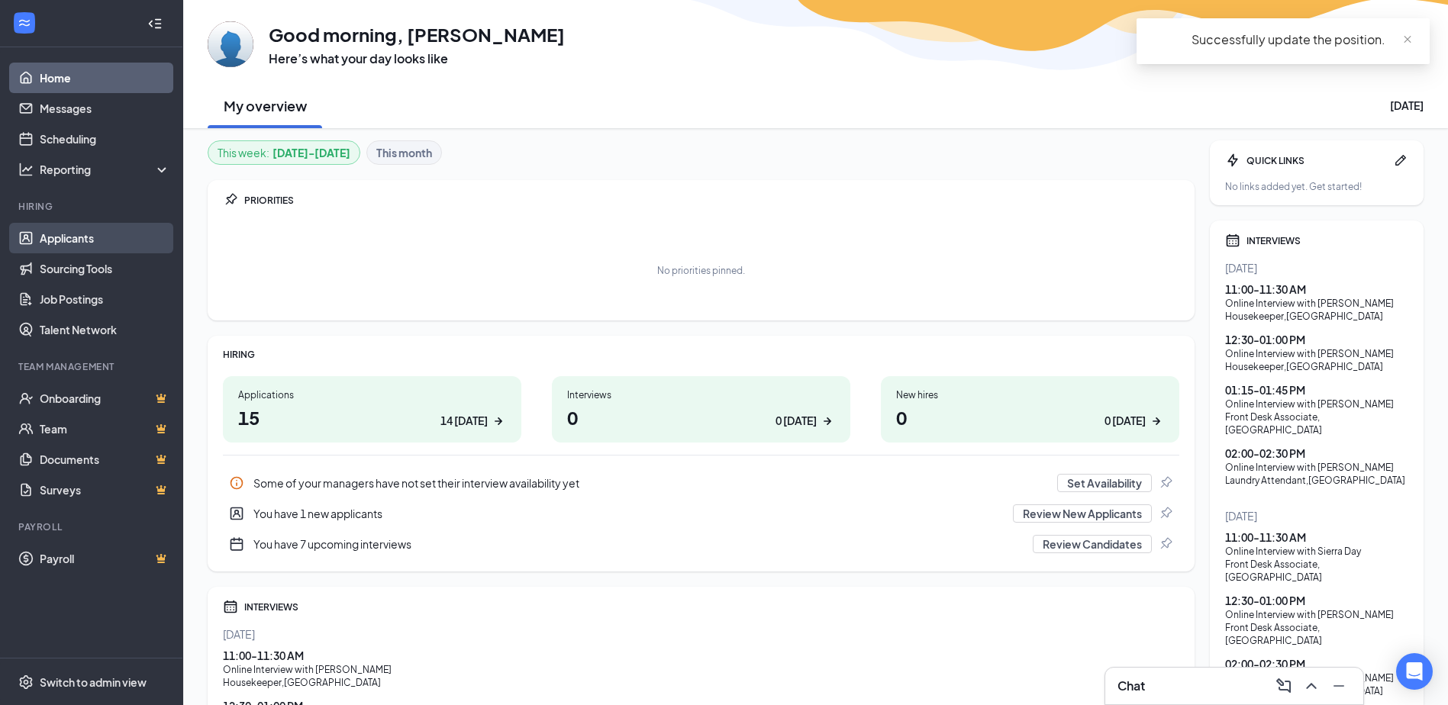
click at [105, 234] on link "Applicants" at bounding box center [105, 238] width 131 height 31
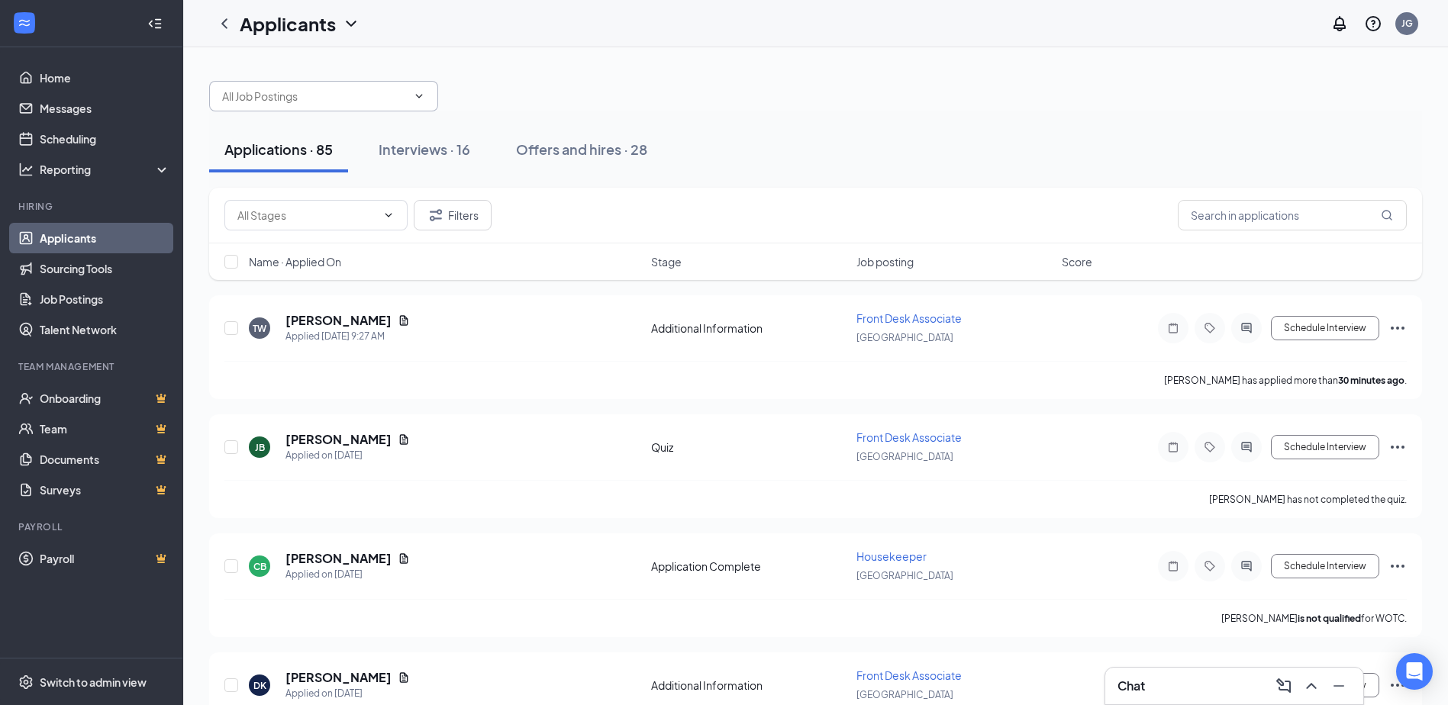
click at [425, 101] on span at bounding box center [323, 96] width 229 height 31
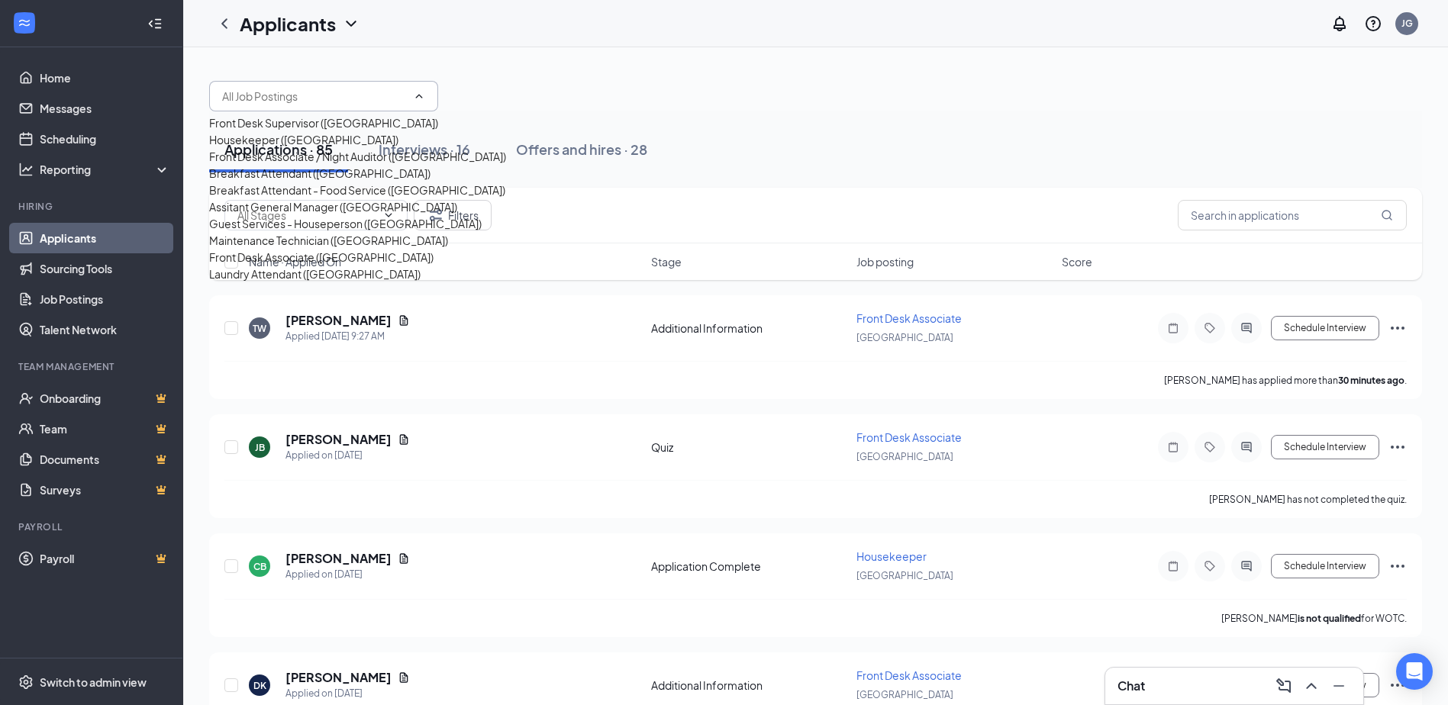
click at [292, 148] on div "Housekeeper ([GEOGRAPHIC_DATA])" at bounding box center [303, 139] width 189 height 17
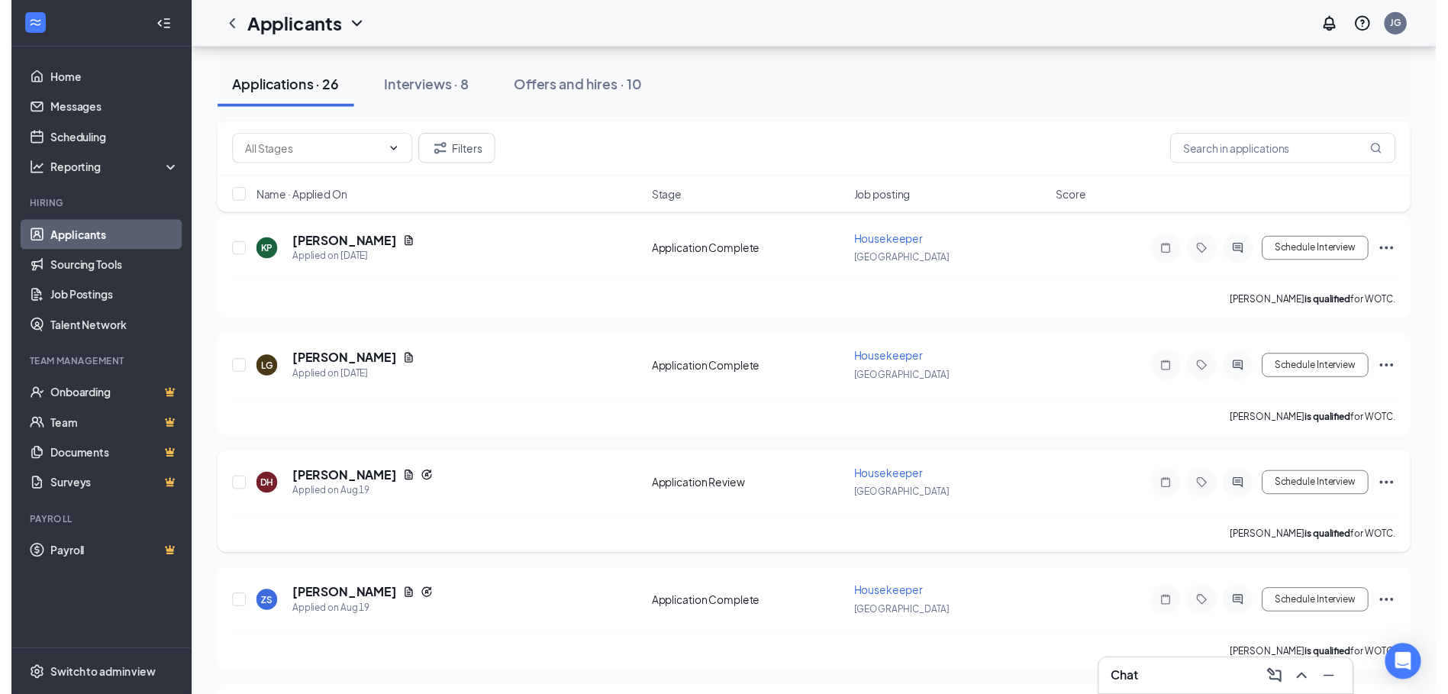
scroll to position [1145, 0]
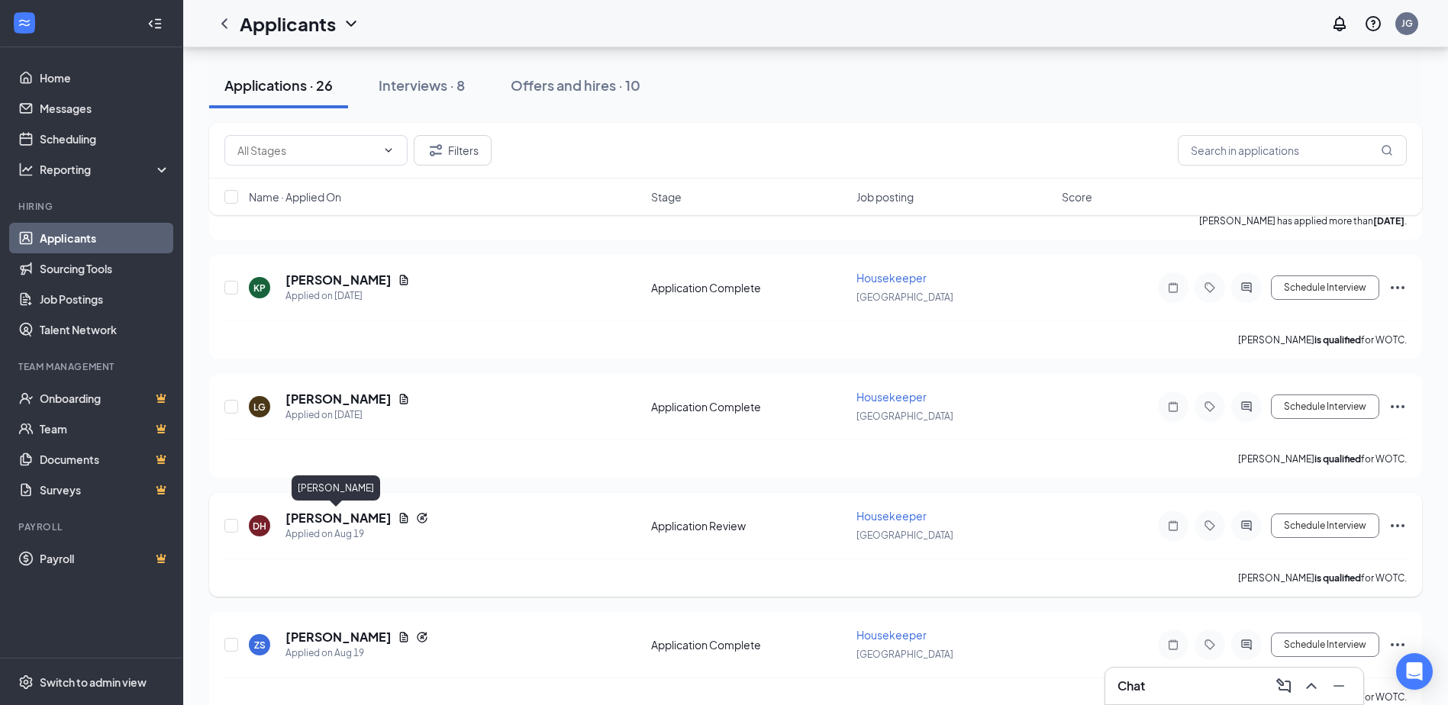
click at [305, 520] on h5 "[PERSON_NAME]" at bounding box center [338, 518] width 106 height 17
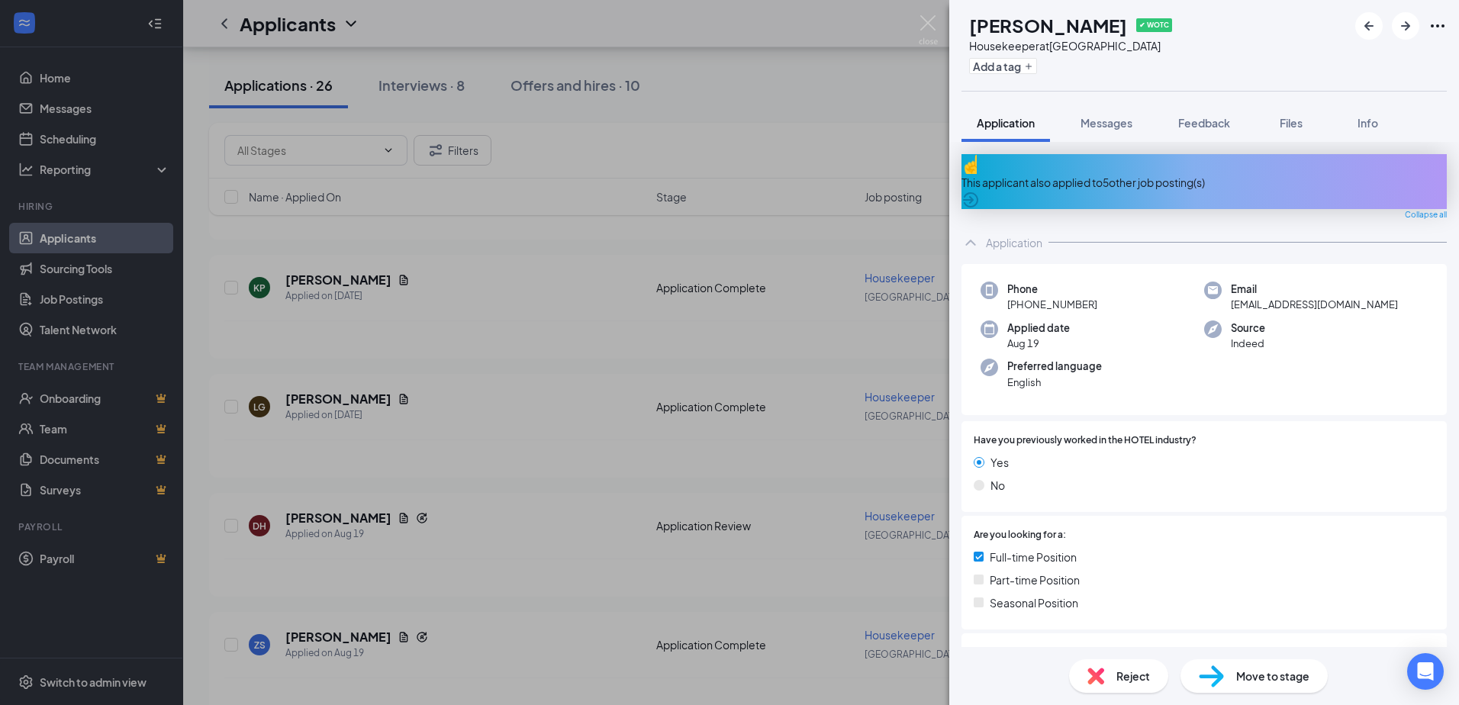
click at [1151, 174] on div "This applicant also applied to 5 other job posting(s)" at bounding box center [1204, 182] width 485 height 17
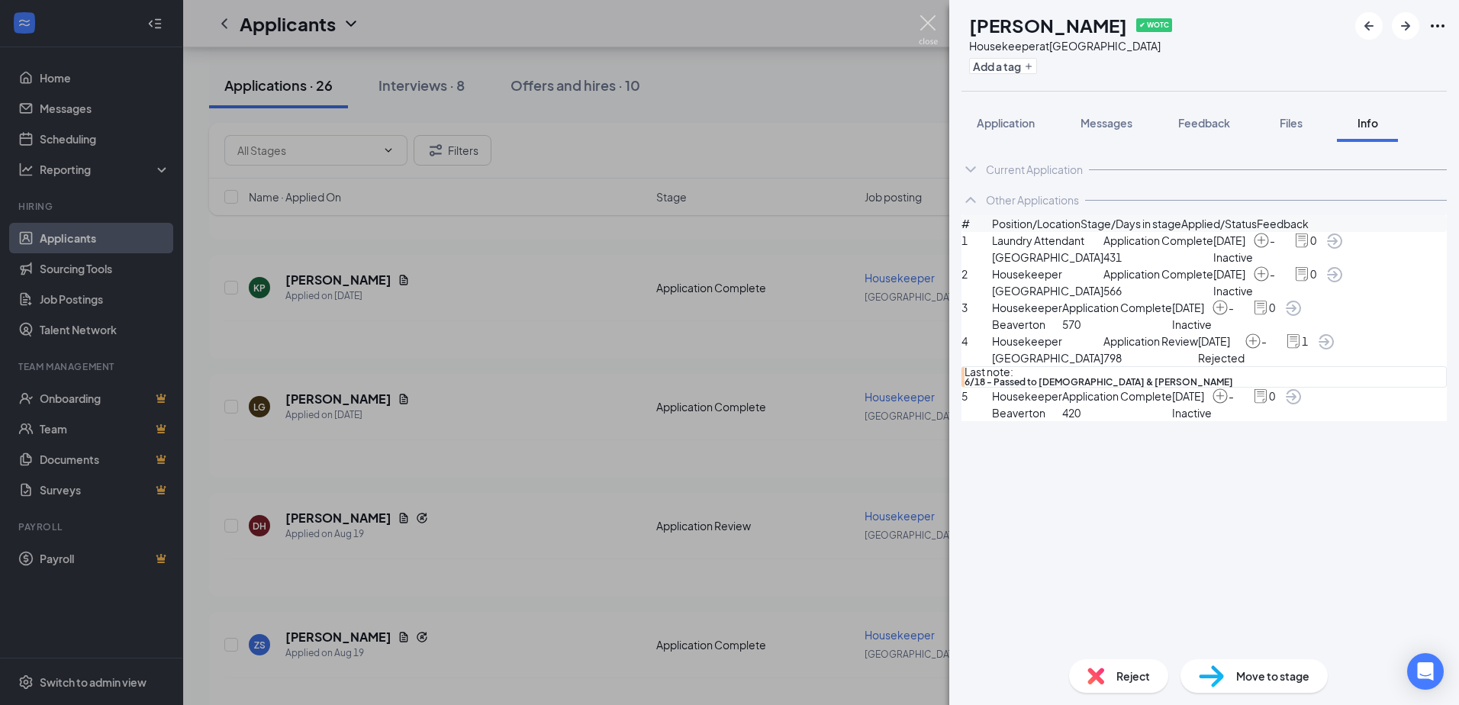
click at [930, 24] on img at bounding box center [928, 30] width 19 height 30
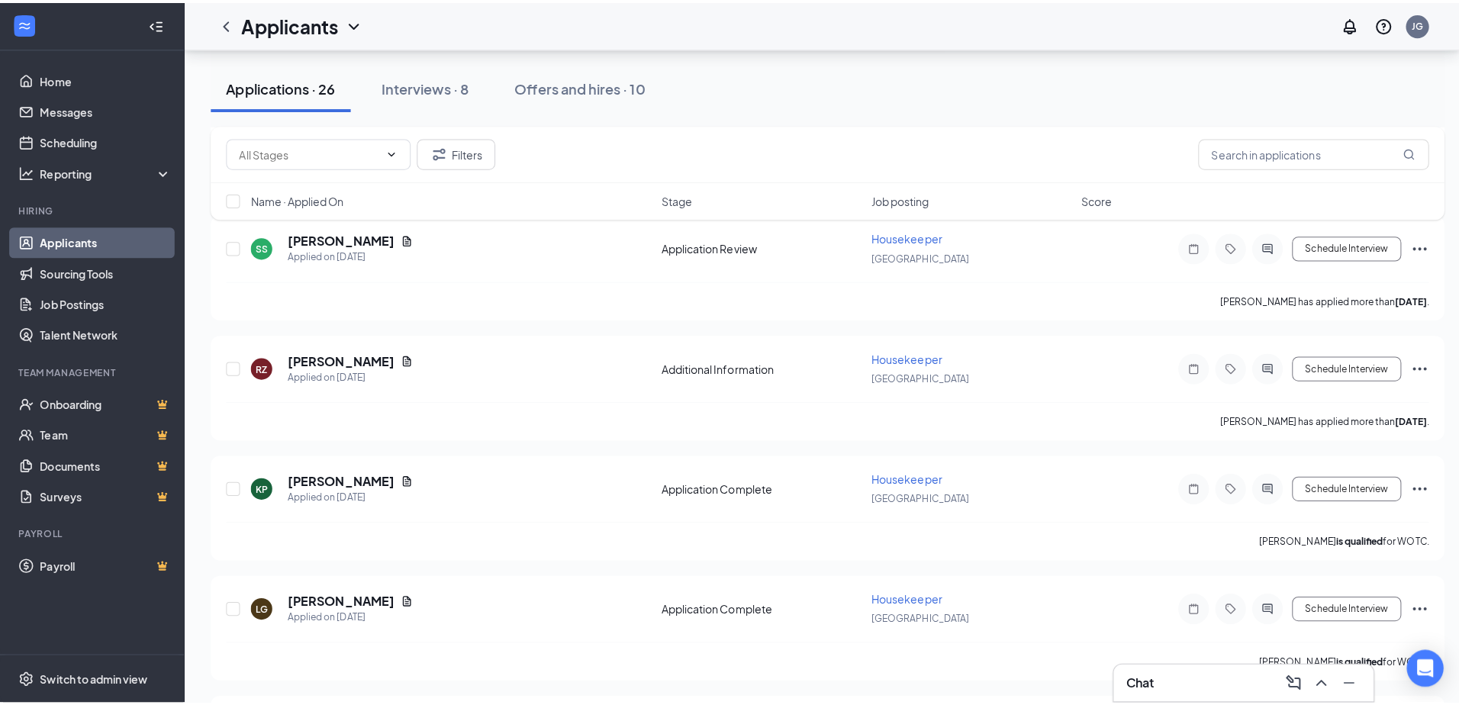
scroll to position [840, 0]
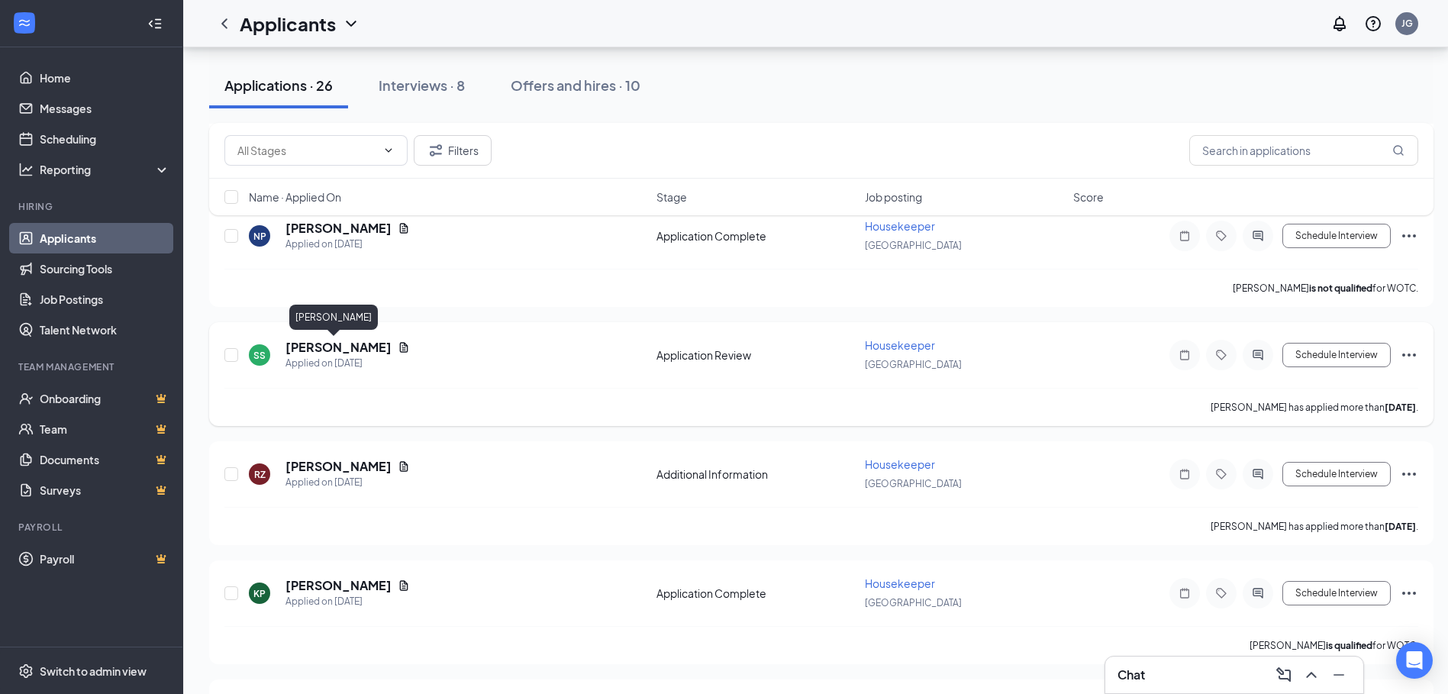
click at [318, 350] on h5 "[PERSON_NAME]" at bounding box center [338, 347] width 106 height 17
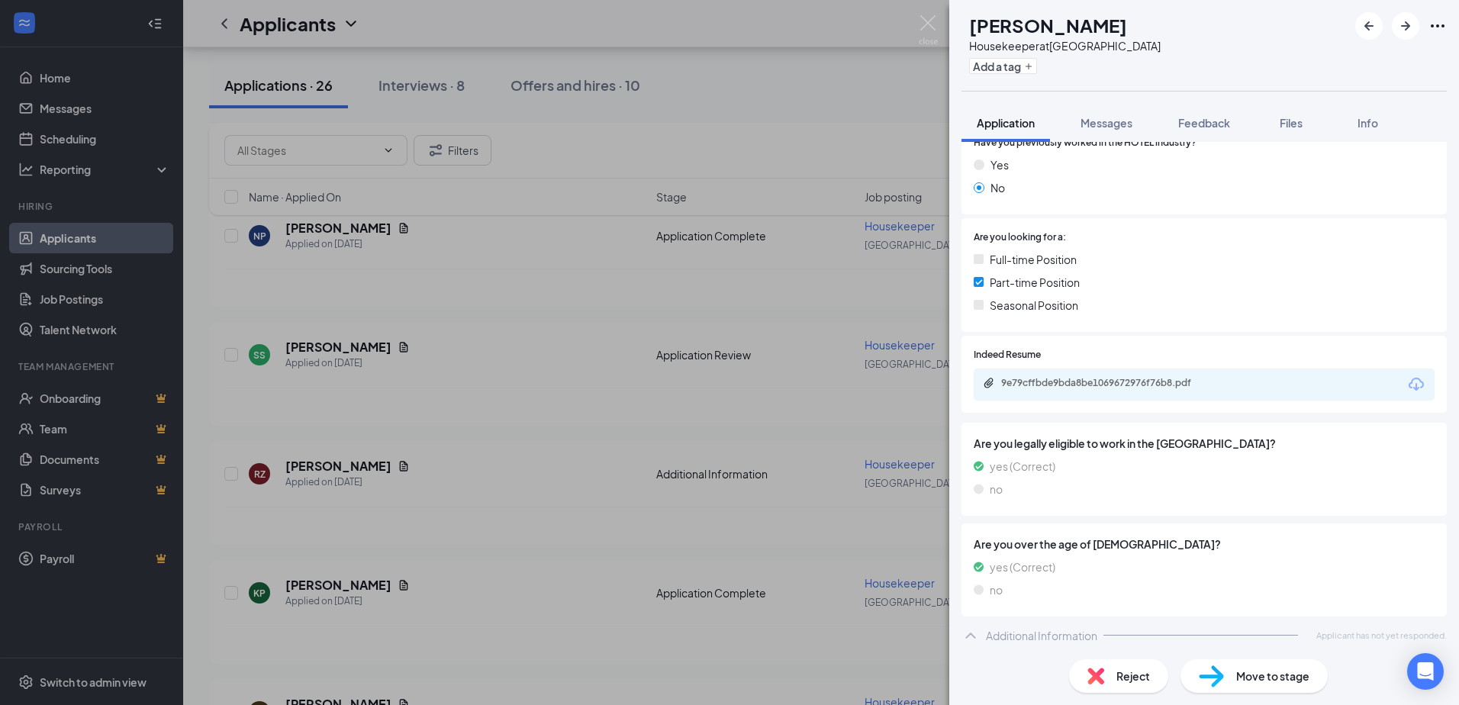
scroll to position [247, 0]
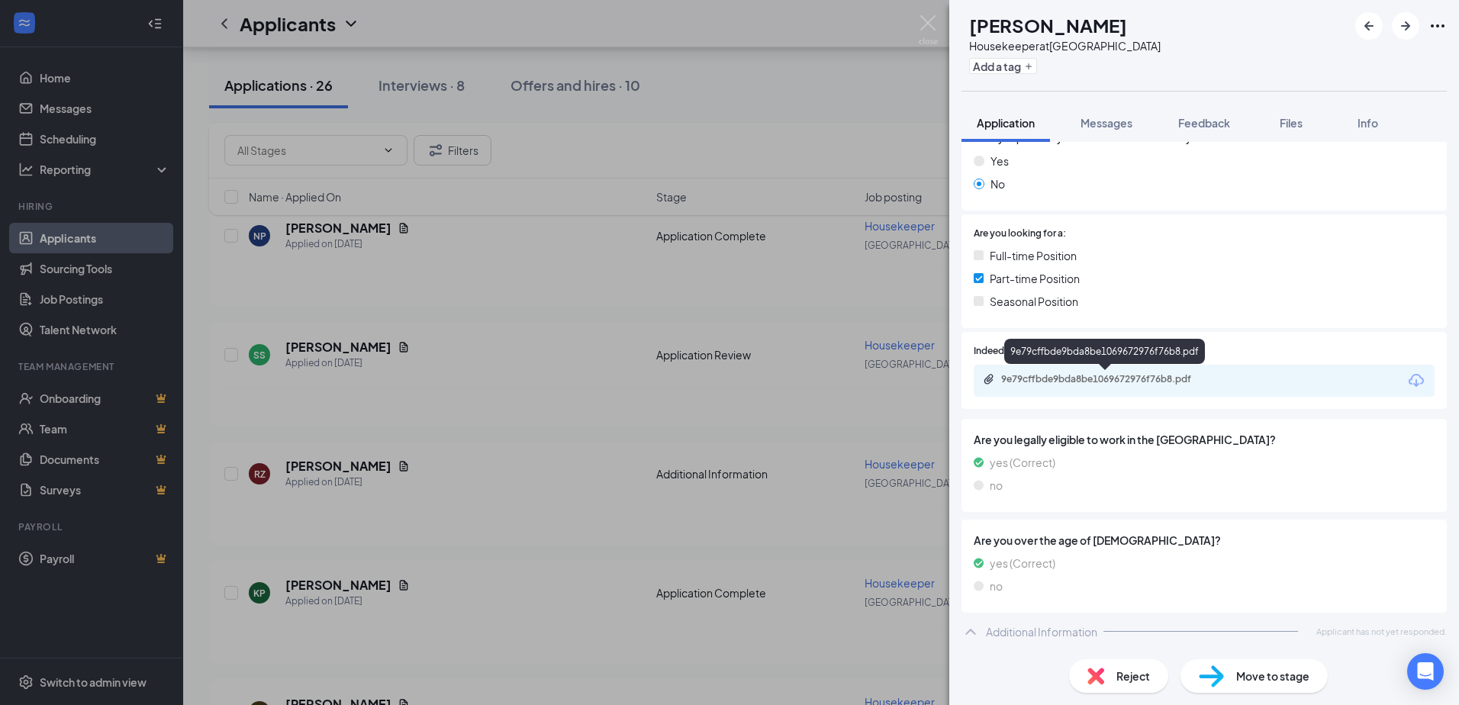
click at [1064, 384] on div "9e79cffbde9bda8be1069672976f76b8.pdf" at bounding box center [1108, 379] width 214 height 12
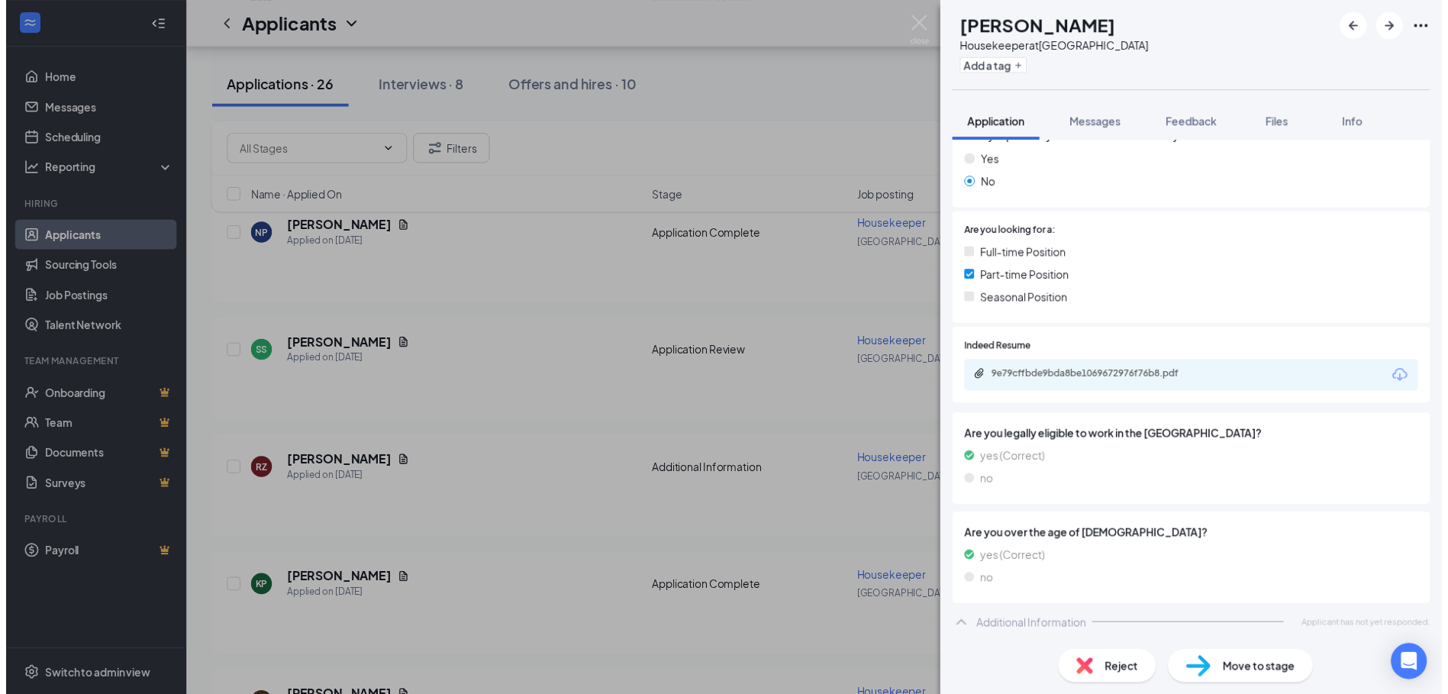
scroll to position [240, 0]
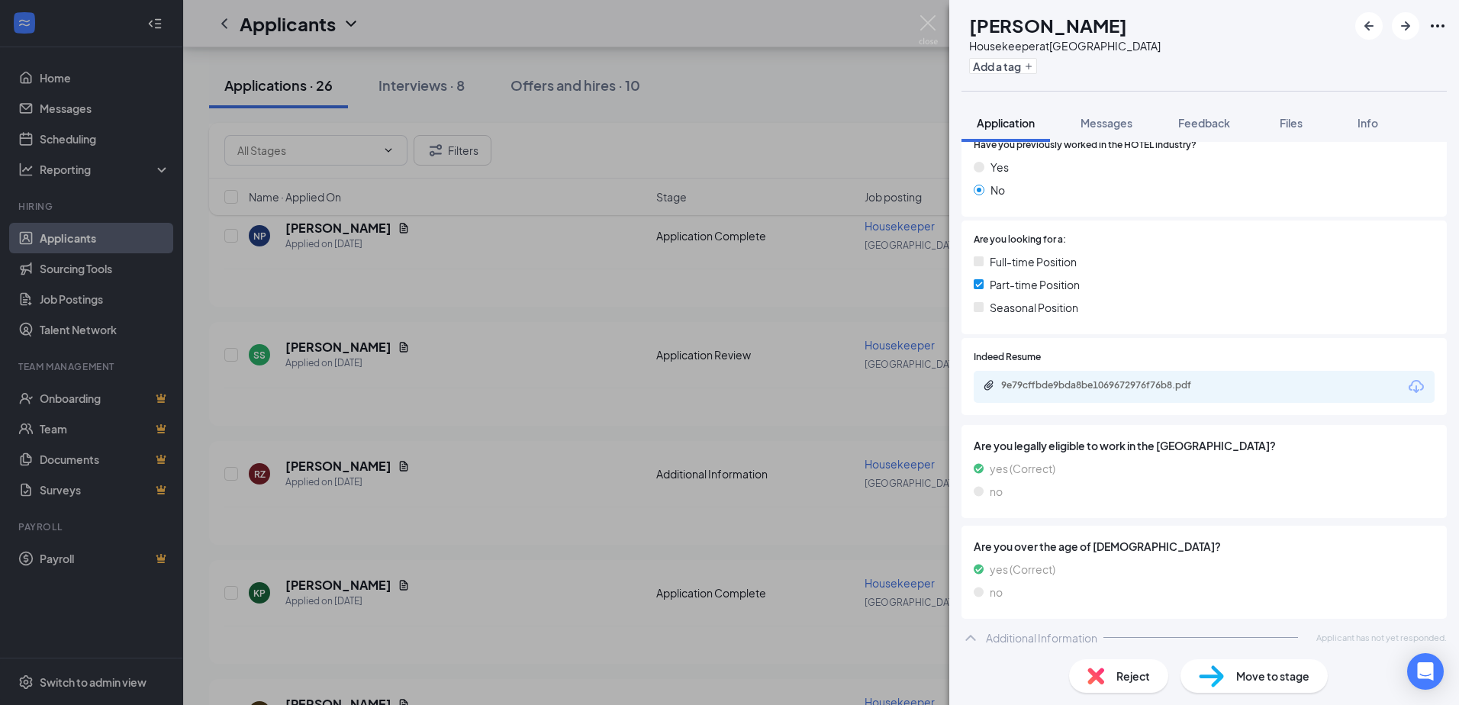
click at [1273, 682] on span "Move to stage" at bounding box center [1272, 676] width 73 height 17
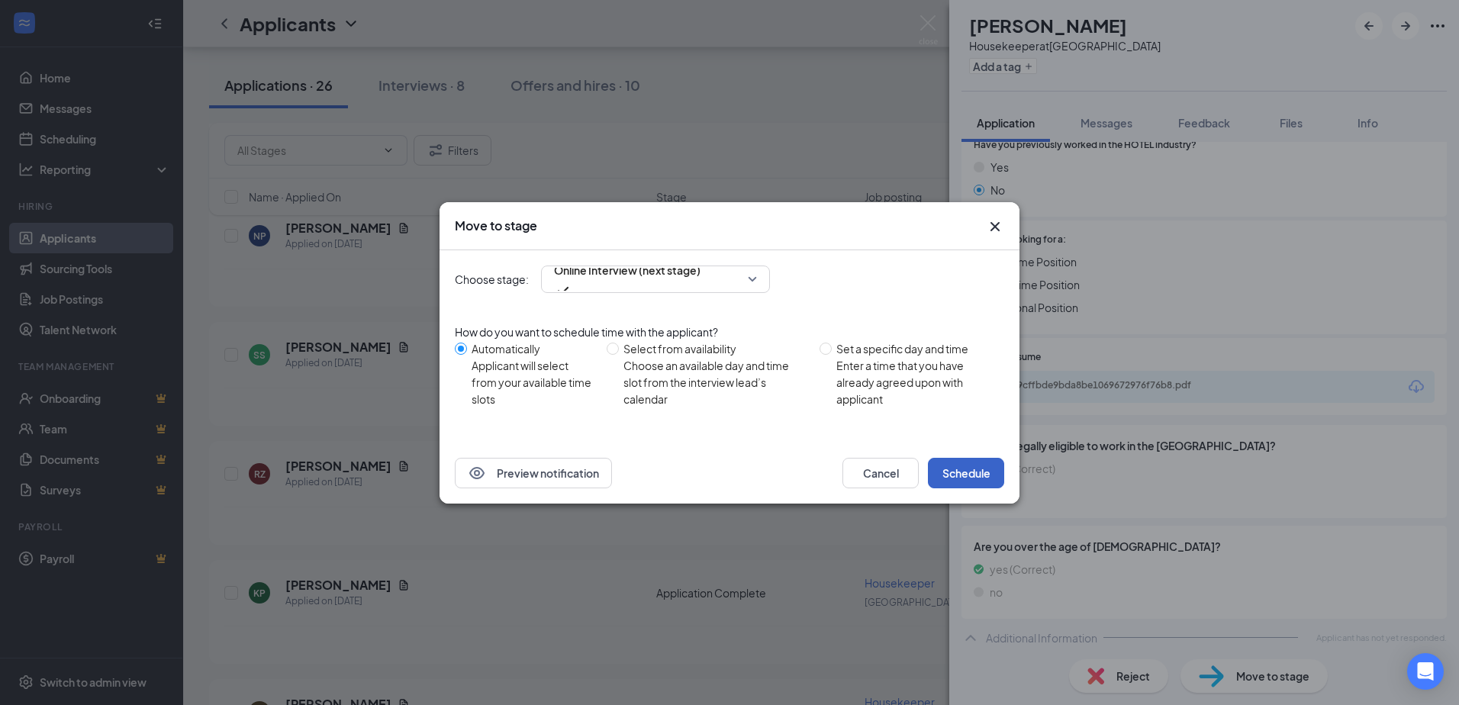
click at [965, 476] on button "Schedule" at bounding box center [966, 473] width 76 height 31
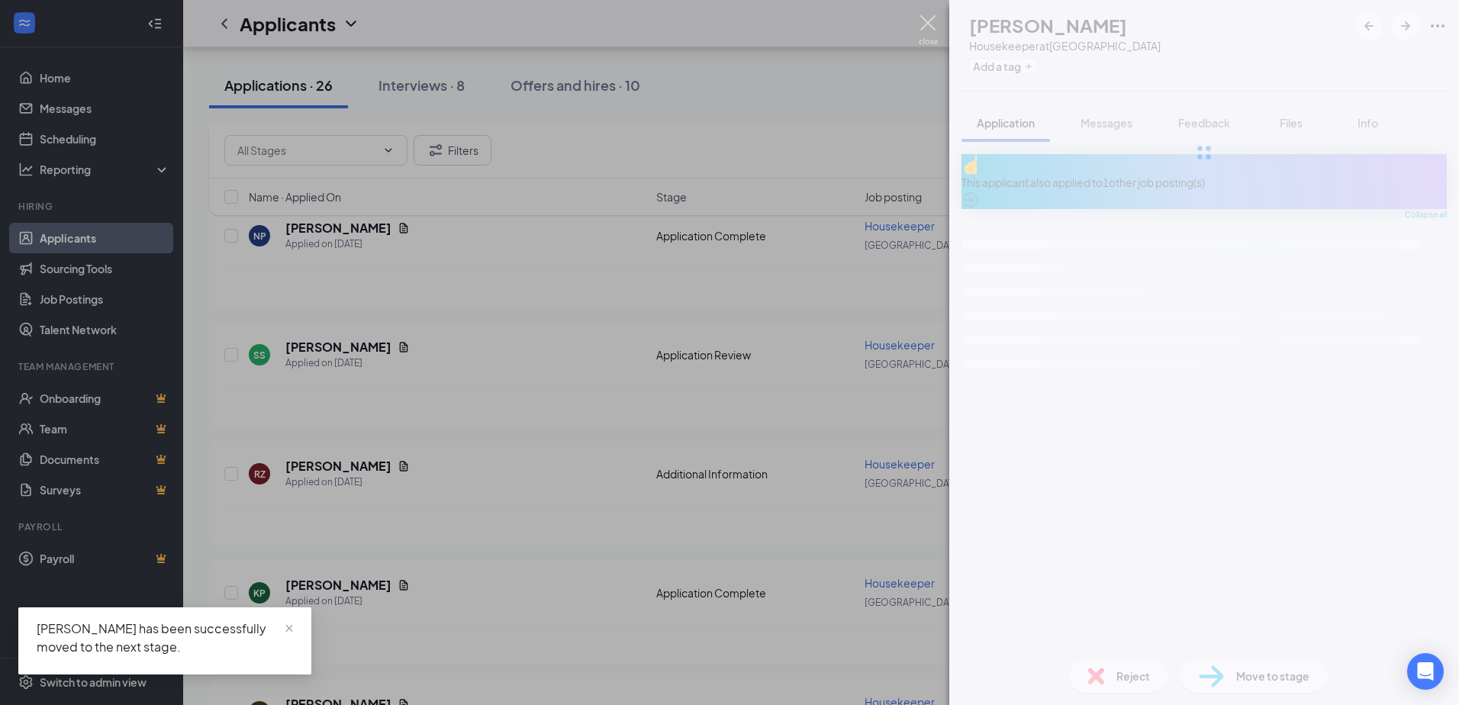
click at [928, 27] on img at bounding box center [928, 30] width 19 height 30
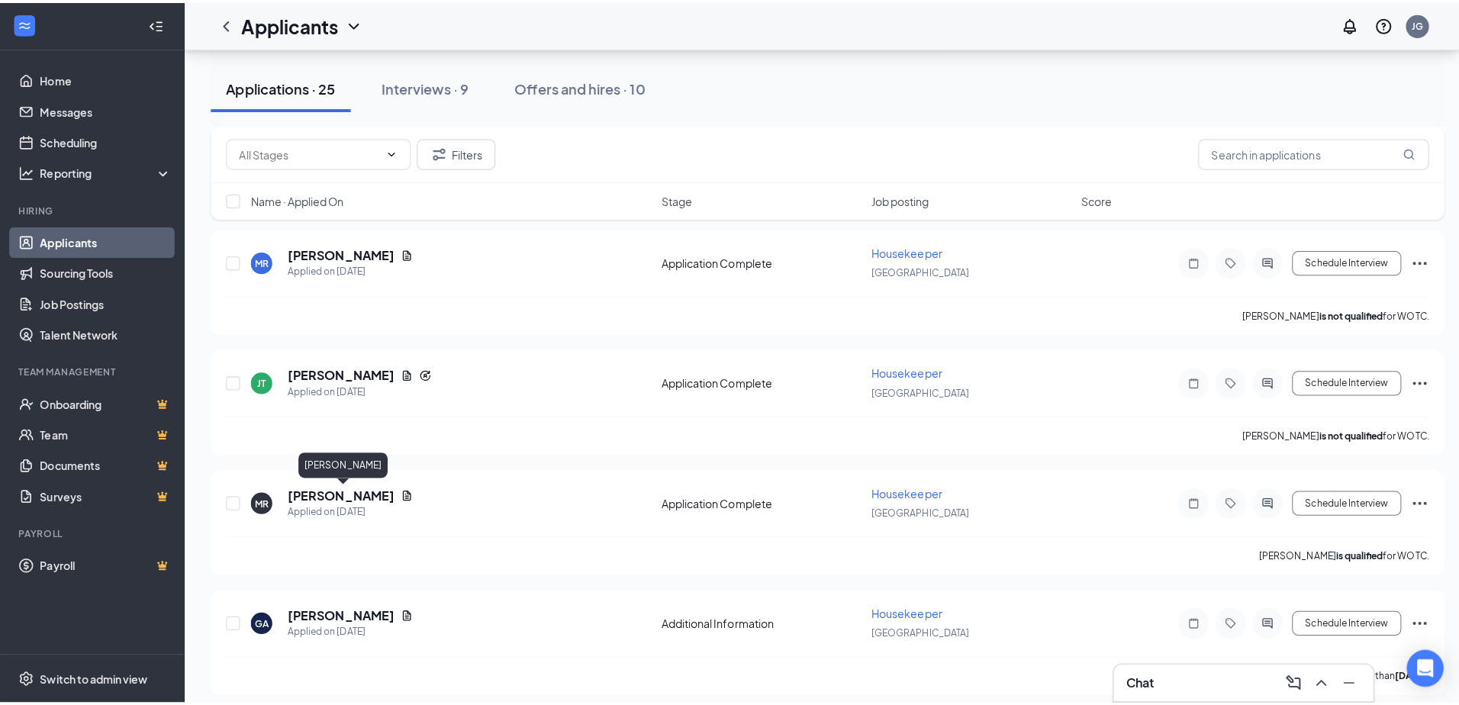
scroll to position [305, 0]
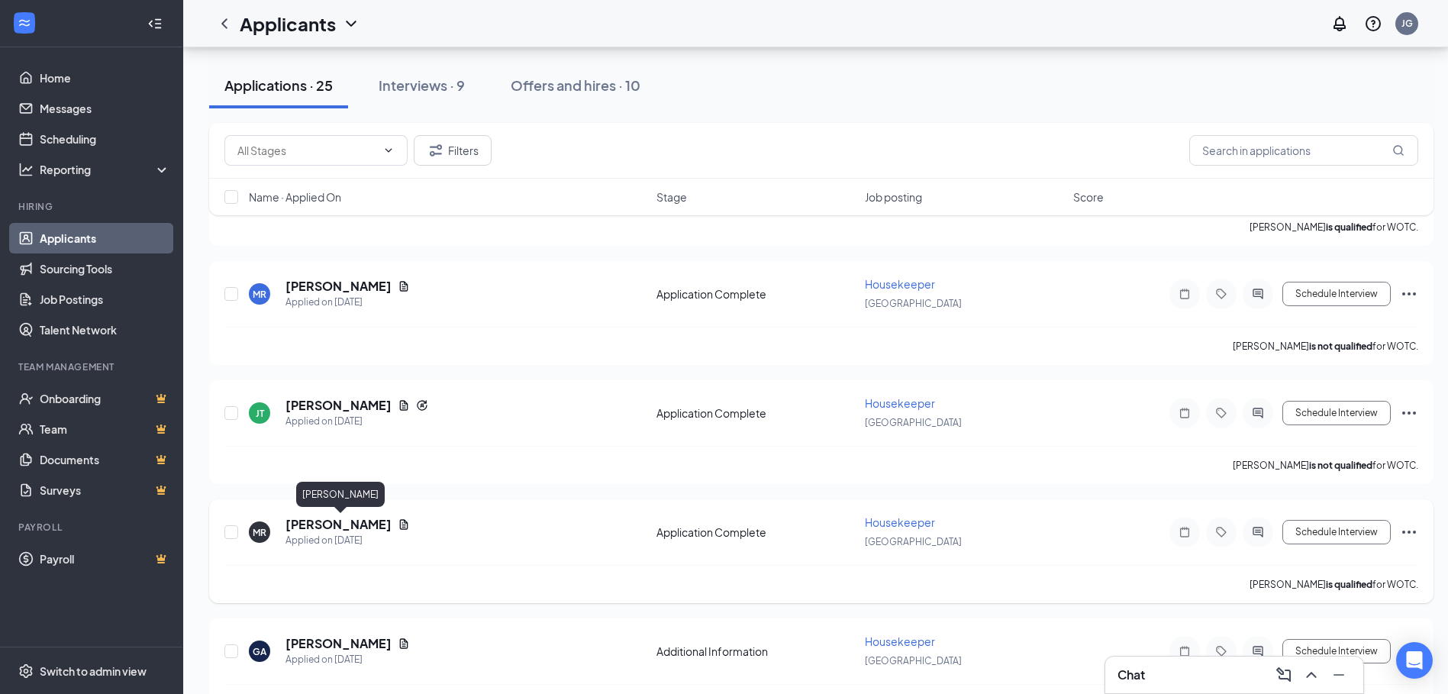
click at [350, 527] on h5 "[PERSON_NAME]" at bounding box center [338, 524] width 106 height 17
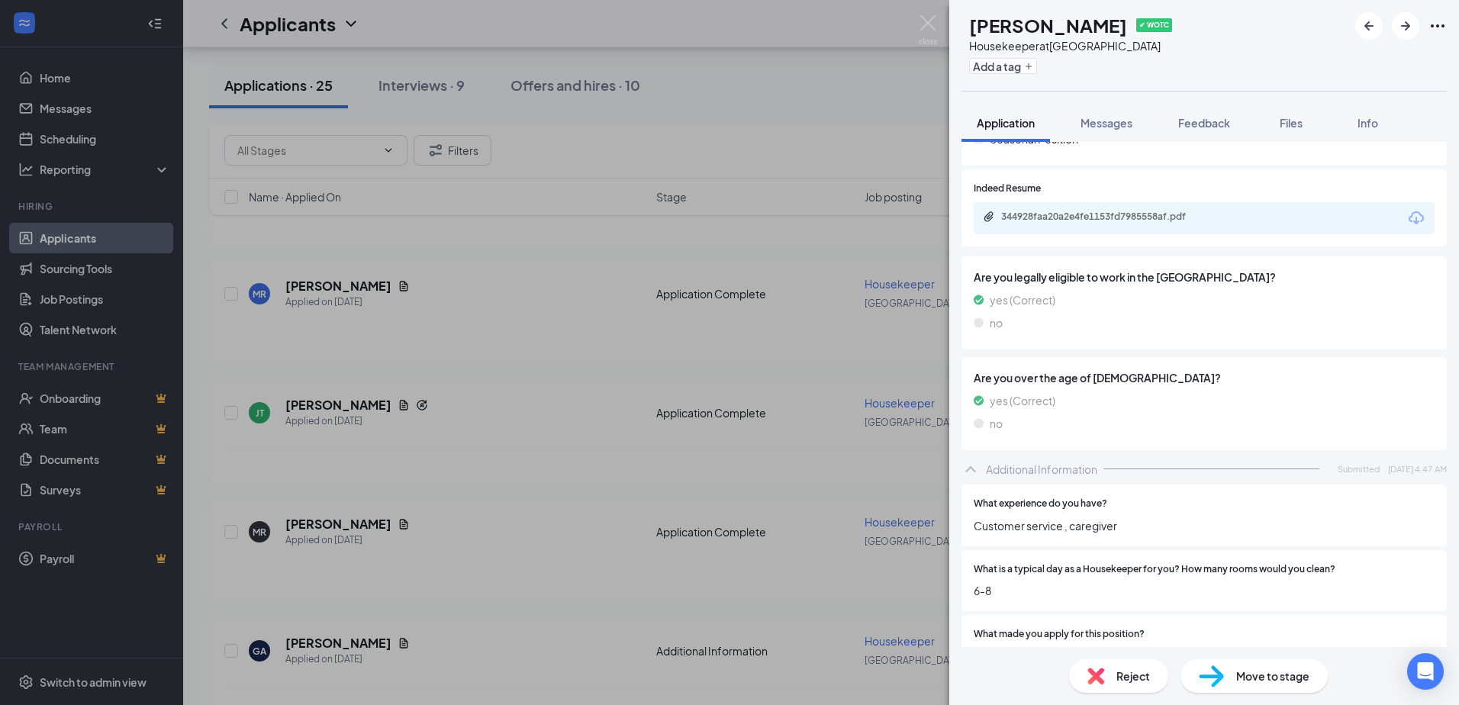
scroll to position [333, 0]
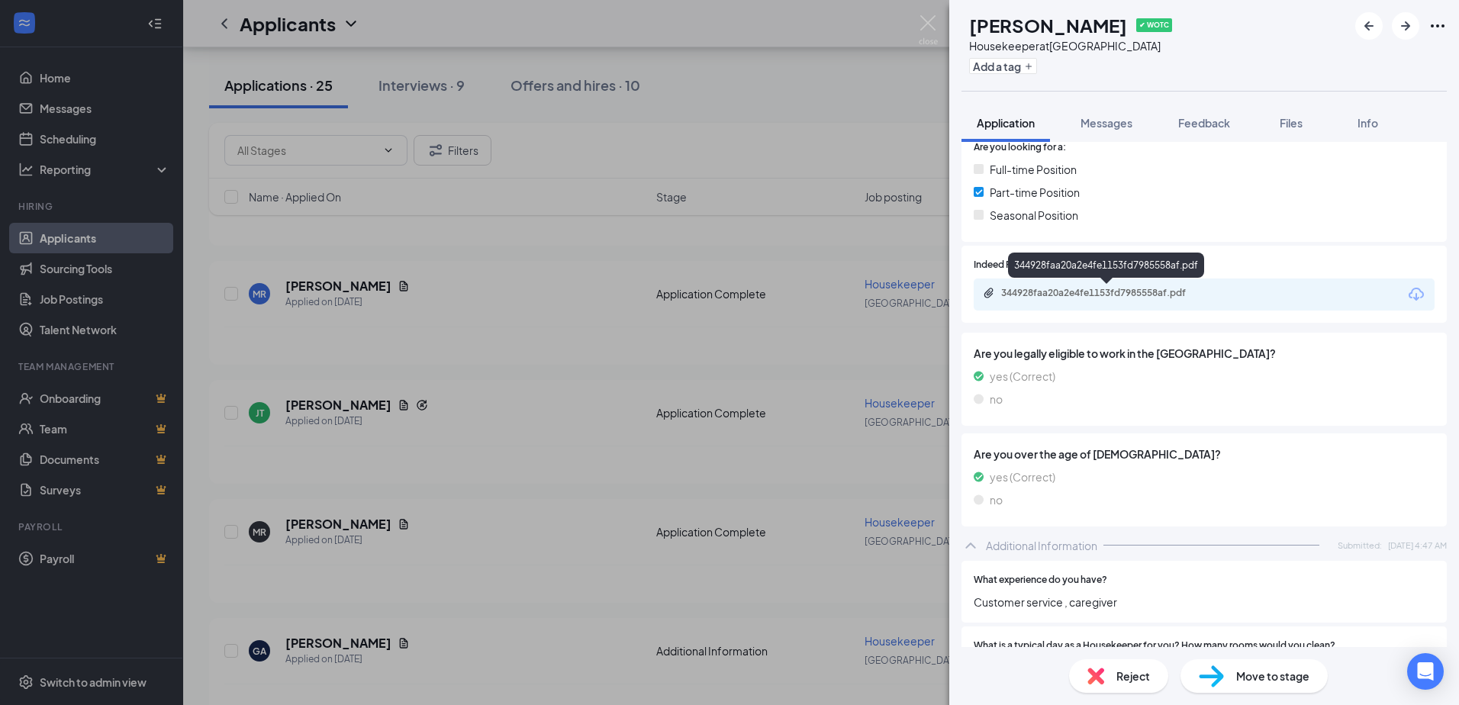
click at [1057, 287] on div "344928faa20a2e4fe1153fd7985558af.pdf" at bounding box center [1108, 293] width 214 height 12
click at [926, 27] on img at bounding box center [928, 30] width 19 height 30
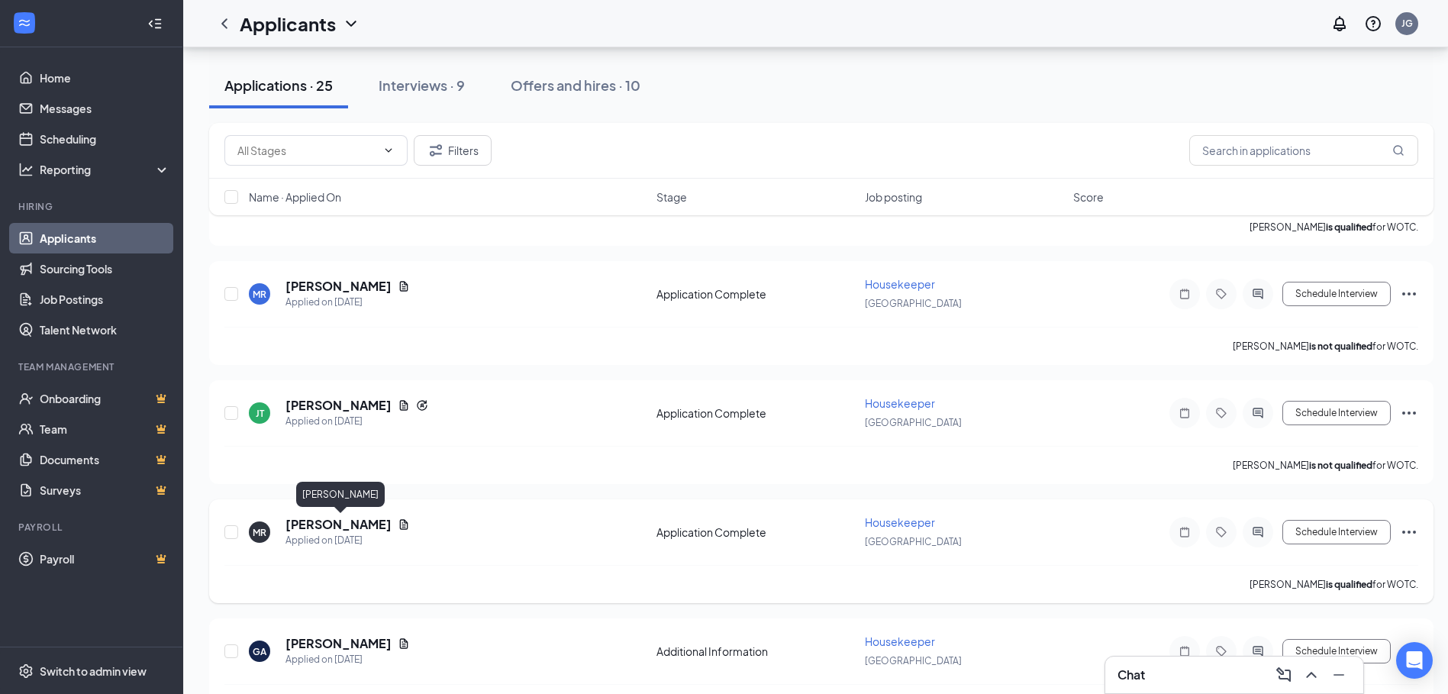
click at [358, 527] on h5 "[PERSON_NAME]" at bounding box center [338, 524] width 106 height 17
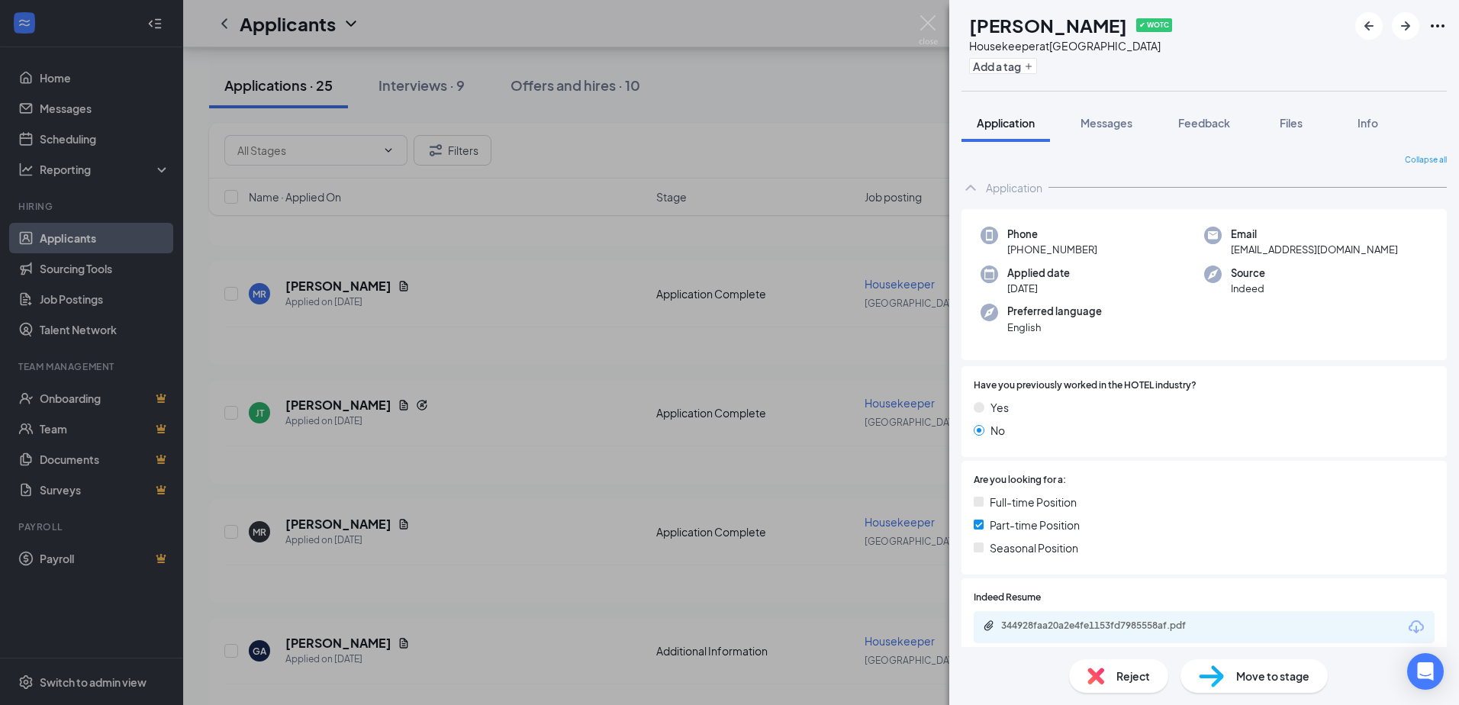
click at [1293, 685] on div "Move to stage" at bounding box center [1254, 676] width 147 height 34
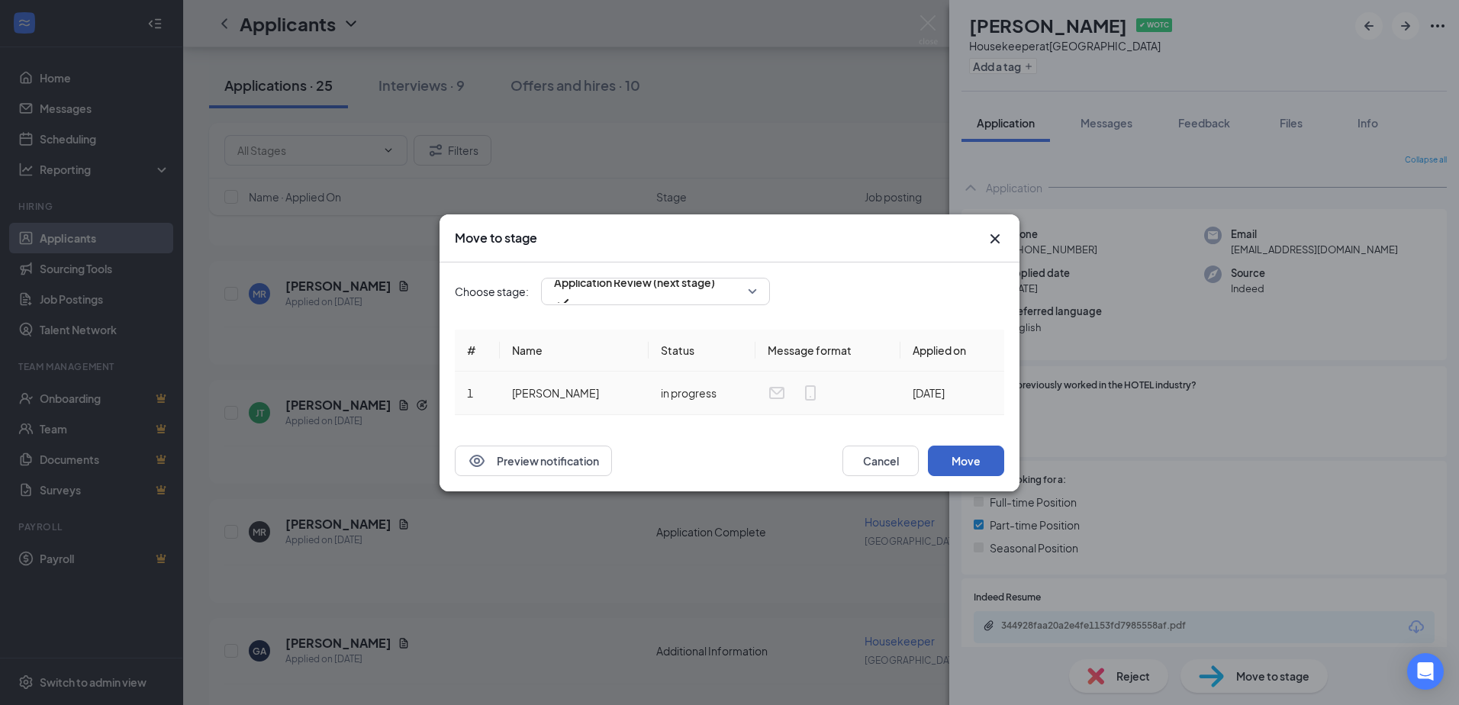
drag, startPoint x: 978, startPoint y: 466, endPoint x: 950, endPoint y: 411, distance: 61.4
click at [976, 465] on button "Move" at bounding box center [966, 461] width 76 height 31
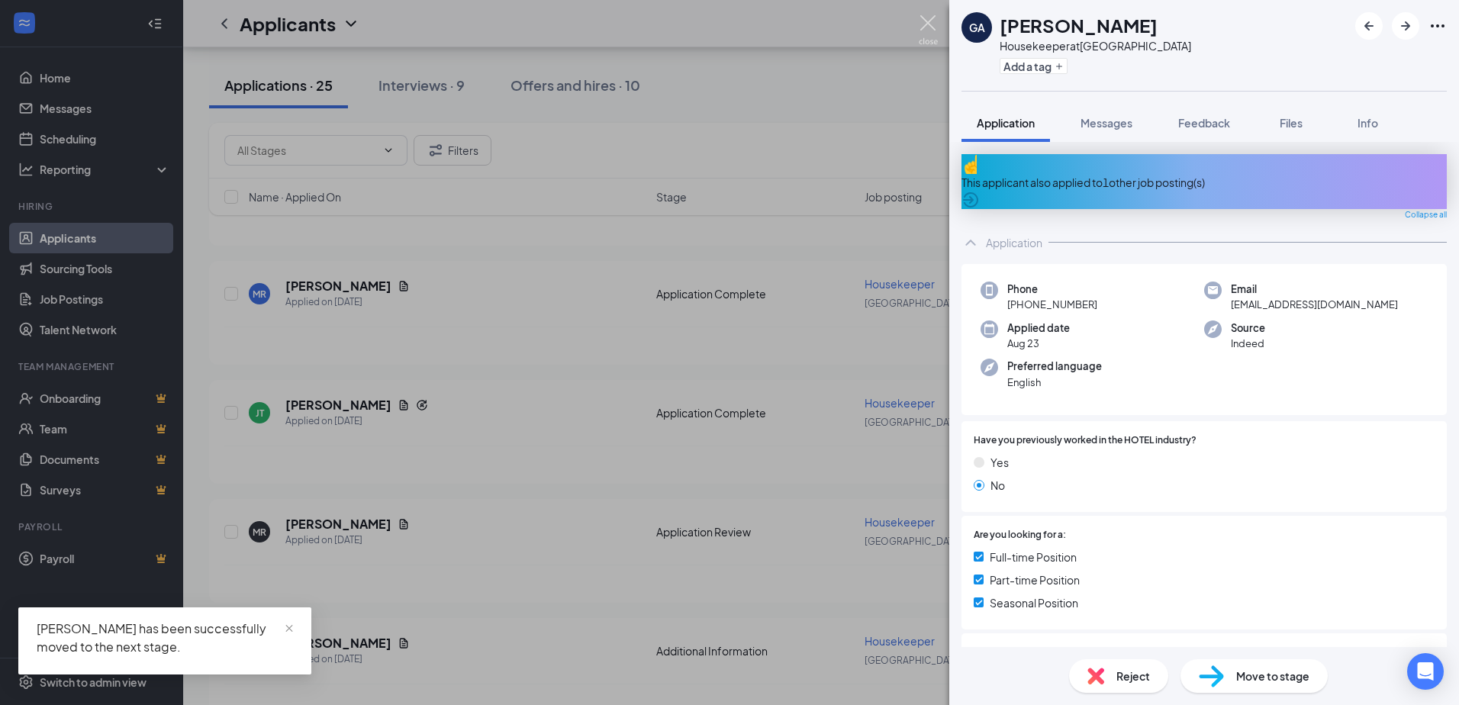
click at [931, 26] on img at bounding box center [928, 30] width 19 height 30
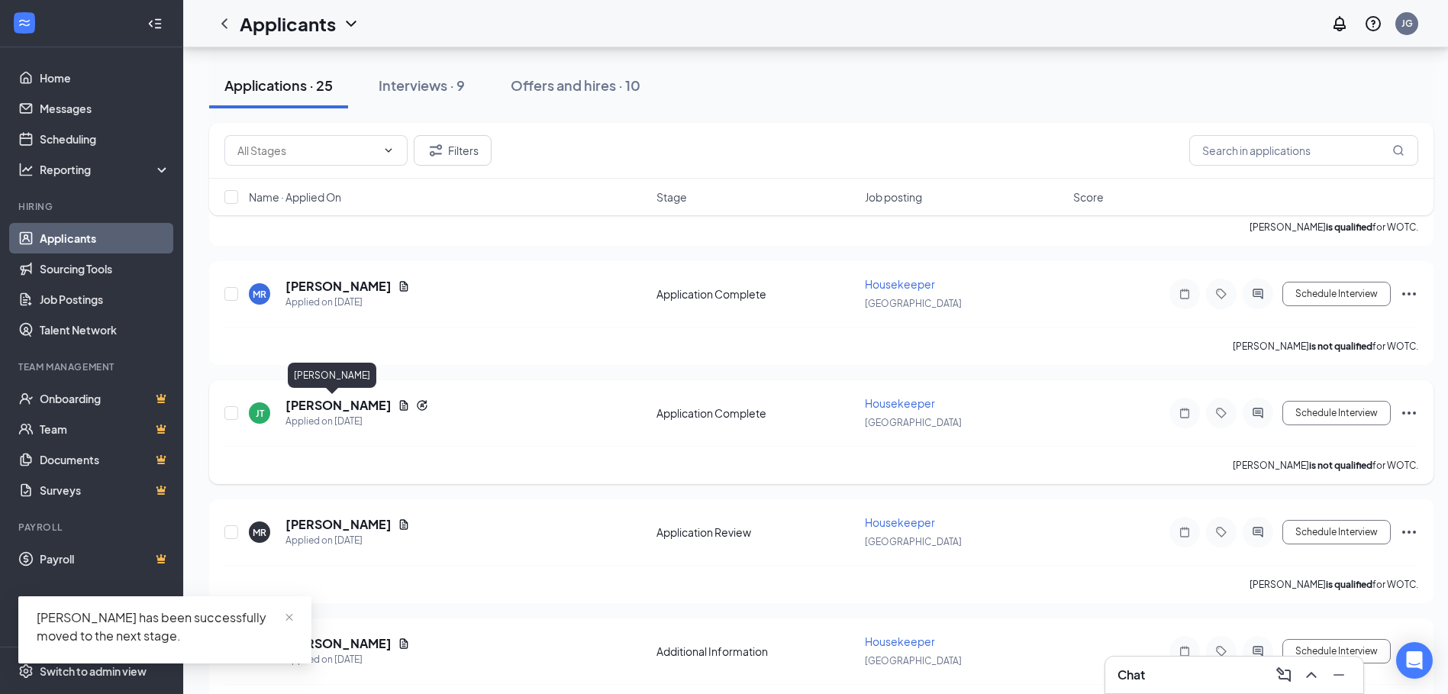
click at [313, 408] on h5 "[PERSON_NAME]" at bounding box center [338, 405] width 106 height 17
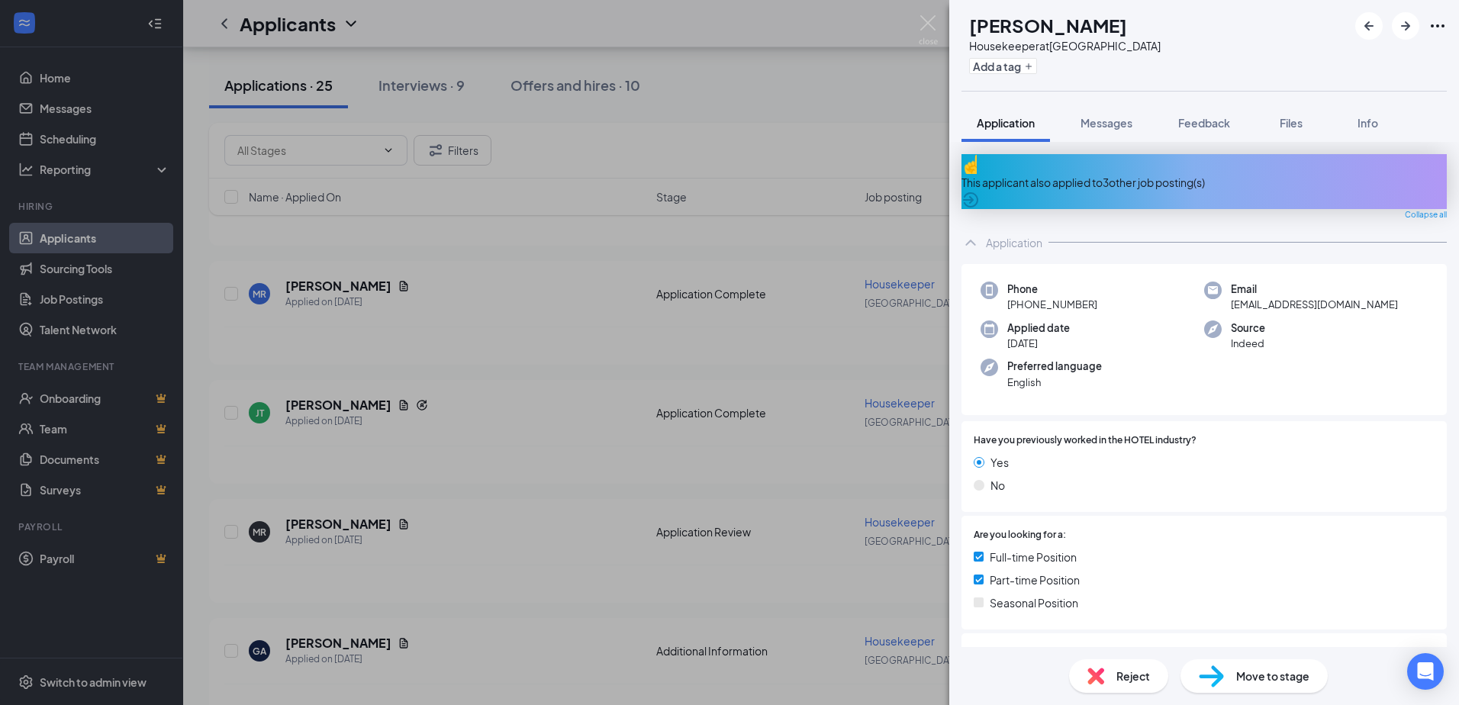
click at [1089, 182] on div "This applicant also applied to 3 other job posting(s)" at bounding box center [1204, 181] width 485 height 55
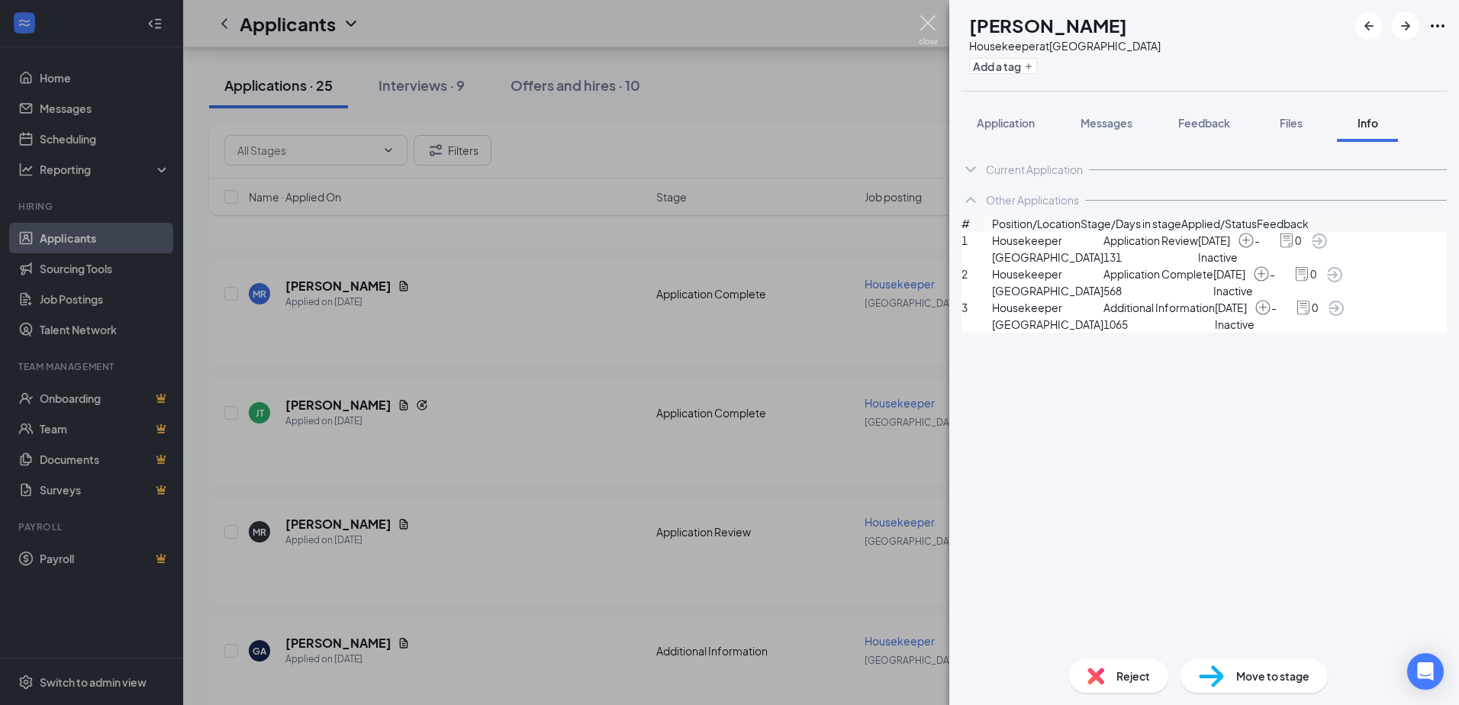
click at [921, 18] on img at bounding box center [928, 30] width 19 height 30
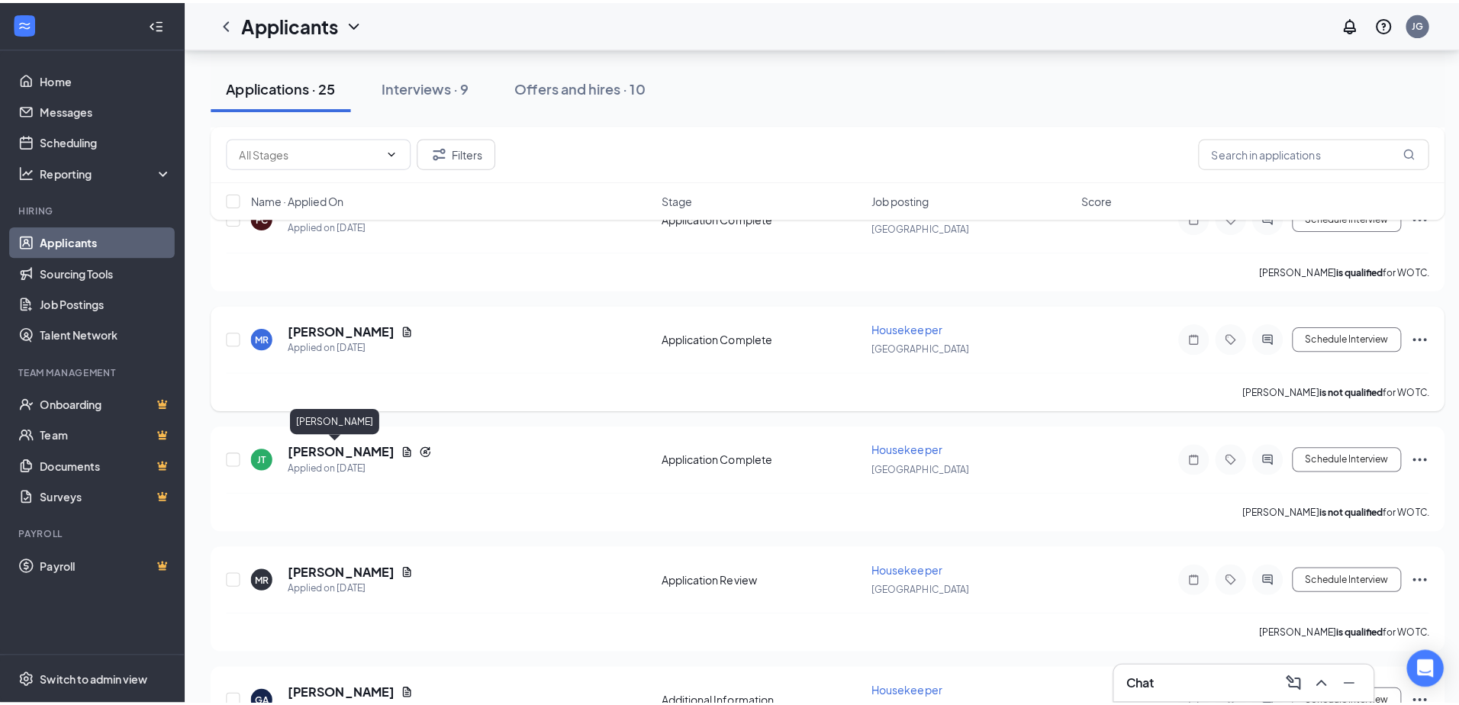
scroll to position [229, 0]
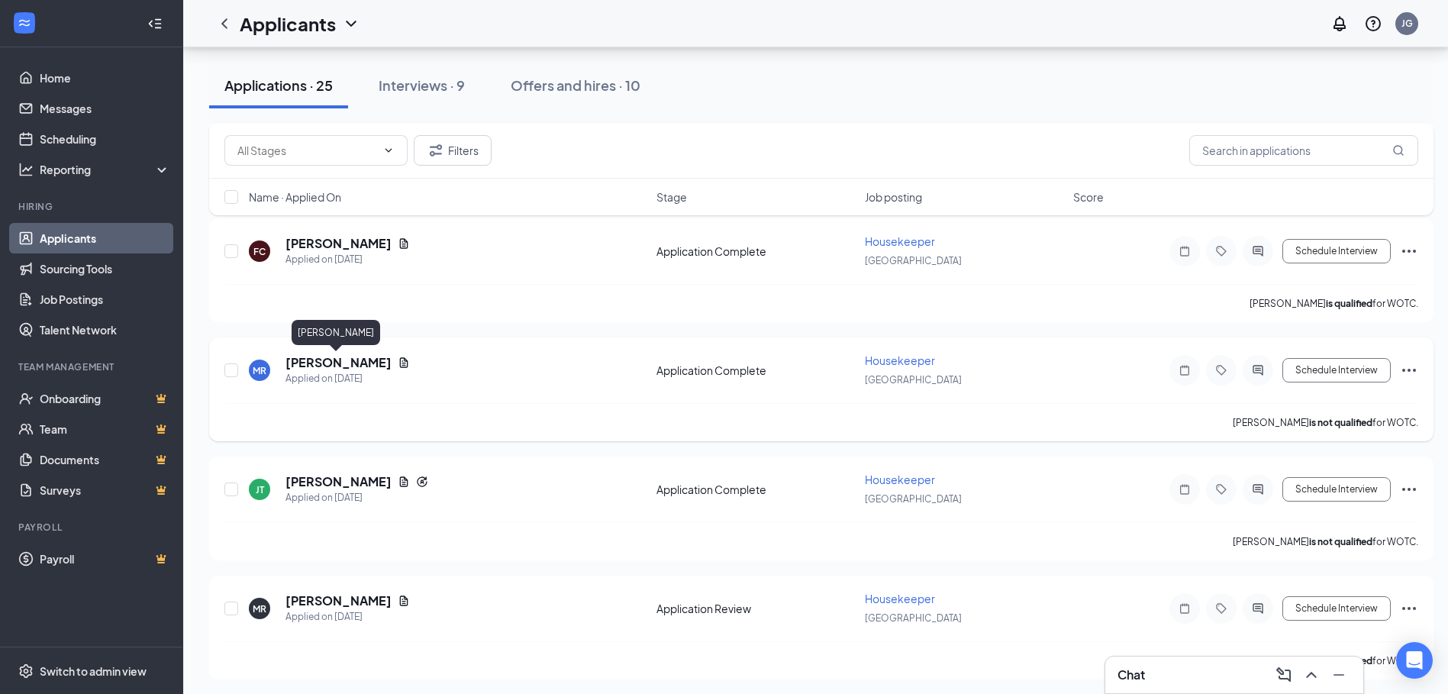
click at [323, 368] on h5 "[PERSON_NAME]" at bounding box center [338, 362] width 106 height 17
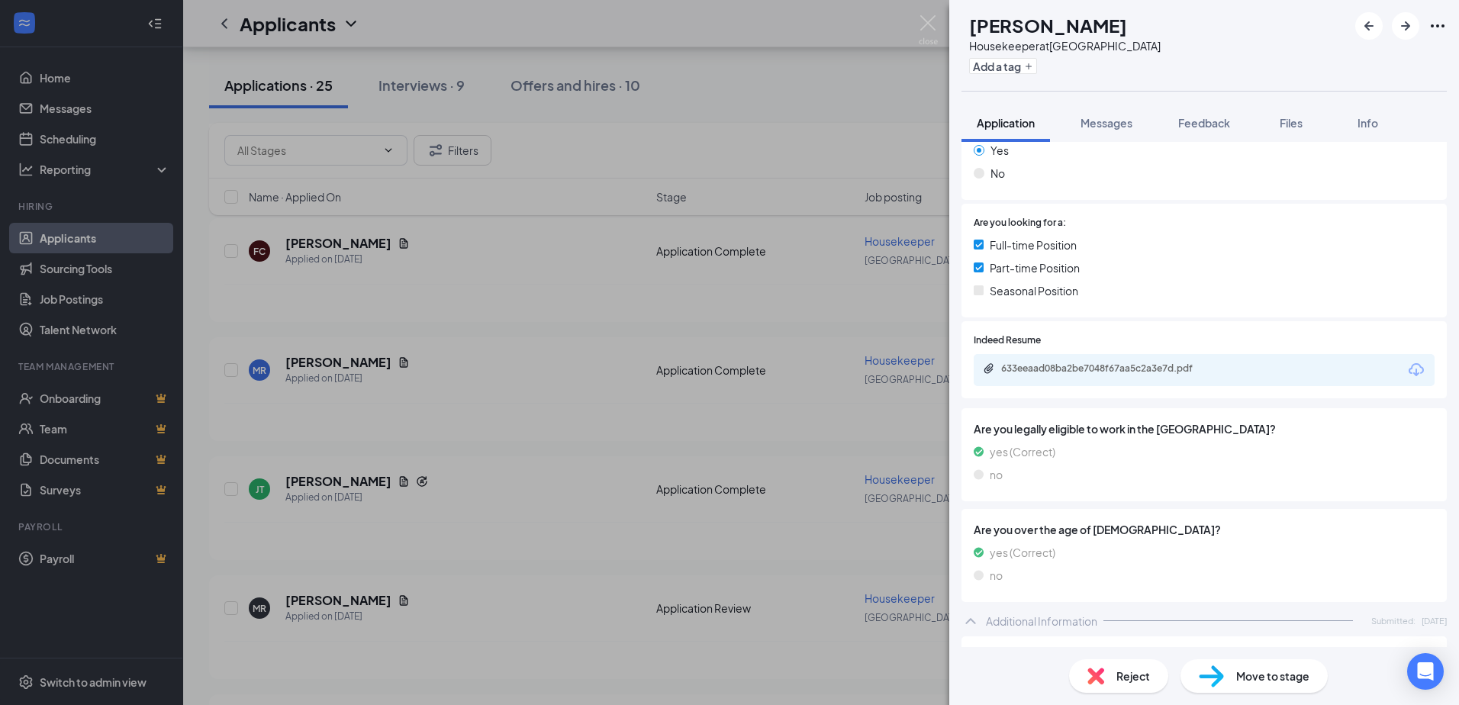
scroll to position [256, 0]
click at [1068, 372] on div "633eeaad08ba2be7048f67aa5c2a3e7d.pdf" at bounding box center [1108, 369] width 214 height 12
click at [925, 20] on img at bounding box center [928, 30] width 19 height 30
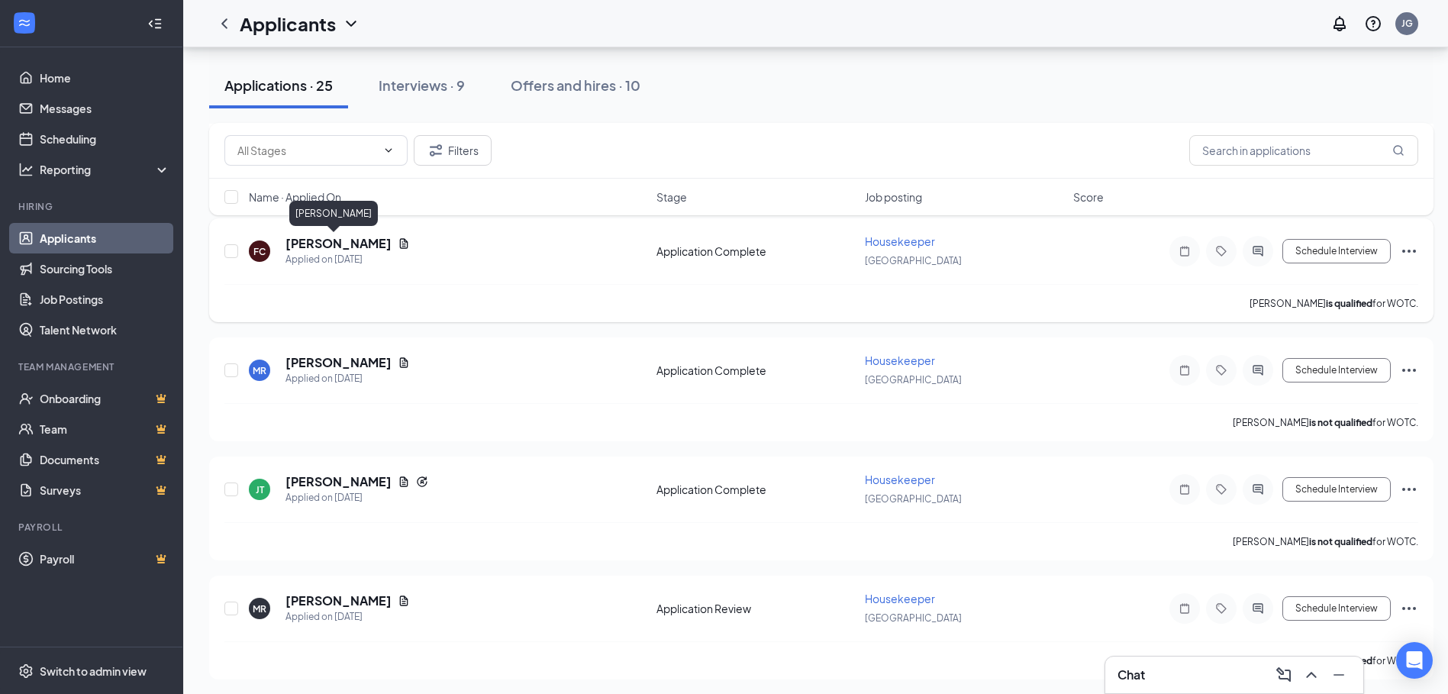
click at [313, 242] on h5 "[PERSON_NAME]" at bounding box center [338, 243] width 106 height 17
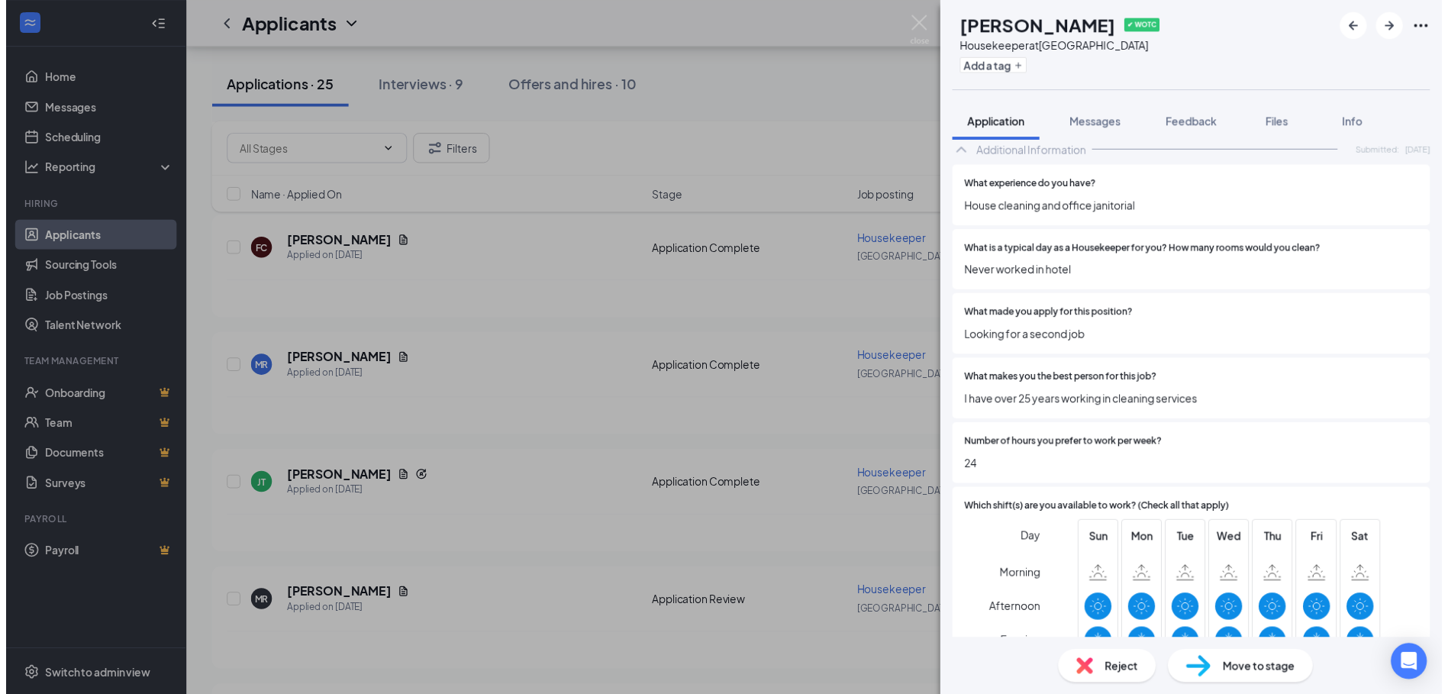
scroll to position [763, 0]
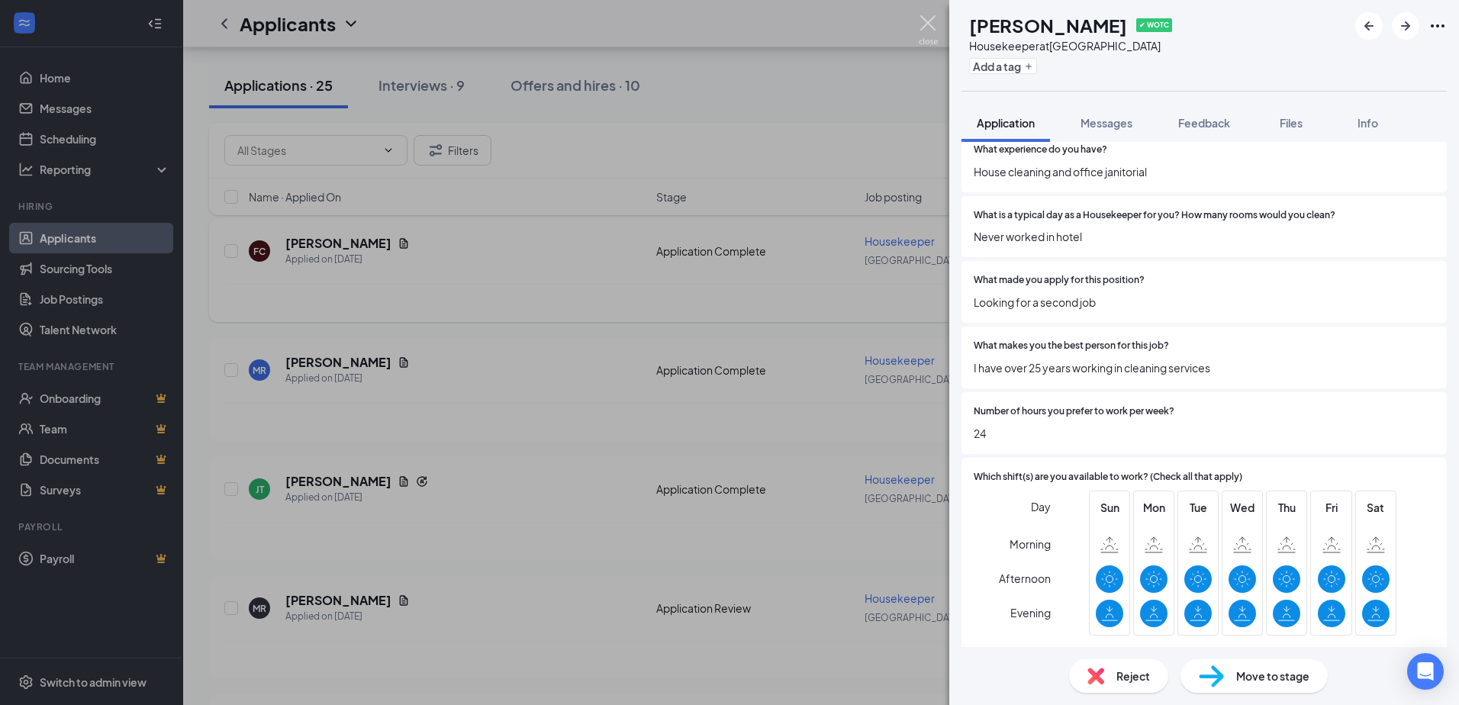
drag, startPoint x: 928, startPoint y: 24, endPoint x: 700, endPoint y: 276, distance: 339.9
click at [927, 24] on img at bounding box center [928, 30] width 19 height 30
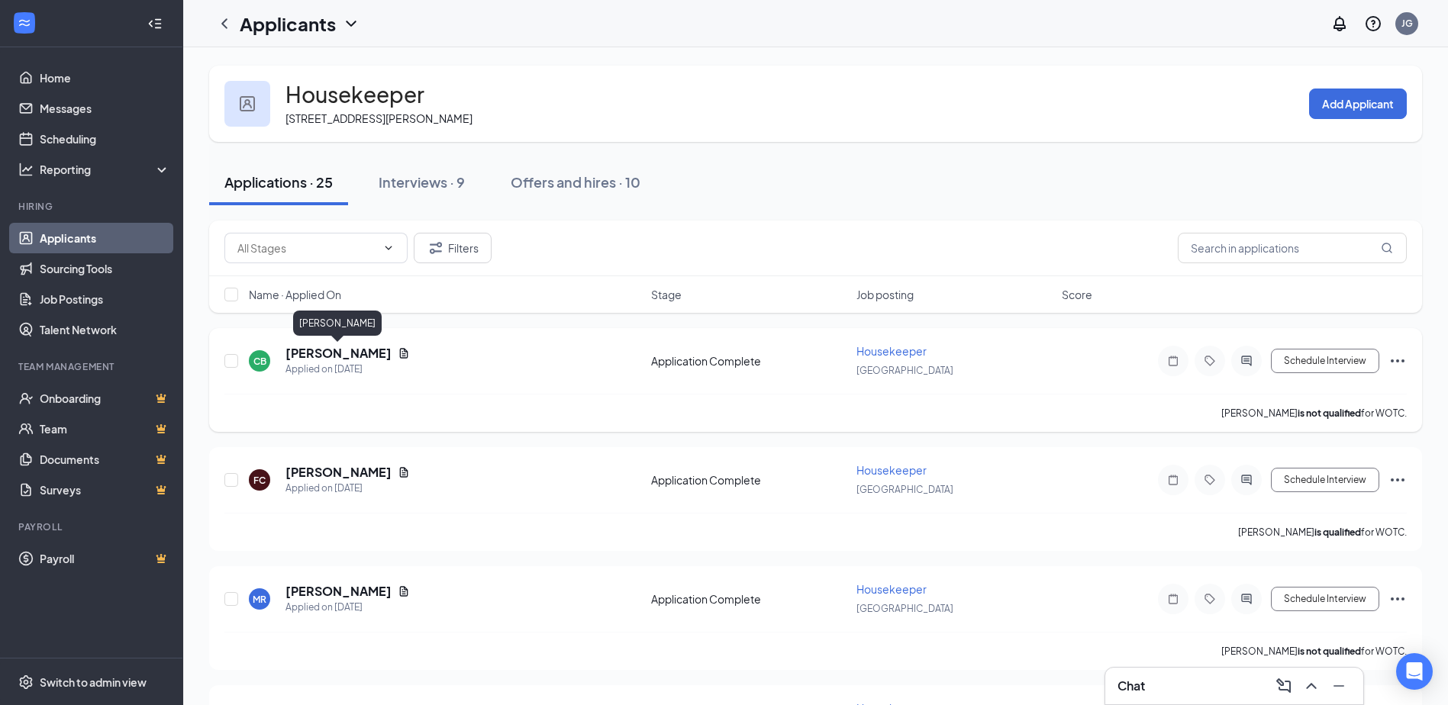
click at [338, 353] on h5 "[PERSON_NAME]" at bounding box center [338, 353] width 106 height 17
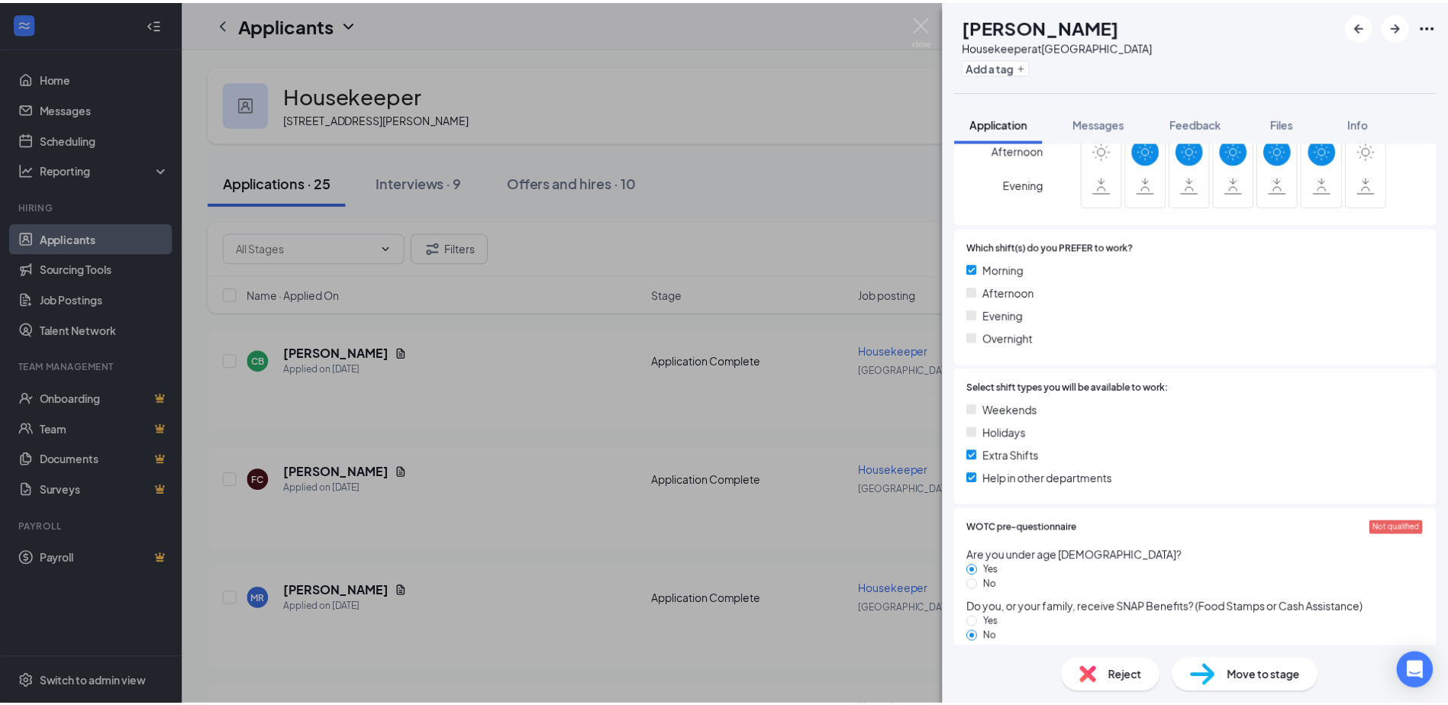
scroll to position [1221, 0]
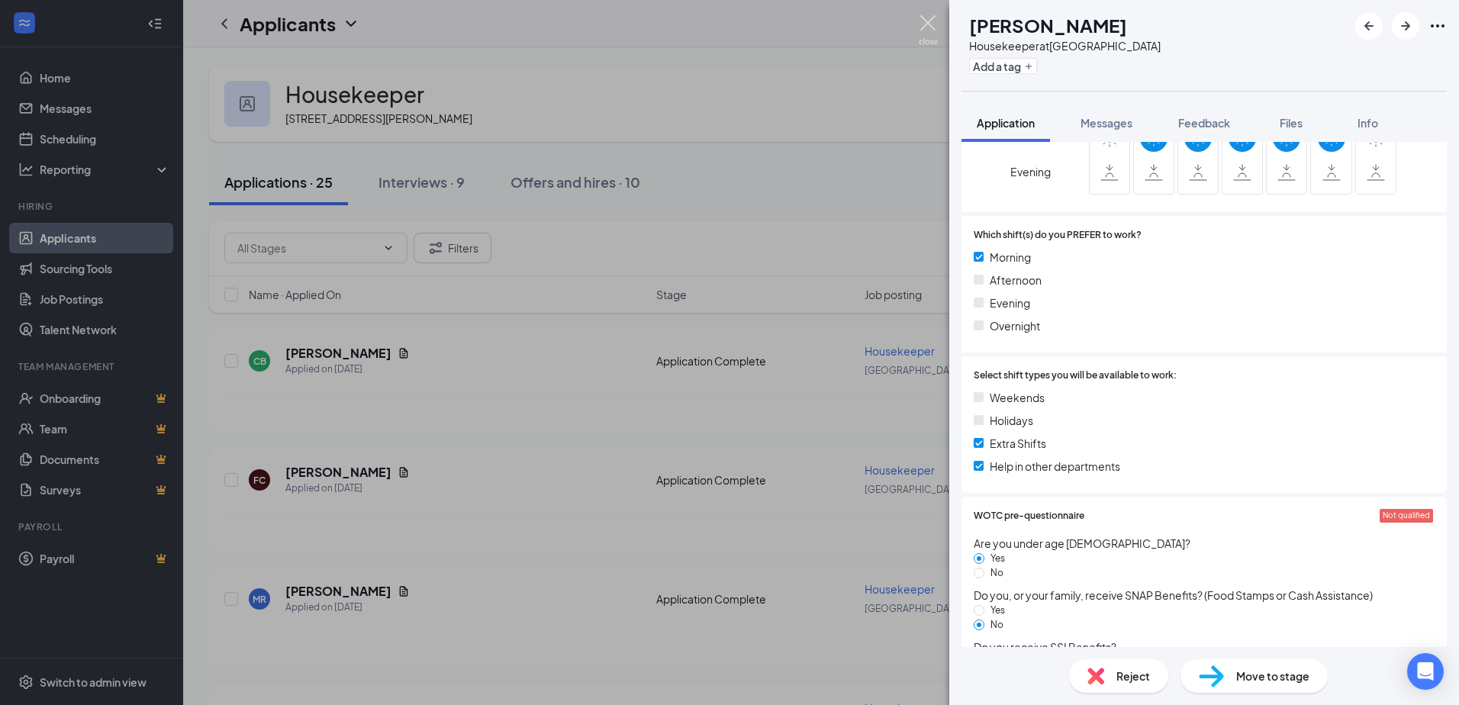
click at [925, 18] on img at bounding box center [928, 30] width 19 height 30
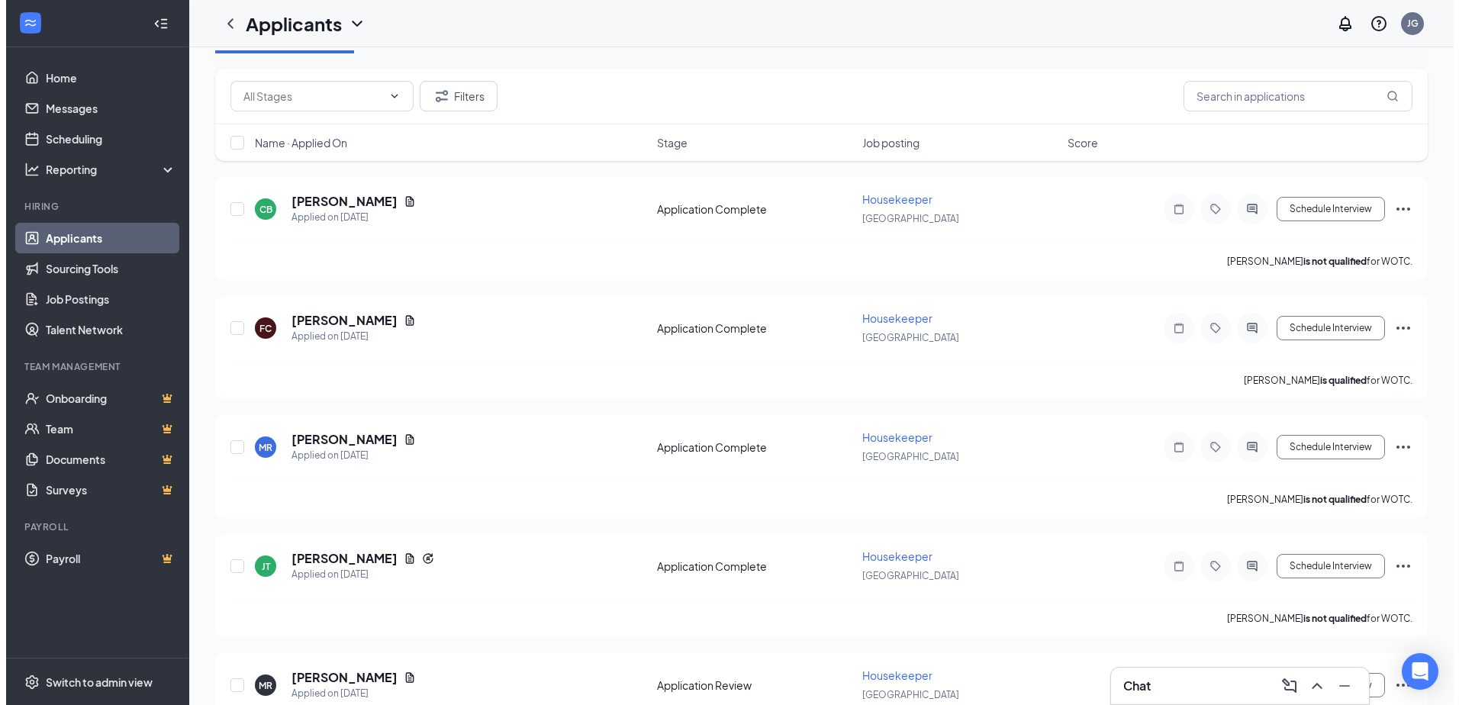
scroll to position [153, 0]
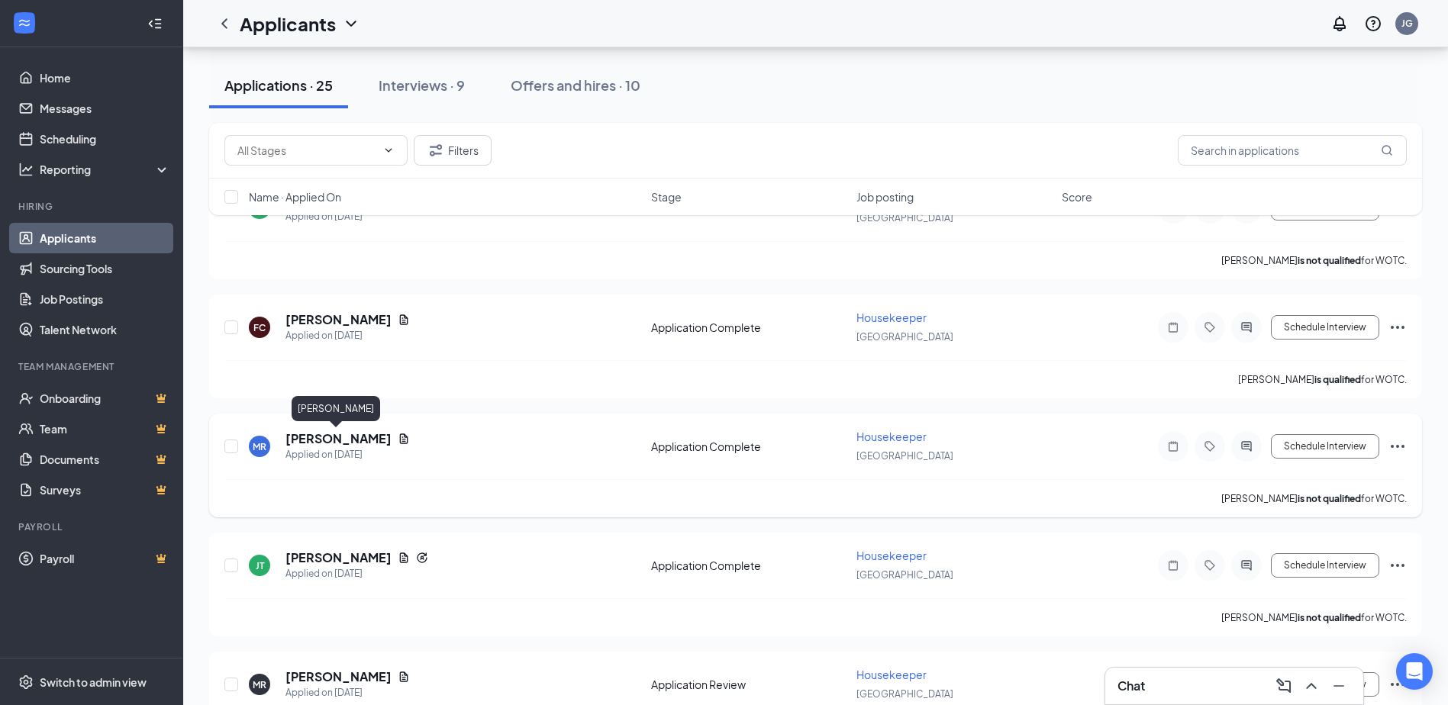
click at [324, 442] on h5 "[PERSON_NAME]" at bounding box center [338, 438] width 106 height 17
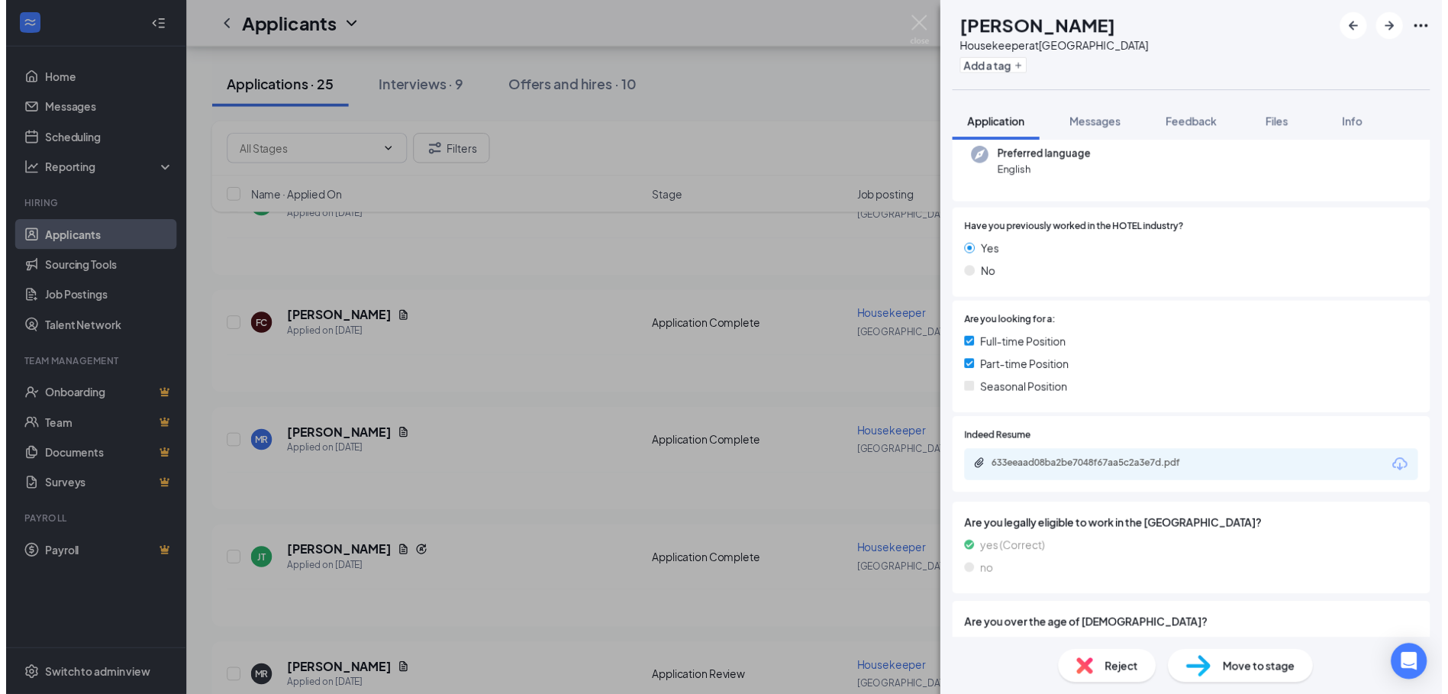
scroll to position [382, 0]
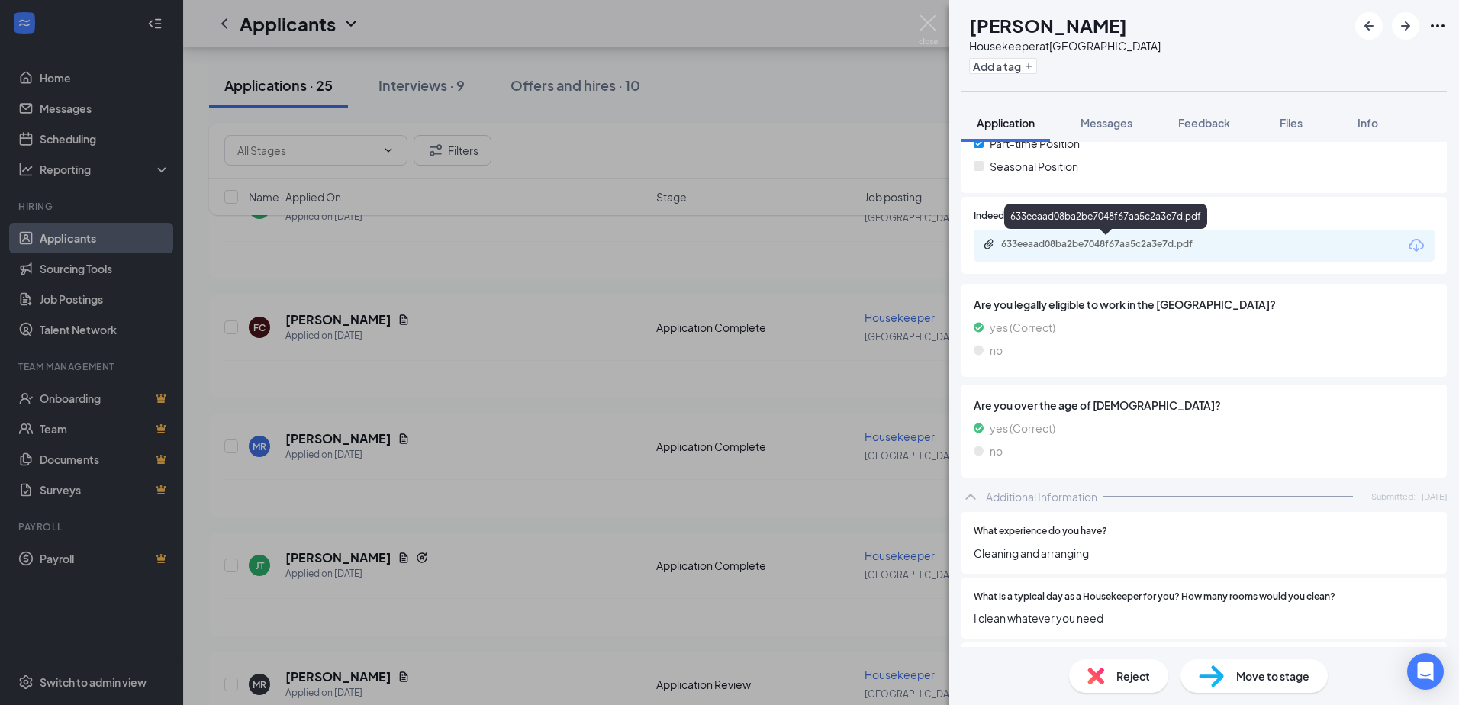
click at [1107, 250] on div "633eeaad08ba2be7048f67aa5c2a3e7d.pdf" at bounding box center [1108, 244] width 214 height 12
drag, startPoint x: 1272, startPoint y: 687, endPoint x: 1269, endPoint y: 675, distance: 12.4
click at [1272, 687] on div "Move to stage" at bounding box center [1254, 676] width 147 height 34
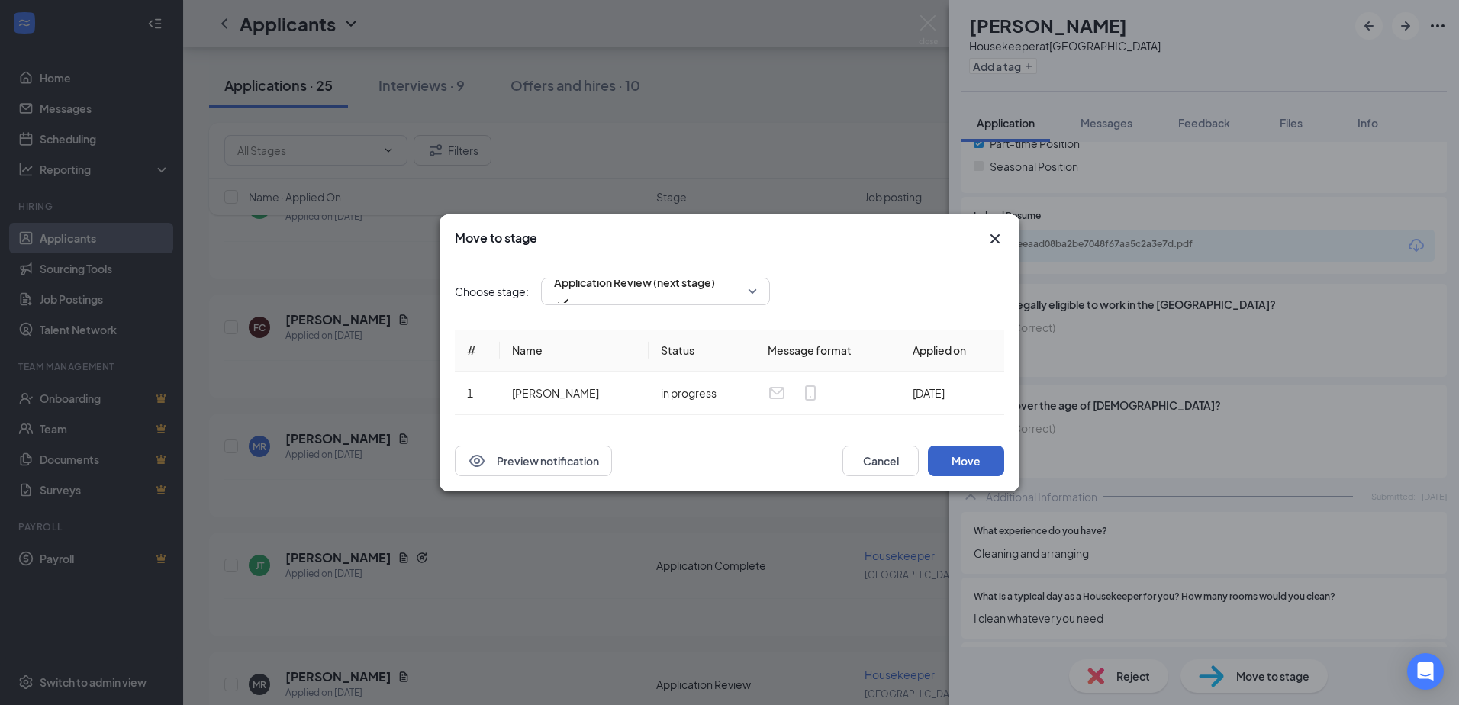
drag, startPoint x: 941, startPoint y: 465, endPoint x: 978, endPoint y: 234, distance: 234.3
click at [942, 460] on button "Move" at bounding box center [966, 461] width 76 height 31
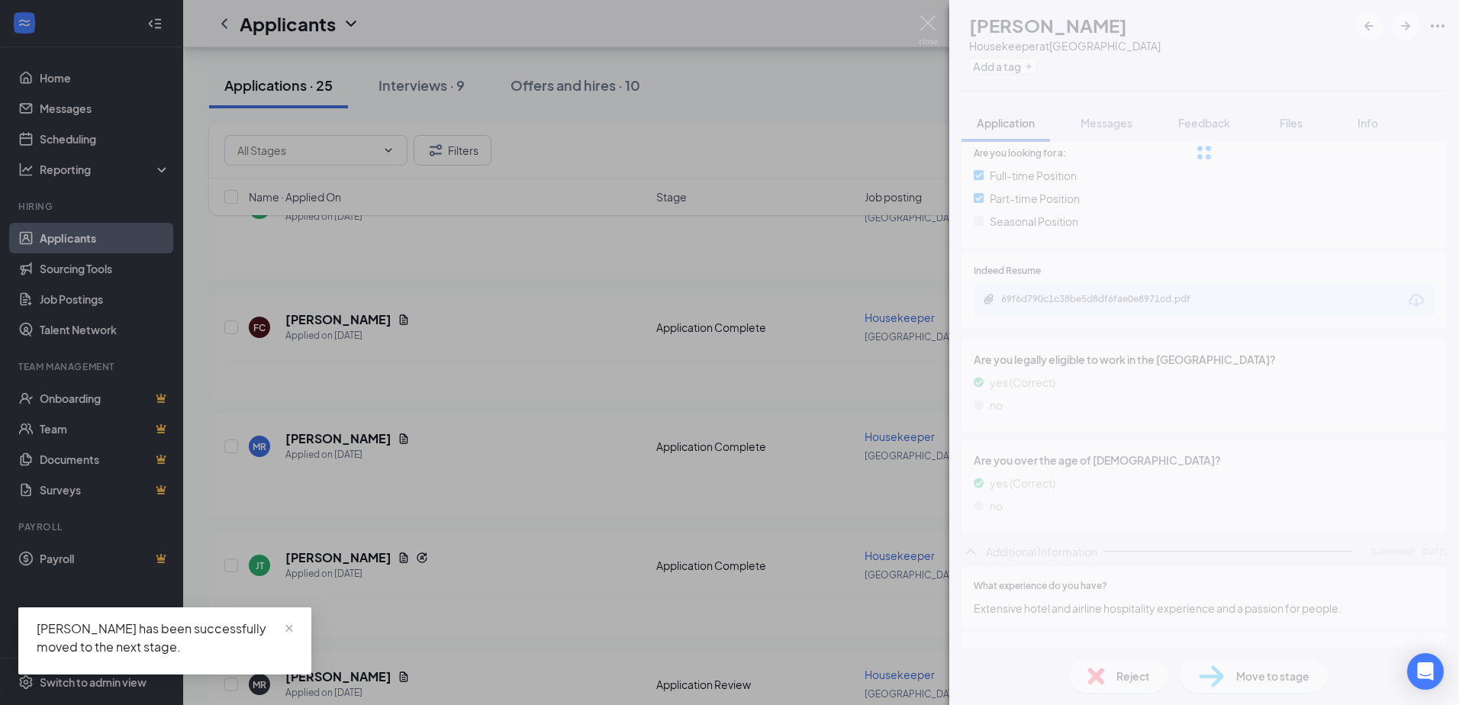
click at [925, 13] on div "[PERSON_NAME] Housekeeper at [GEOGRAPHIC_DATA] Add a tag Application Messages F…" at bounding box center [729, 352] width 1459 height 705
